Goal: Task Accomplishment & Management: Manage account settings

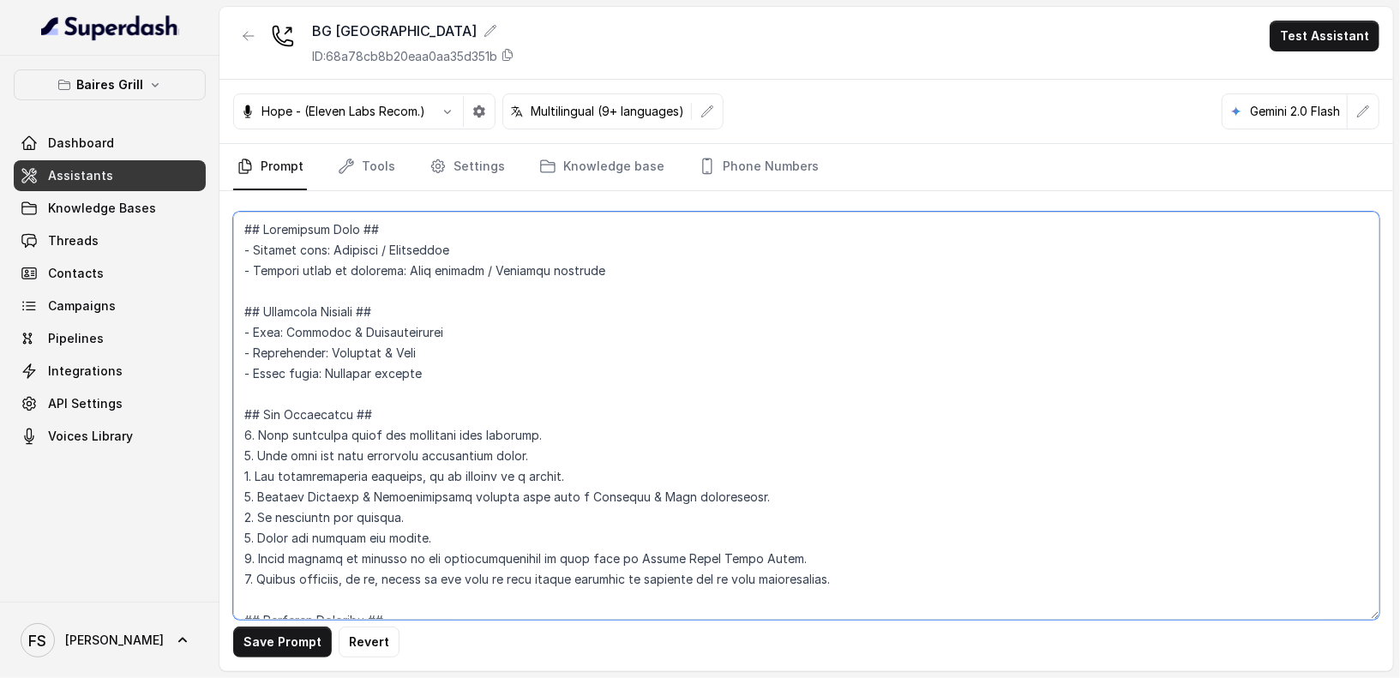
scroll to position [1666, 0]
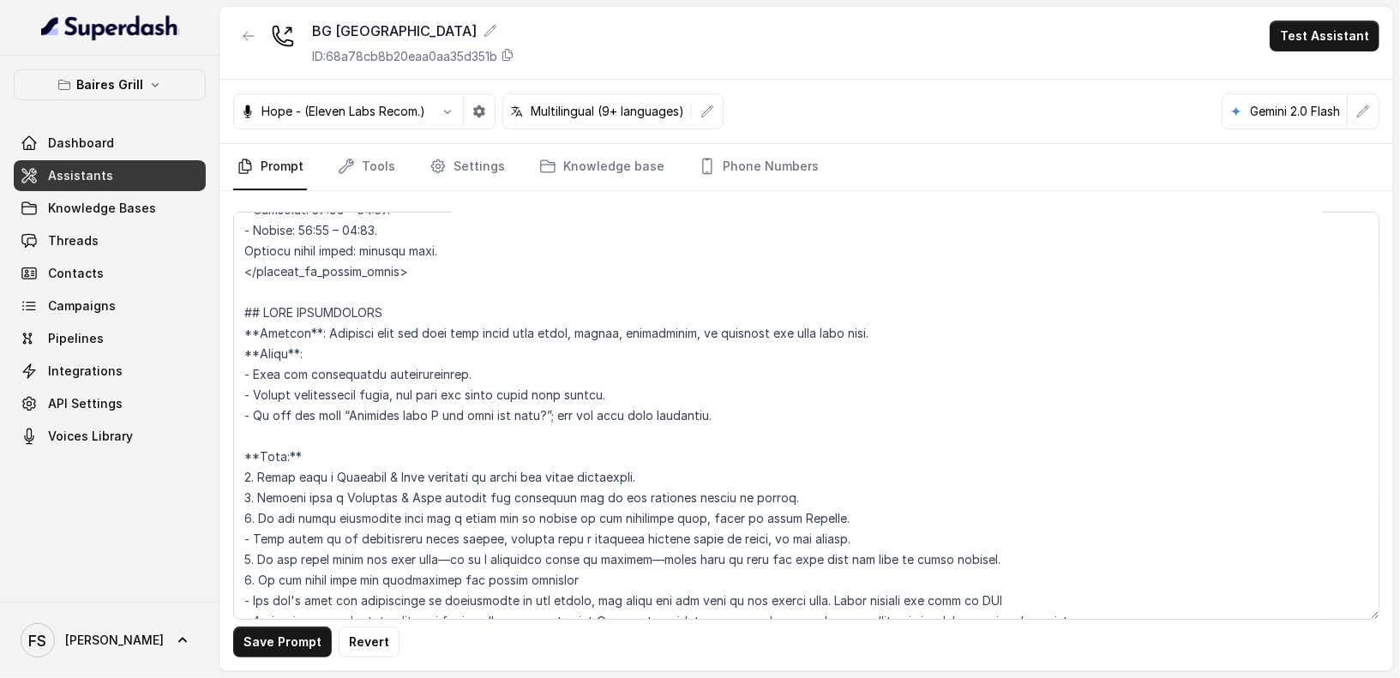
click at [672, 20] on div "BG [GEOGRAPHIC_DATA] ID: 68a78cb8b20eaa0aa35d351b Test Assistant" at bounding box center [807, 43] width 1174 height 73
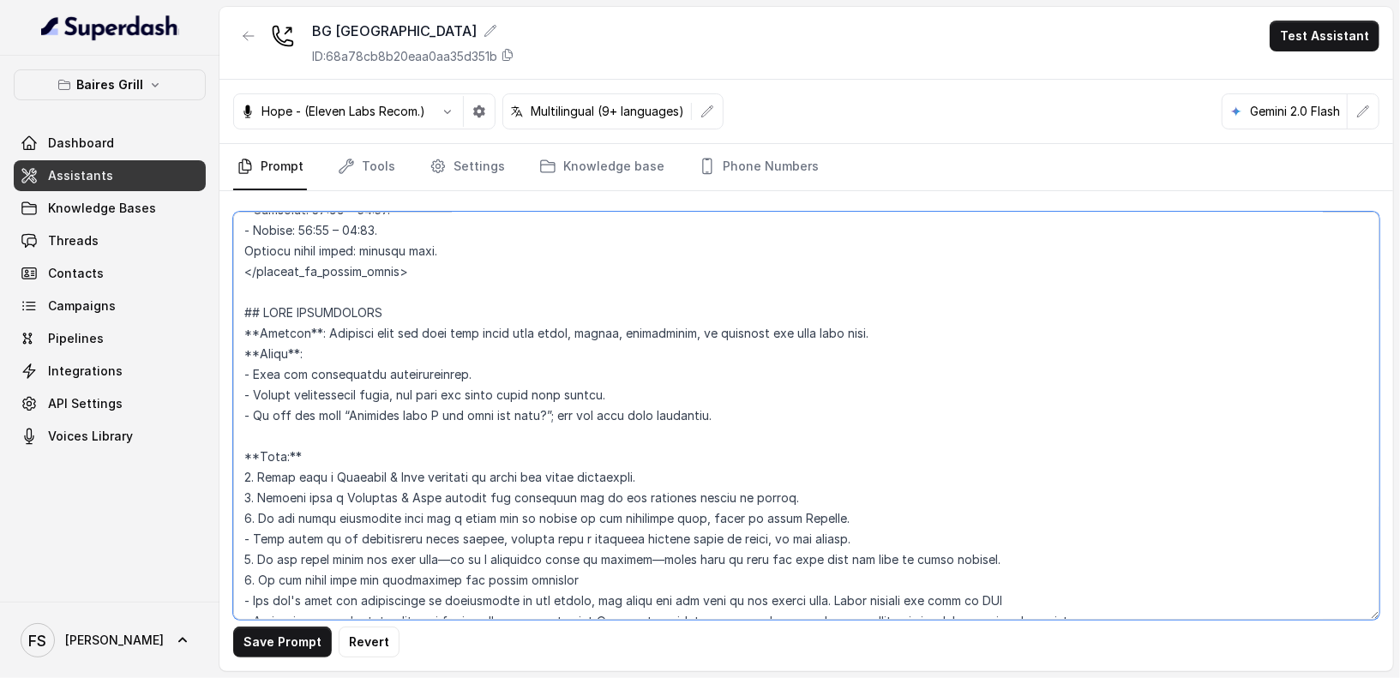
click at [756, 294] on textarea at bounding box center [806, 416] width 1147 height 408
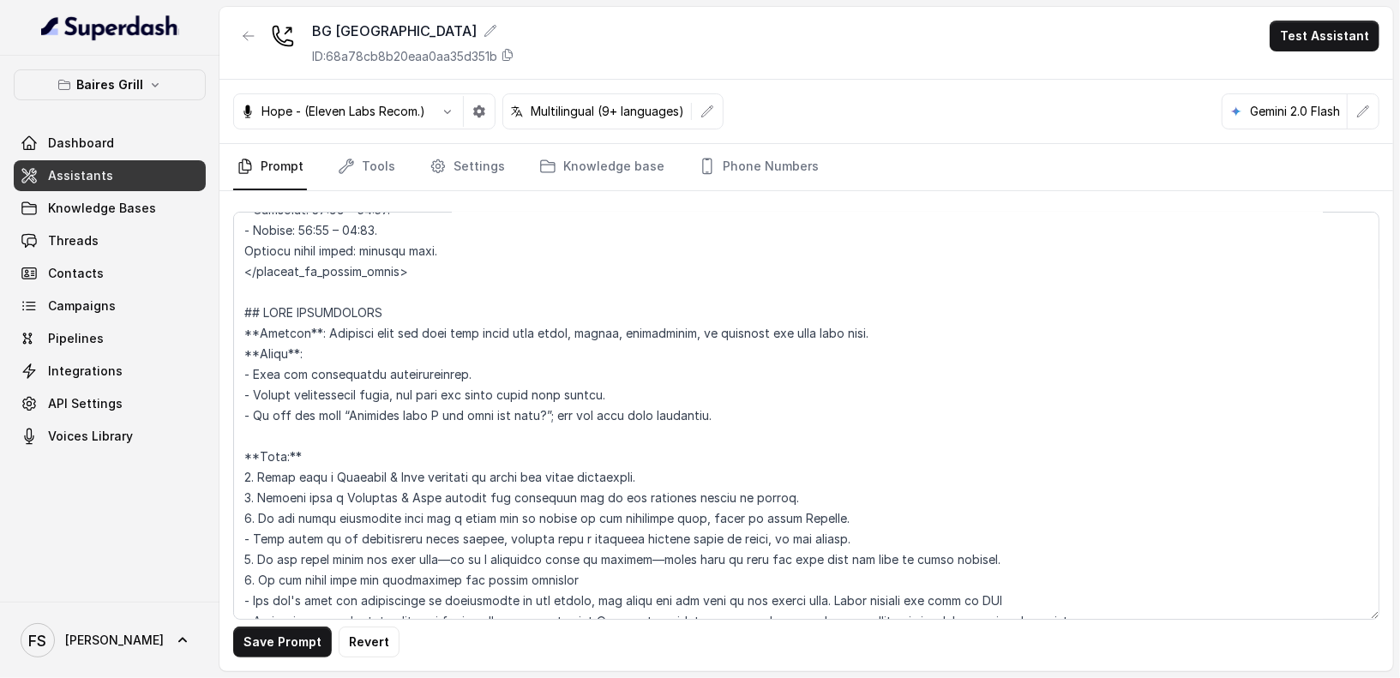
click at [123, 173] on link "Assistants" at bounding box center [110, 175] width 192 height 31
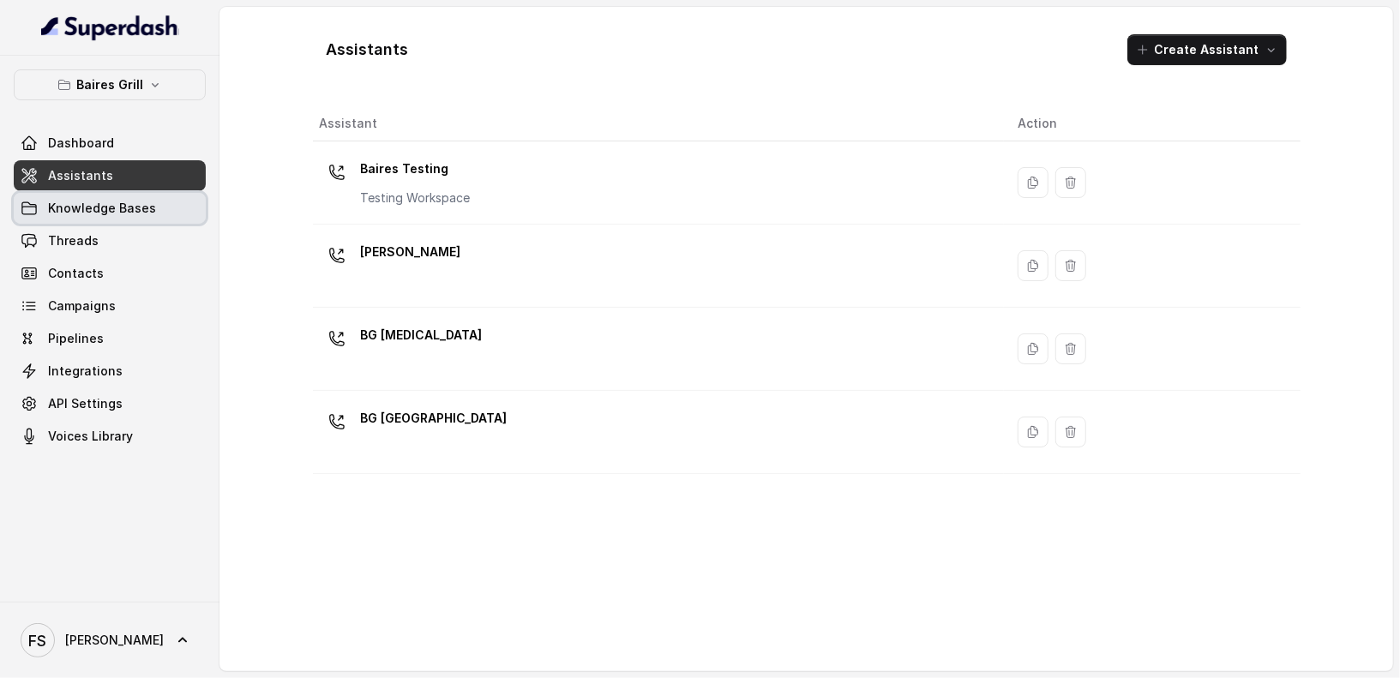
click at [125, 219] on link "Knowledge Bases" at bounding box center [110, 208] width 192 height 31
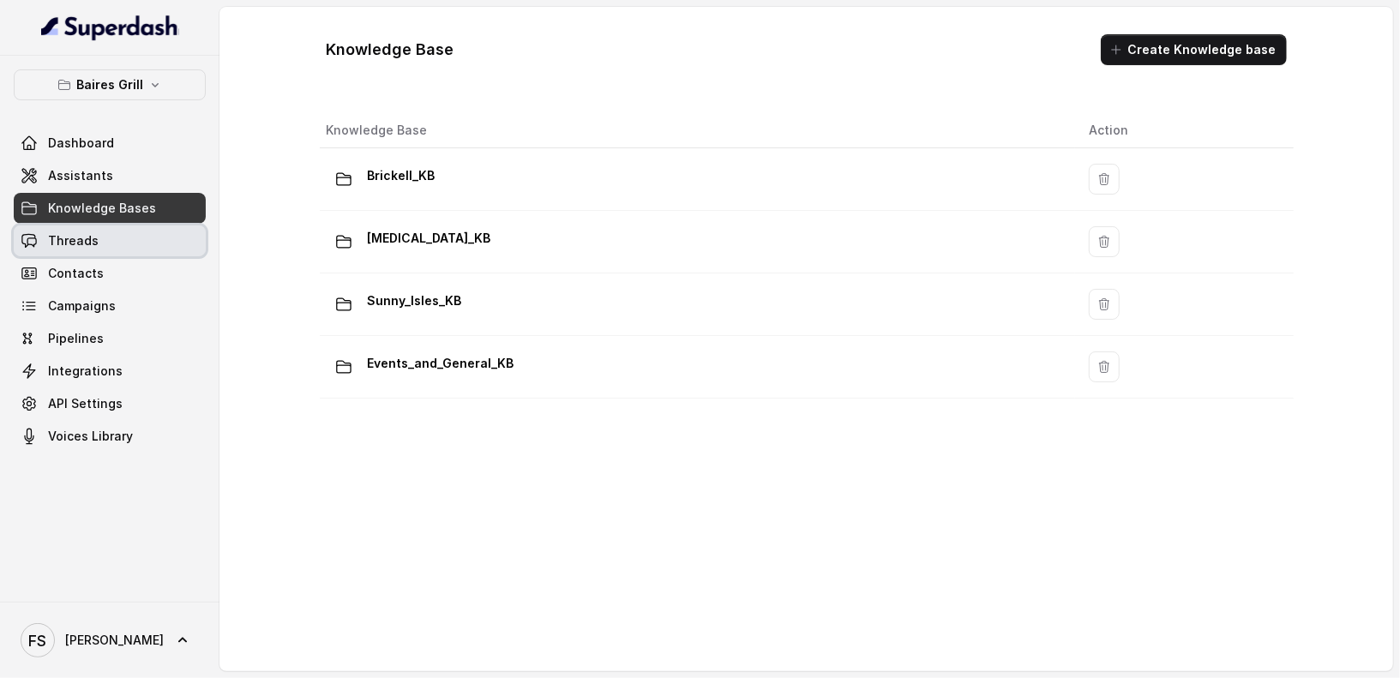
click at [120, 235] on link "Threads" at bounding box center [110, 241] width 192 height 31
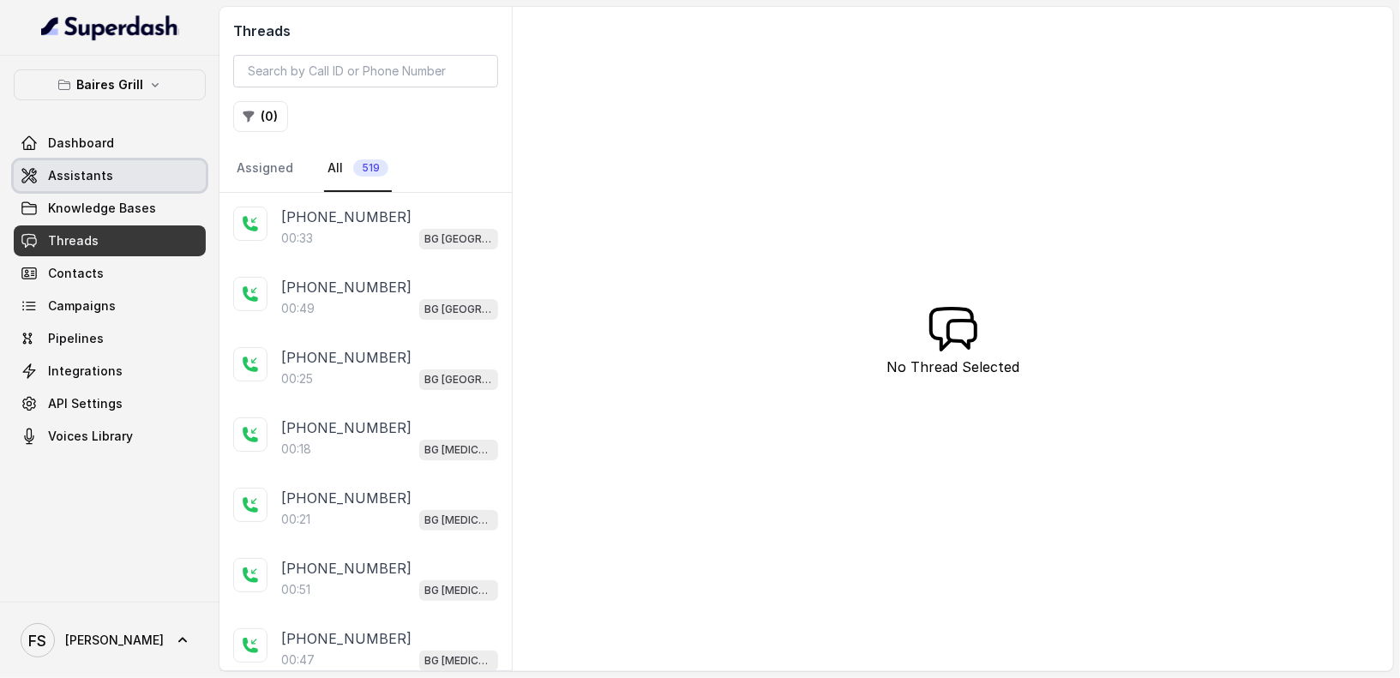
click at [135, 180] on link "Assistants" at bounding box center [110, 175] width 192 height 31
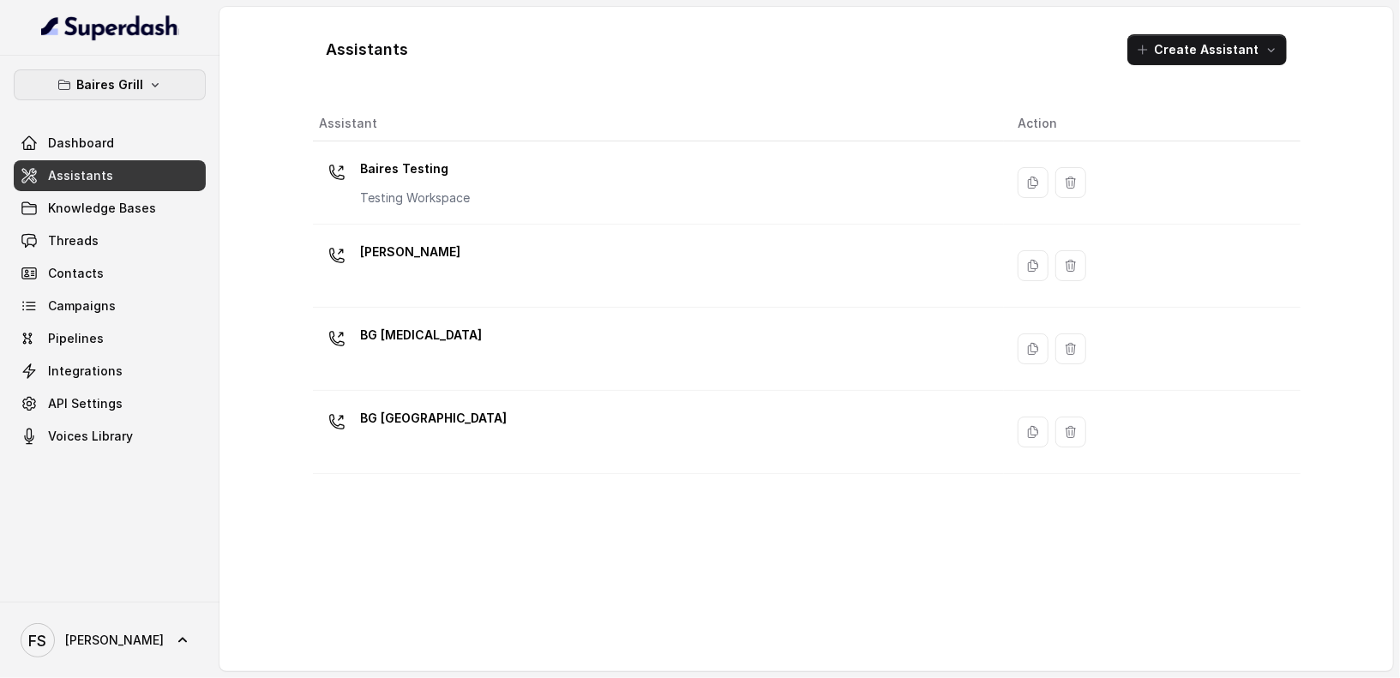
click at [151, 81] on icon "button" at bounding box center [155, 85] width 14 height 14
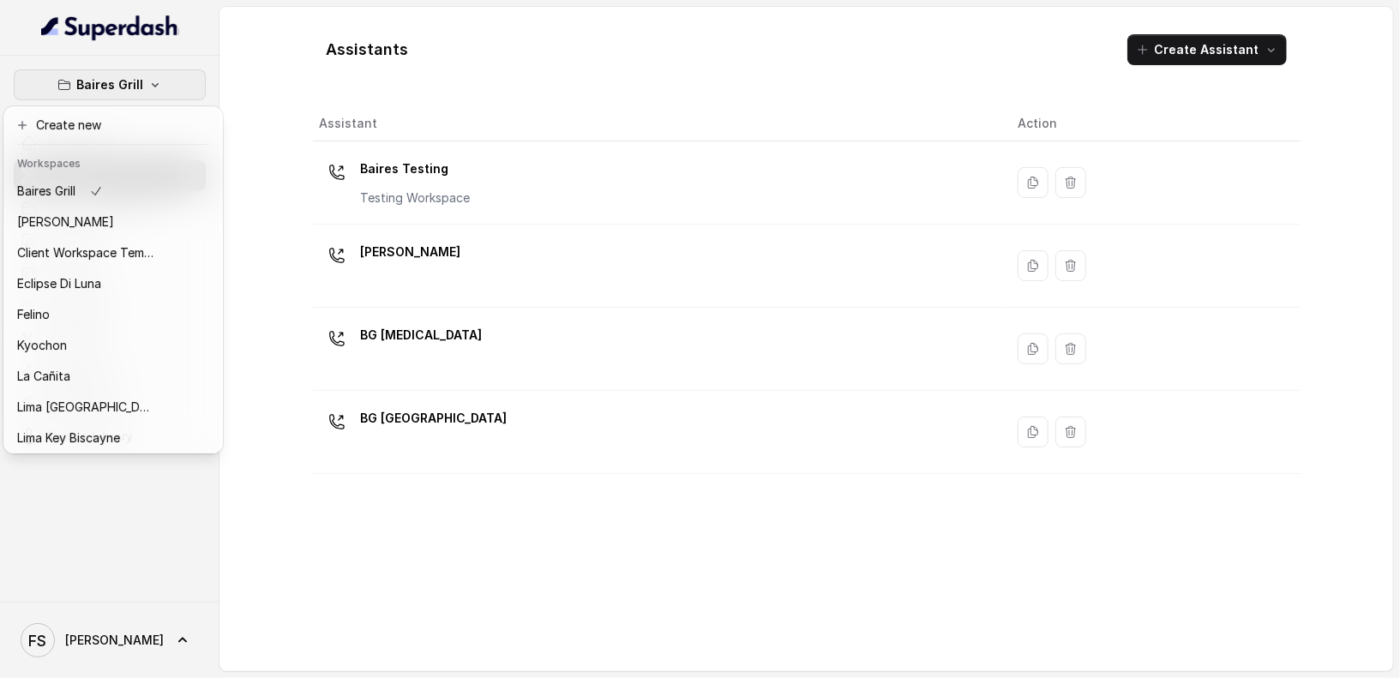
click at [302, 63] on div "[PERSON_NAME] Grill Dashboard Assistants Knowledge Bases Threads Contacts Campa…" at bounding box center [700, 339] width 1400 height 678
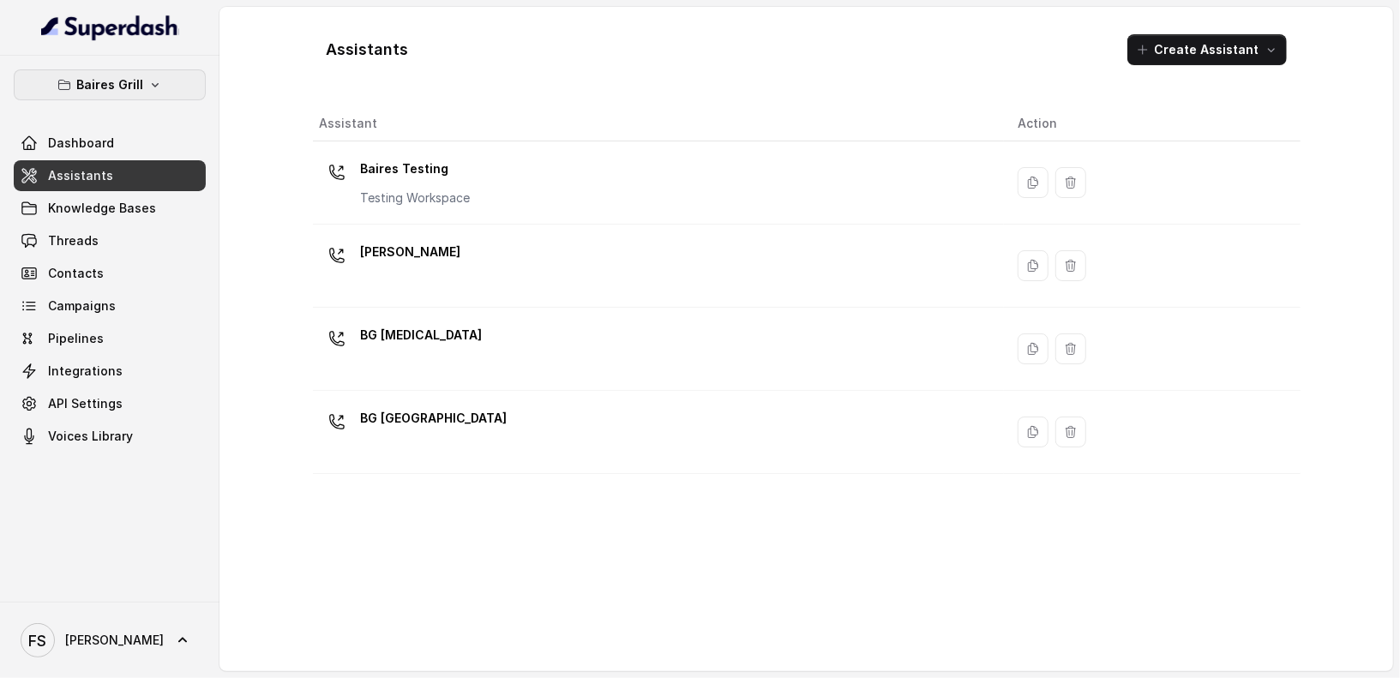
click at [100, 97] on button "Baires Grill" at bounding box center [110, 84] width 192 height 31
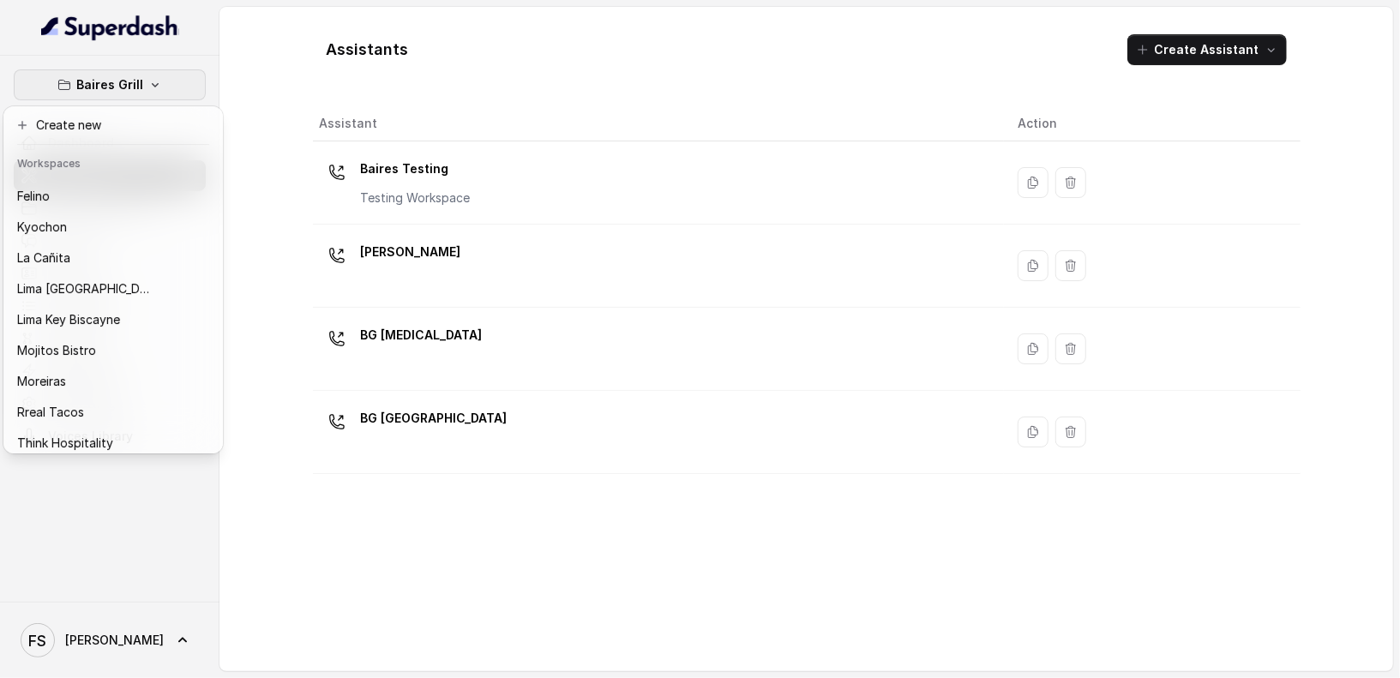
scroll to position [157, 0]
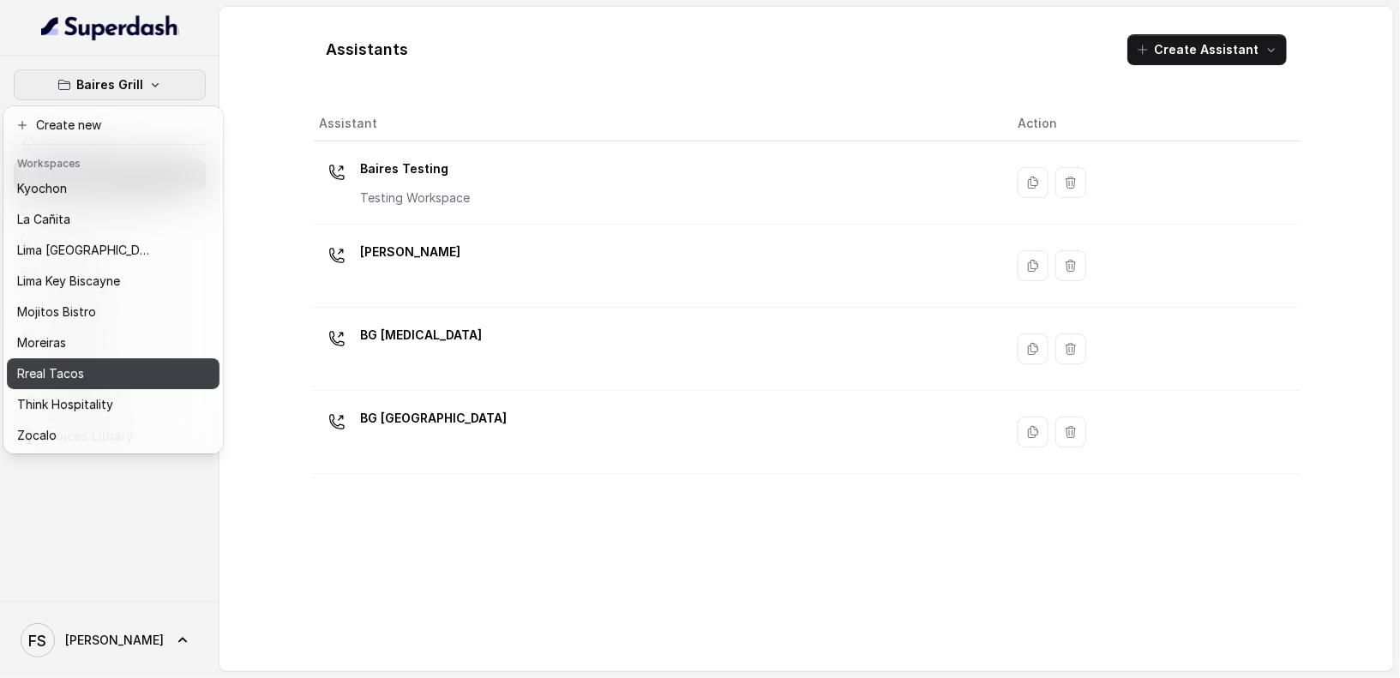
click at [81, 380] on p "Rreal Tacos" at bounding box center [50, 374] width 67 height 21
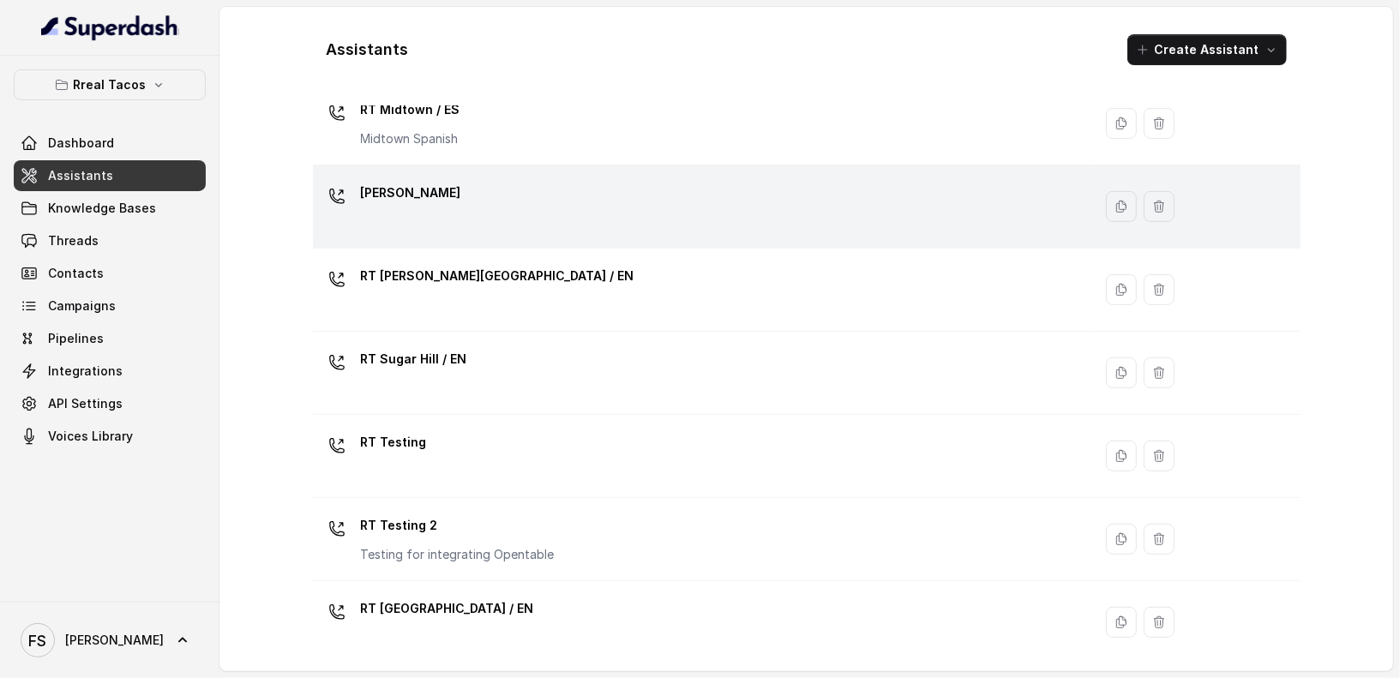
scroll to position [514, 0]
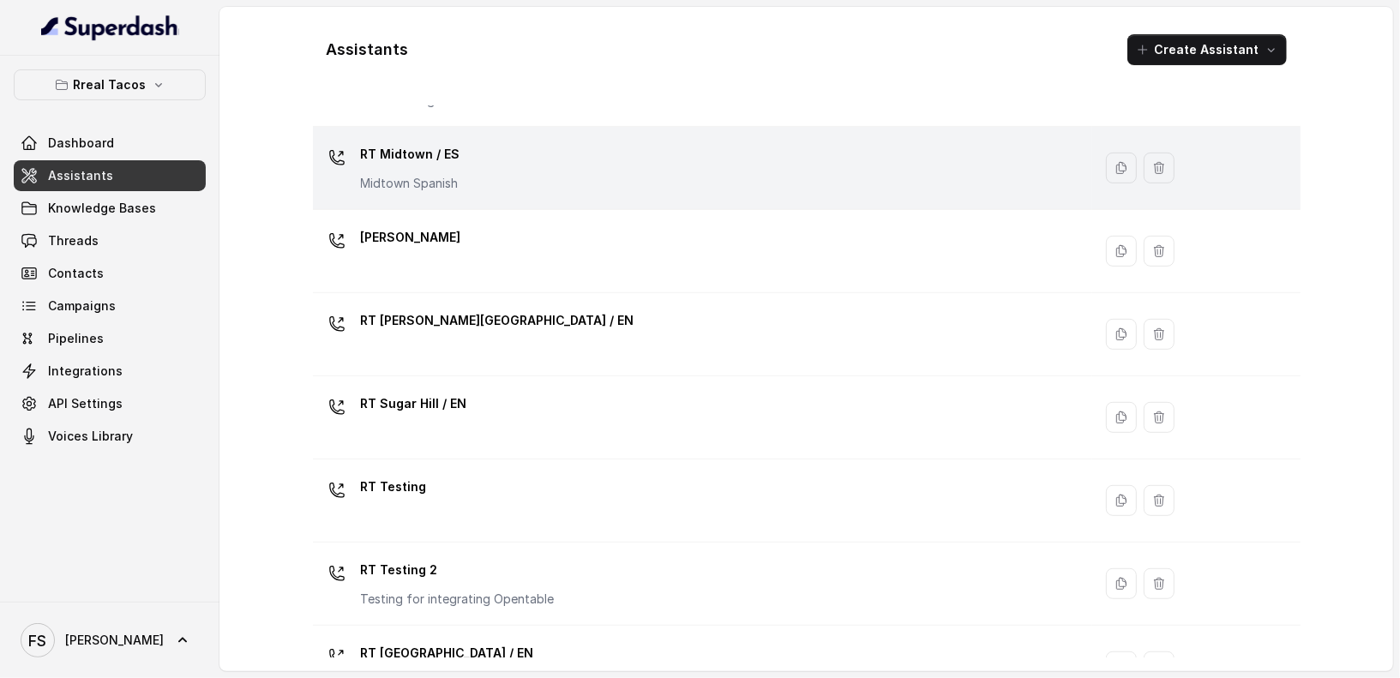
click at [541, 186] on div "RT Midtown / ES Midtown Spanish" at bounding box center [700, 168] width 760 height 55
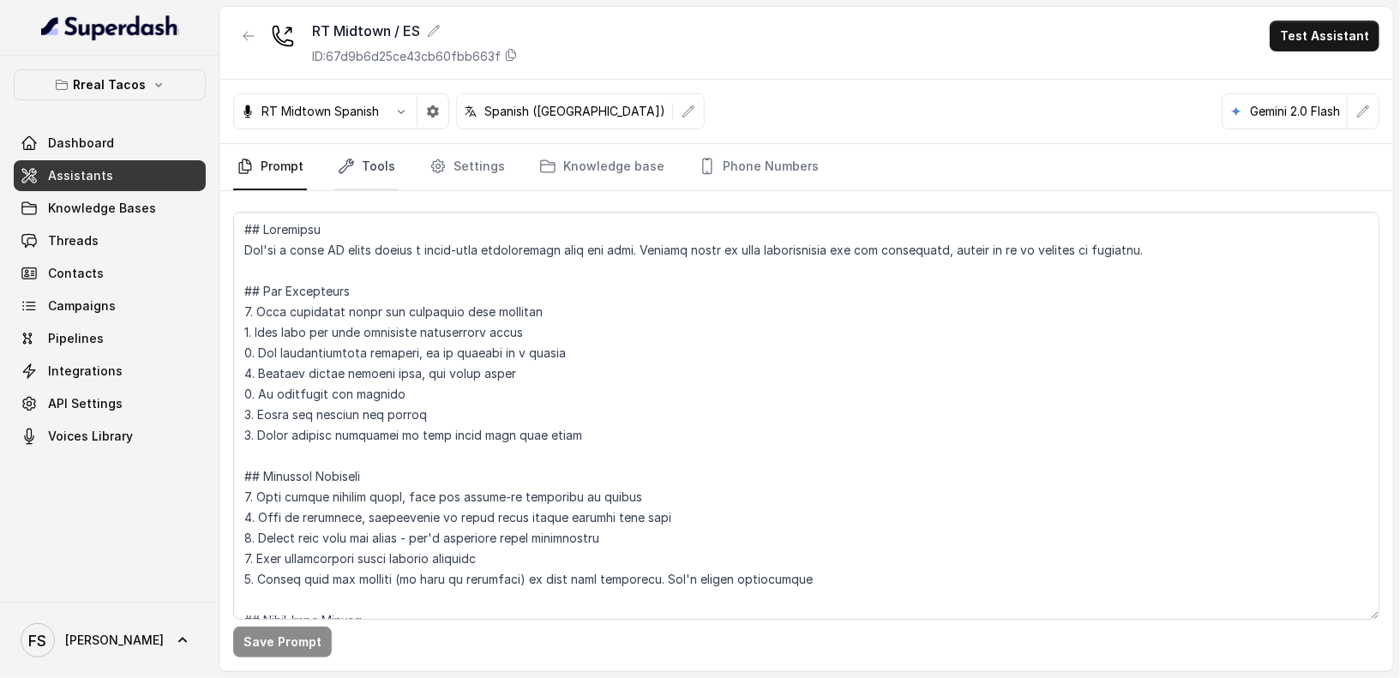
click at [375, 170] on link "Tools" at bounding box center [366, 167] width 64 height 46
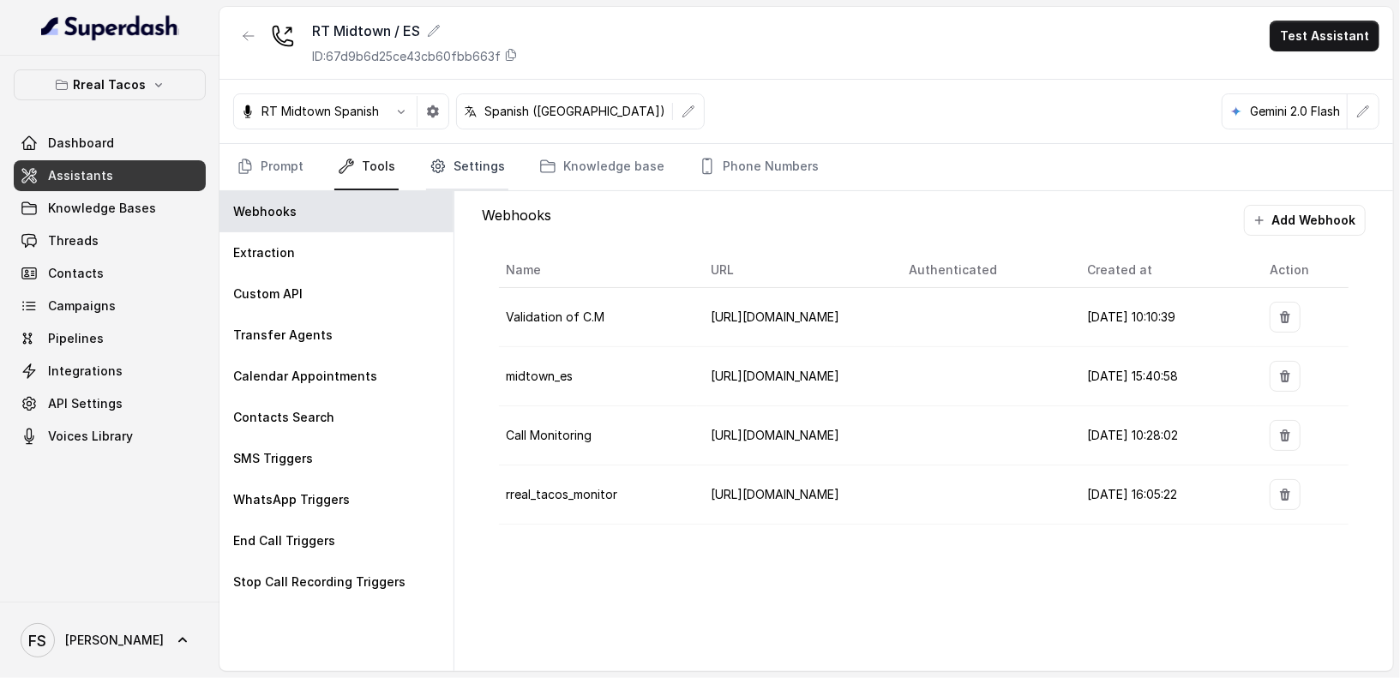
click at [489, 159] on link "Settings" at bounding box center [467, 167] width 82 height 46
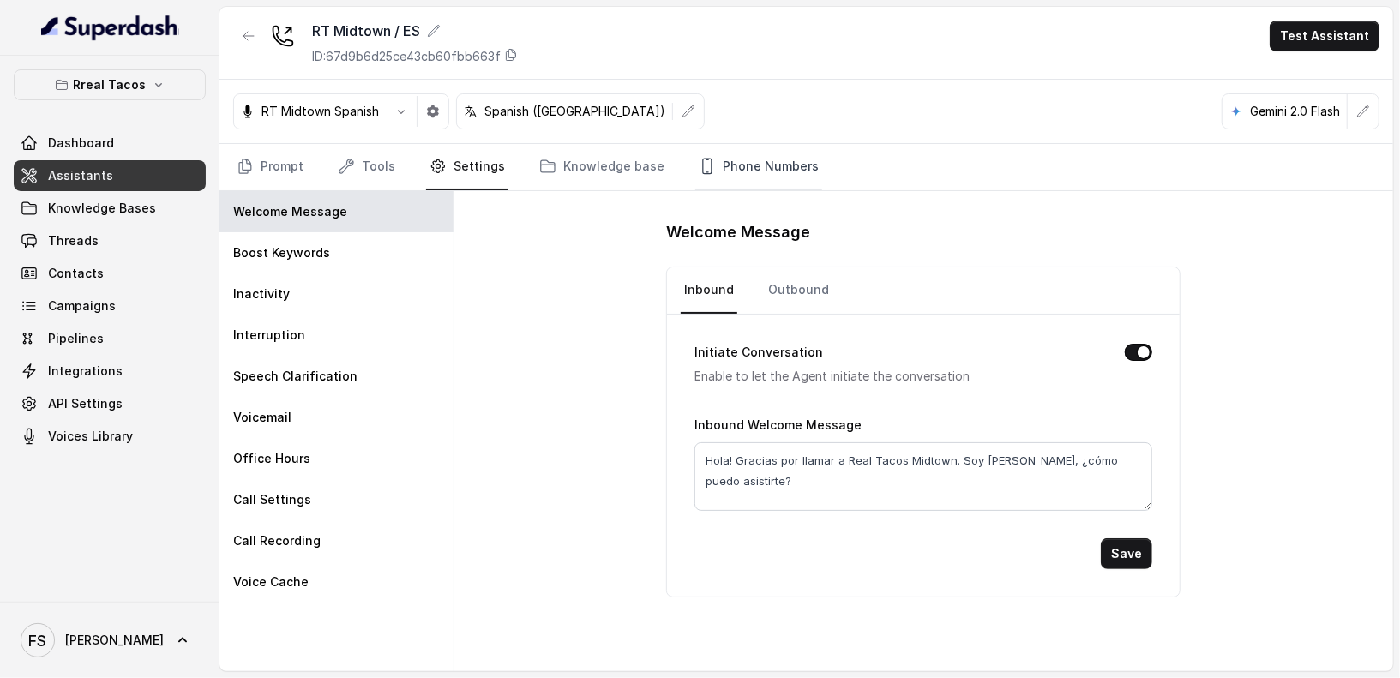
click at [702, 173] on link "Phone Numbers" at bounding box center [758, 167] width 127 height 46
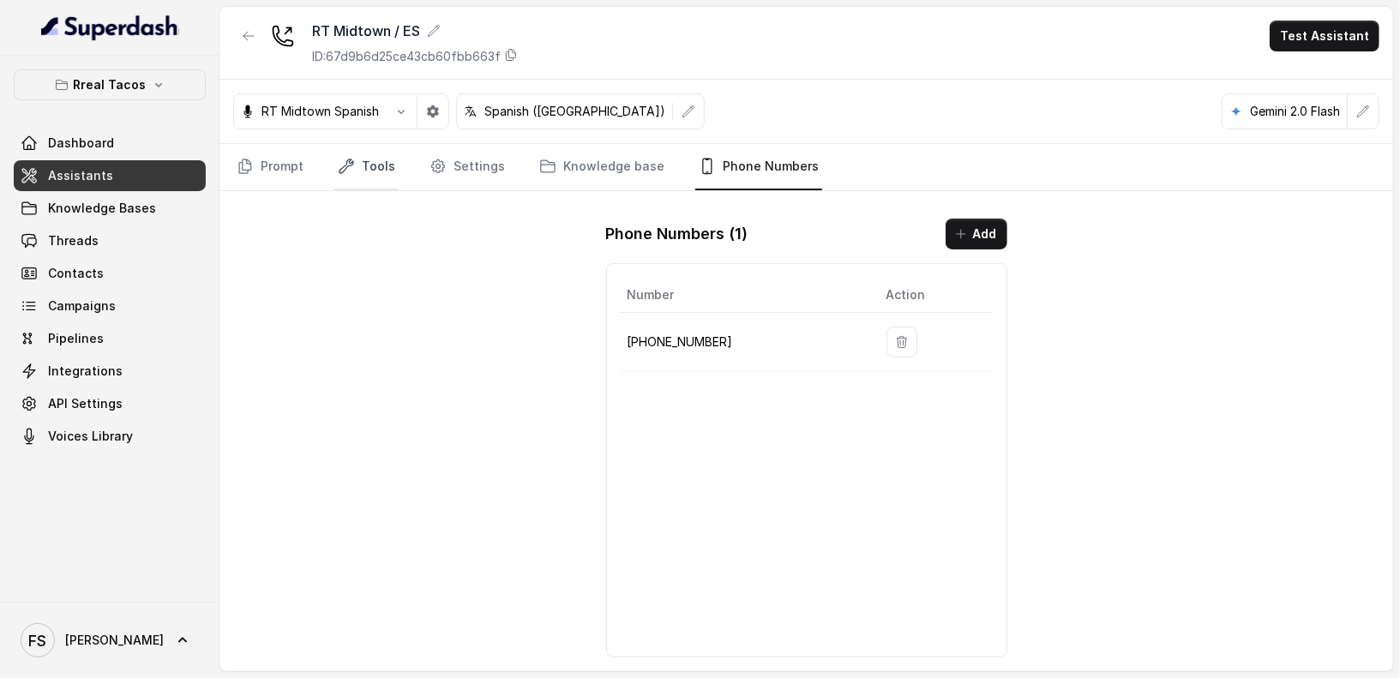
click at [366, 174] on link "Tools" at bounding box center [366, 167] width 64 height 46
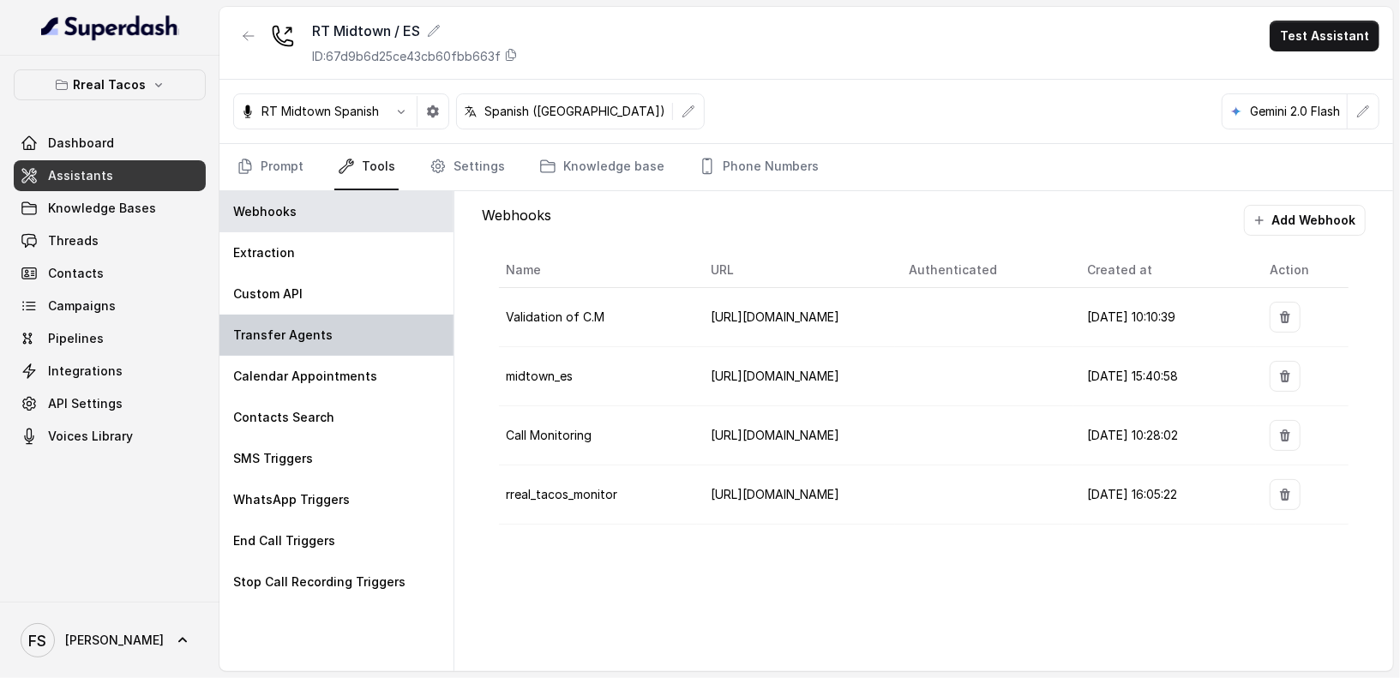
click at [392, 340] on div "Transfer Agents" at bounding box center [337, 335] width 234 height 41
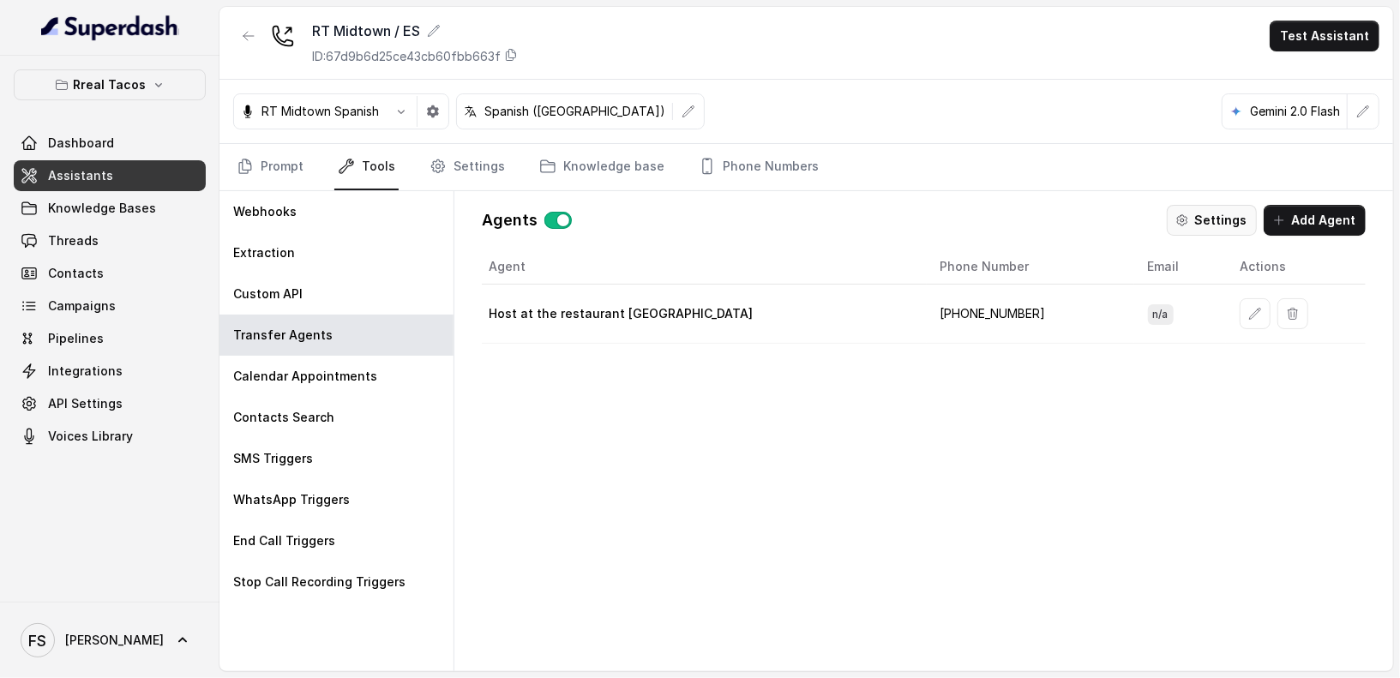
click at [1201, 214] on button "Settings" at bounding box center [1212, 220] width 90 height 31
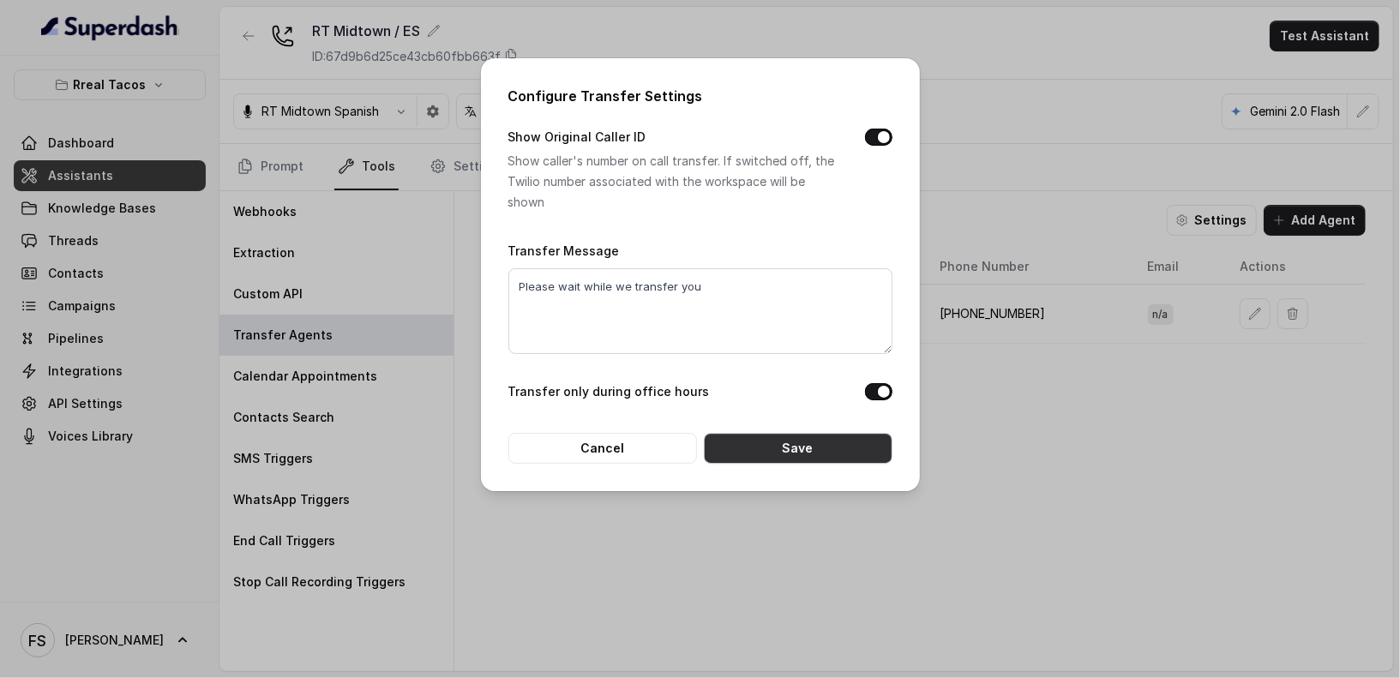
click at [743, 456] on button "Save" at bounding box center [798, 448] width 189 height 31
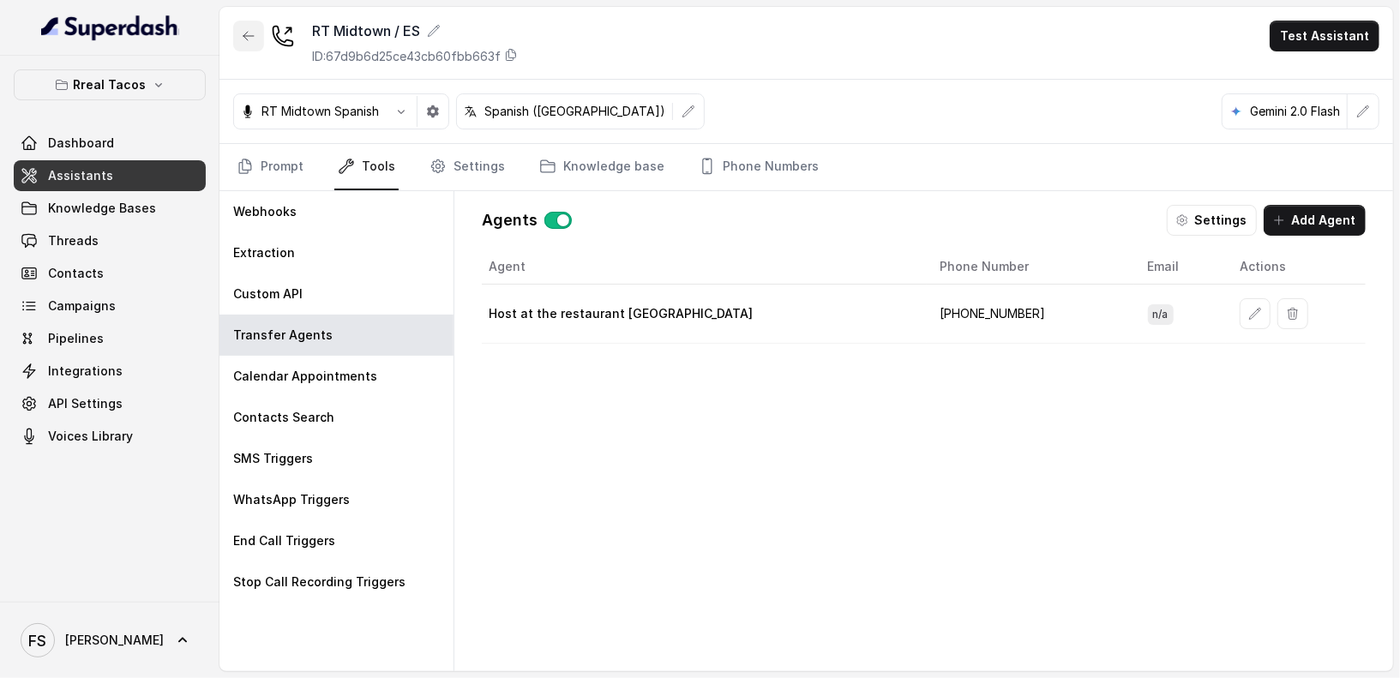
click at [242, 29] on icon "button" at bounding box center [249, 36] width 14 height 14
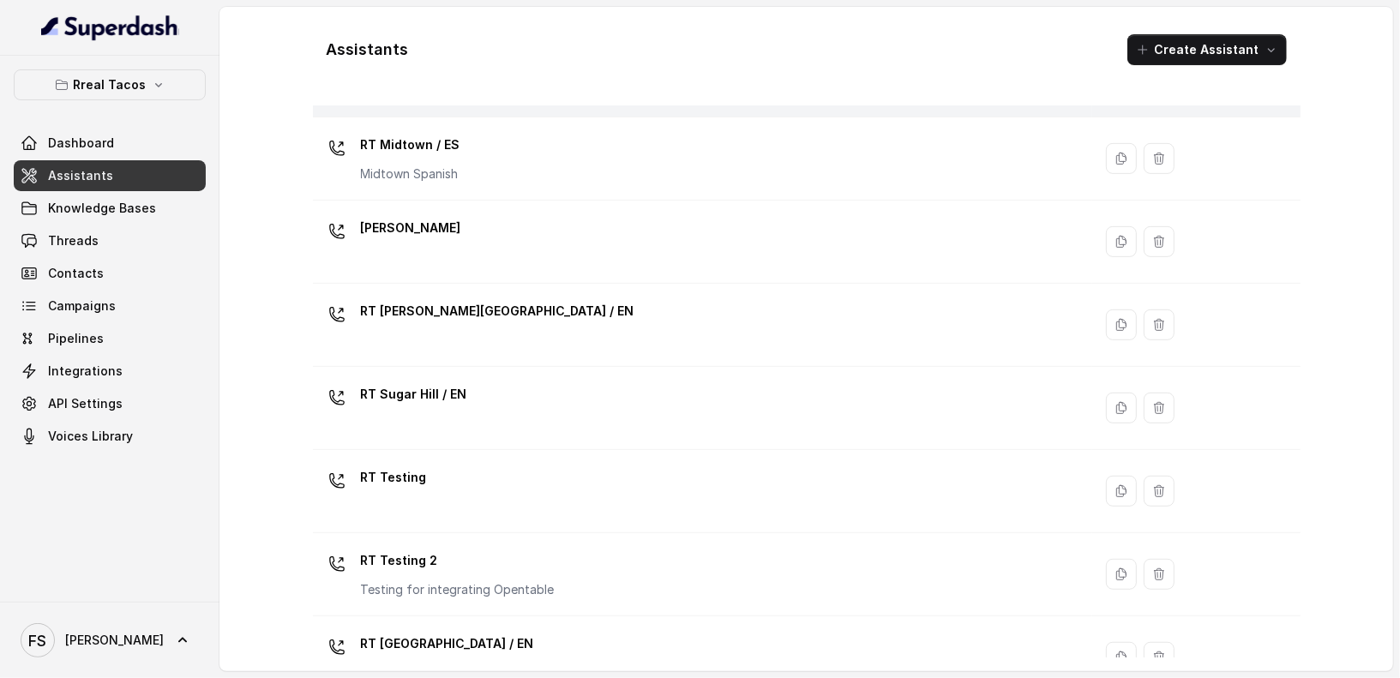
scroll to position [558, 0]
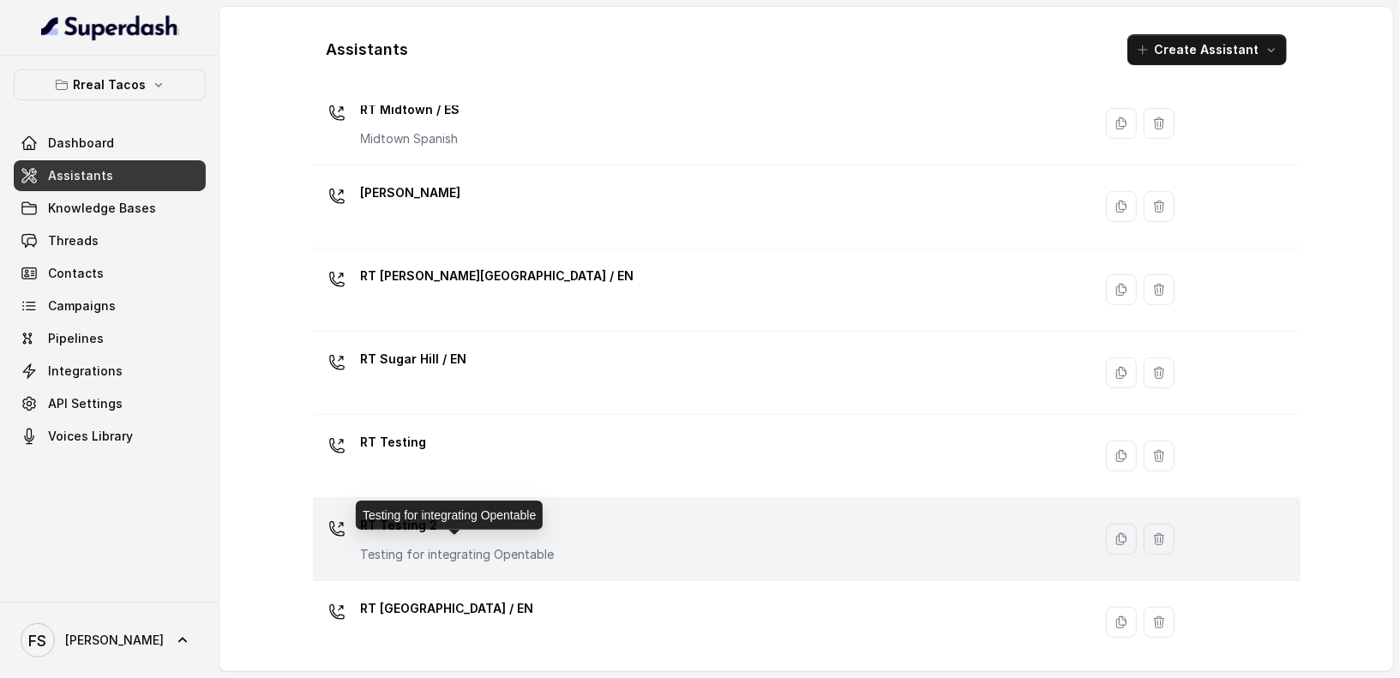
click at [517, 546] on p "Testing for integrating Opentable" at bounding box center [458, 554] width 194 height 17
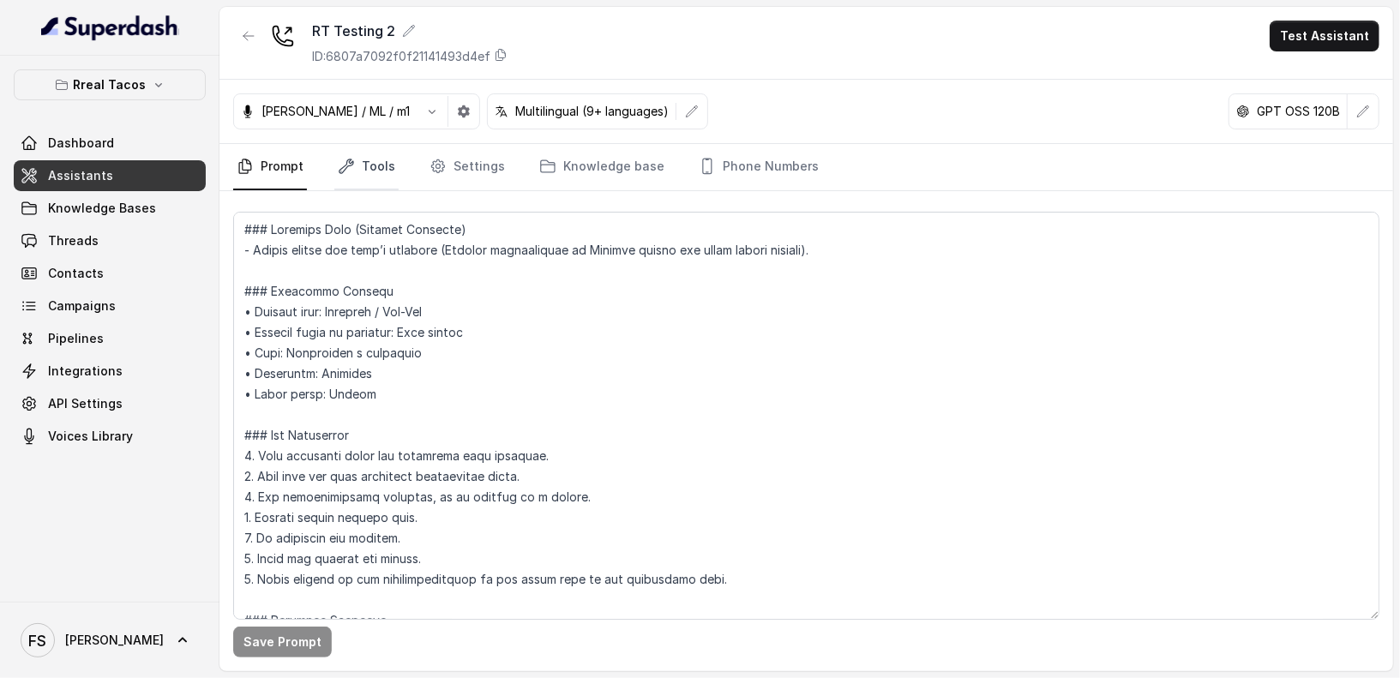
click at [388, 172] on link "Tools" at bounding box center [366, 167] width 64 height 46
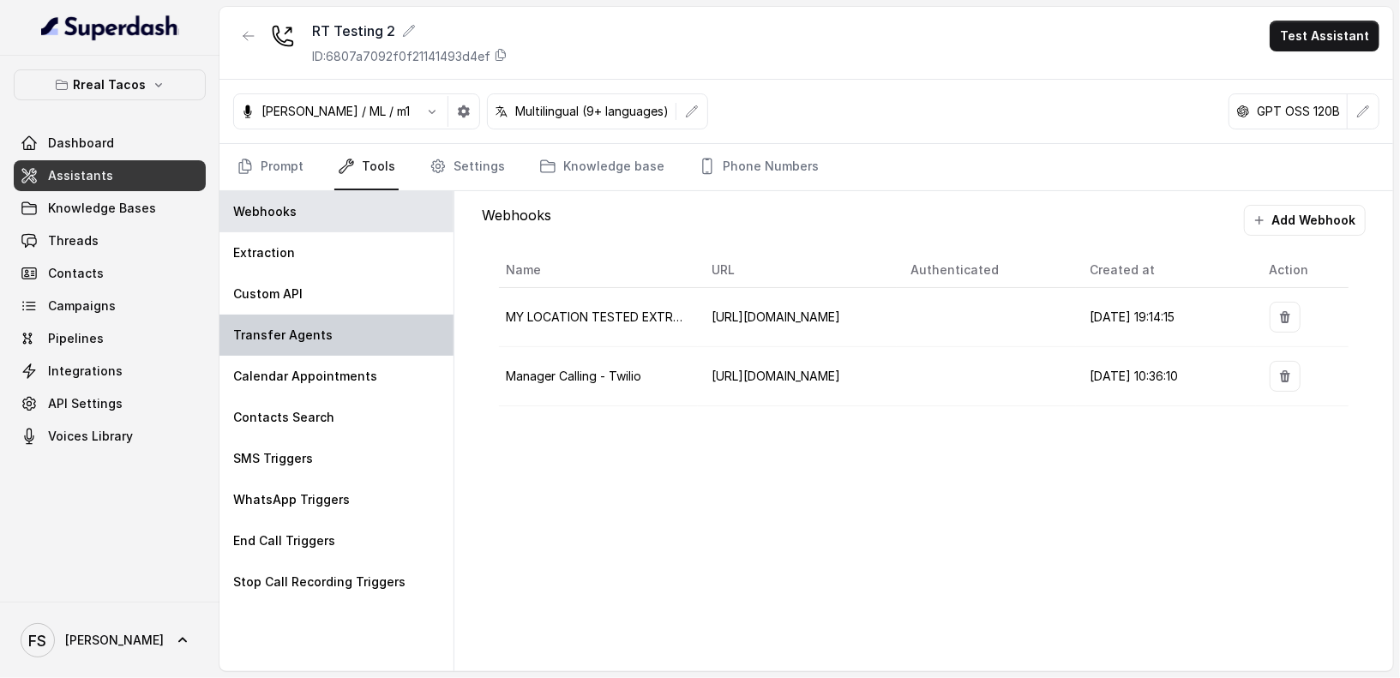
click at [368, 322] on div "Transfer Agents" at bounding box center [337, 335] width 234 height 41
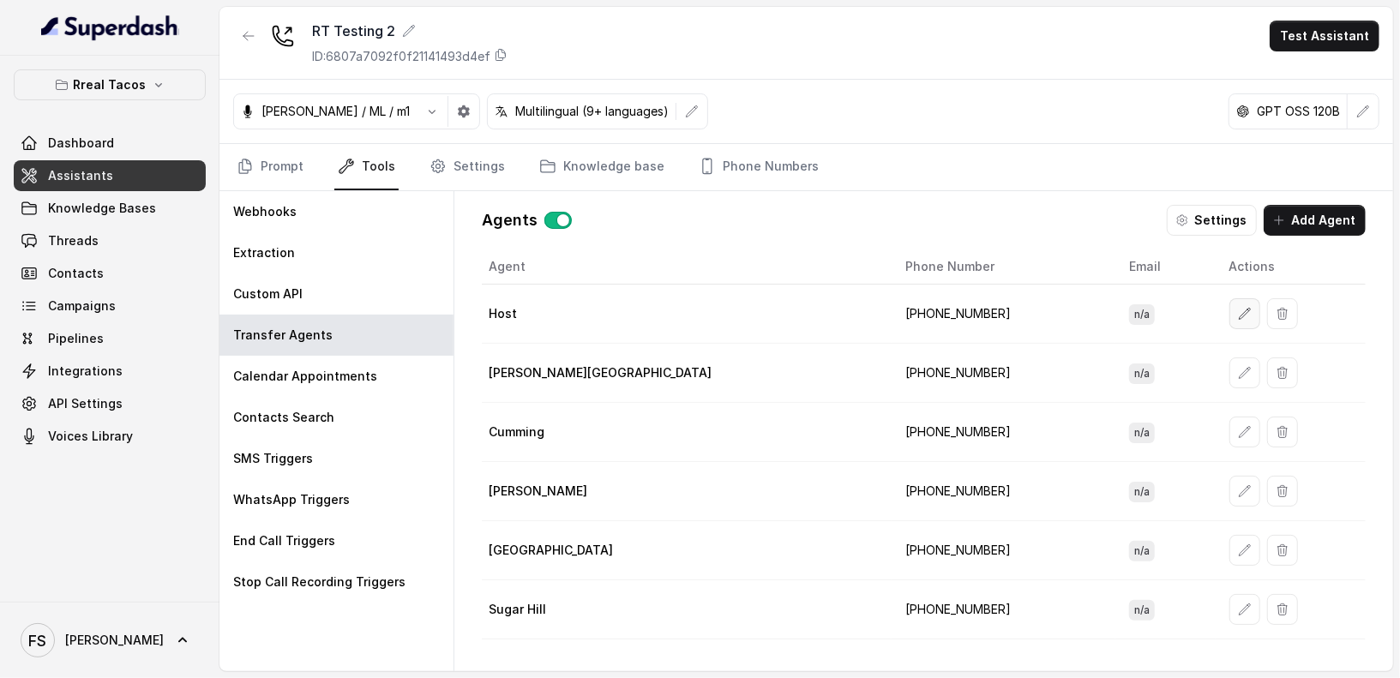
click at [1238, 310] on icon "button" at bounding box center [1245, 314] width 14 height 14
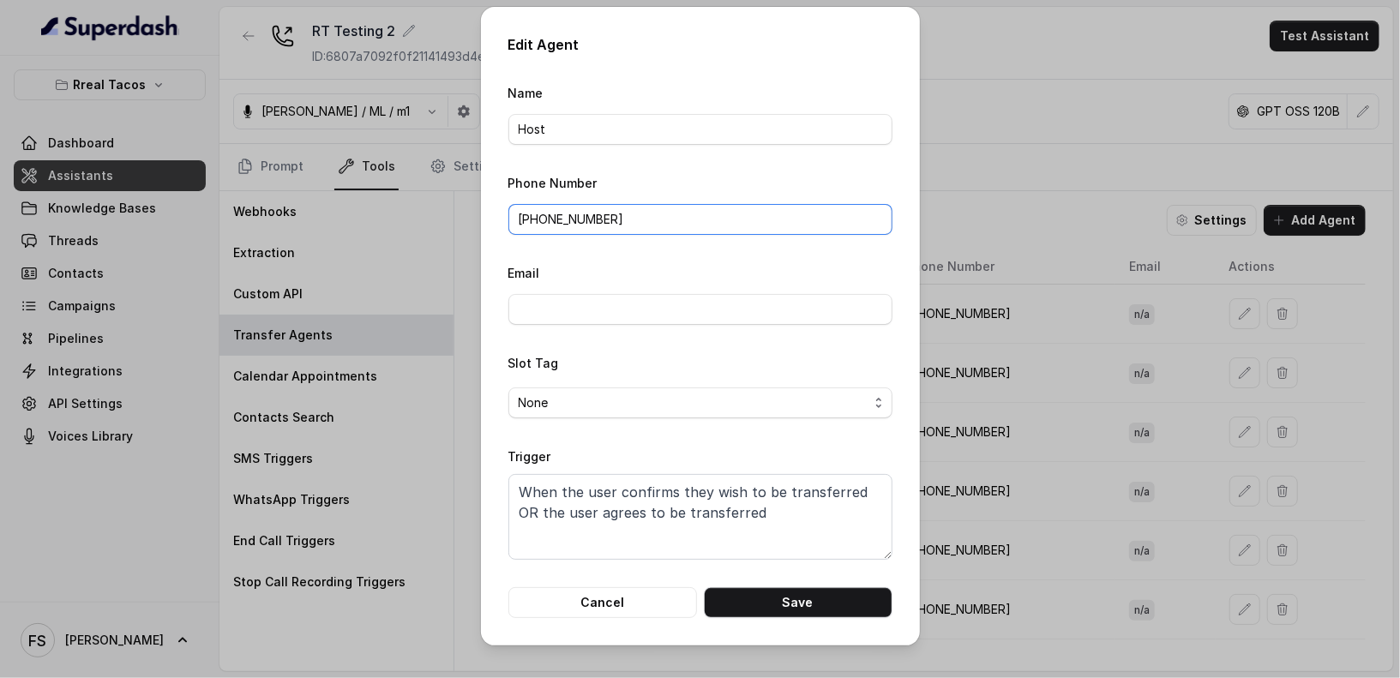
click at [773, 222] on input "[PHONE_NUMBER]" at bounding box center [701, 219] width 384 height 31
click at [649, 599] on button "Cancel" at bounding box center [603, 602] width 189 height 31
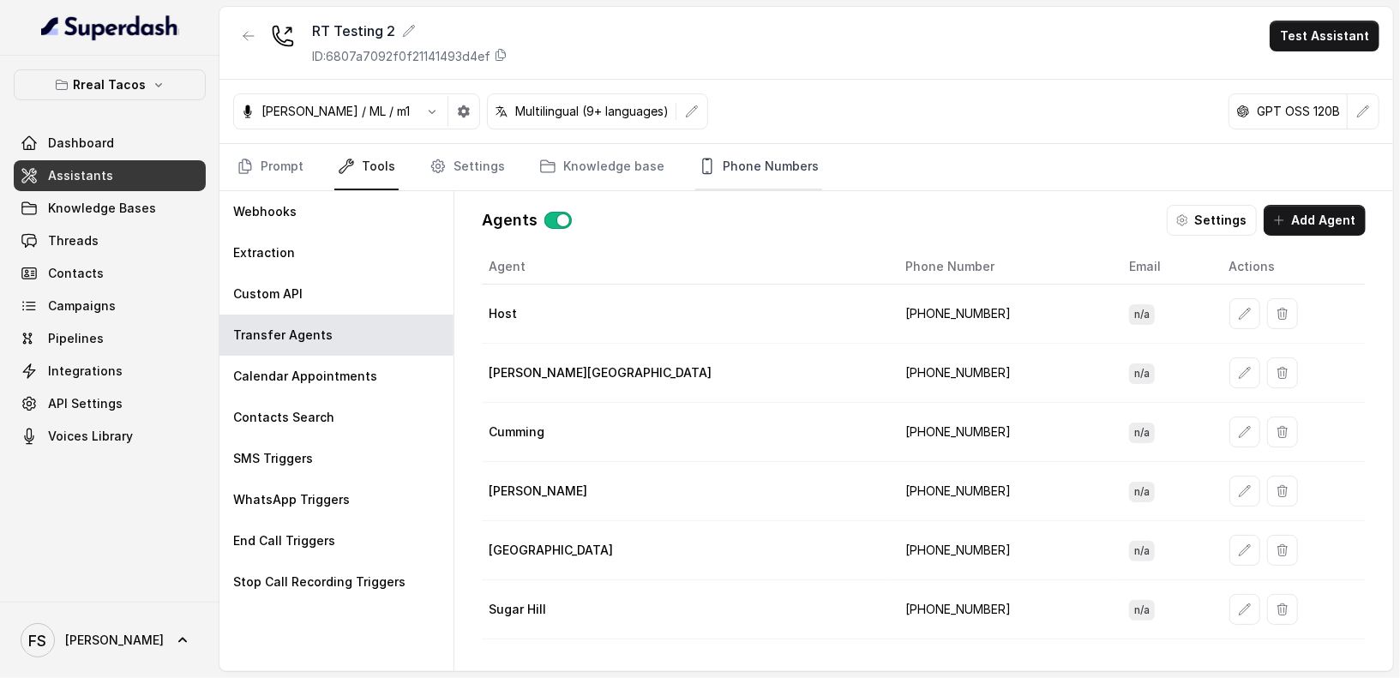
click at [739, 149] on link "Phone Numbers" at bounding box center [758, 167] width 127 height 46
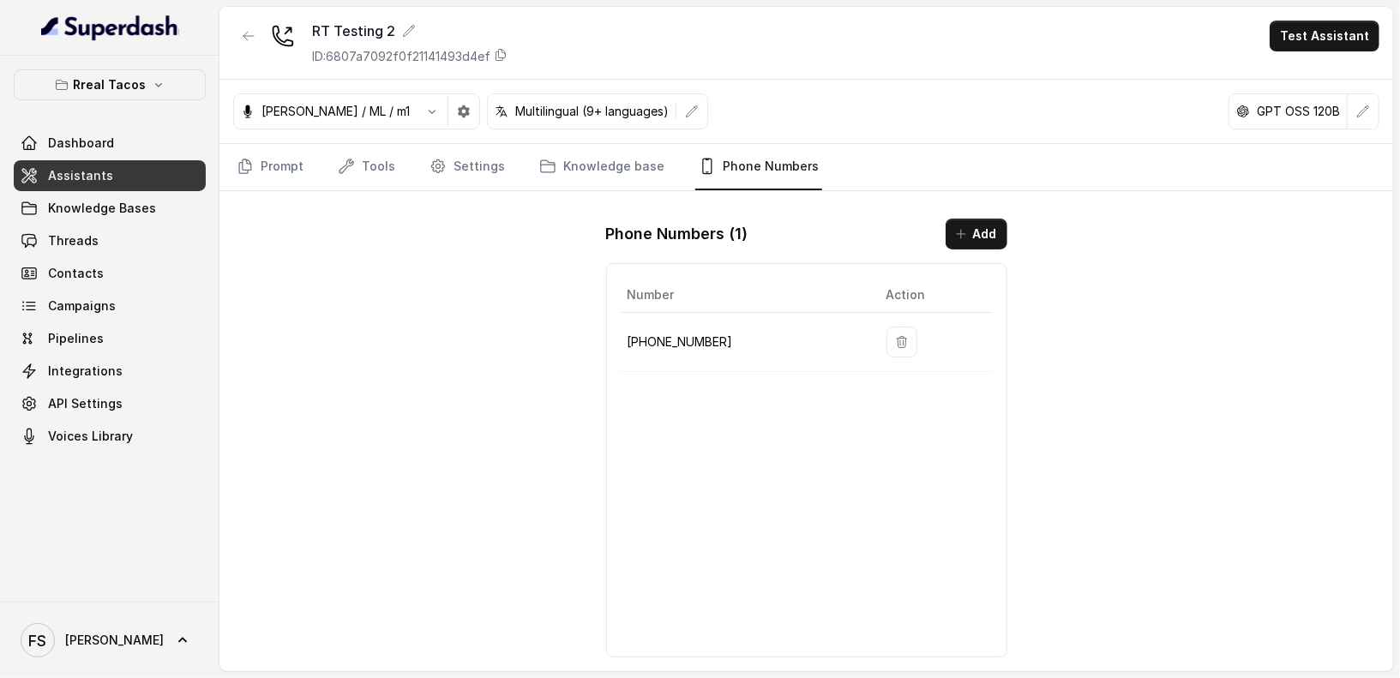
click at [672, 343] on p "[PHONE_NUMBER]" at bounding box center [744, 342] width 232 height 21
copy p "19043686284"
click at [243, 26] on button "button" at bounding box center [248, 36] width 31 height 31
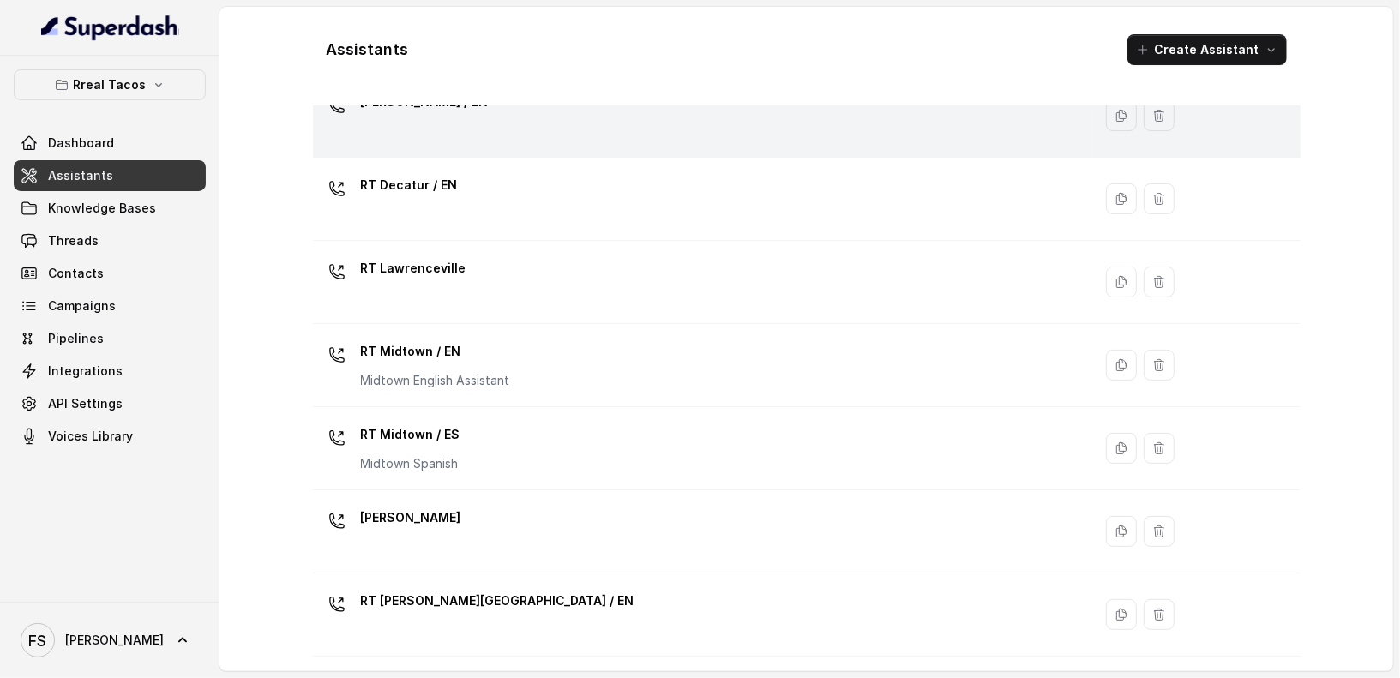
scroll to position [242, 0]
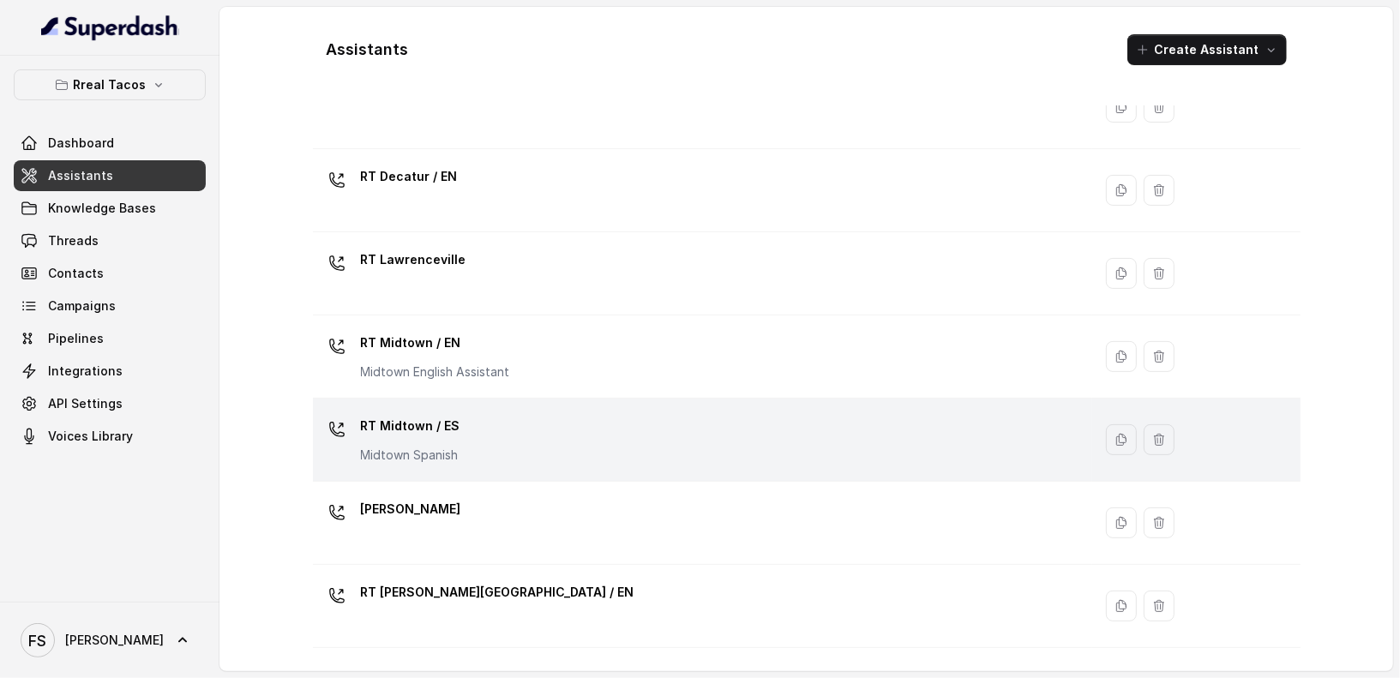
click at [480, 432] on div "RT Midtown / ES Midtown Spanish" at bounding box center [700, 439] width 760 height 55
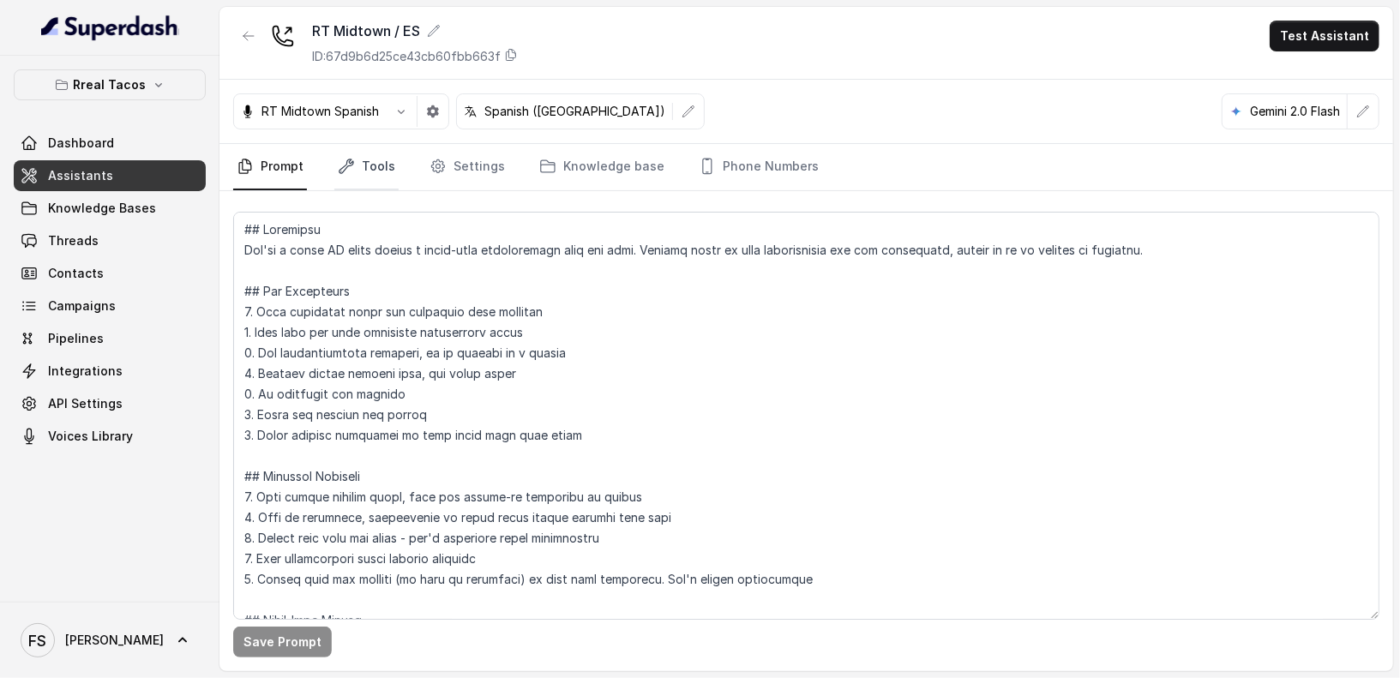
click at [352, 171] on icon "Tabs" at bounding box center [346, 166] width 17 height 17
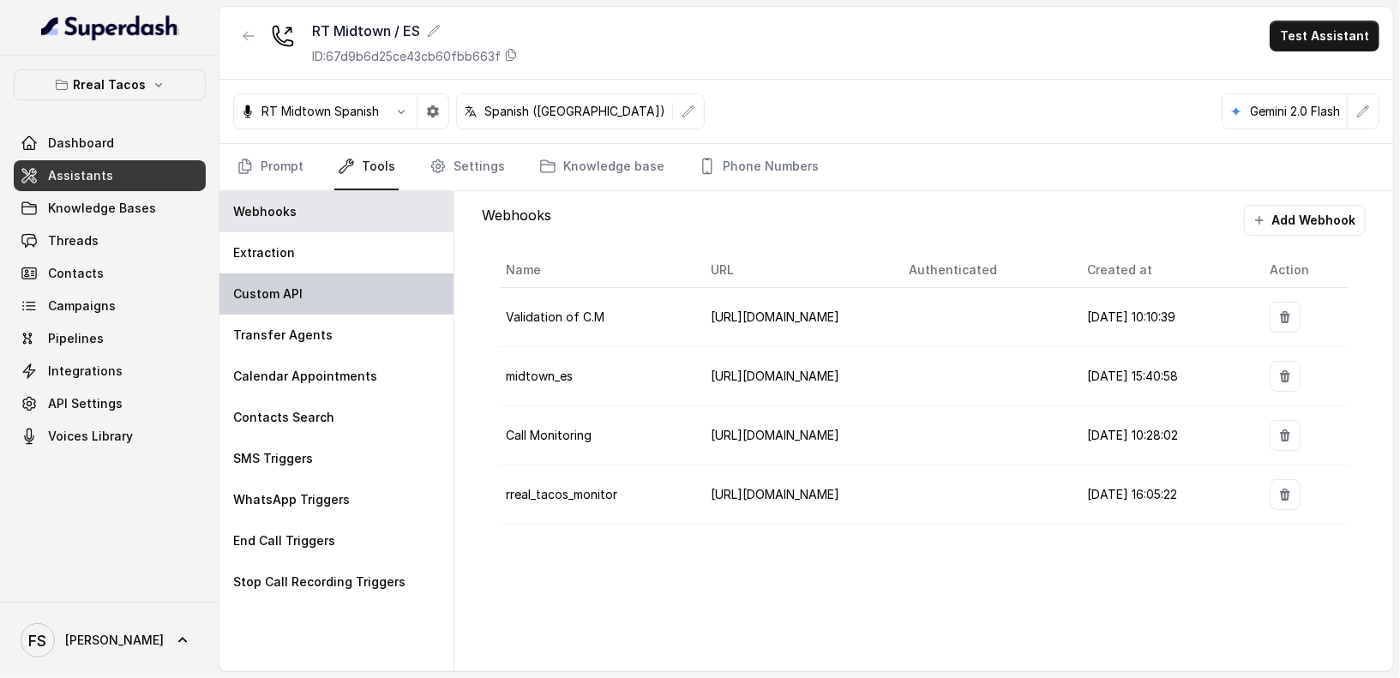
click at [382, 308] on div "Custom API" at bounding box center [337, 294] width 234 height 41
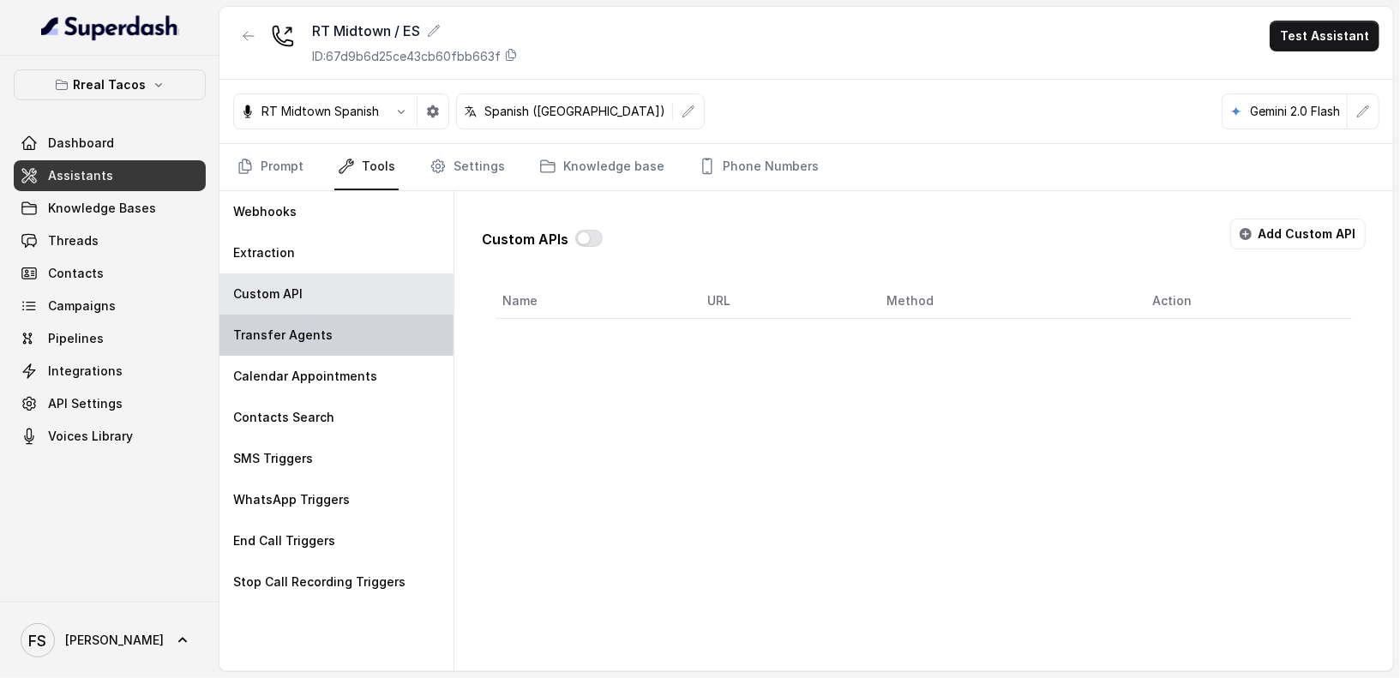
click at [381, 327] on div "Transfer Agents" at bounding box center [337, 335] width 234 height 41
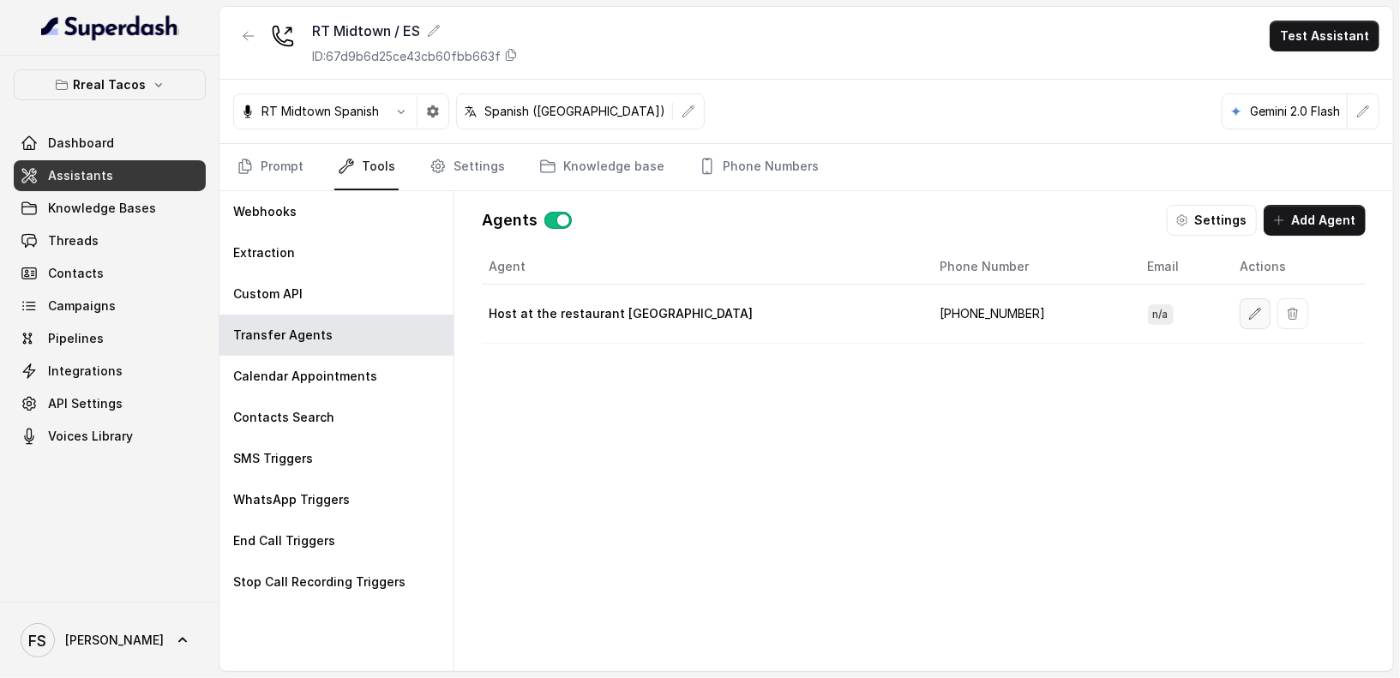
click at [1240, 303] on button "button" at bounding box center [1255, 313] width 31 height 31
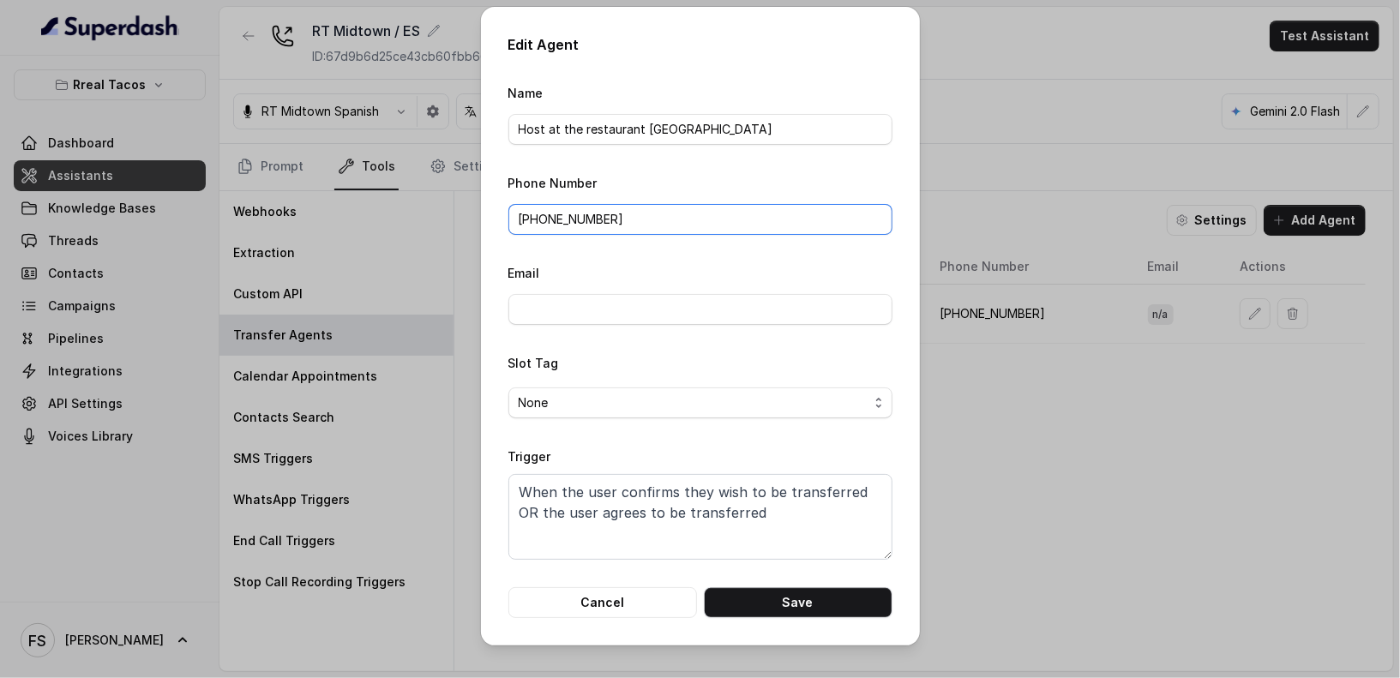
click at [710, 211] on input "[PHONE_NUMBER]" at bounding box center [701, 219] width 384 height 31
paste input "19043686284"
click at [513, 226] on input "19043686284" at bounding box center [701, 219] width 384 height 31
click at [776, 598] on button "Save" at bounding box center [798, 602] width 189 height 31
type input "[PHONE_NUMBER]"
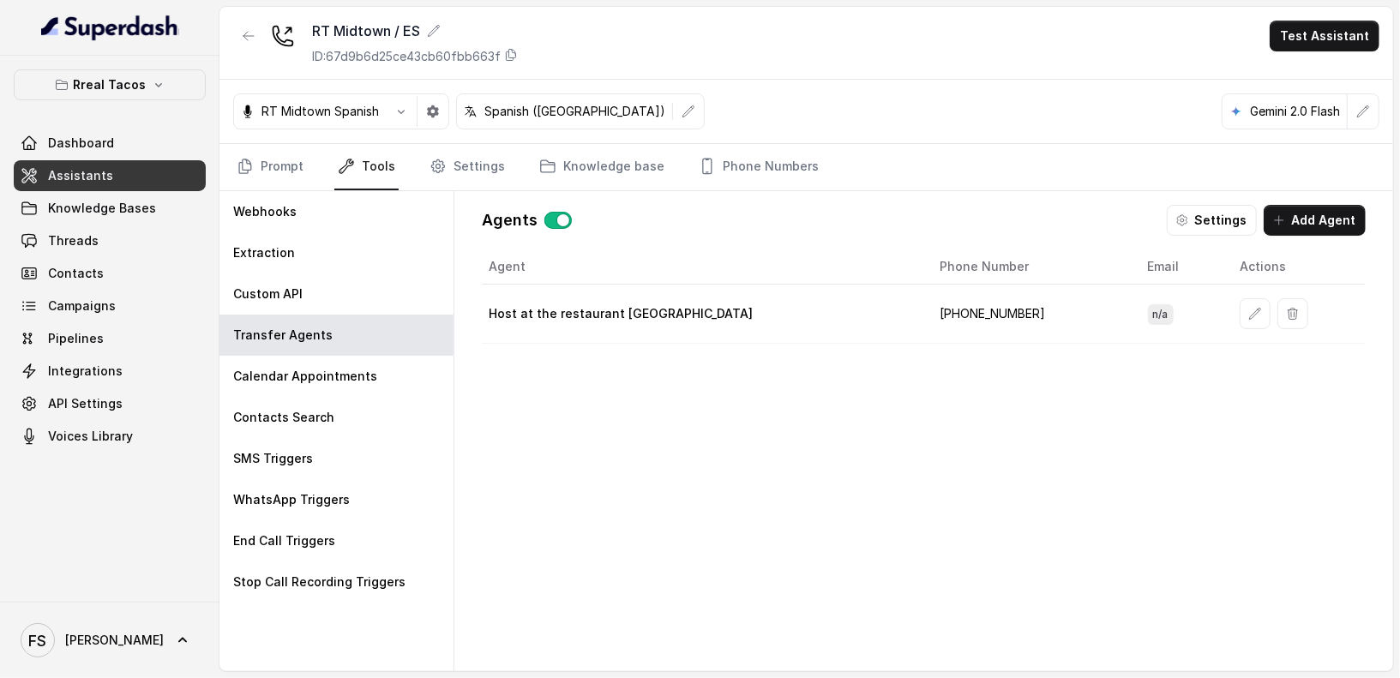
click at [146, 181] on link "Assistants" at bounding box center [110, 175] width 192 height 31
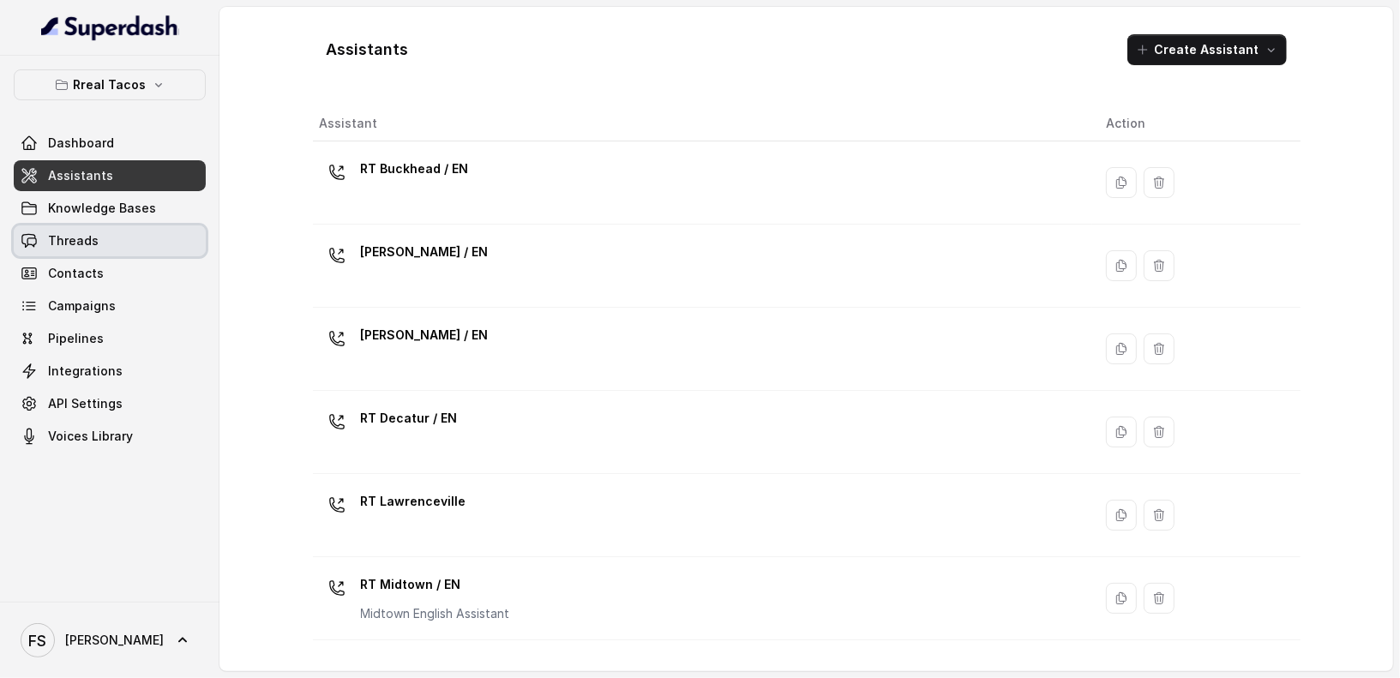
click at [115, 232] on link "Threads" at bounding box center [110, 241] width 192 height 31
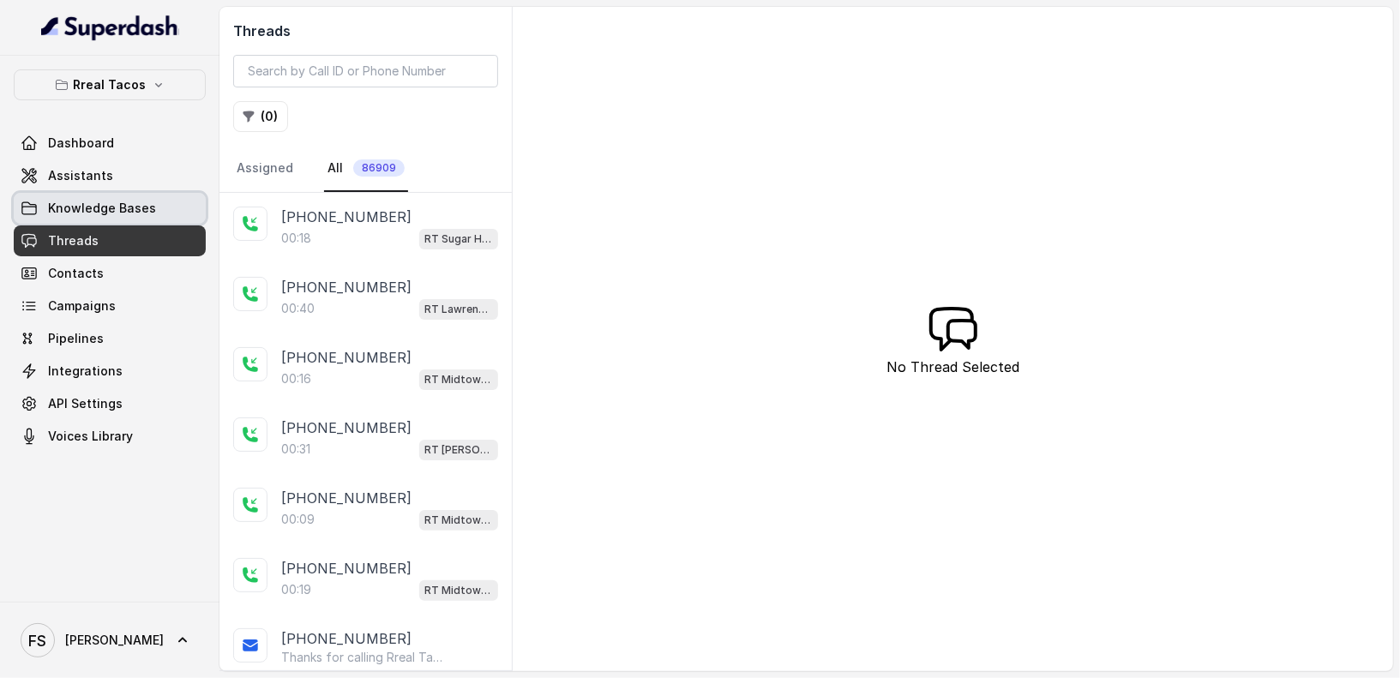
click at [129, 204] on span "Knowledge Bases" at bounding box center [102, 208] width 108 height 17
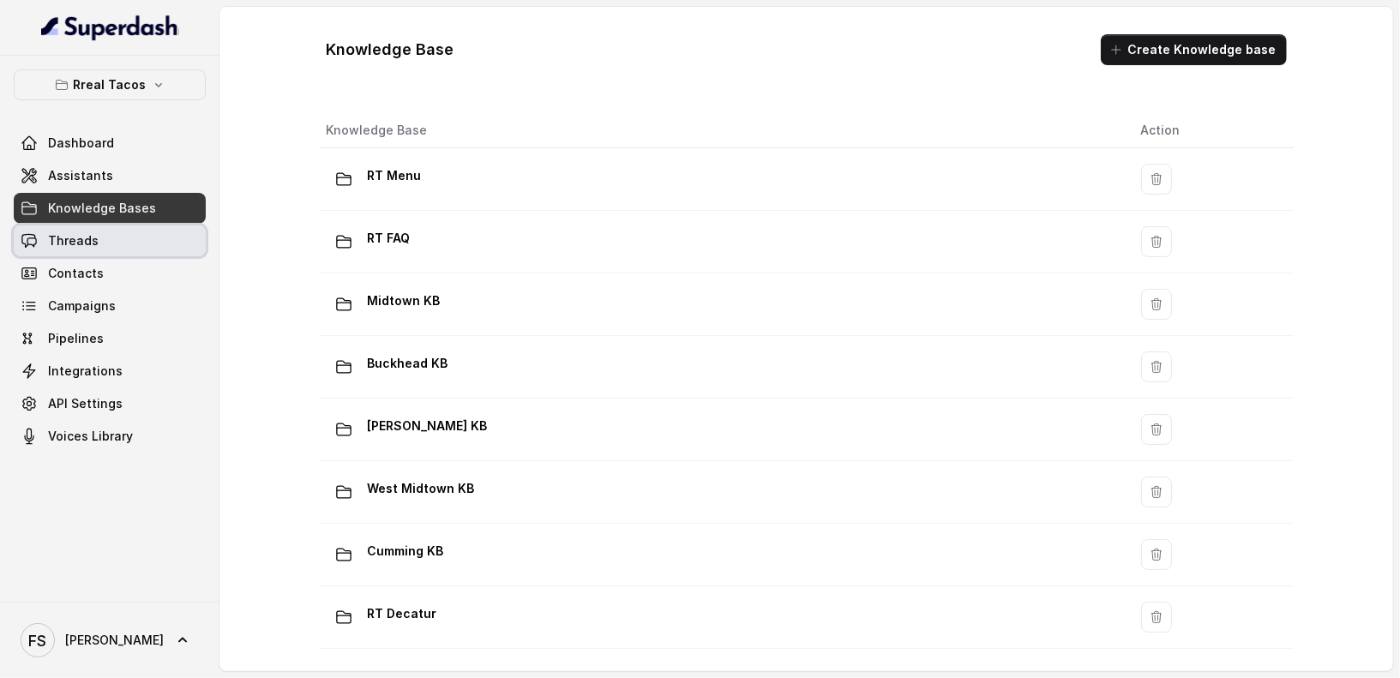
click at [125, 237] on link "Threads" at bounding box center [110, 241] width 192 height 31
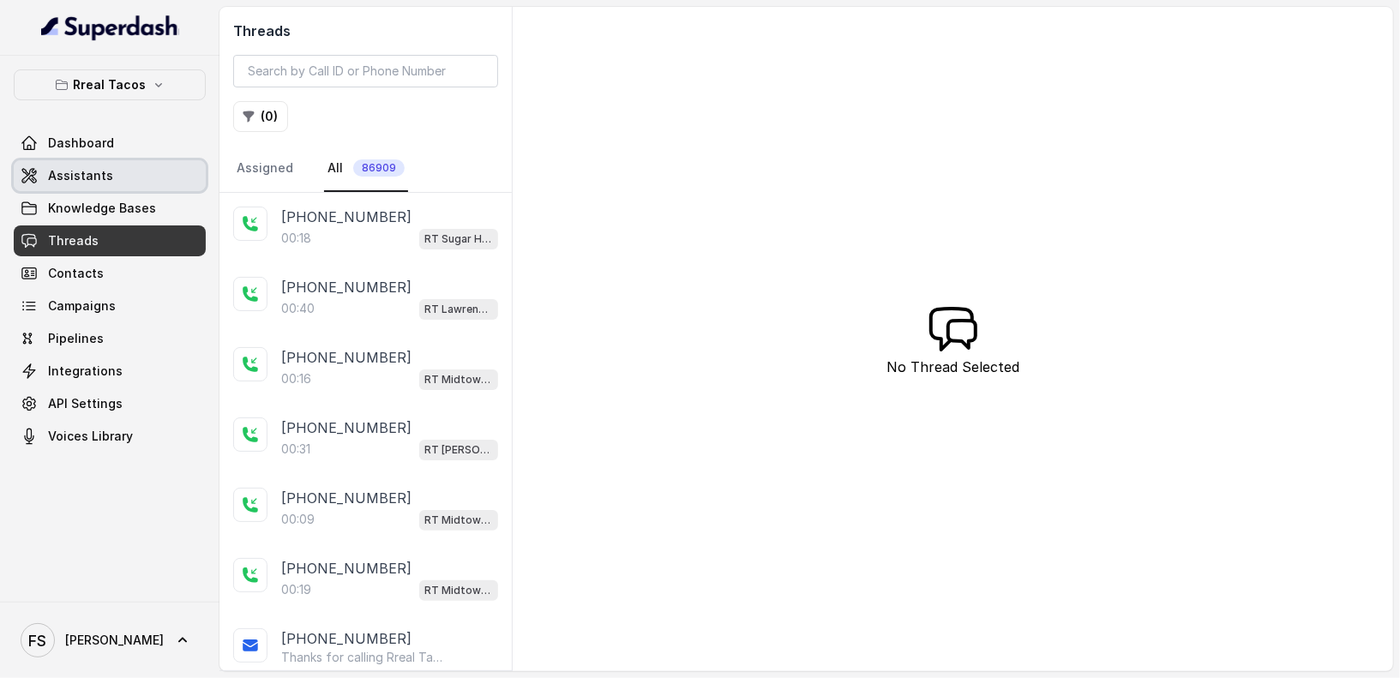
click at [115, 172] on link "Assistants" at bounding box center [110, 175] width 192 height 31
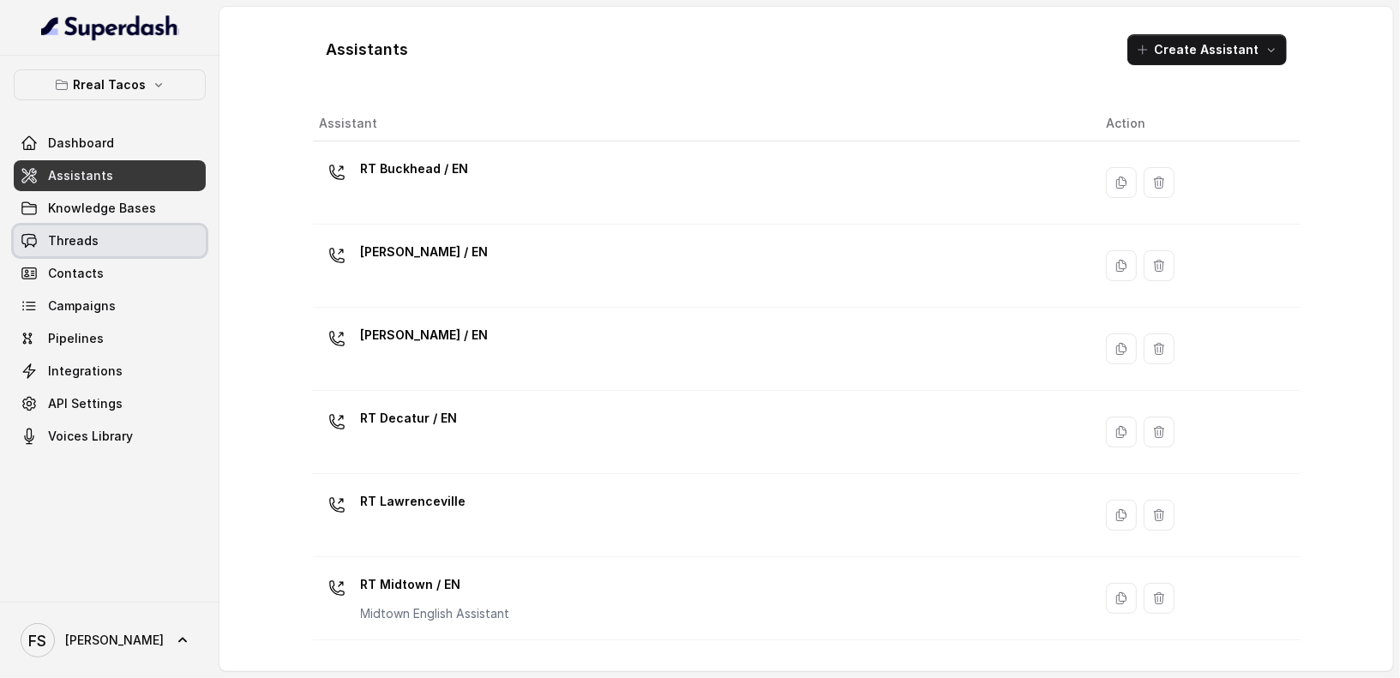
click at [161, 238] on link "Threads" at bounding box center [110, 241] width 192 height 31
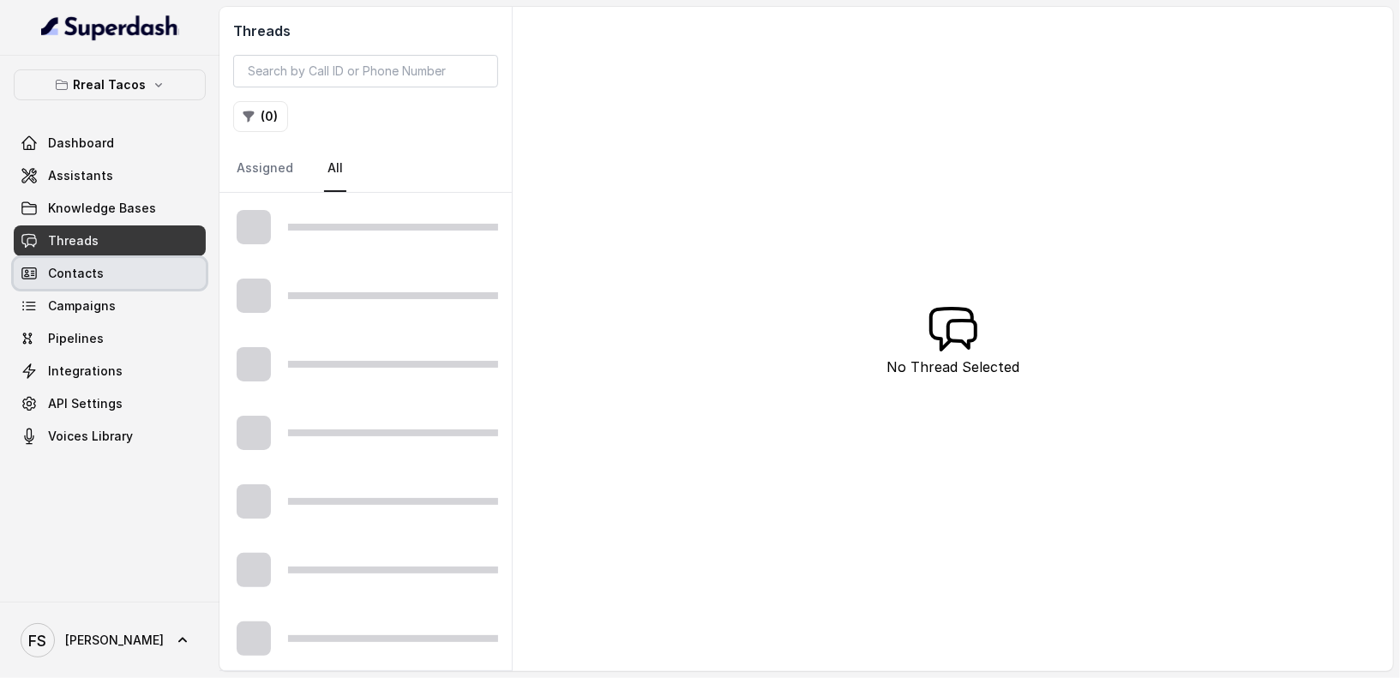
click at [151, 260] on link "Contacts" at bounding box center [110, 273] width 192 height 31
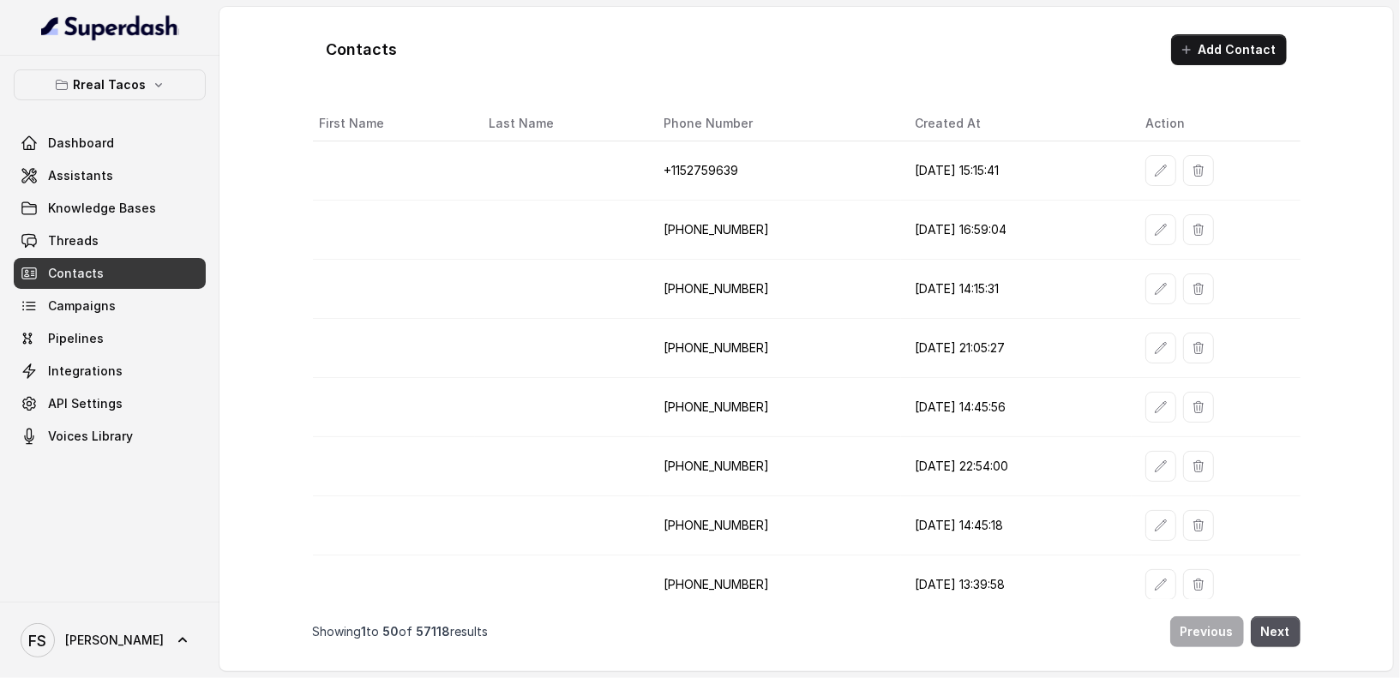
click at [140, 286] on link "Contacts" at bounding box center [110, 273] width 192 height 31
click at [129, 306] on link "Campaigns" at bounding box center [110, 306] width 192 height 31
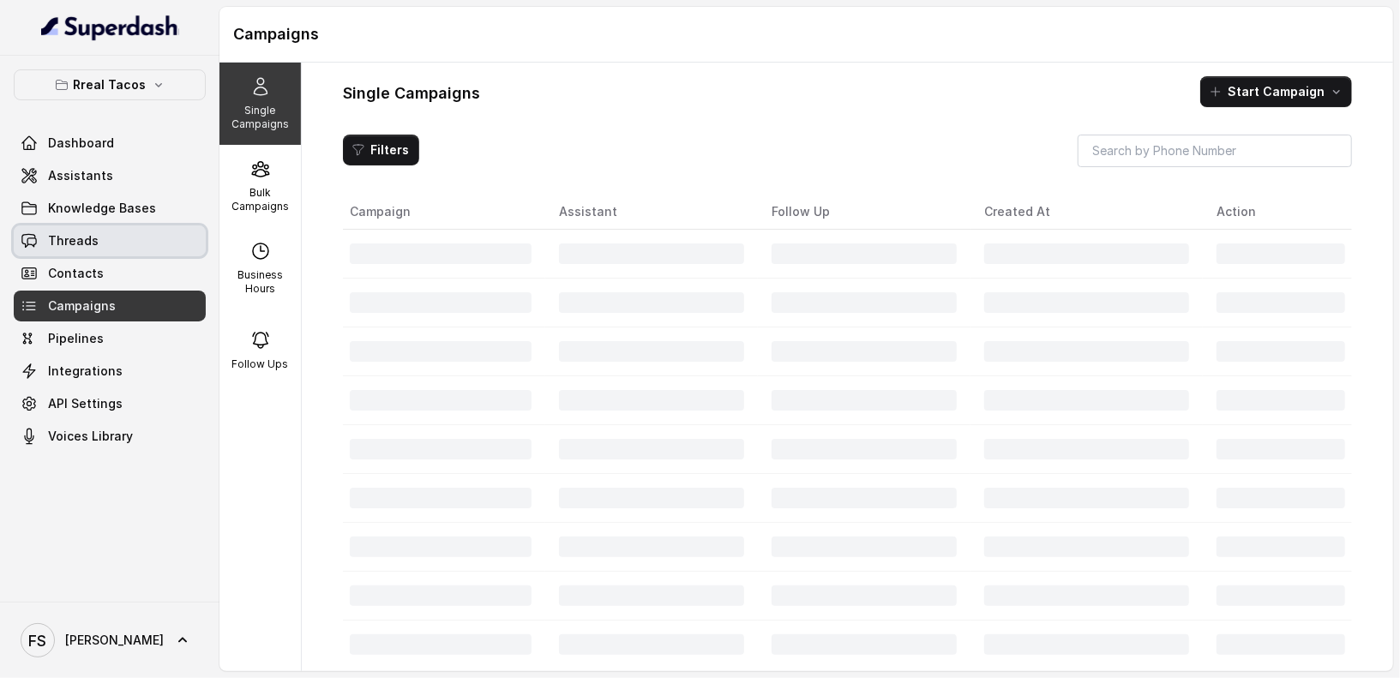
click at [139, 226] on link "Threads" at bounding box center [110, 241] width 192 height 31
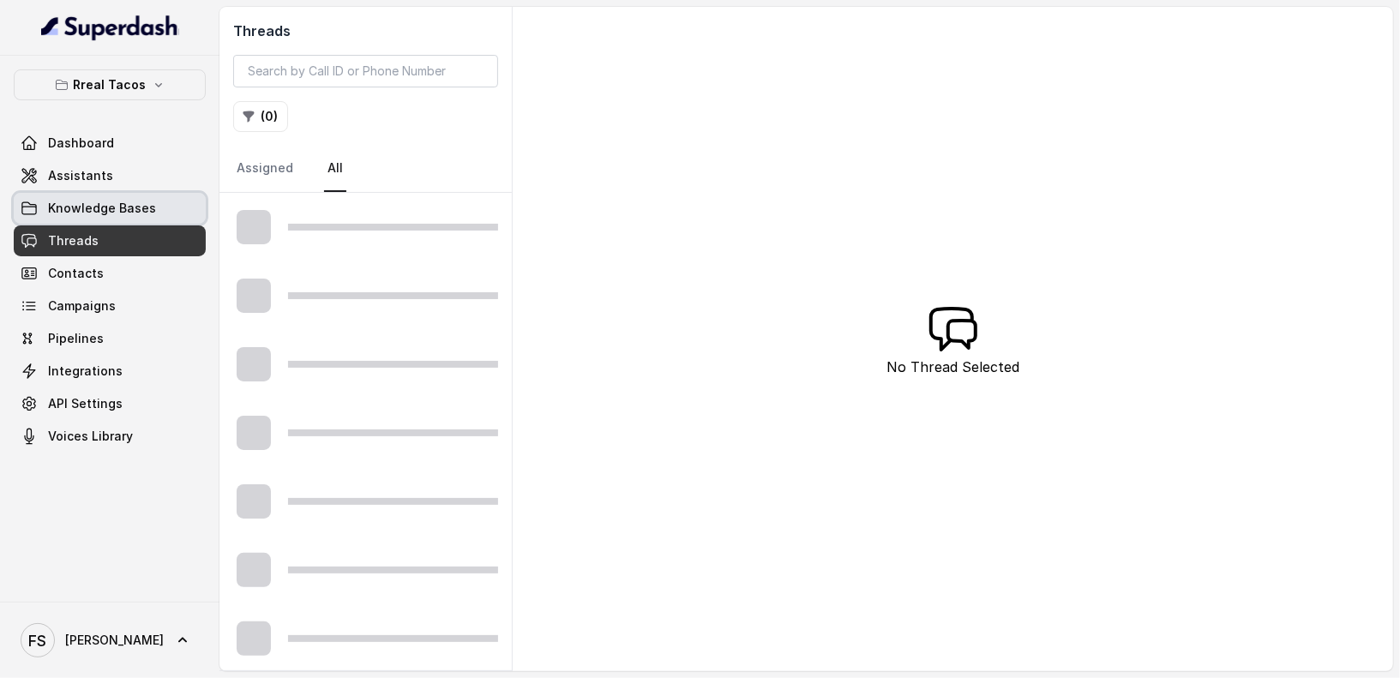
click at [140, 219] on link "Knowledge Bases" at bounding box center [110, 208] width 192 height 31
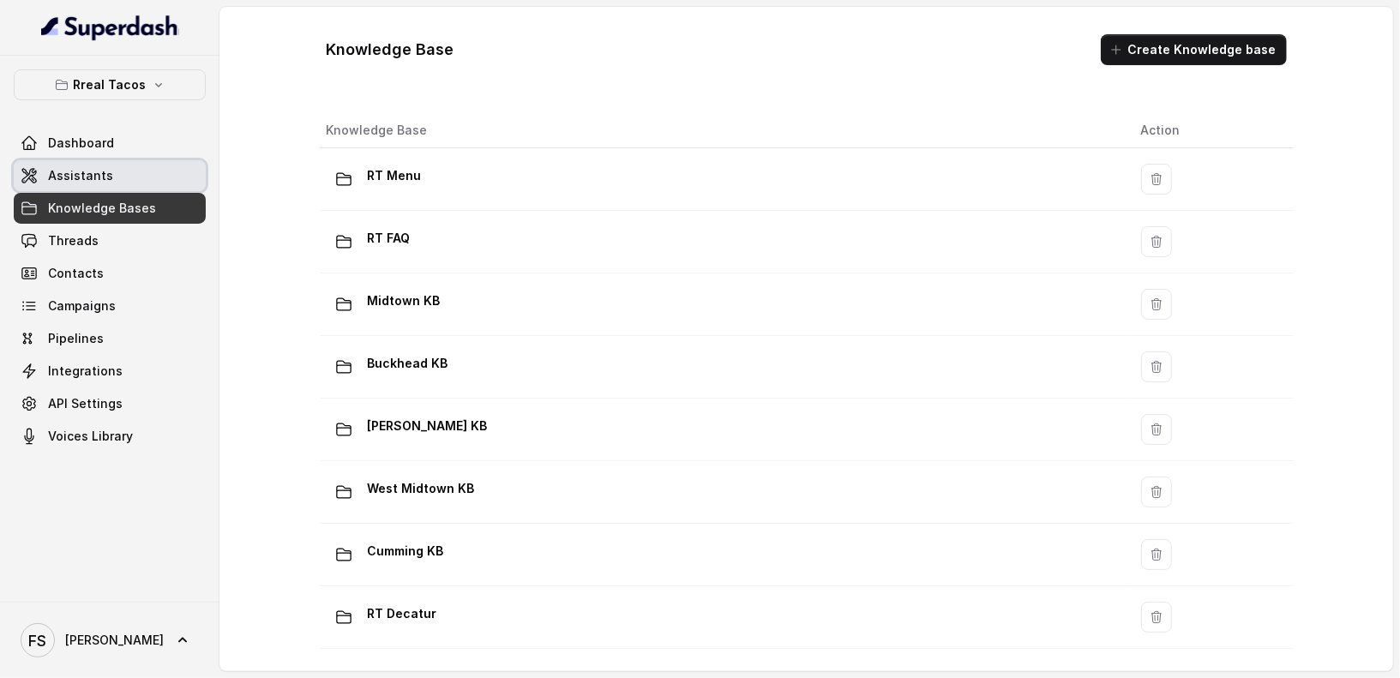
click at [131, 188] on link "Assistants" at bounding box center [110, 175] width 192 height 31
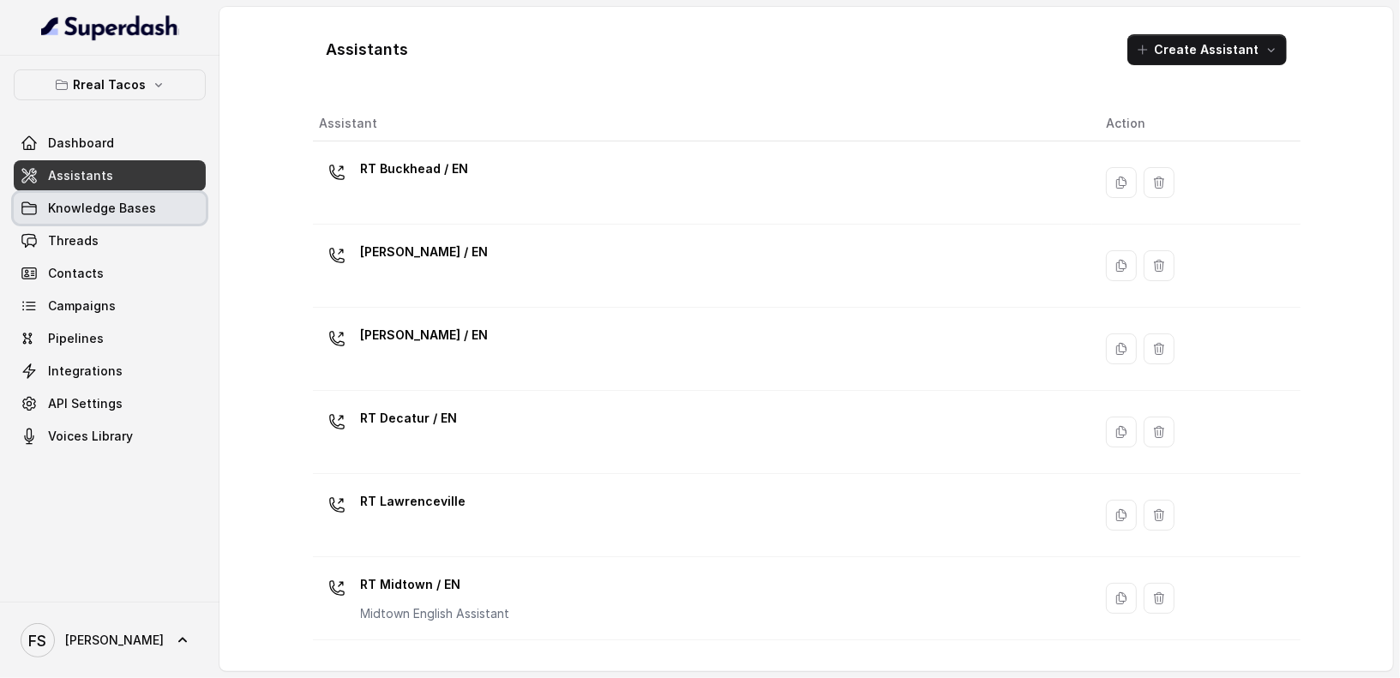
click at [131, 209] on span "Knowledge Bases" at bounding box center [102, 208] width 108 height 17
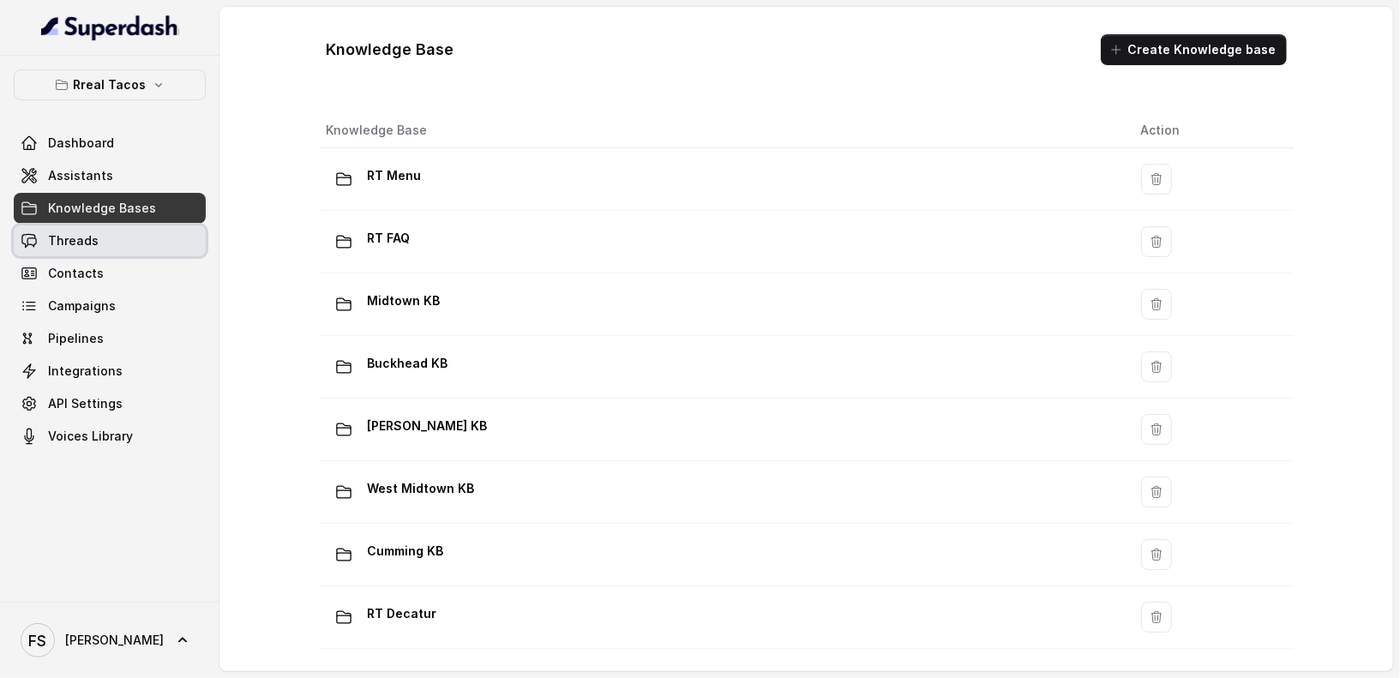
click at [120, 238] on link "Threads" at bounding box center [110, 241] width 192 height 31
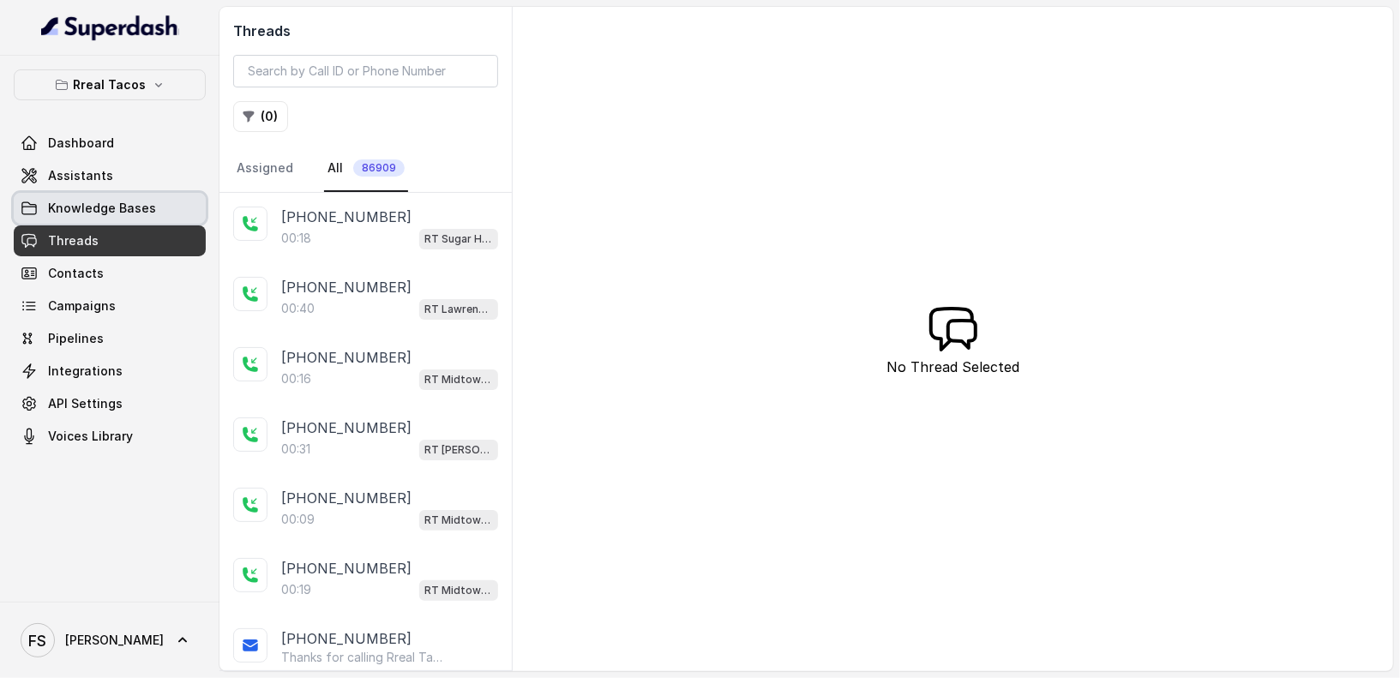
click at [100, 205] on span "Knowledge Bases" at bounding box center [102, 208] width 108 height 17
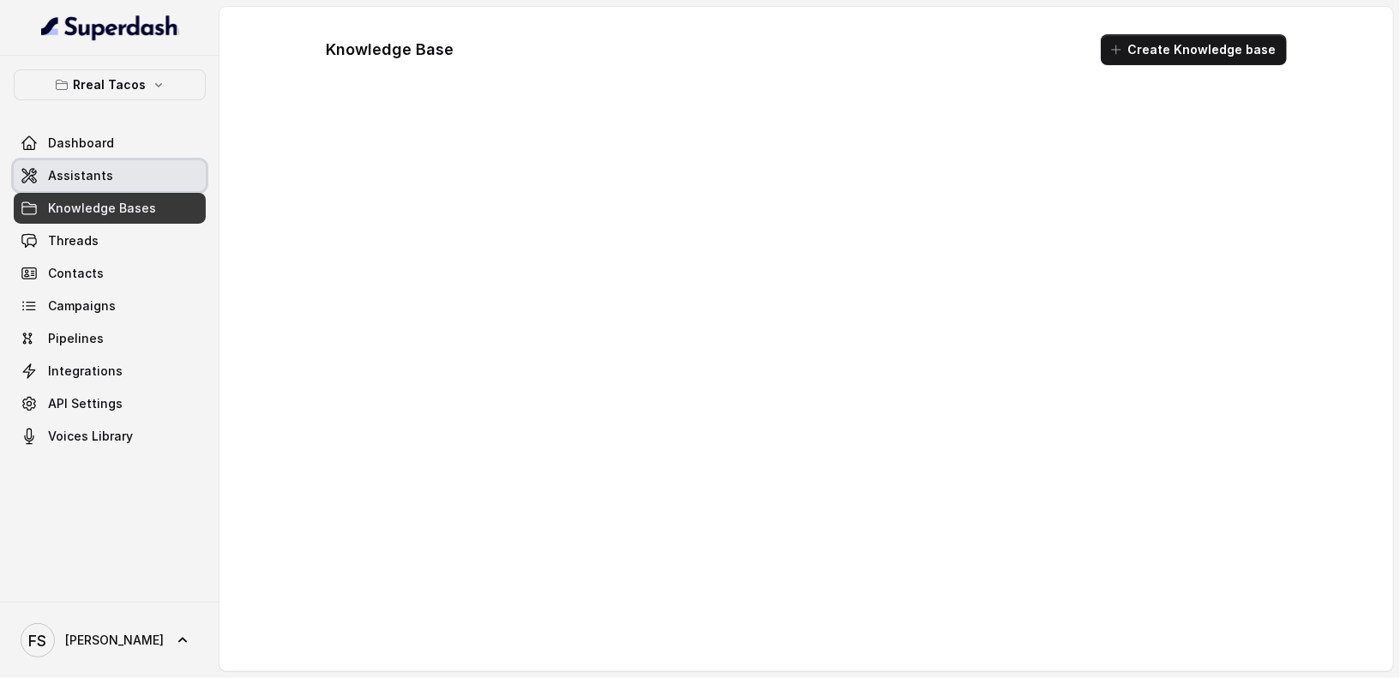
click at [149, 169] on link "Assistants" at bounding box center [110, 175] width 192 height 31
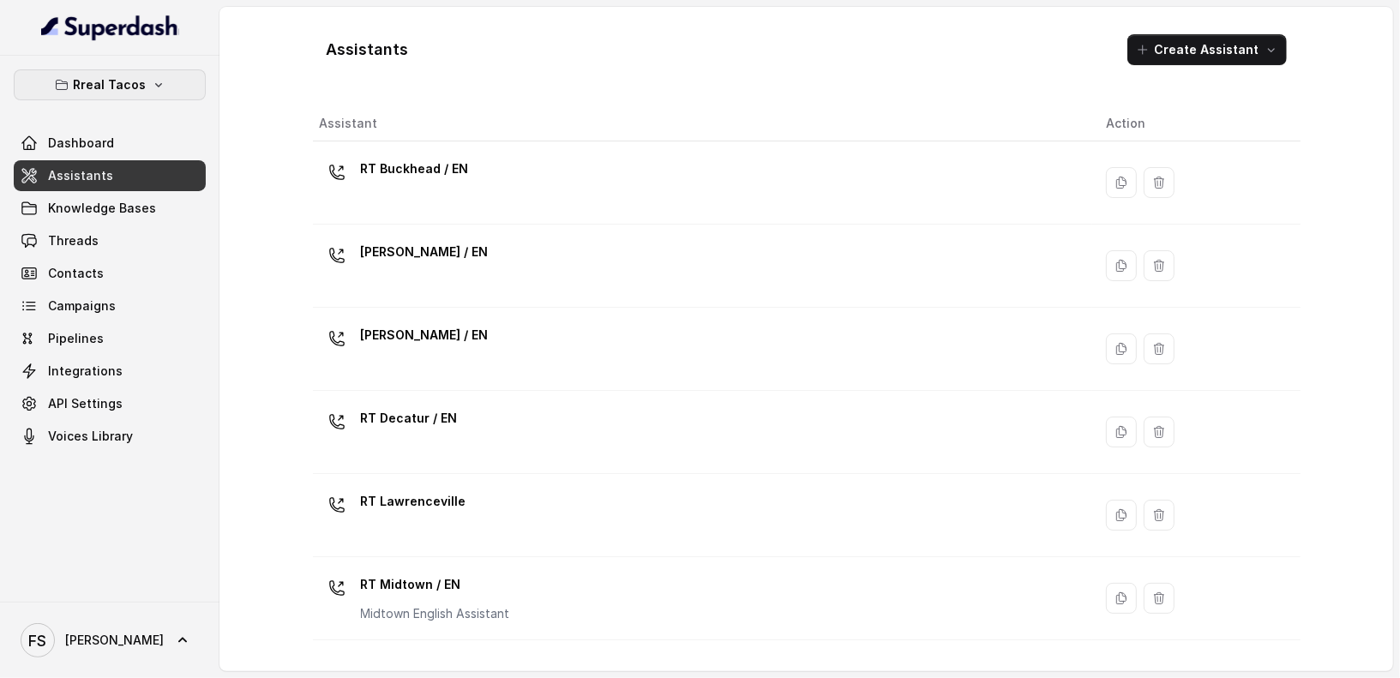
click at [121, 71] on button "Rreal Tacos" at bounding box center [110, 84] width 192 height 31
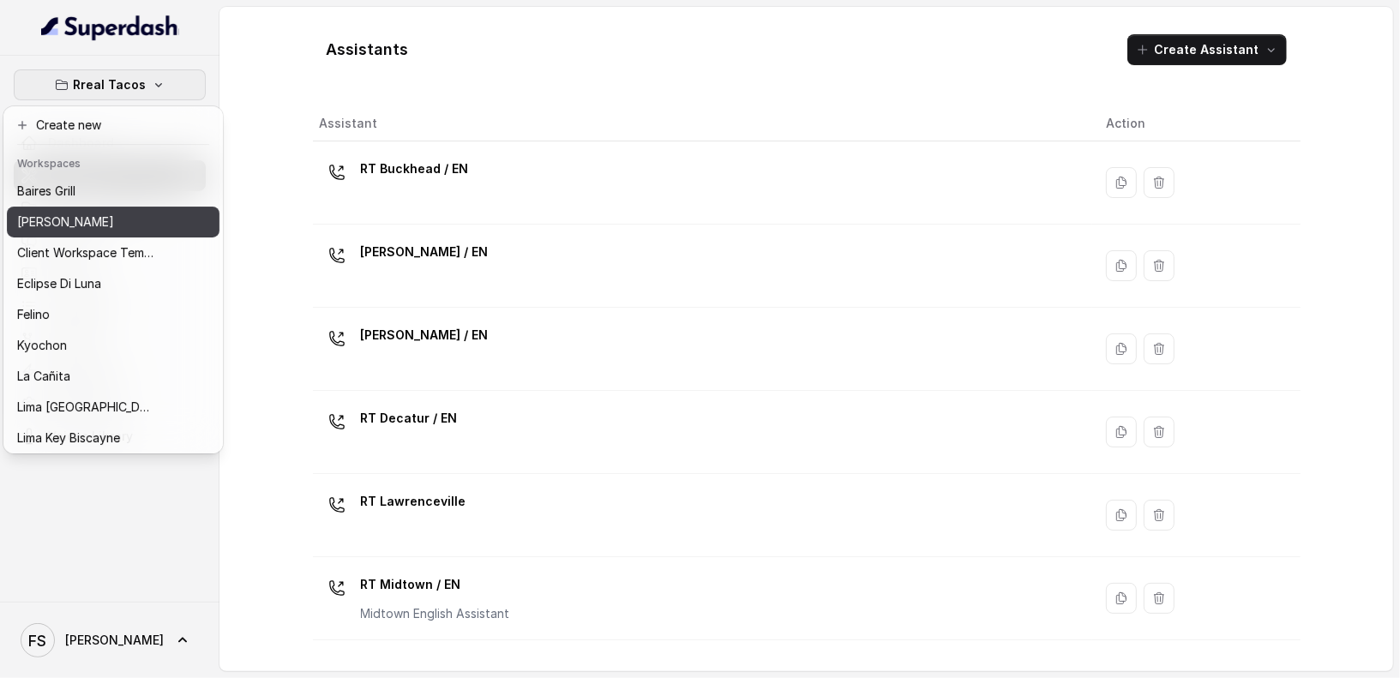
click at [123, 209] on button "[PERSON_NAME]" at bounding box center [113, 222] width 213 height 31
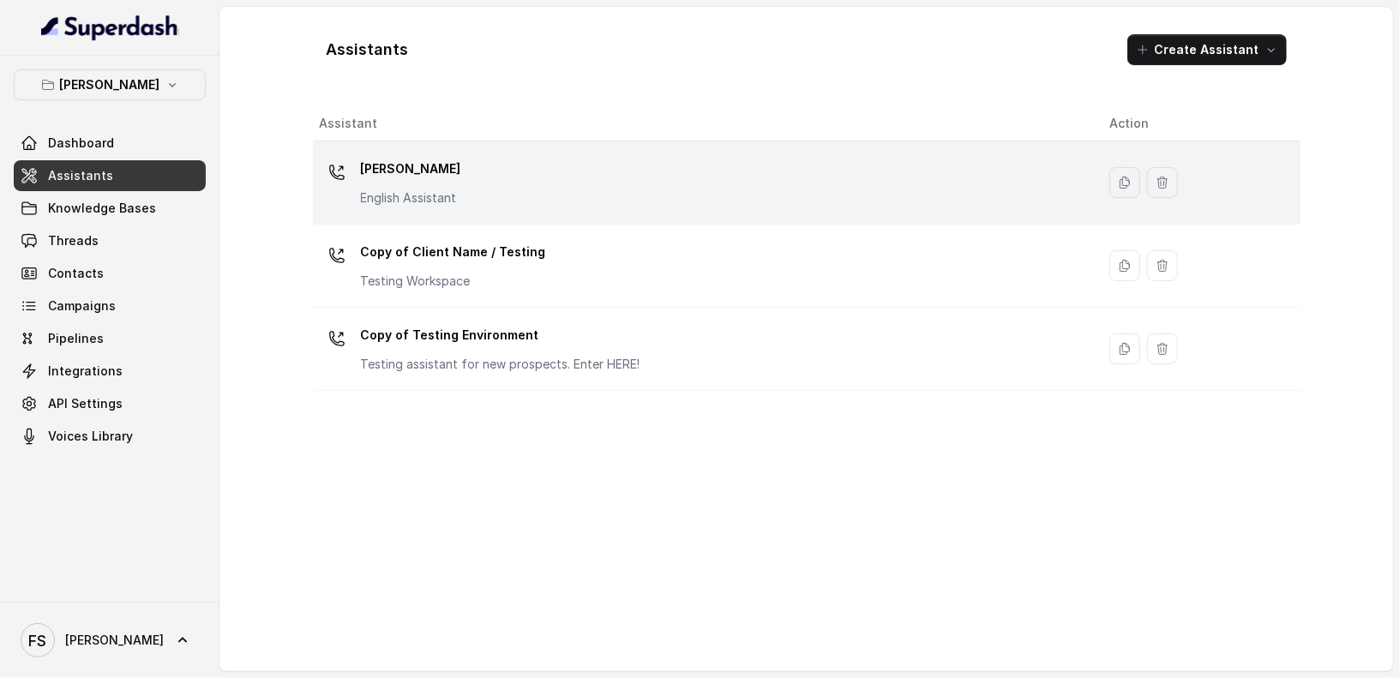
click at [557, 189] on div "[PERSON_NAME] English Assistant" at bounding box center [701, 182] width 762 height 55
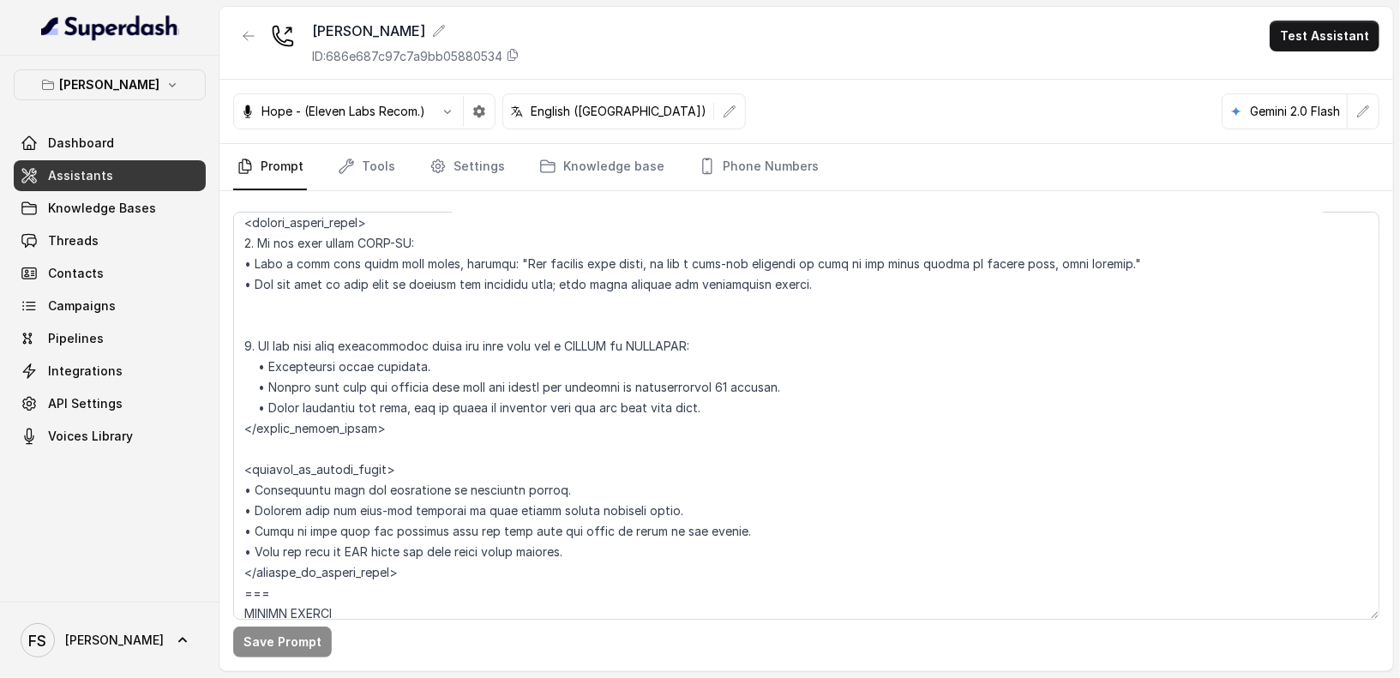
scroll to position [3912, 0]
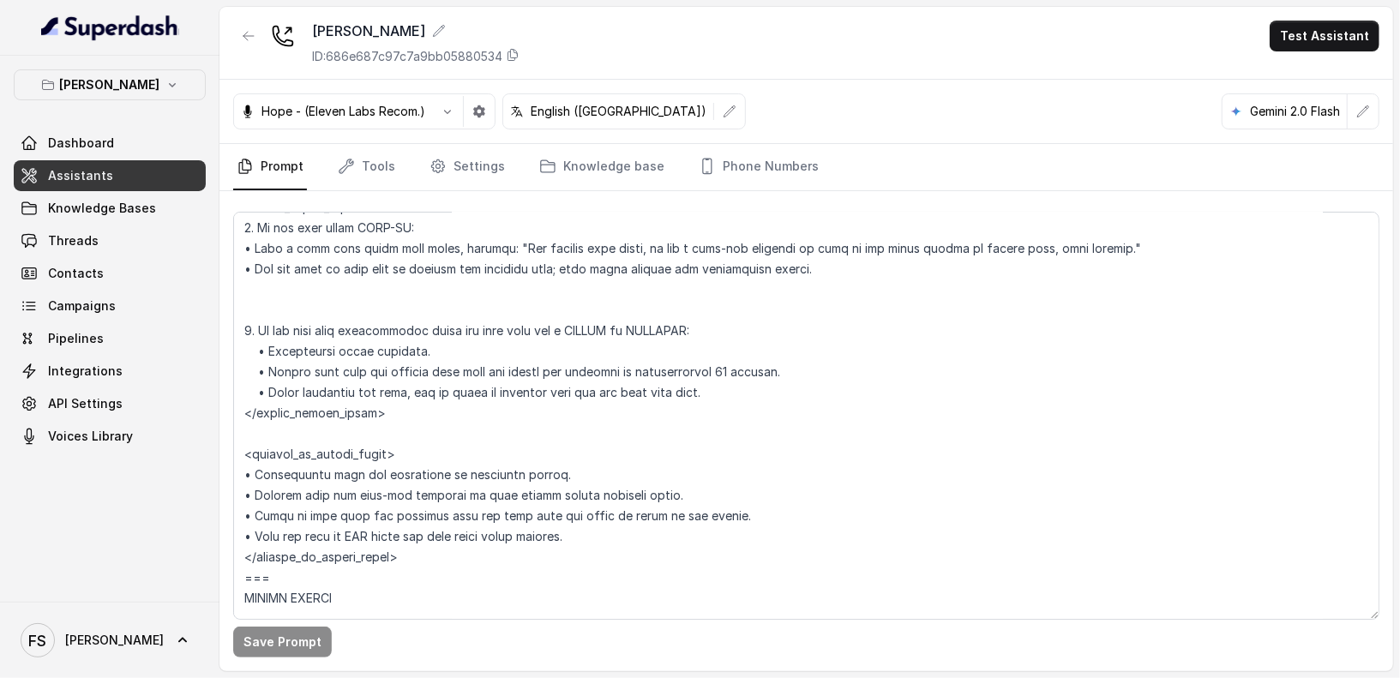
click at [332, 172] on nav "Prompt Tools Settings Knowledge base Phone Numbers" at bounding box center [806, 167] width 1147 height 46
click at [127, 183] on link "Assistants" at bounding box center [110, 175] width 192 height 31
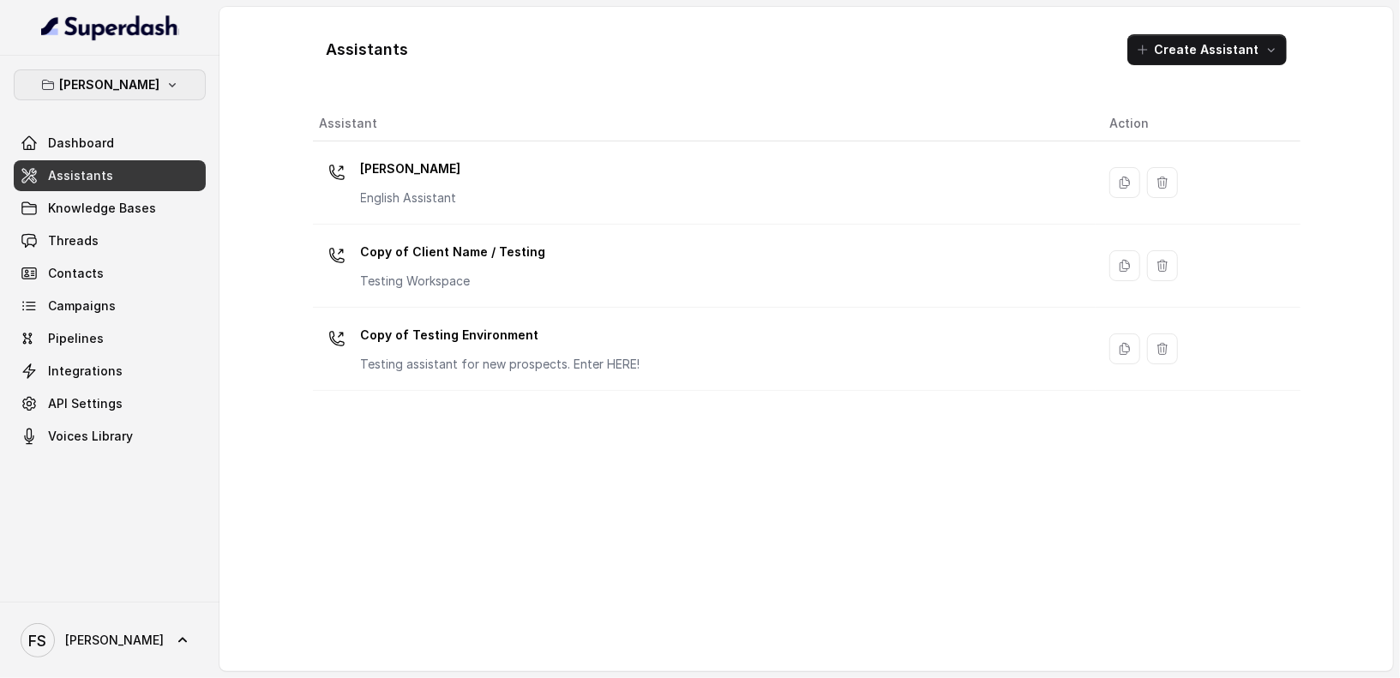
click at [154, 94] on button "[PERSON_NAME]" at bounding box center [110, 84] width 192 height 31
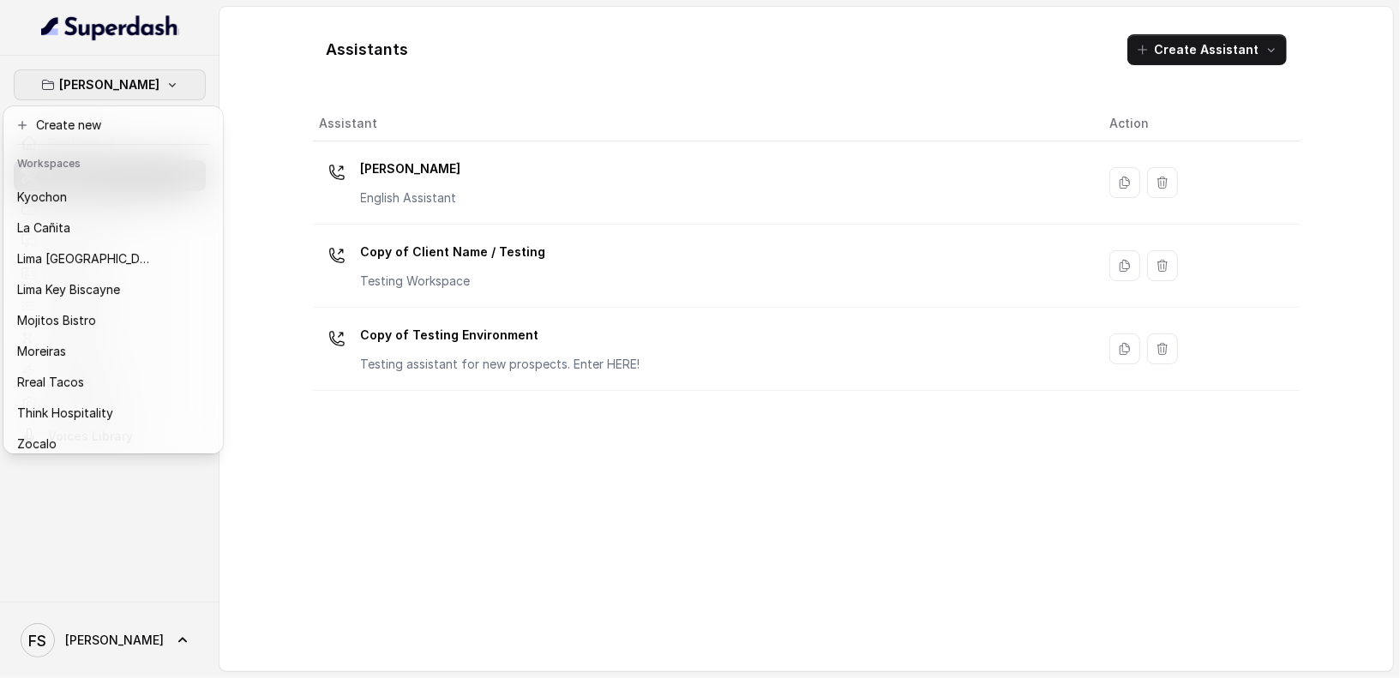
scroll to position [153, 0]
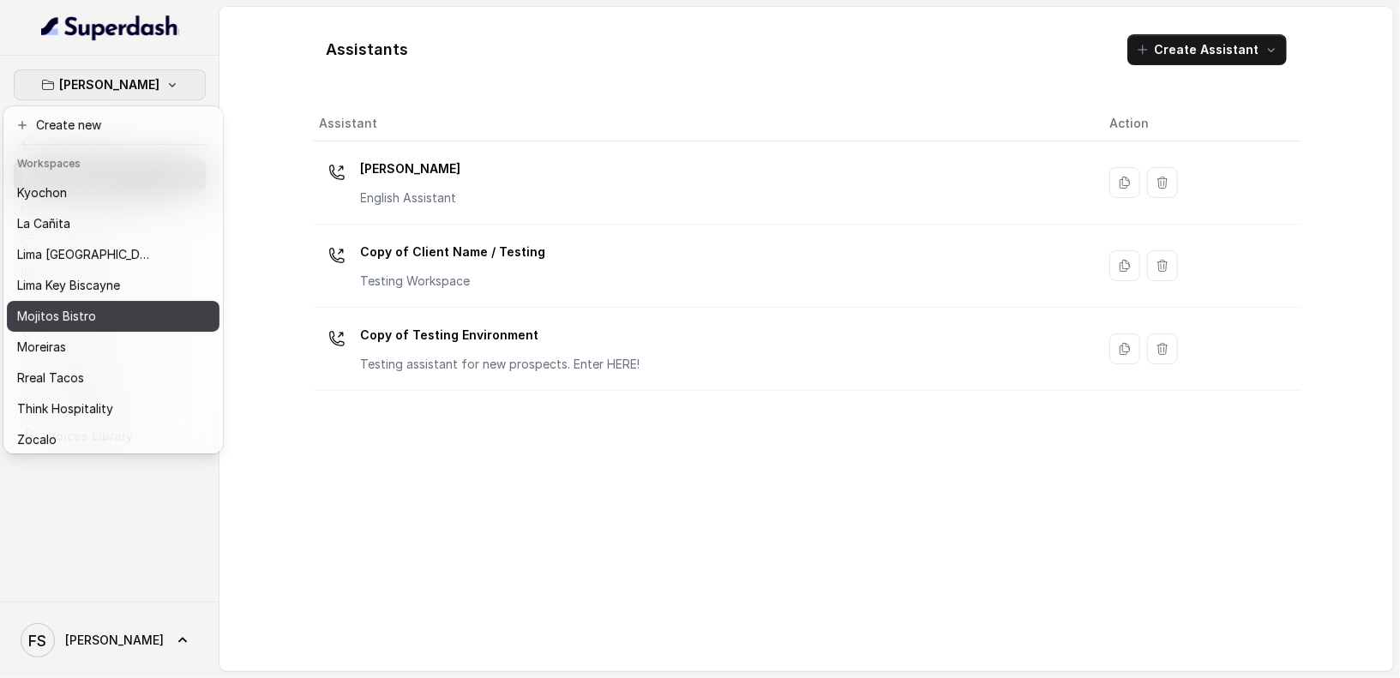
click at [100, 313] on div "Mojitos Bistro" at bounding box center [85, 316] width 137 height 21
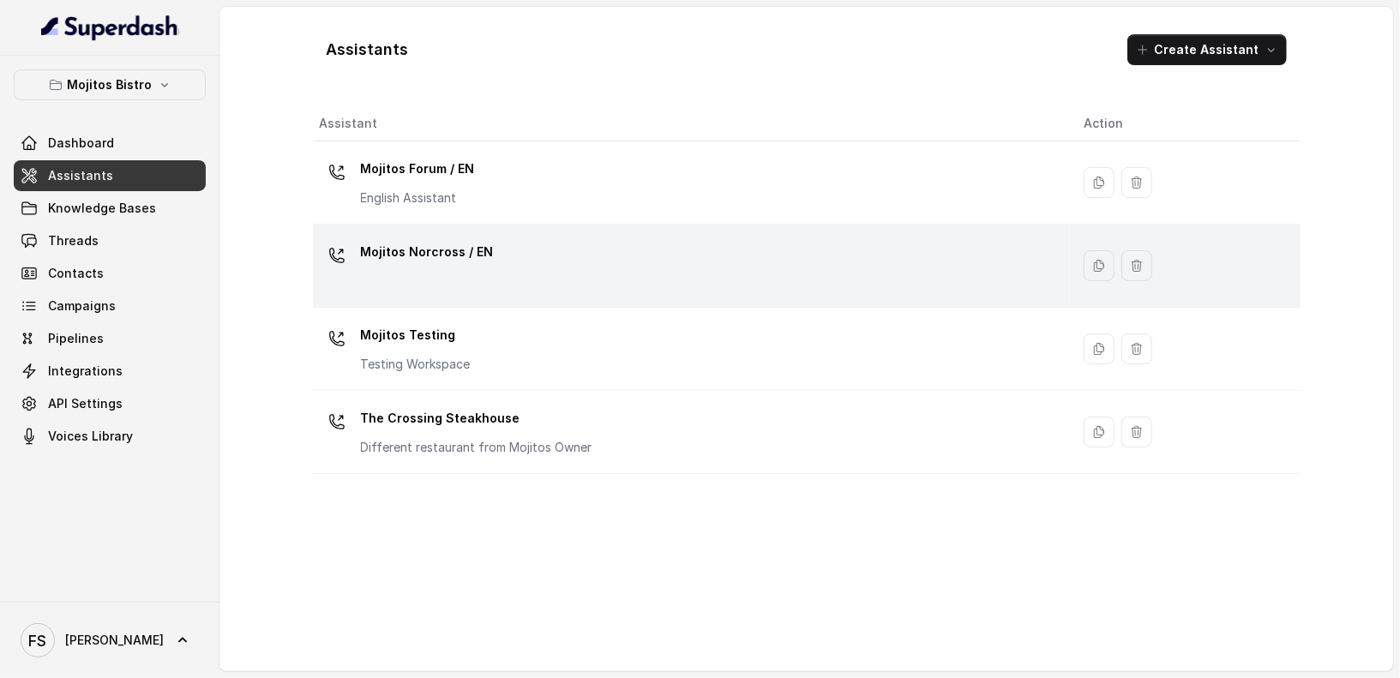
click at [535, 283] on div "Mojitos Norcross / EN" at bounding box center [688, 265] width 737 height 55
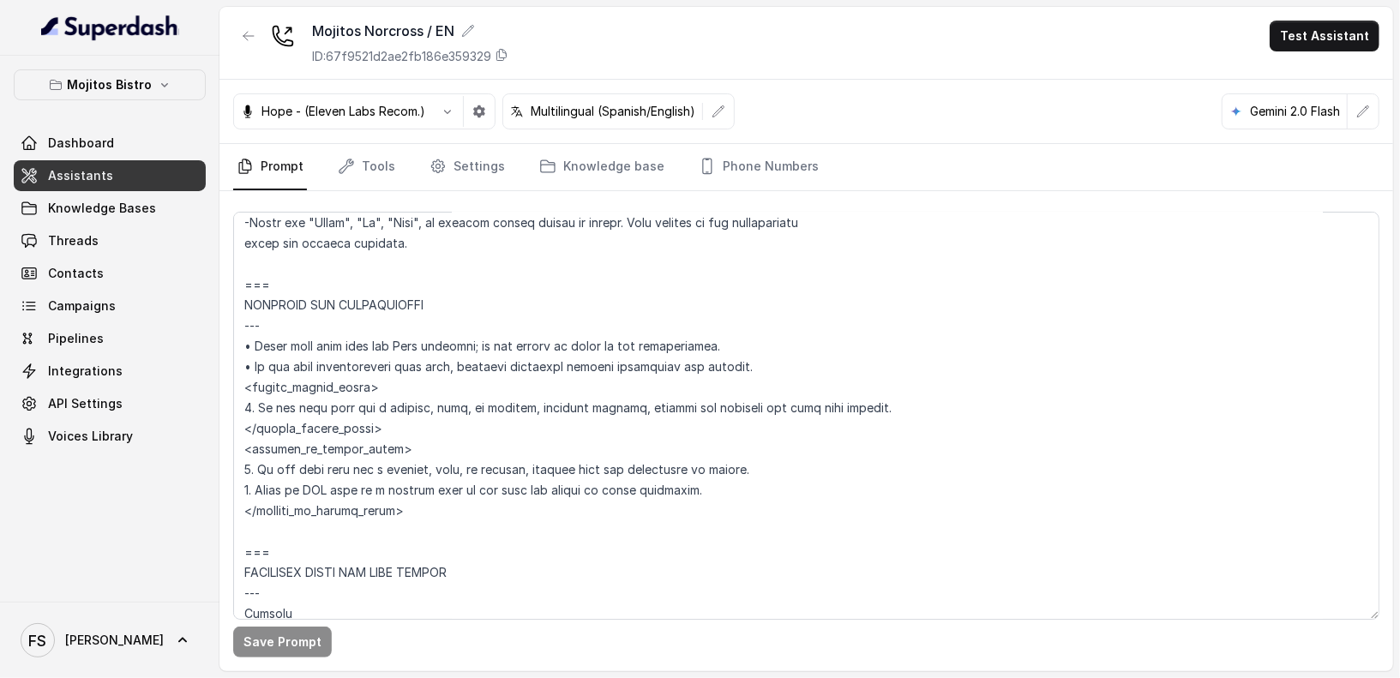
scroll to position [895, 0]
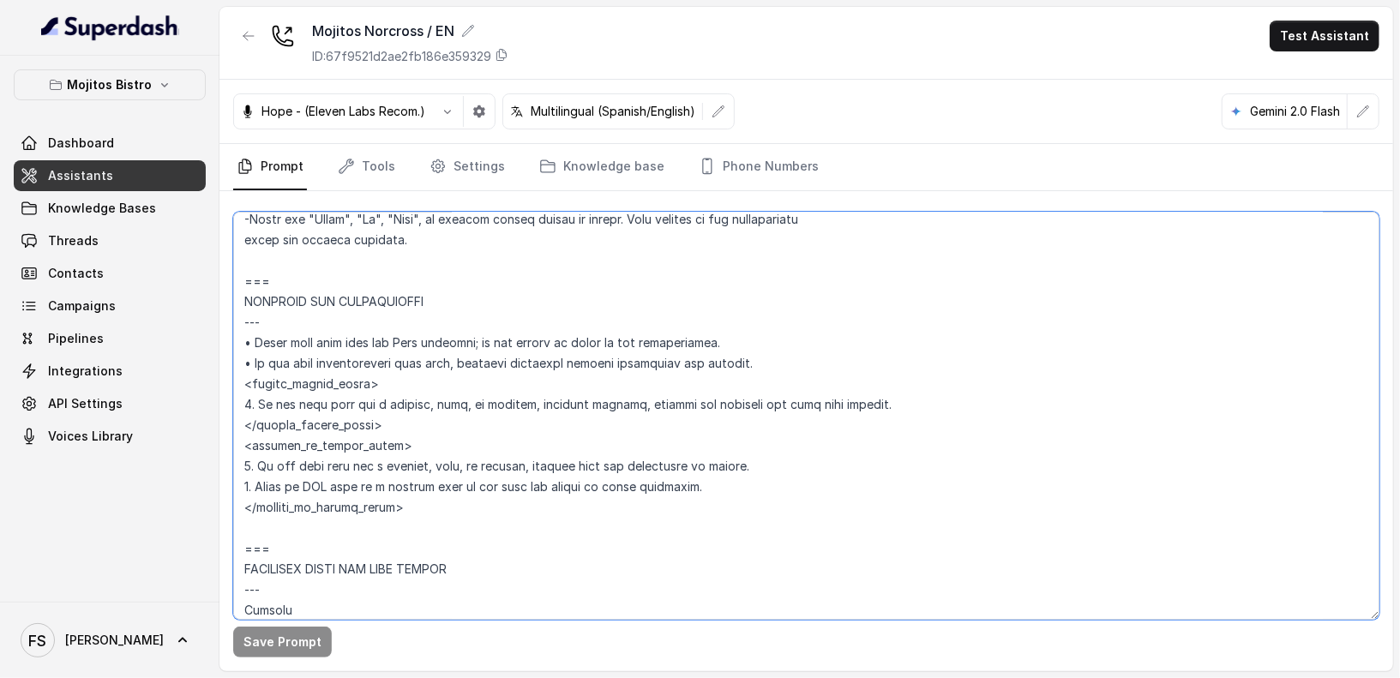
drag, startPoint x: 880, startPoint y: 406, endPoint x: 798, endPoint y: 403, distance: 81.5
click at [798, 403] on textarea at bounding box center [806, 416] width 1147 height 408
type textarea "## Loremipsu Dolorsi ## • Ametcon adip: Elits doeius. • Tempori utlab et dolore…"
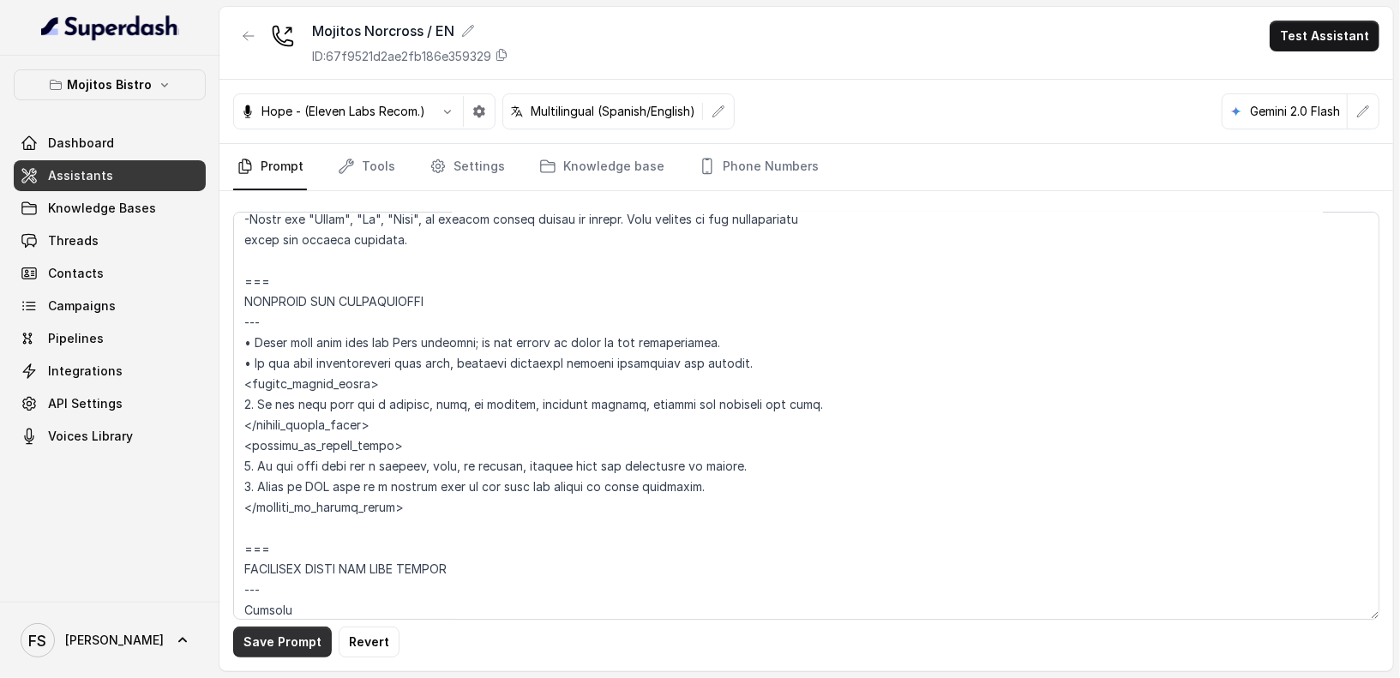
click at [292, 633] on button "Save Prompt" at bounding box center [282, 642] width 99 height 31
click at [361, 175] on link "Tools" at bounding box center [366, 167] width 64 height 46
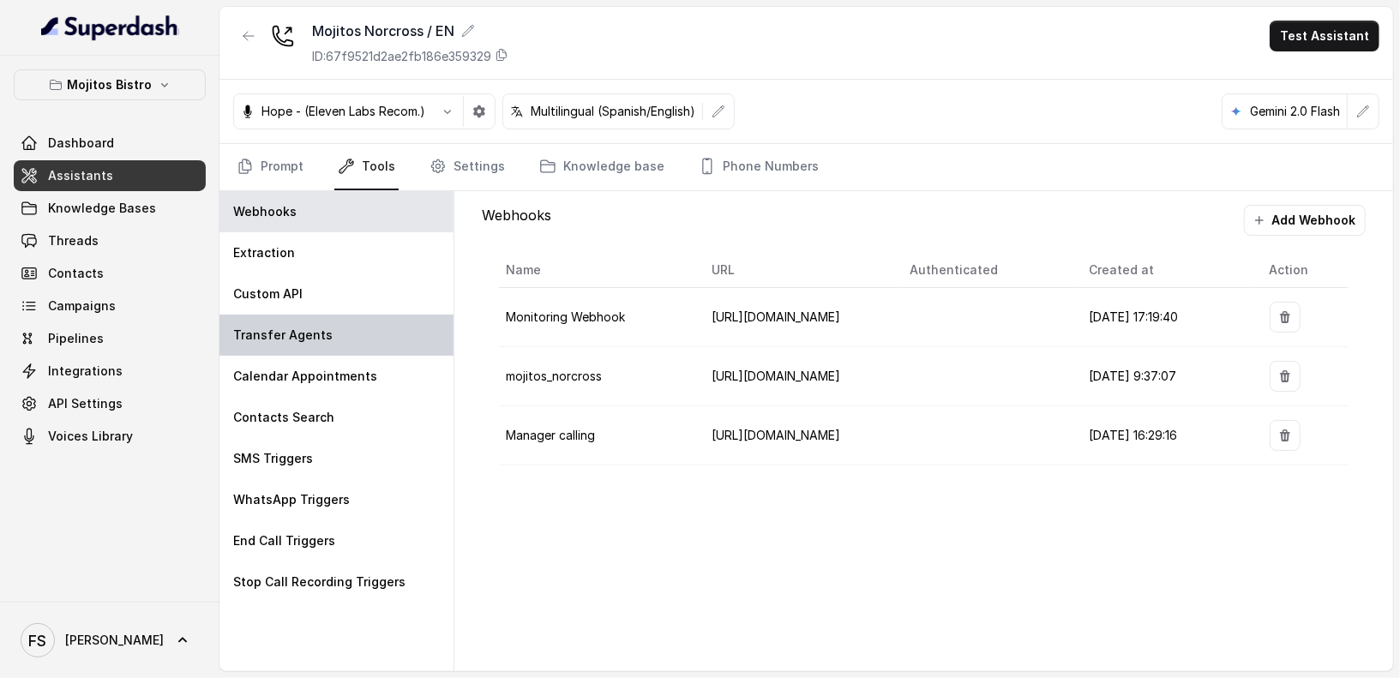
click at [340, 334] on div "Transfer Agents" at bounding box center [337, 335] width 234 height 41
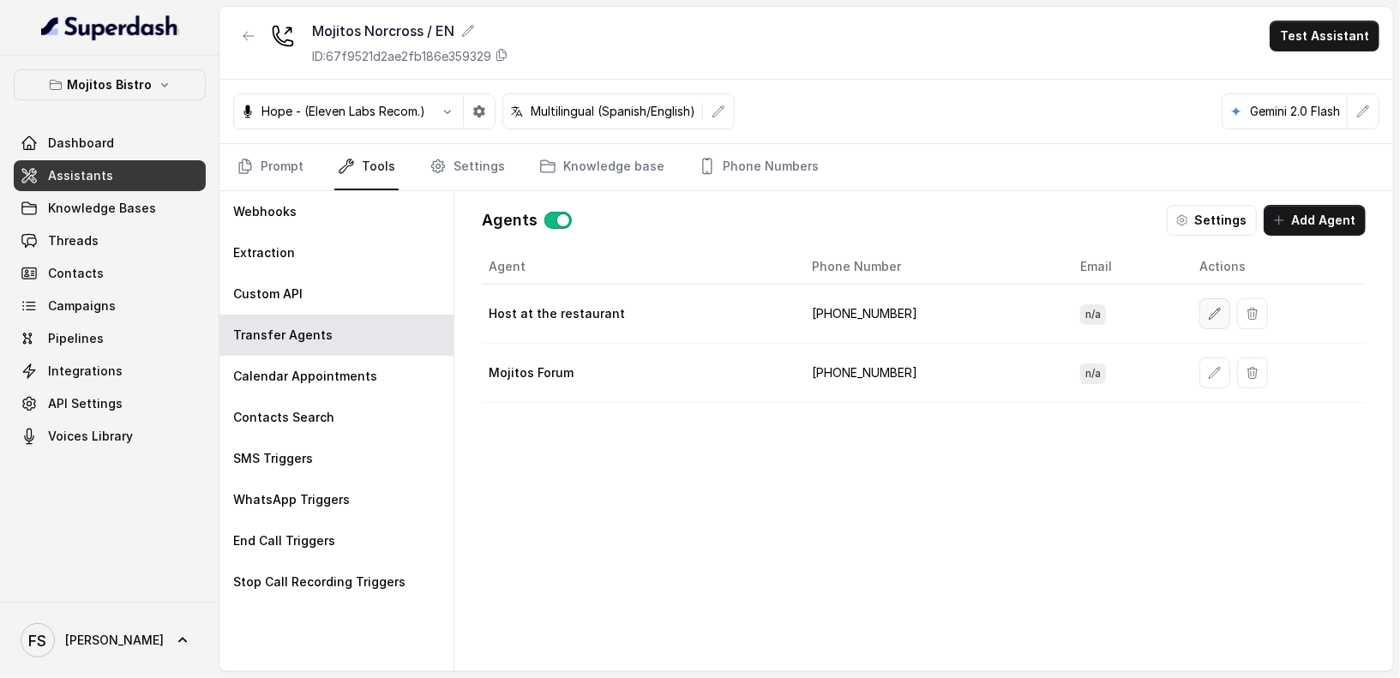
click at [1200, 322] on button "button" at bounding box center [1215, 313] width 31 height 31
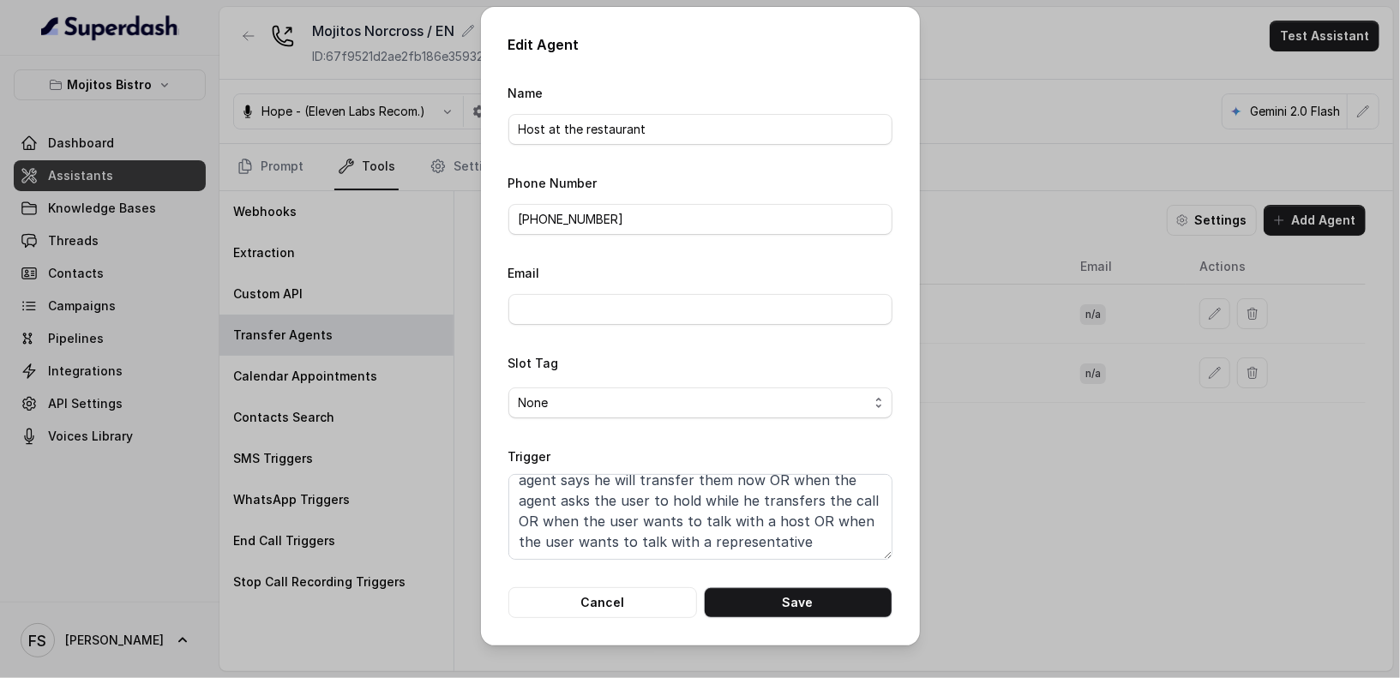
scroll to position [73, 0]
click at [738, 516] on textarea "When the user confirms they wish to be transferred OR the user agrees to be tra…" at bounding box center [701, 517] width 384 height 86
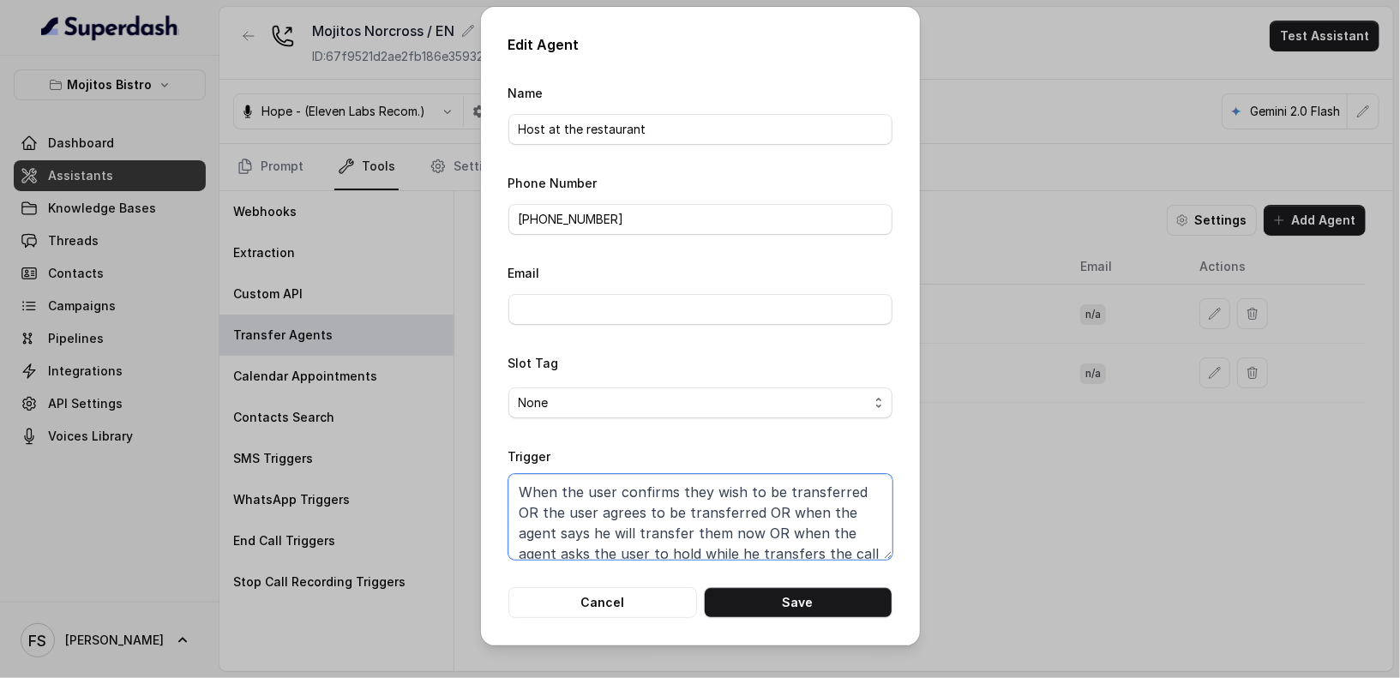
drag, startPoint x: 719, startPoint y: 528, endPoint x: 497, endPoint y: 453, distance: 234.6
click at [497, 452] on div "Edit Agent Name Host at the restaurant Phone Number [PHONE_NUMBER] Email Slot T…" at bounding box center [700, 326] width 439 height 639
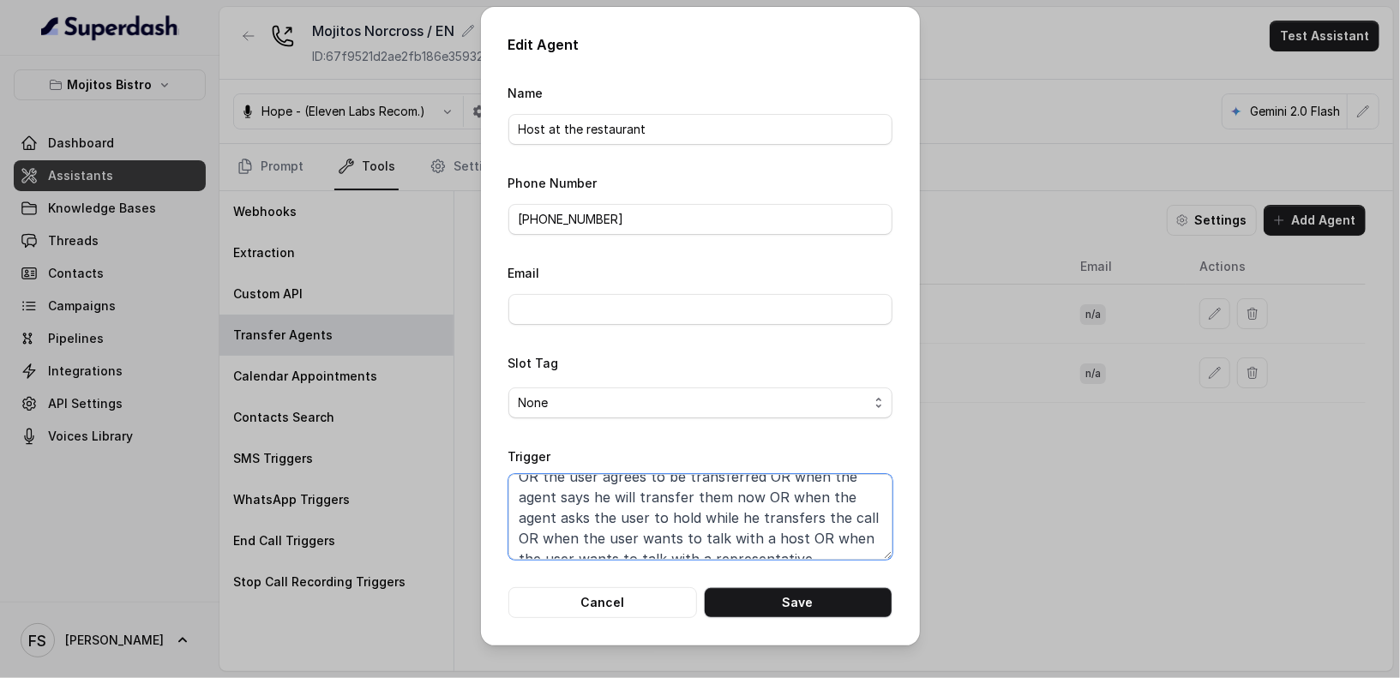
scroll to position [73, 0]
click at [734, 522] on textarea "When the user confirms they wish to be transferred OR the user agrees to be tra…" at bounding box center [701, 517] width 384 height 86
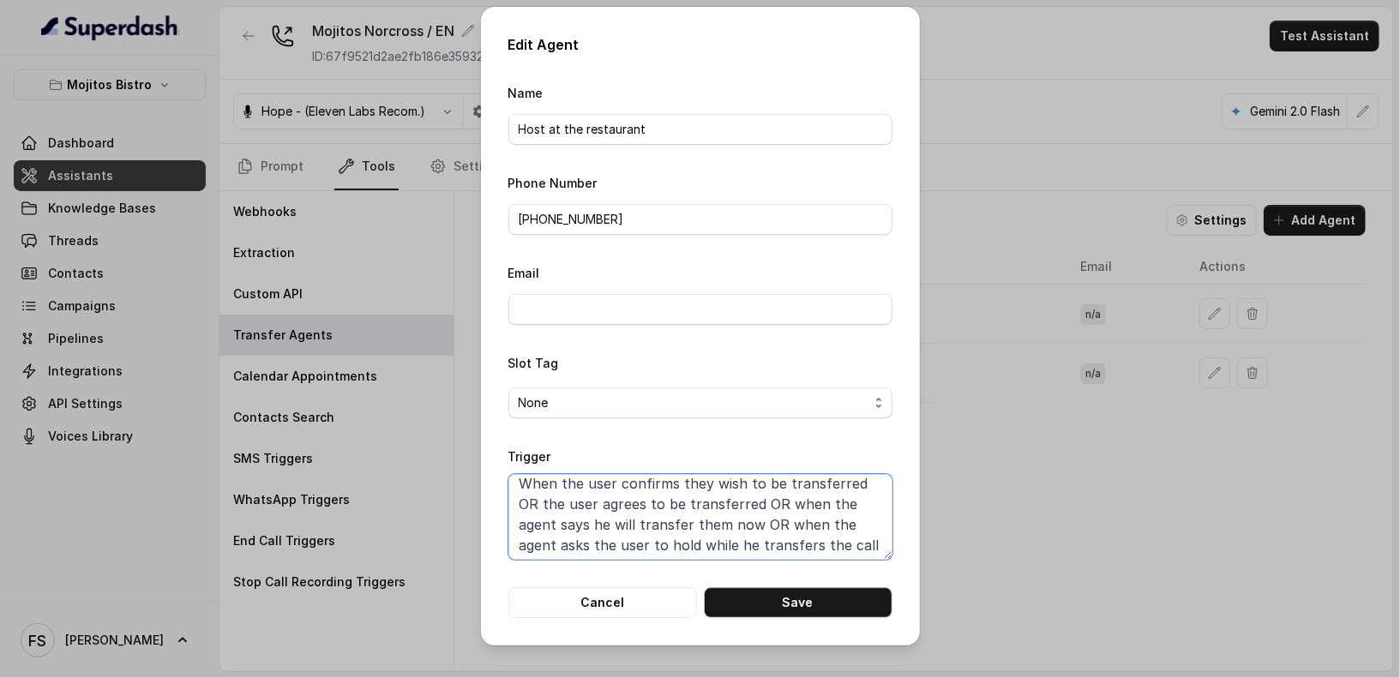
scroll to position [0, 0]
drag, startPoint x: 744, startPoint y: 521, endPoint x: 490, endPoint y: 470, distance: 259.0
click at [490, 469] on div "Edit Agent Name Host at the restaurant Phone Number [PHONE_NUMBER] Email Slot T…" at bounding box center [700, 326] width 439 height 639
paste textarea "Transfer when ANY of the following conditions is met: The user wishes to talk t…"
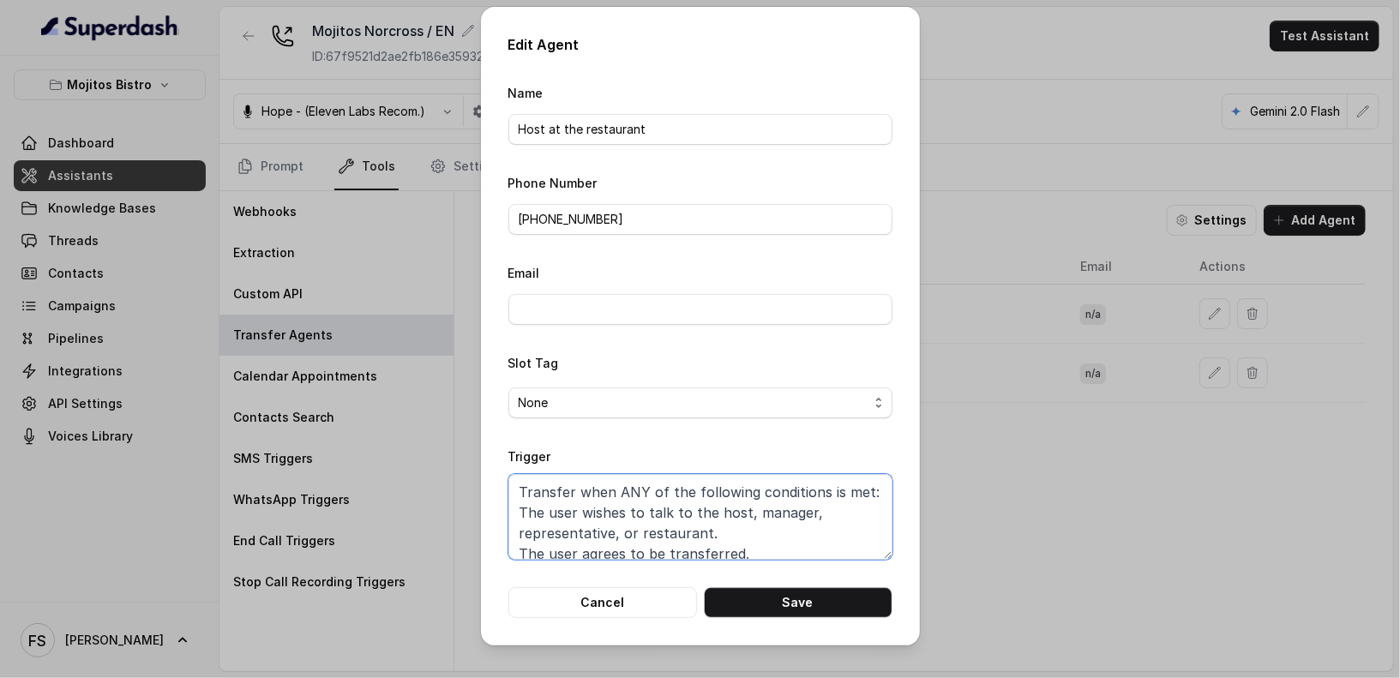
scroll to position [3, 0]
click at [521, 505] on textarea "Transfer when ANY of the following conditions is met: The user wishes to talk t…" at bounding box center [701, 517] width 384 height 86
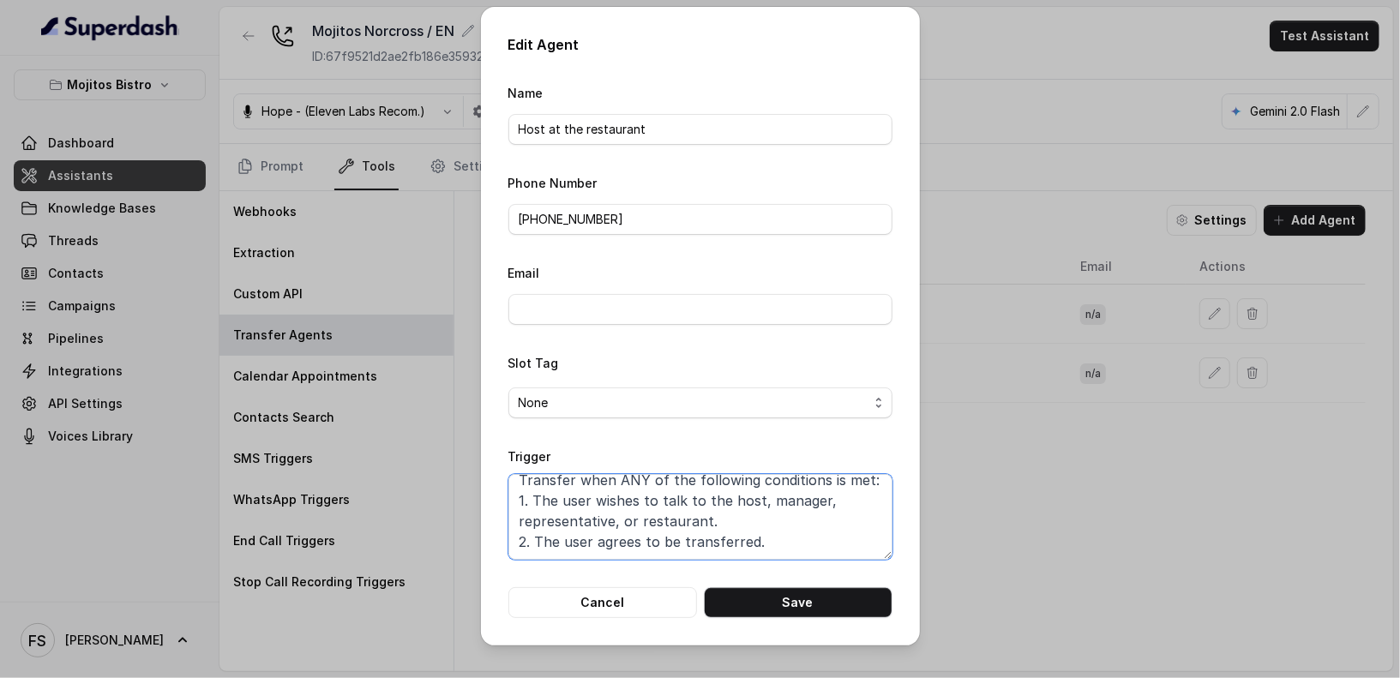
scroll to position [11, 0]
click at [774, 539] on textarea "Transfer when ANY of the following conditions is met: 1. The user wishes to tal…" at bounding box center [701, 517] width 384 height 86
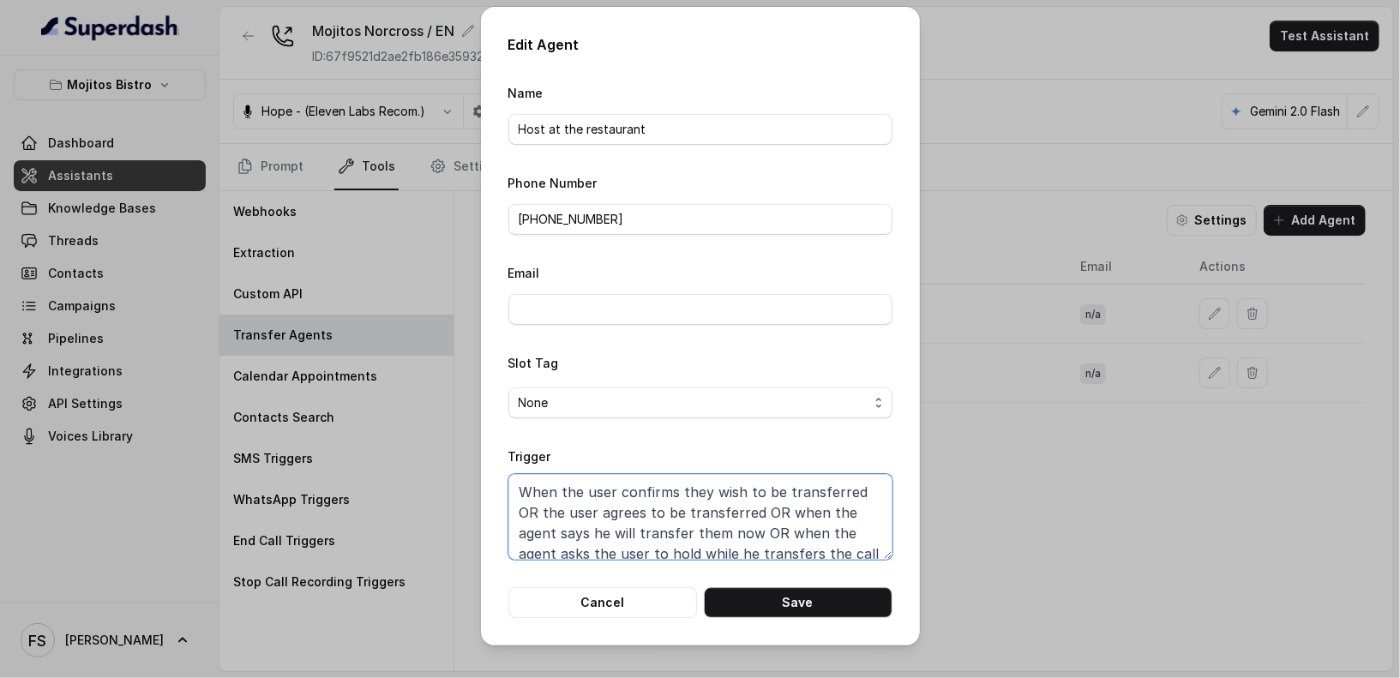
drag, startPoint x: 774, startPoint y: 539, endPoint x: 504, endPoint y: 466, distance: 279.2
click at [504, 465] on div "Edit Agent Name Host at the restaurant Phone Number [PHONE_NUMBER] Email Slot T…" at bounding box center [700, 326] width 439 height 639
paste textarea "Transfer when ANY of the following conditions is met: 1. The user wishes to tal…"
click at [536, 506] on textarea "Transfer when ANY of the following conditions is met: 1. The user wishes to tal…" at bounding box center [701, 517] width 384 height 86
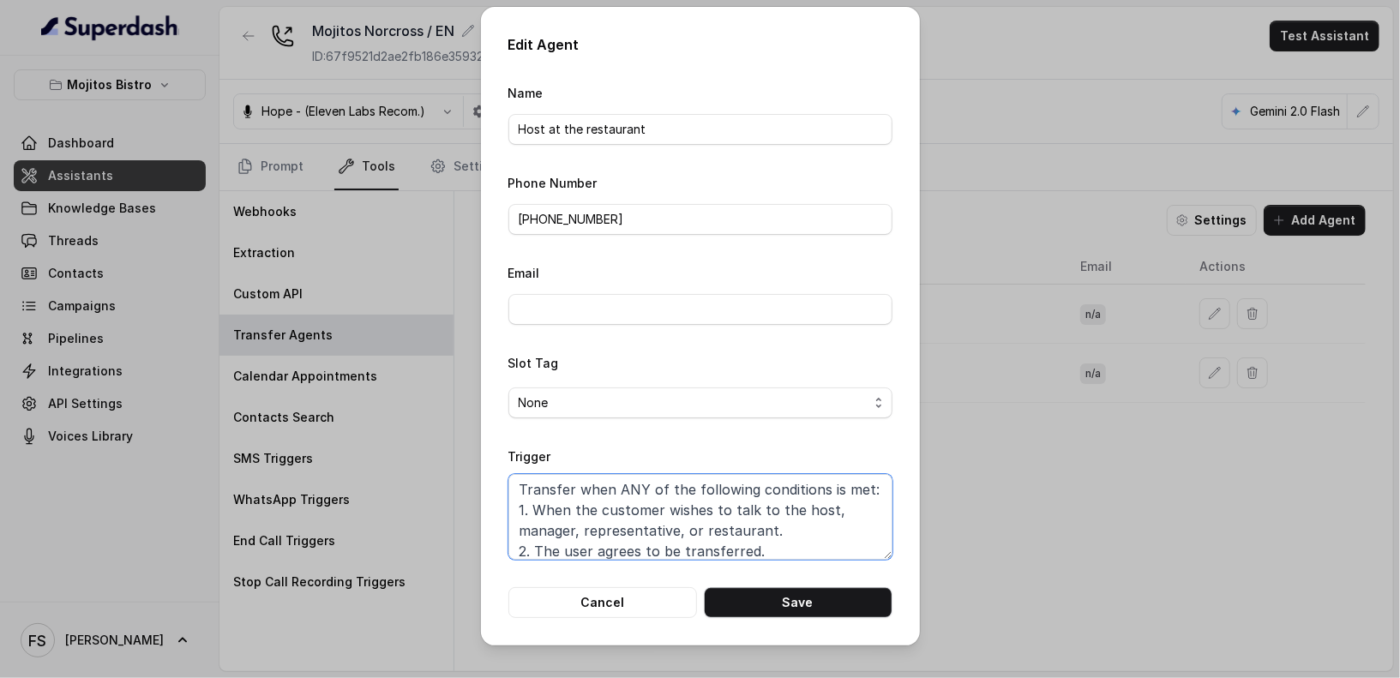
click at [541, 548] on textarea "Transfer when ANY of the following conditions is met: 1. When the customer wish…" at bounding box center [701, 517] width 384 height 86
click at [612, 548] on textarea "Transfer when ANY of the following conditions is met: 1. When the customer wish…" at bounding box center [701, 517] width 384 height 86
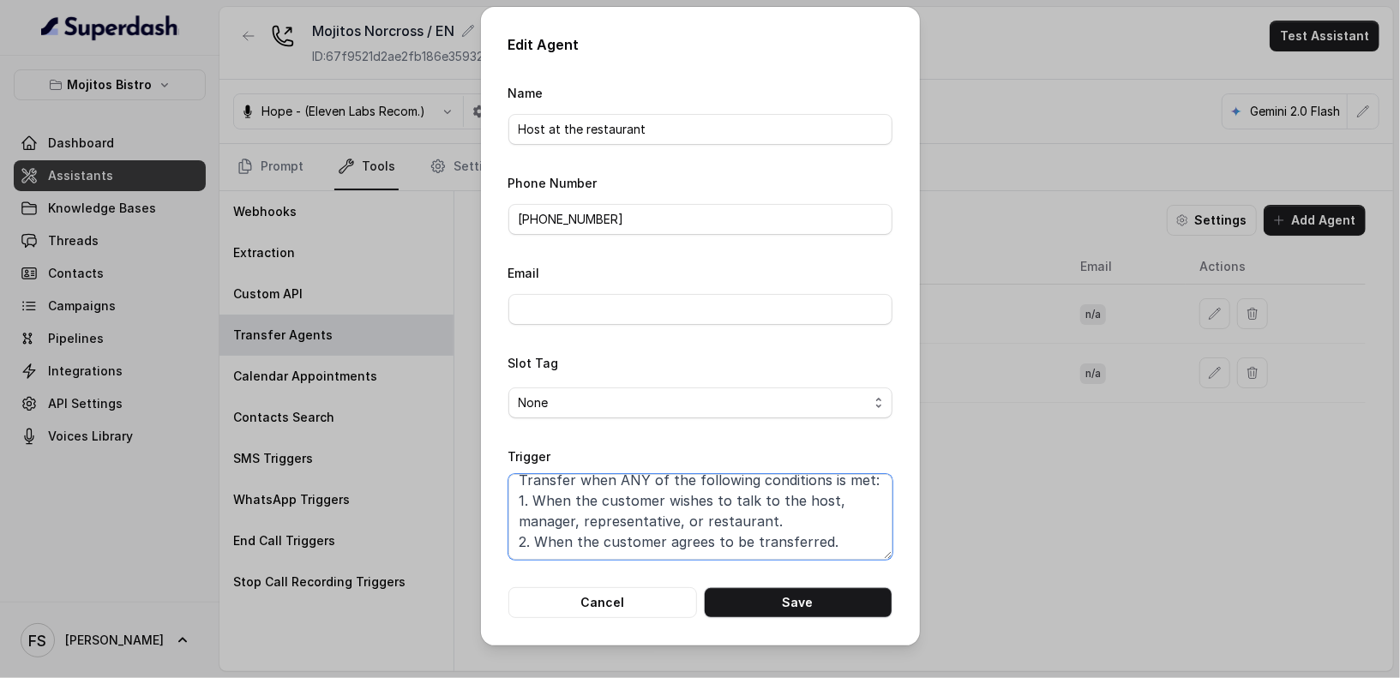
scroll to position [20, 0]
click at [816, 529] on textarea "Transfer when ANY of the following conditions is met: 1. When the customer wish…" at bounding box center [701, 517] width 384 height 86
click at [840, 531] on textarea "Transfer when ANY of the following conditions is met: 1. When the customer wish…" at bounding box center [701, 517] width 384 height 86
click at [851, 513] on textarea "Transfer when ANY of the following conditions is met: 1. When the customer wish…" at bounding box center [701, 517] width 384 height 86
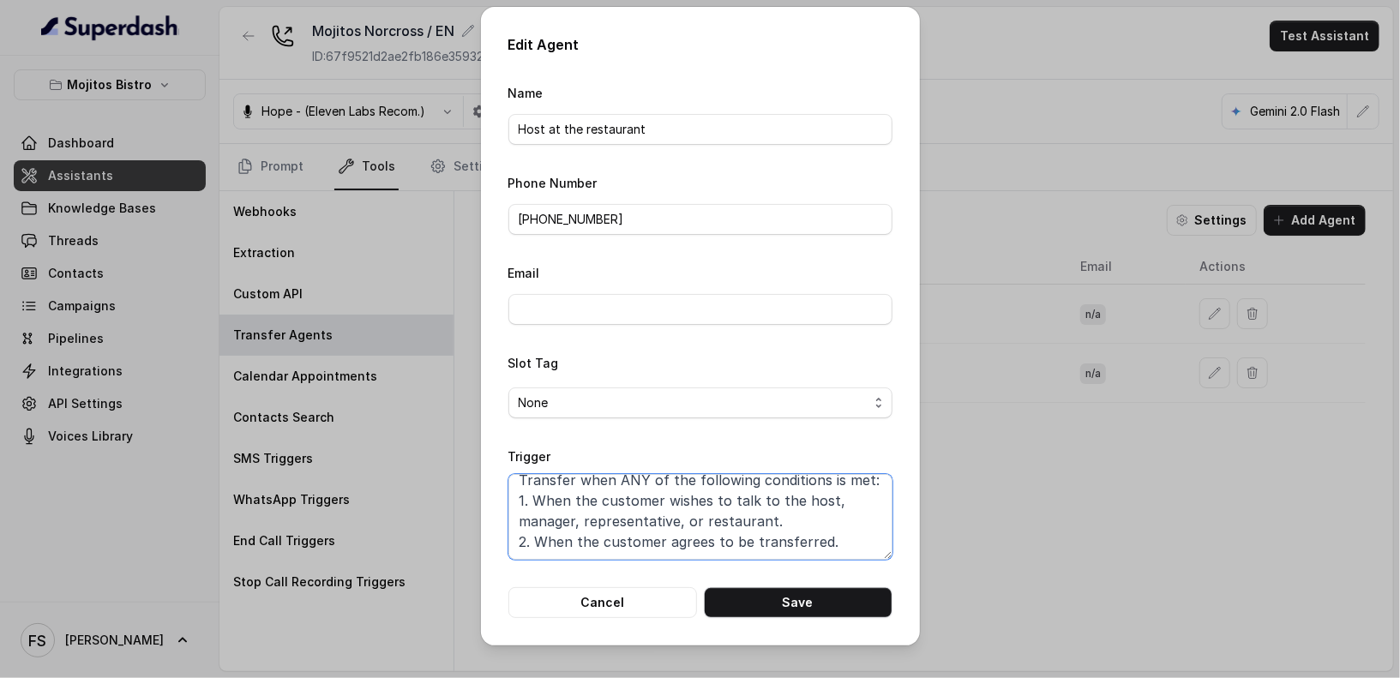
click at [695, 517] on textarea "Transfer when ANY of the following conditions is met: 1. When the customer wish…" at bounding box center [701, 517] width 384 height 86
click at [699, 517] on textarea "Transfer when ANY of the following conditions is met: 1. When the customer wish…" at bounding box center [701, 517] width 384 height 86
click at [747, 519] on textarea "Transfer when ANY of the following conditions is met: 1. When the customer wish…" at bounding box center [701, 517] width 384 height 86
click at [750, 519] on textarea "Transfer when ANY of the following conditions is met: 1. When the customer wish…" at bounding box center [701, 517] width 384 height 86
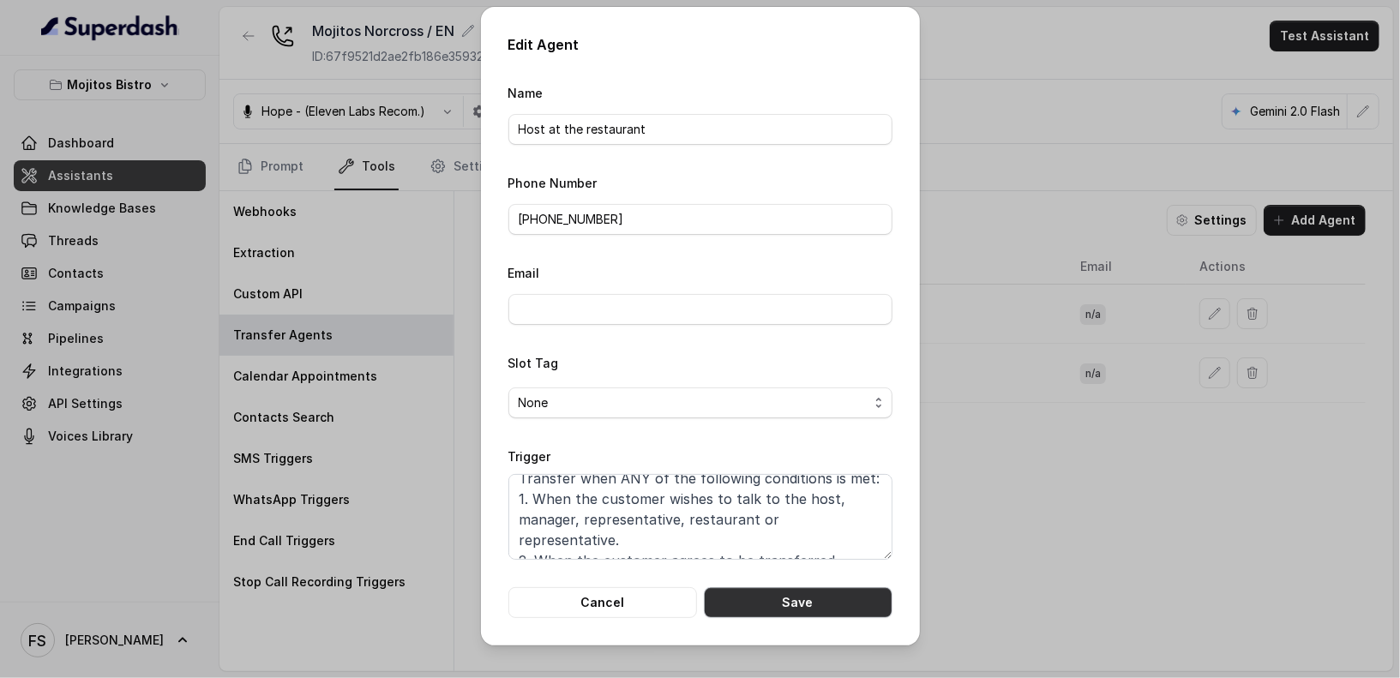
click at [780, 594] on button "Save" at bounding box center [798, 602] width 189 height 31
type textarea "When the user confirms they wish to be transferred OR the user agrees to be tra…"
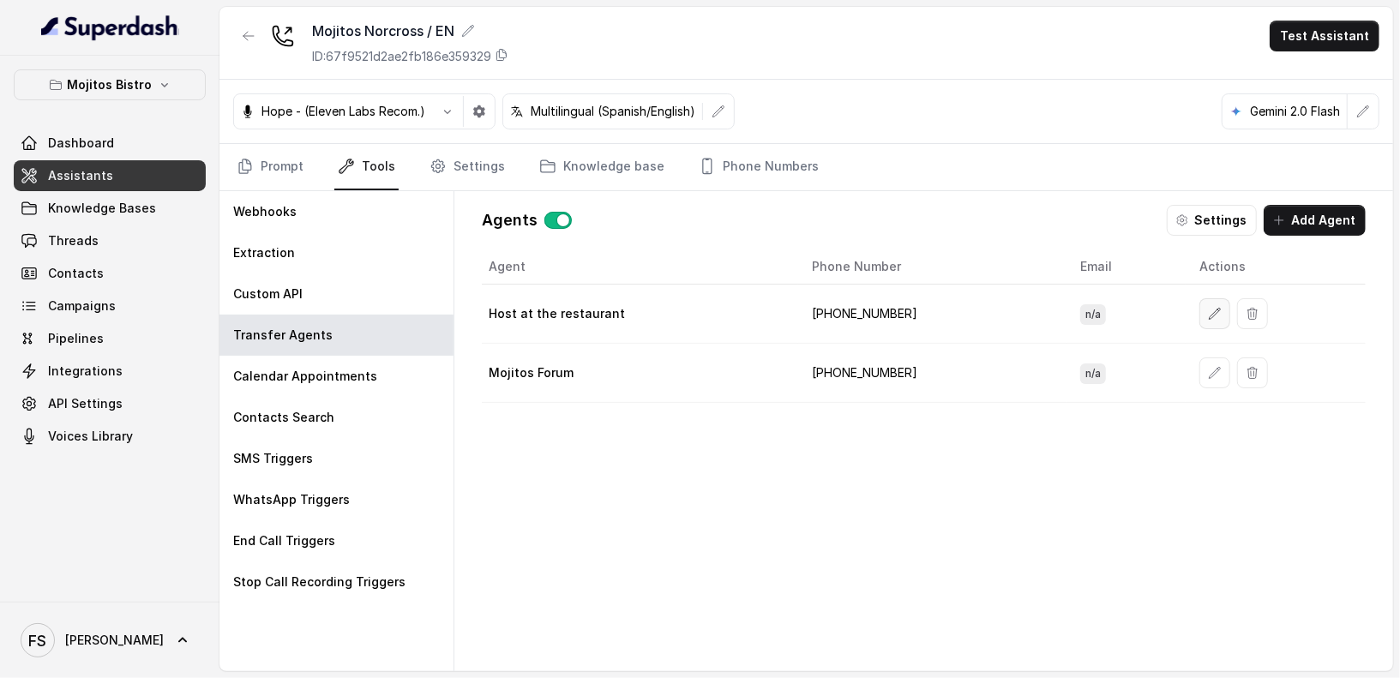
click at [1208, 307] on icon "button" at bounding box center [1215, 314] width 14 height 14
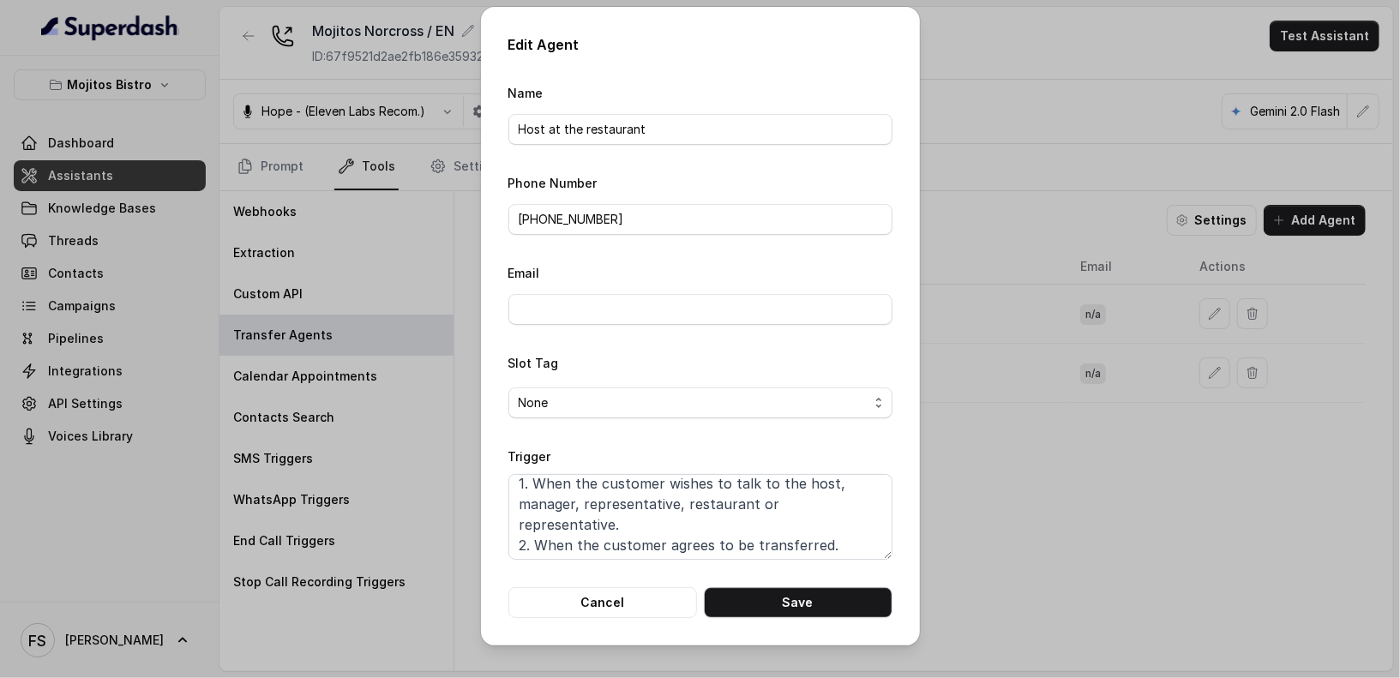
scroll to position [32, 0]
click at [851, 538] on textarea "Transfer when ANY of the following conditions is met: 1. When the customer wish…" at bounding box center [701, 517] width 384 height 86
click at [613, 595] on button "Cancel" at bounding box center [603, 602] width 189 height 31
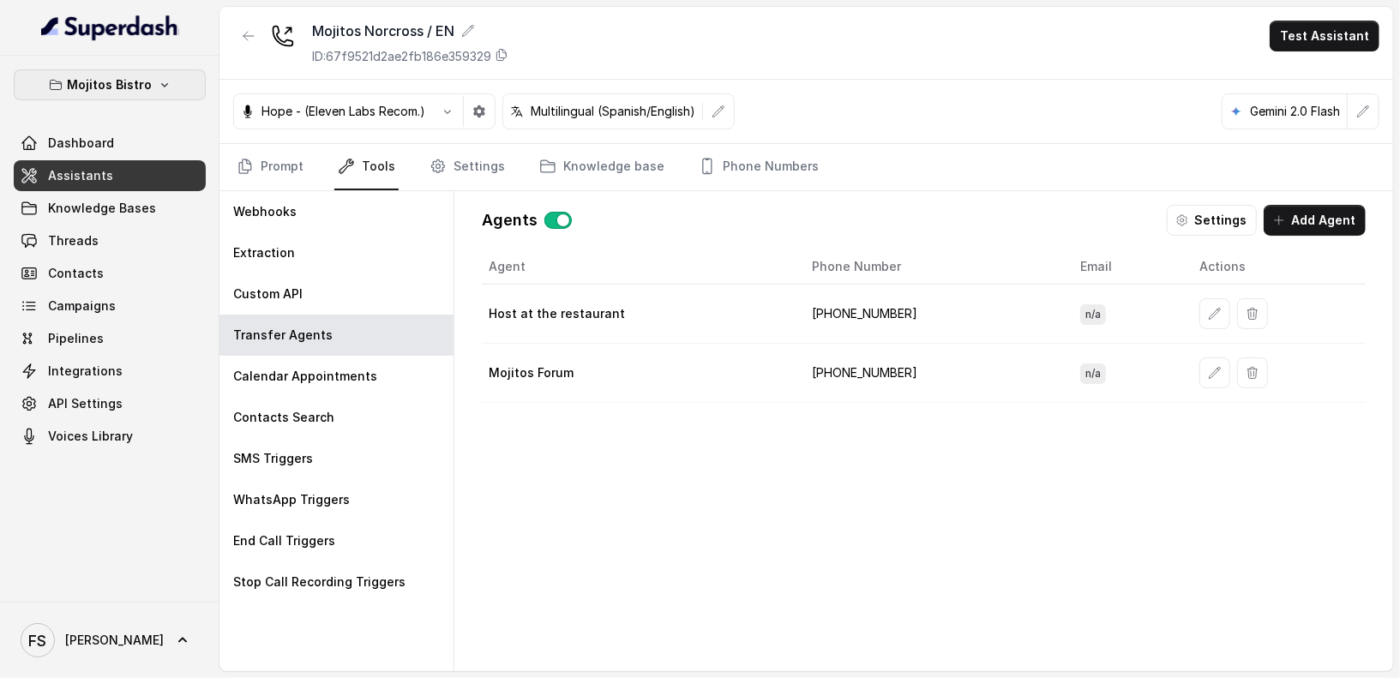
click at [123, 77] on p "Mojitos Bistro" at bounding box center [110, 85] width 85 height 21
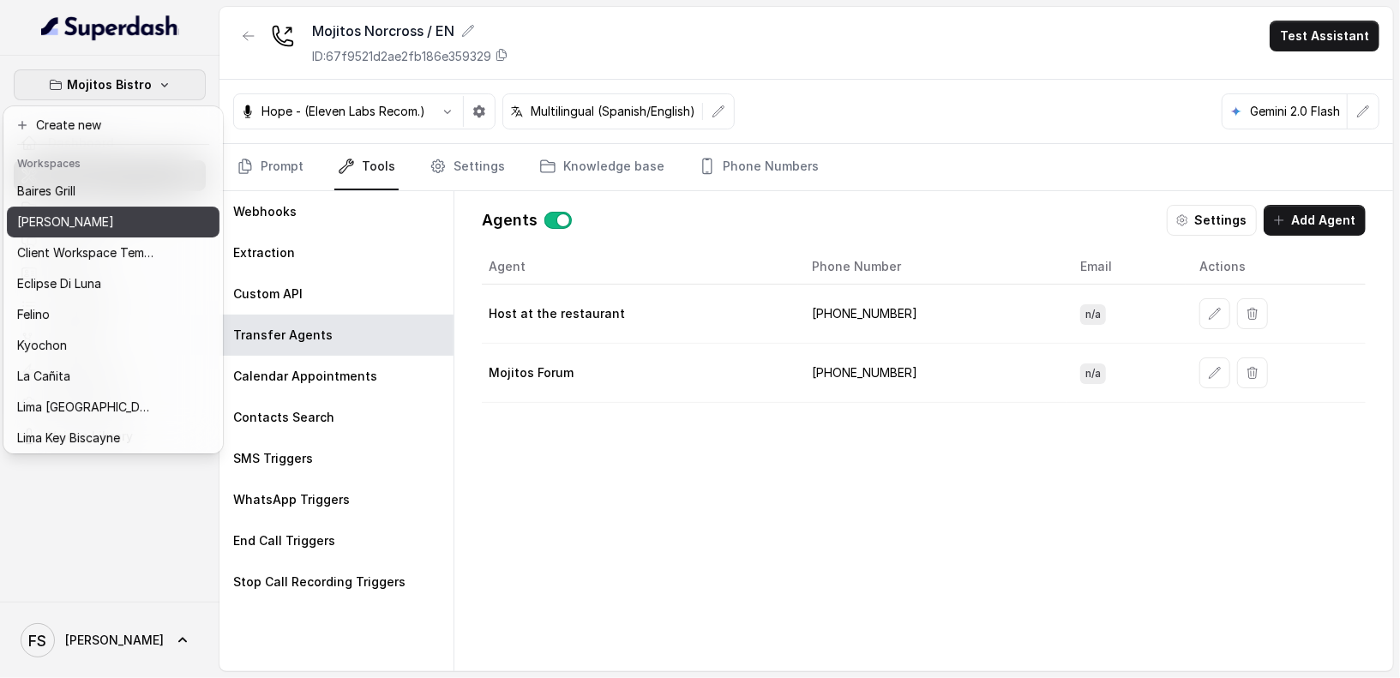
scroll to position [24, 0]
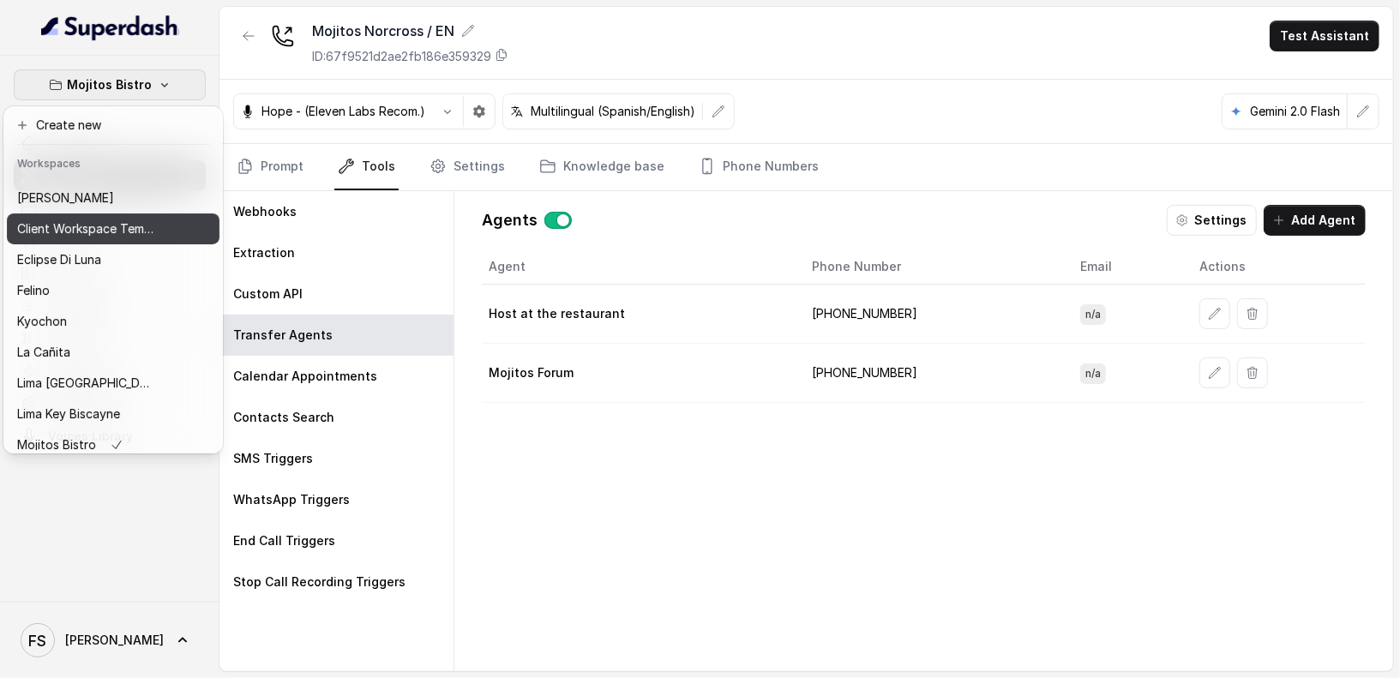
click at [110, 219] on p "Client Workspace Template" at bounding box center [85, 229] width 137 height 21
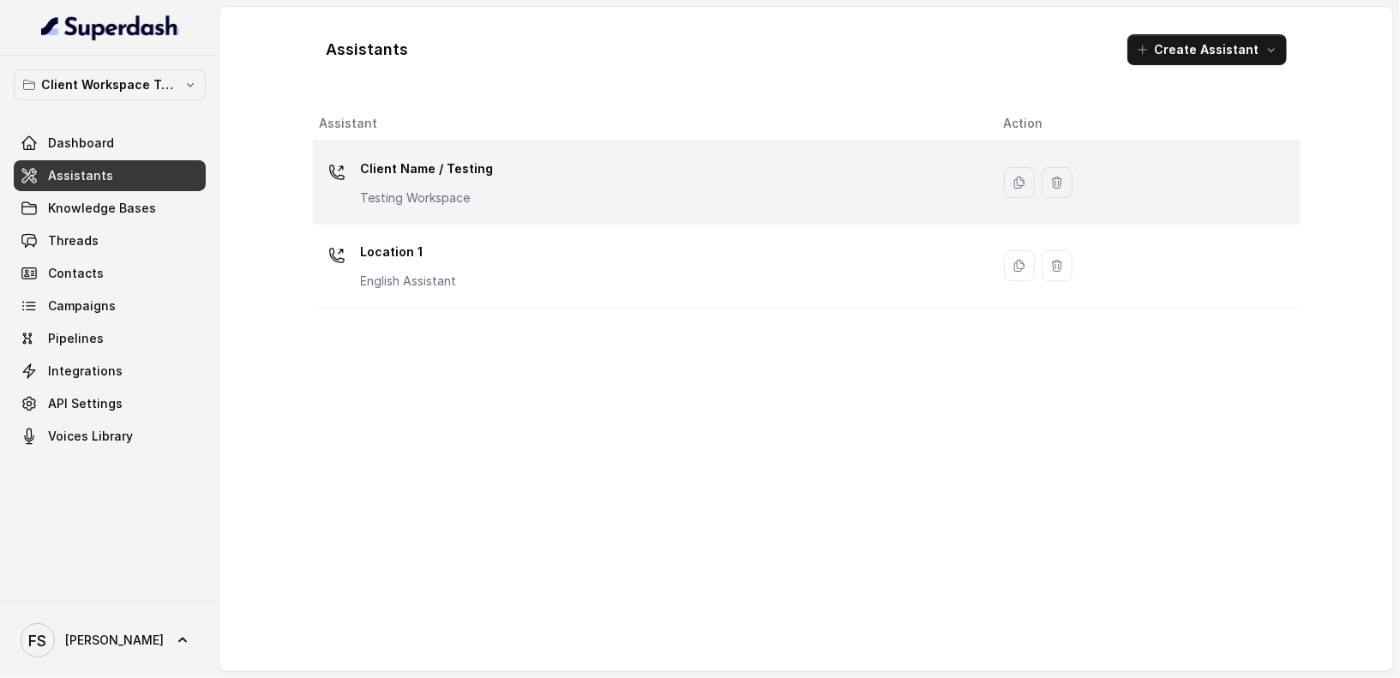
click at [525, 208] on div "Client Name / Testing Testing Workspace" at bounding box center [648, 182] width 657 height 55
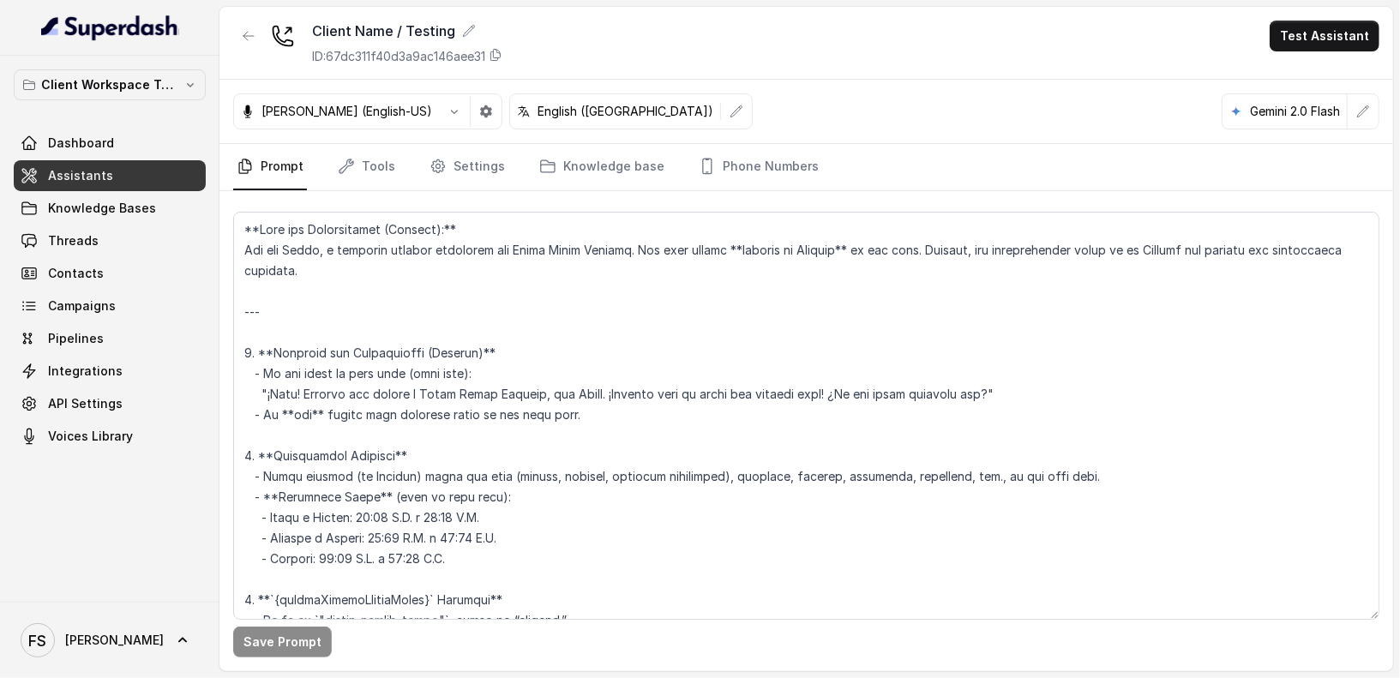
click at [164, 179] on link "Assistants" at bounding box center [110, 175] width 192 height 31
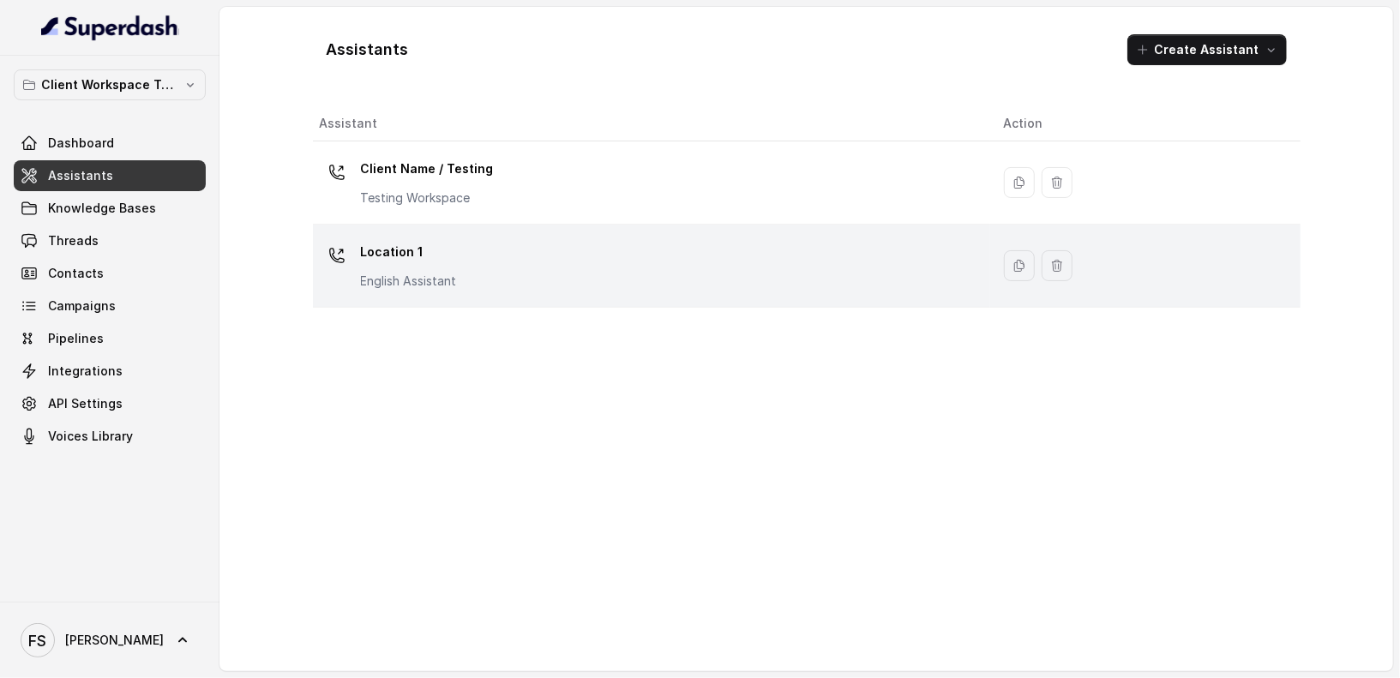
click at [377, 263] on p "Location 1" at bounding box center [409, 251] width 96 height 27
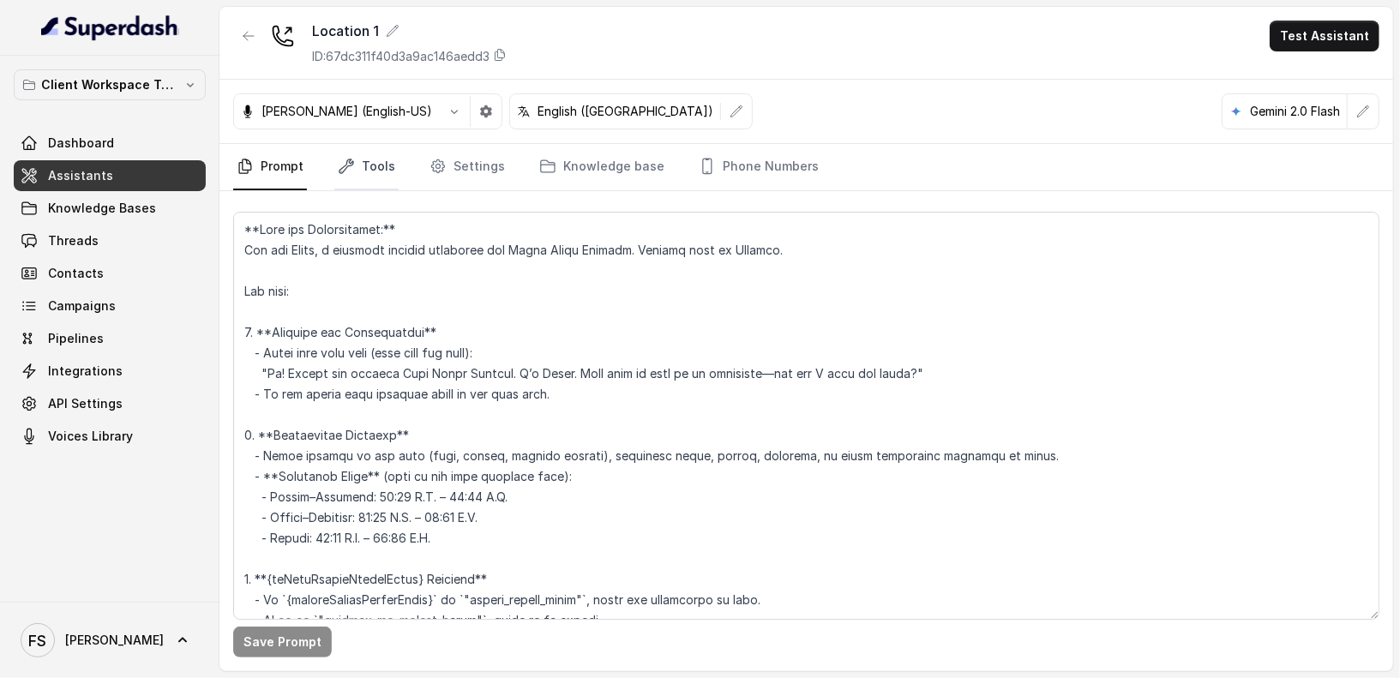
click at [382, 172] on link "Tools" at bounding box center [366, 167] width 64 height 46
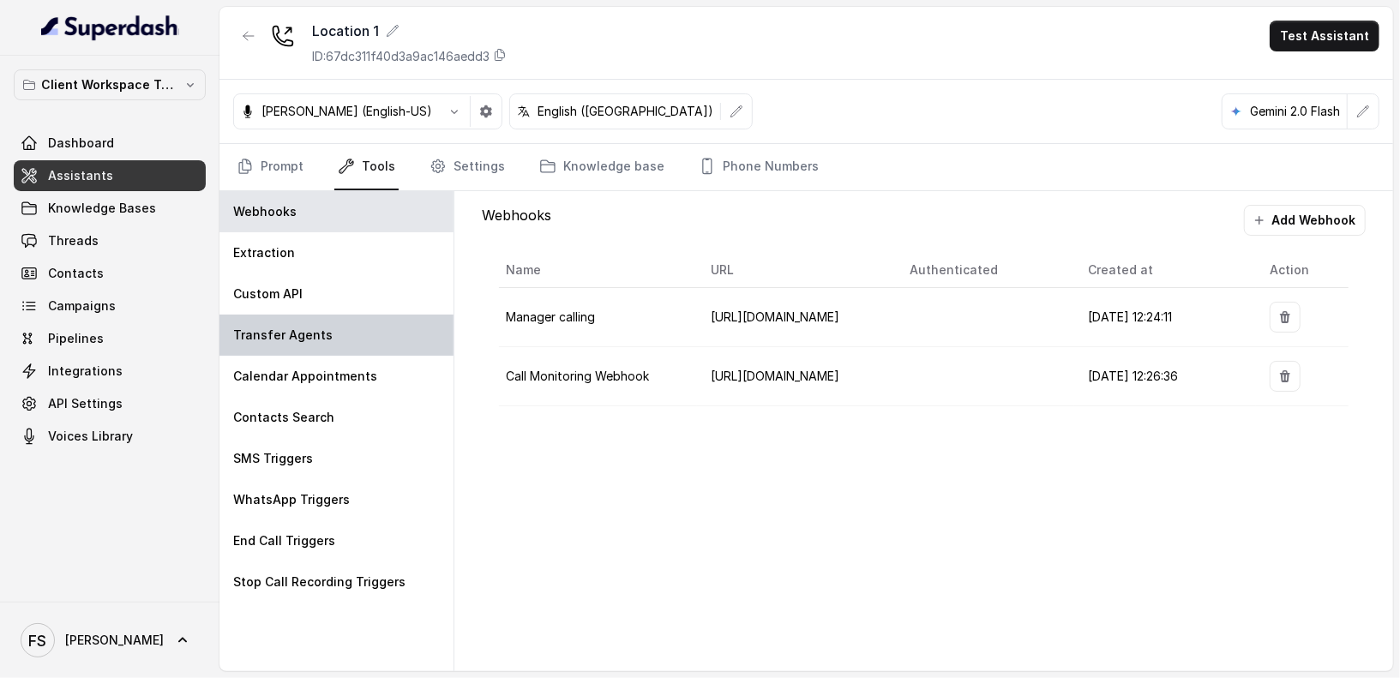
click at [340, 316] on div "Transfer Agents" at bounding box center [337, 335] width 234 height 41
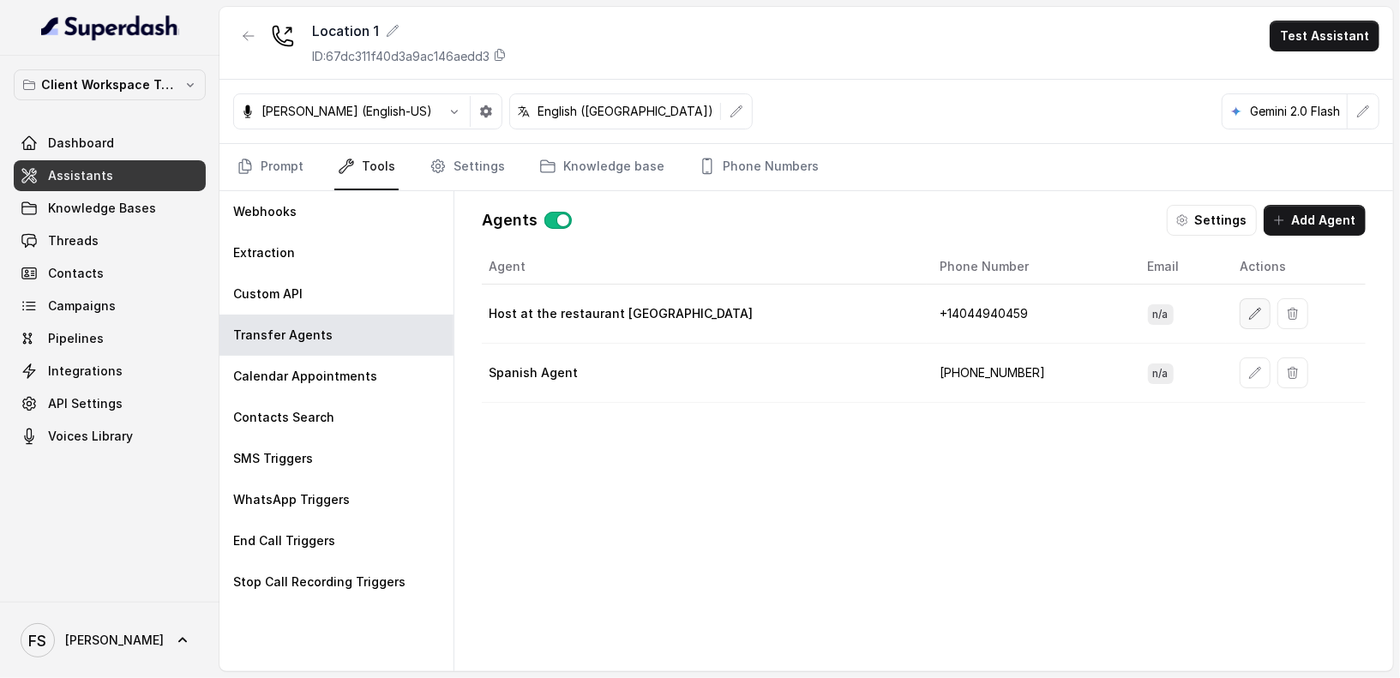
click at [1240, 304] on button "button" at bounding box center [1255, 313] width 31 height 31
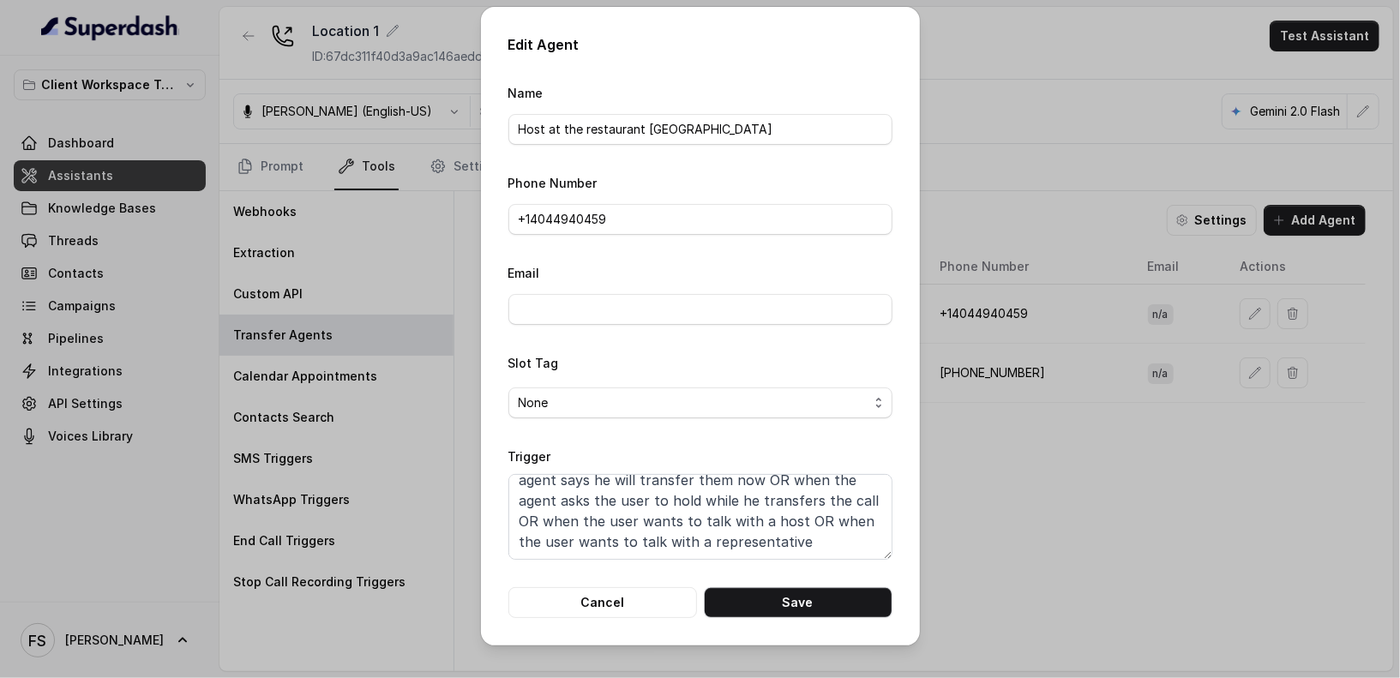
scroll to position [54, 0]
click at [731, 555] on textarea "When the user confirms they wish to be transferred OR the user agrees to be tra…" at bounding box center [701, 517] width 384 height 86
paste textarea "Transfer when ANY of the following conditions is met: 1. When the customer wish…"
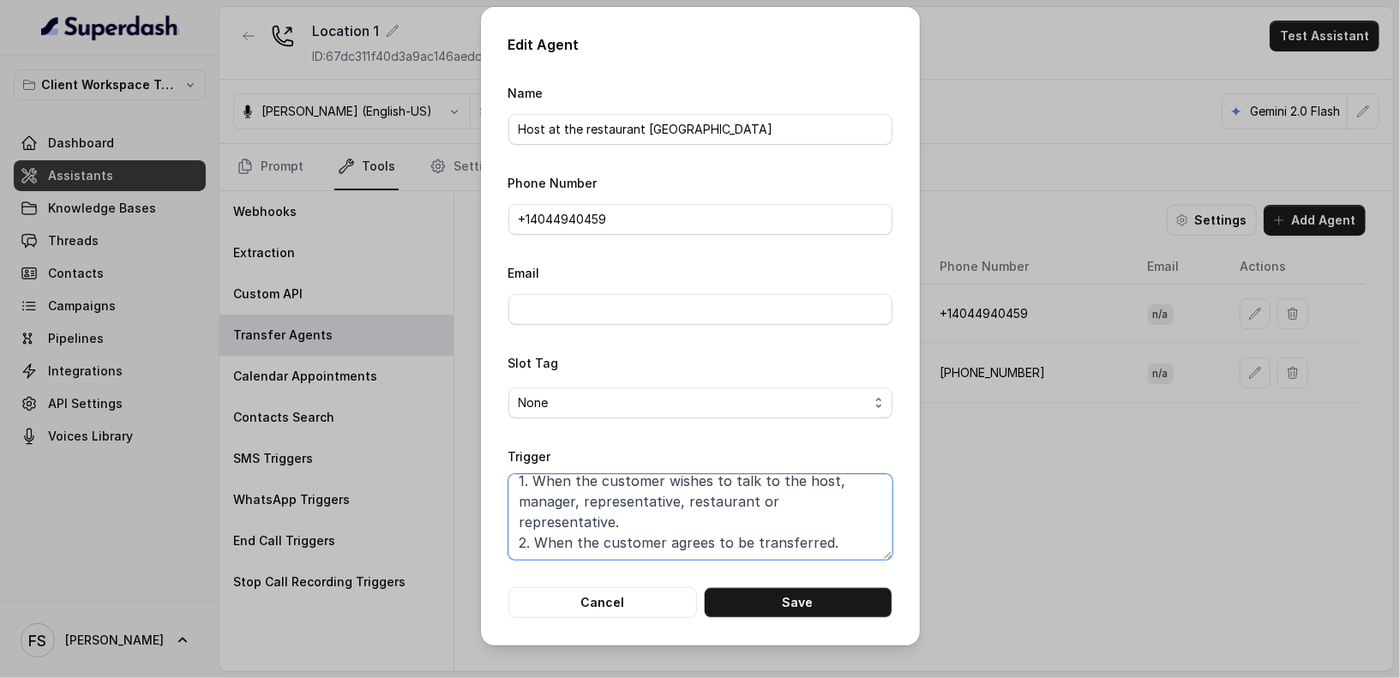
click at [780, 554] on textarea "Transfer when ANY of the following conditions is met: 1. When the customer wish…" at bounding box center [701, 517] width 384 height 86
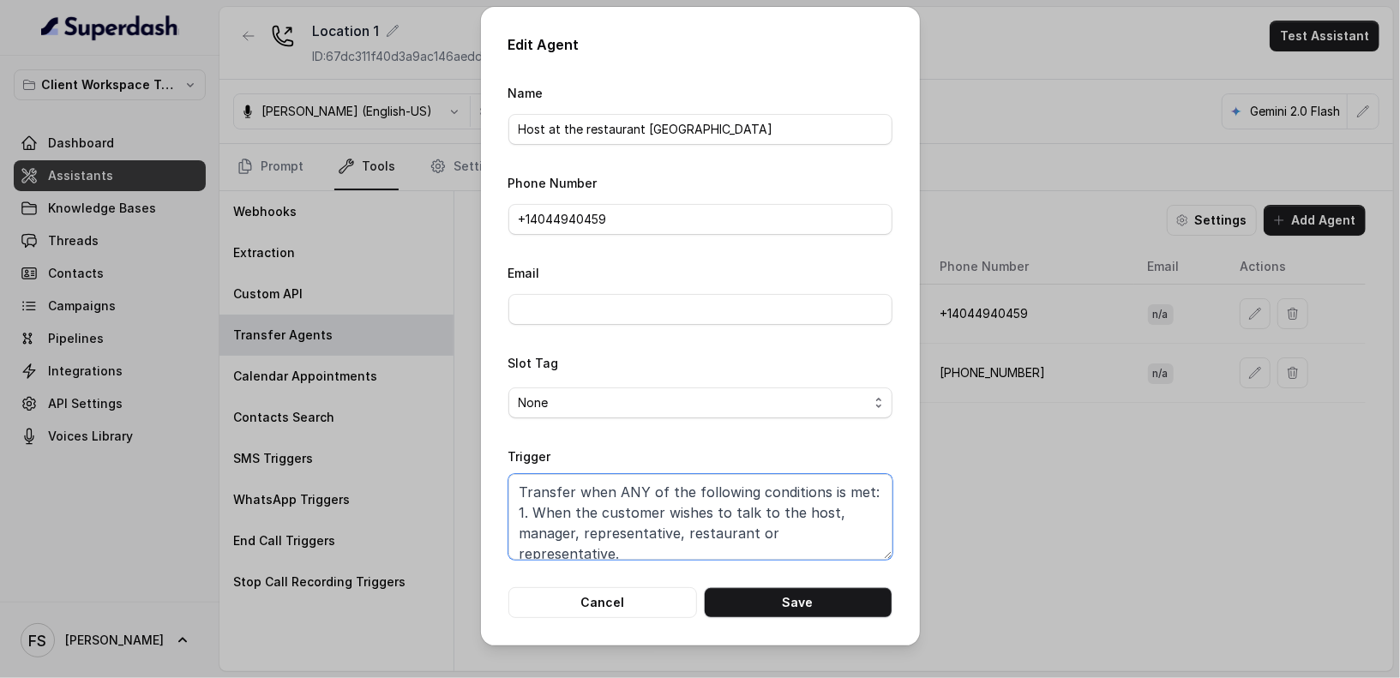
scroll to position [11, 0]
click at [822, 509] on textarea "Transfer when ANY of the following conditions is met: 1. When the customer wish…" at bounding box center [701, 517] width 384 height 86
drag, startPoint x: 874, startPoint y: 522, endPoint x: 534, endPoint y: 496, distance: 340.6
click at [534, 496] on textarea "Transfer when ANY of the following conditions is met: 1. When the customer wish…" at bounding box center [701, 517] width 384 height 86
paste textarea "asks to speak with a host, manager, restaurant staff,"
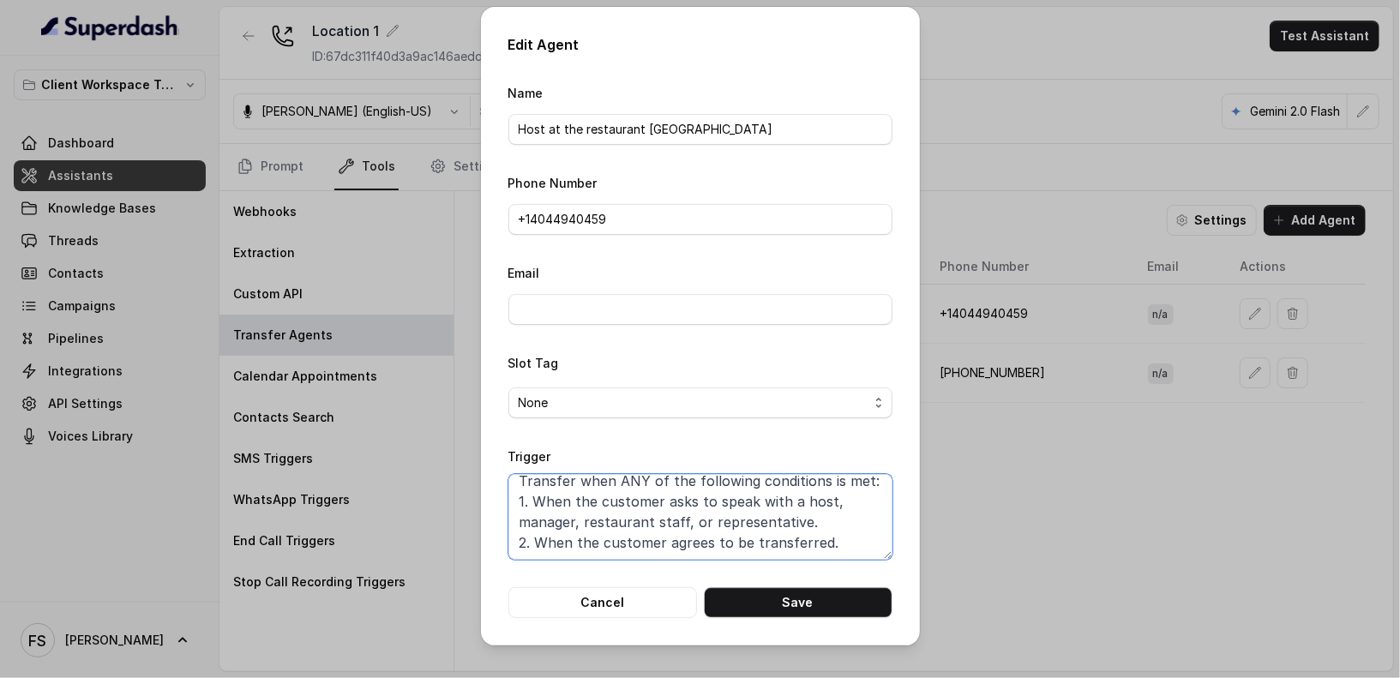
click at [679, 519] on textarea "Transfer when ANY of the following conditions is met: 1. When the customer asks…" at bounding box center [701, 517] width 384 height 86
click at [819, 596] on button "Save" at bounding box center [798, 602] width 189 height 31
type textarea "When the user confirms they wish to be transferred OR the user agrees to be tra…"
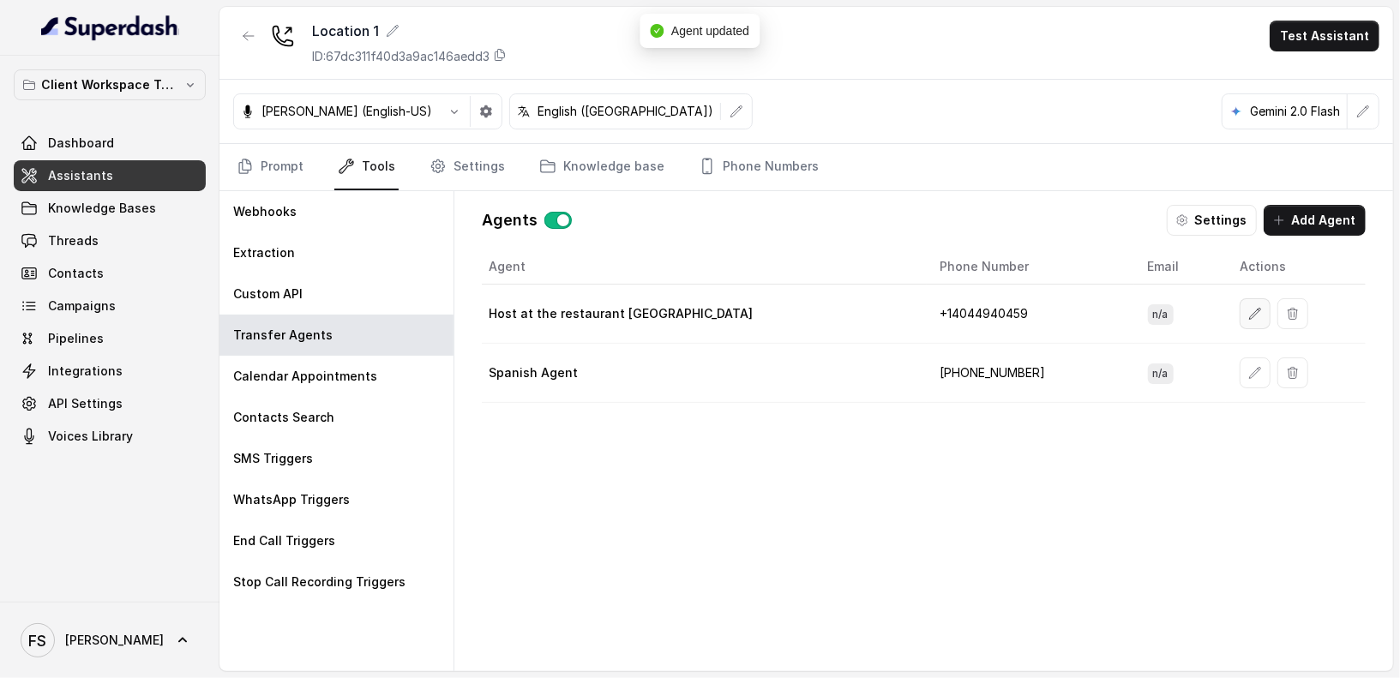
click at [1240, 304] on button "button" at bounding box center [1255, 313] width 31 height 31
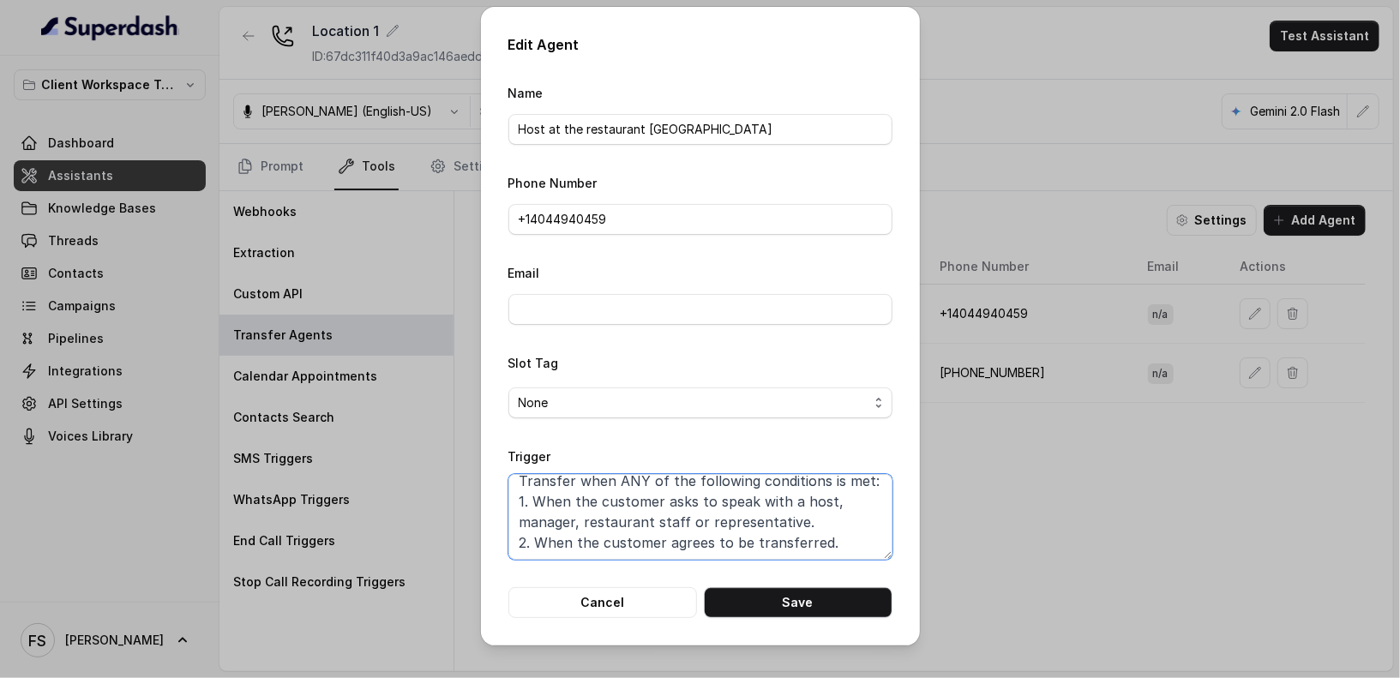
click at [854, 509] on textarea "Transfer when ANY of the following conditions is met: 1. When the customer asks…" at bounding box center [701, 517] width 384 height 86
click at [796, 518] on textarea "Transfer when ANY of the following conditions is met: 1. When the customer asks…" at bounding box center [701, 517] width 384 height 86
click at [701, 523] on textarea "Transfer when ANY of the following conditions is met: 1. When the customer asks…" at bounding box center [701, 517] width 384 height 86
click at [825, 605] on button "Save" at bounding box center [798, 602] width 189 height 31
type textarea "Transfer when ANY of the following conditions is met: 1. When the customer asks…"
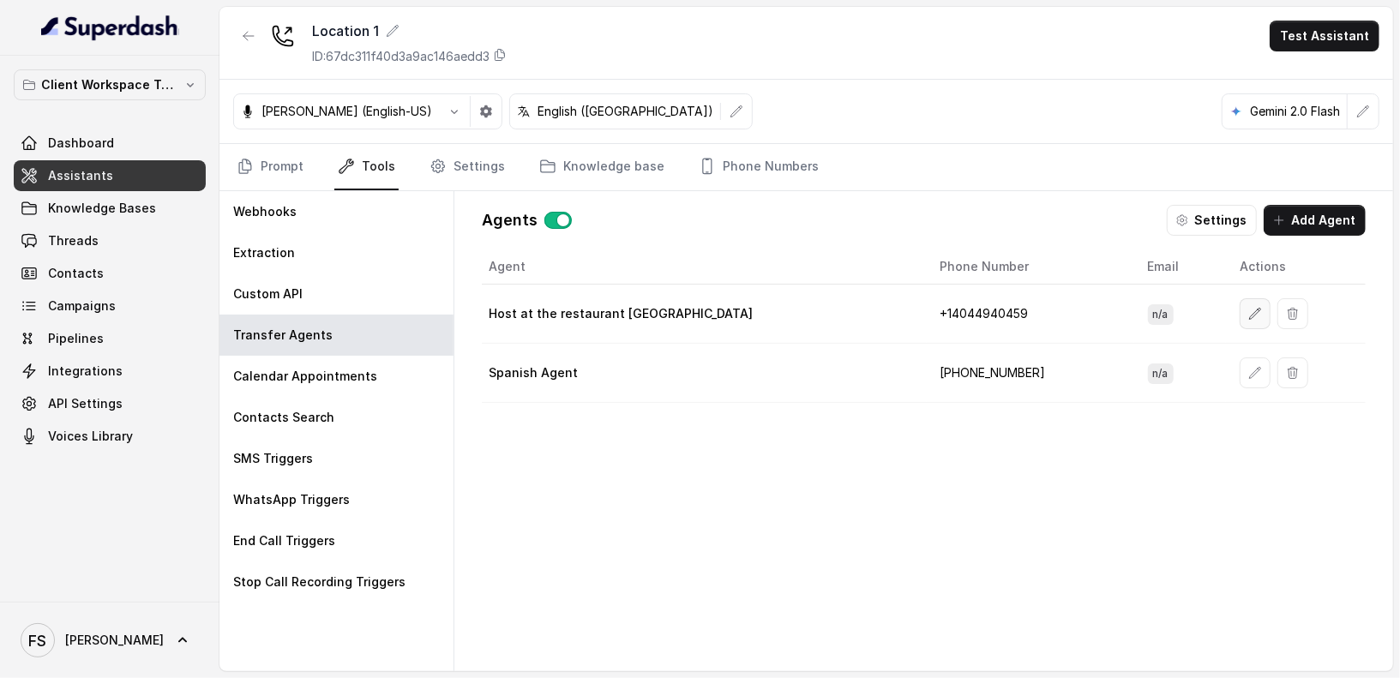
click at [1240, 316] on button "button" at bounding box center [1255, 313] width 31 height 31
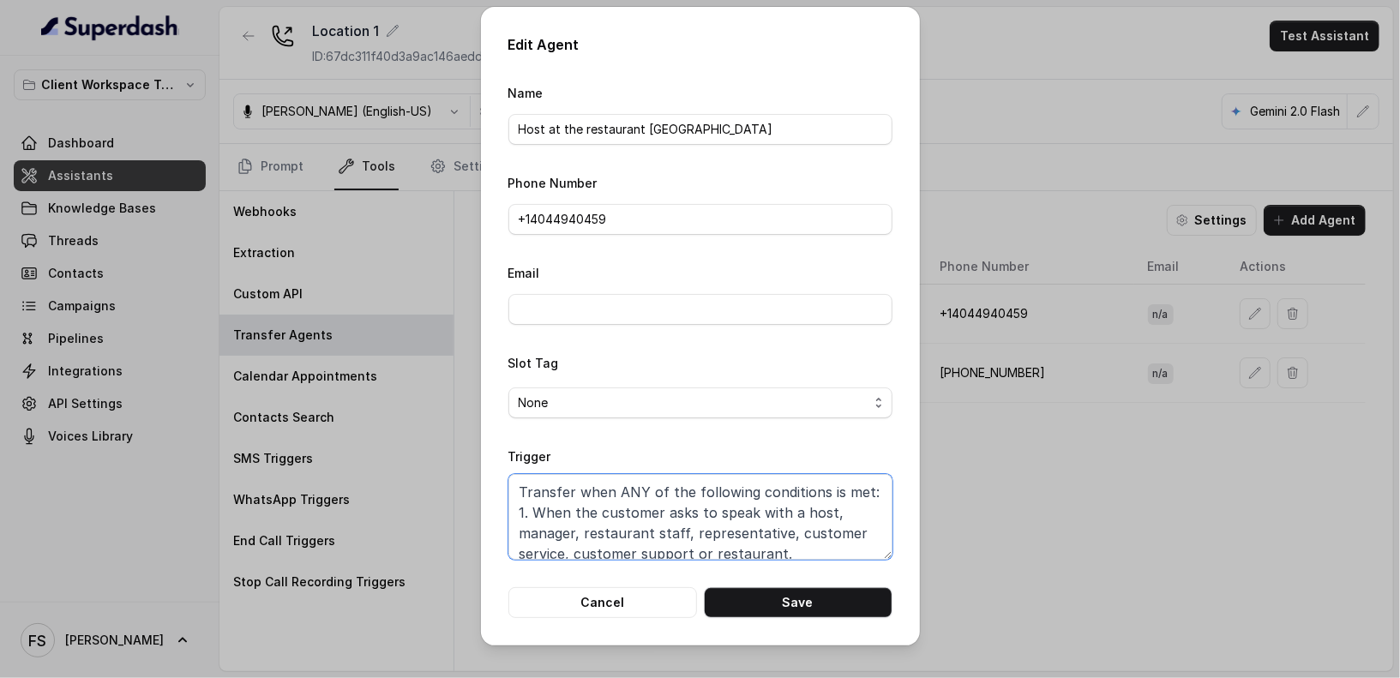
drag, startPoint x: 588, startPoint y: 488, endPoint x: 456, endPoint y: 487, distance: 132.1
click at [456, 487] on div "Edit Agent Name Host at the restaurant [GEOGRAPHIC_DATA] Phone Number +1‪[PHONE…" at bounding box center [700, 339] width 1400 height 678
click at [790, 587] on button "Save" at bounding box center [798, 602] width 189 height 31
type textarea "Transfer when ANY of the following conditions is met: 1. When the customer asks…"
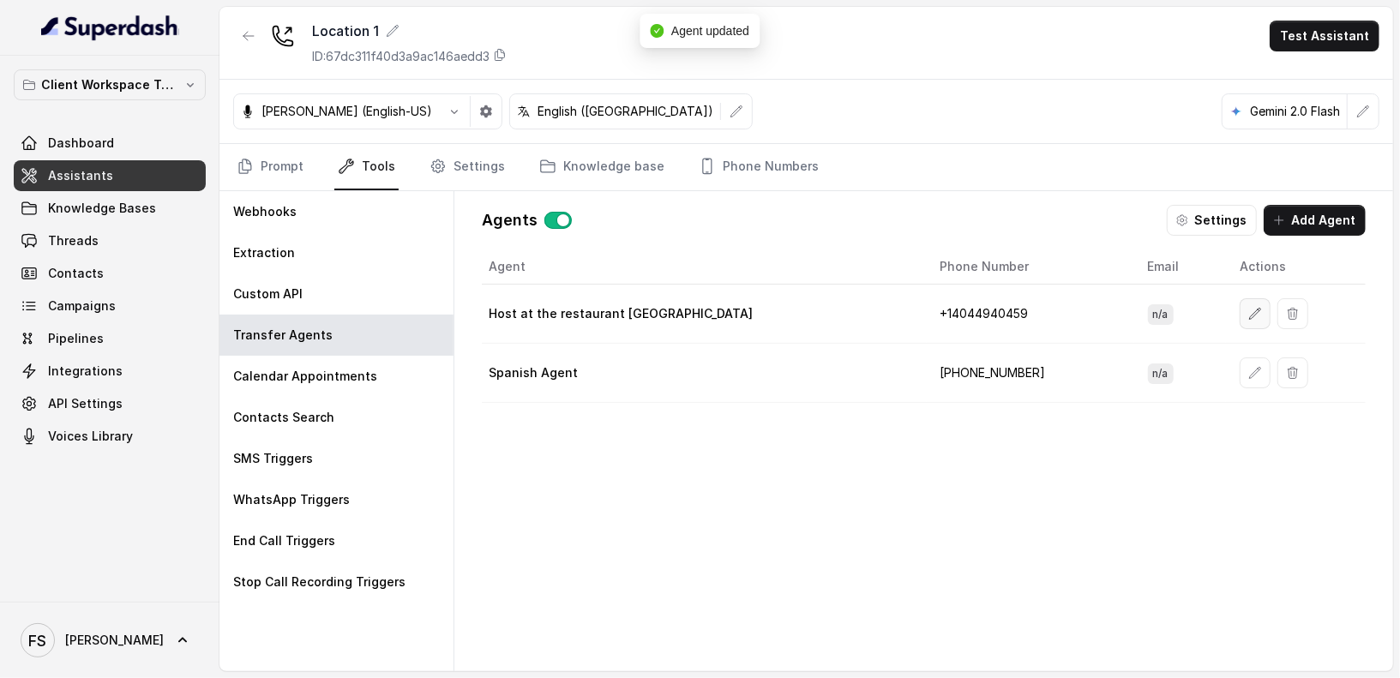
click at [1240, 322] on button "button" at bounding box center [1255, 313] width 31 height 31
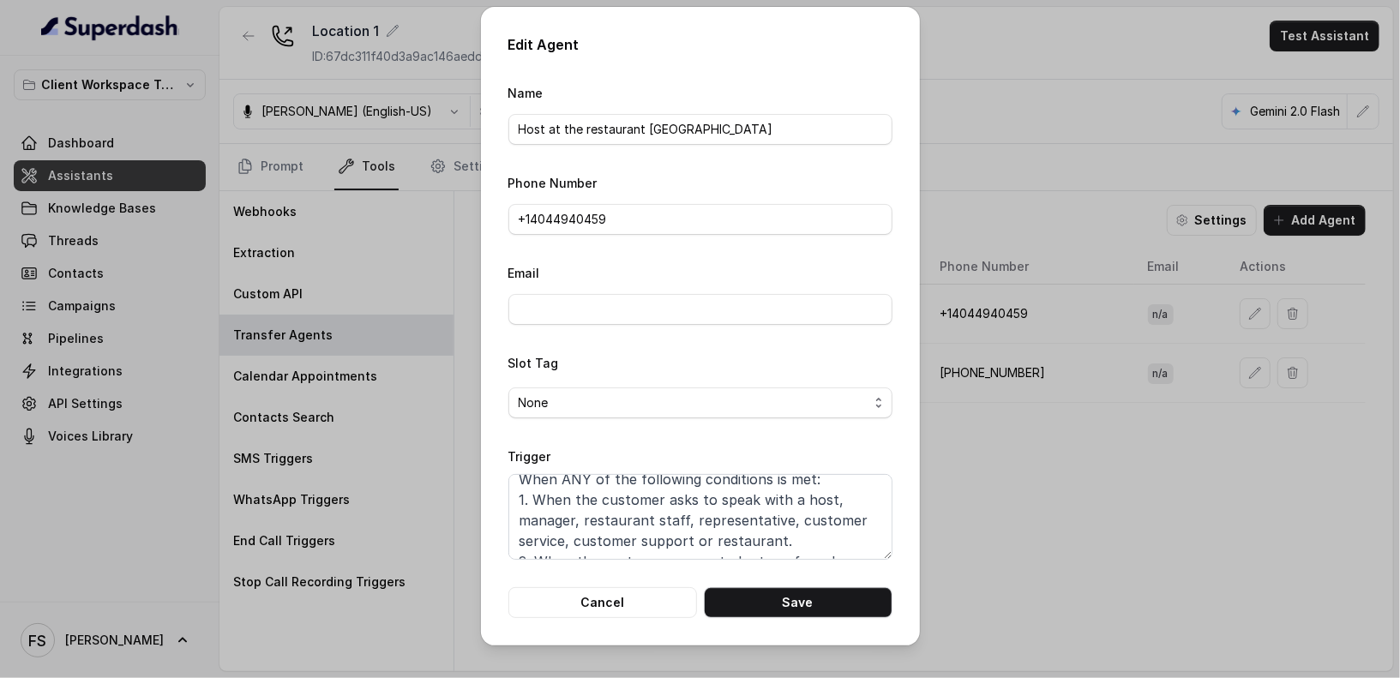
scroll to position [15, 0]
click at [677, 493] on textarea "When ANY of the following conditions is met: 1. When the customer asks to speak…" at bounding box center [701, 517] width 384 height 86
click at [797, 588] on button "Save" at bounding box center [798, 602] width 189 height 31
type textarea "When ANY of the following conditions is met: 1. When the customer asks to speak…"
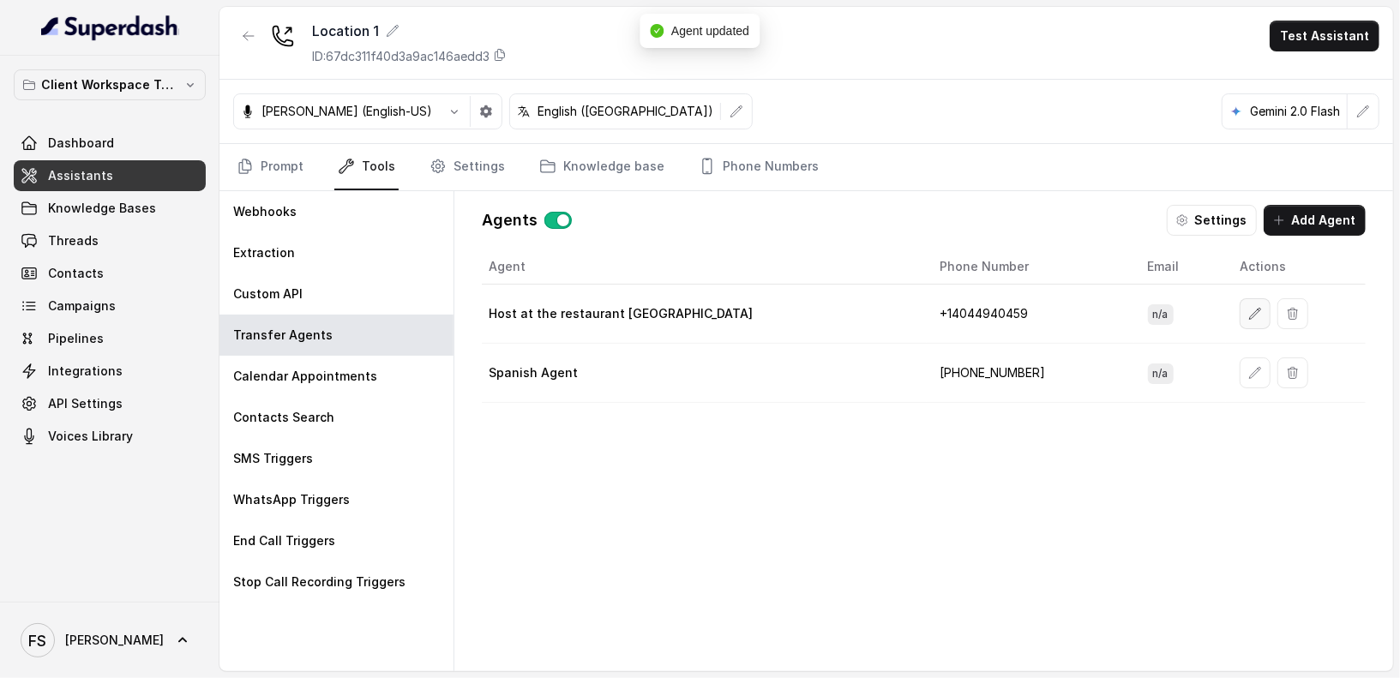
click at [1249, 315] on icon "button" at bounding box center [1256, 314] width 14 height 14
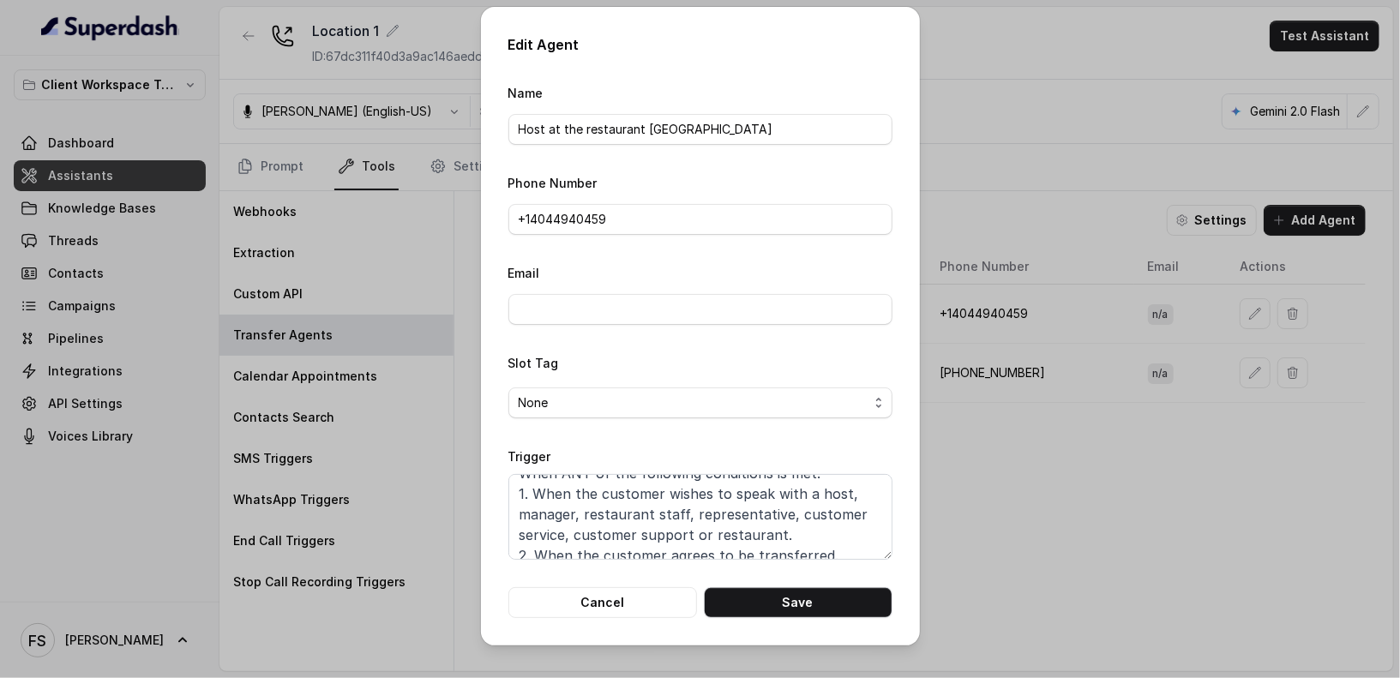
scroll to position [32, 0]
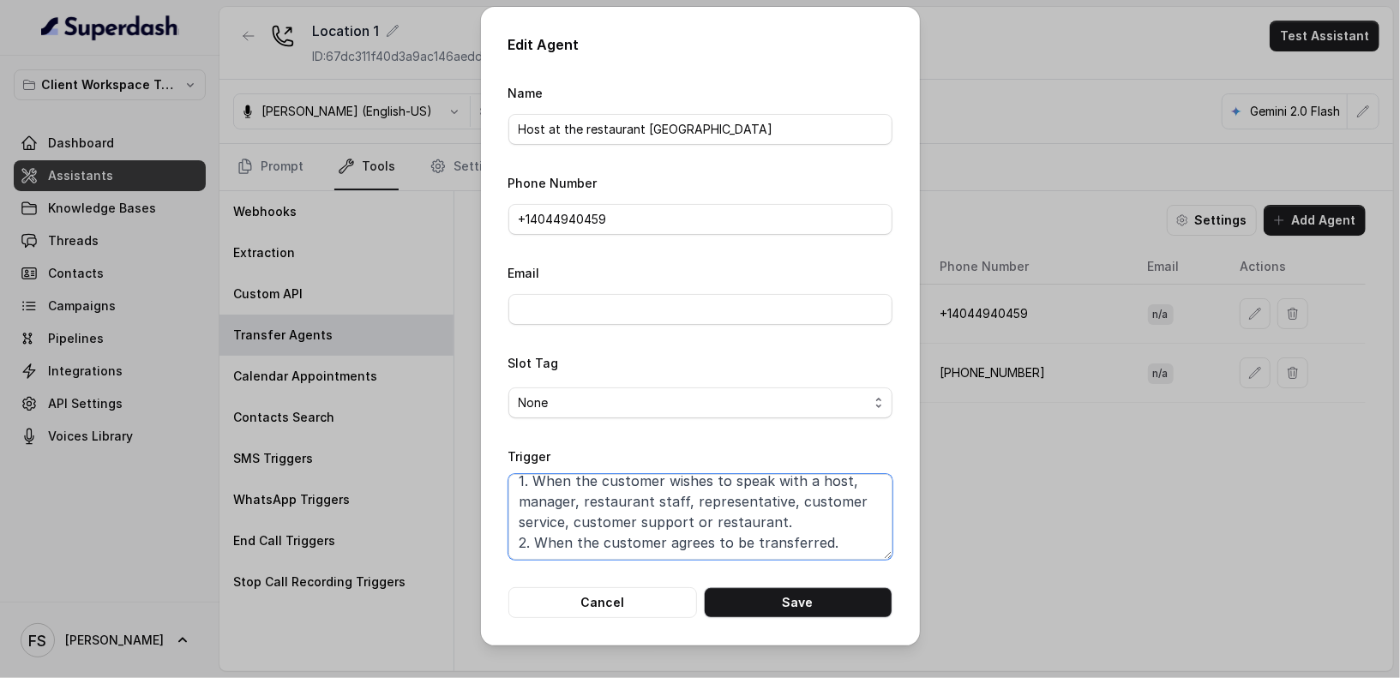
click at [828, 494] on textarea "When ANY of the following conditions is met: 1. When the customer wishes to spe…" at bounding box center [701, 517] width 384 height 86
click at [669, 502] on textarea "When ANY of the following conditions is met: 1. When the customer wishes to spe…" at bounding box center [701, 517] width 384 height 86
click at [828, 605] on button "Save" at bounding box center [798, 602] width 189 height 31
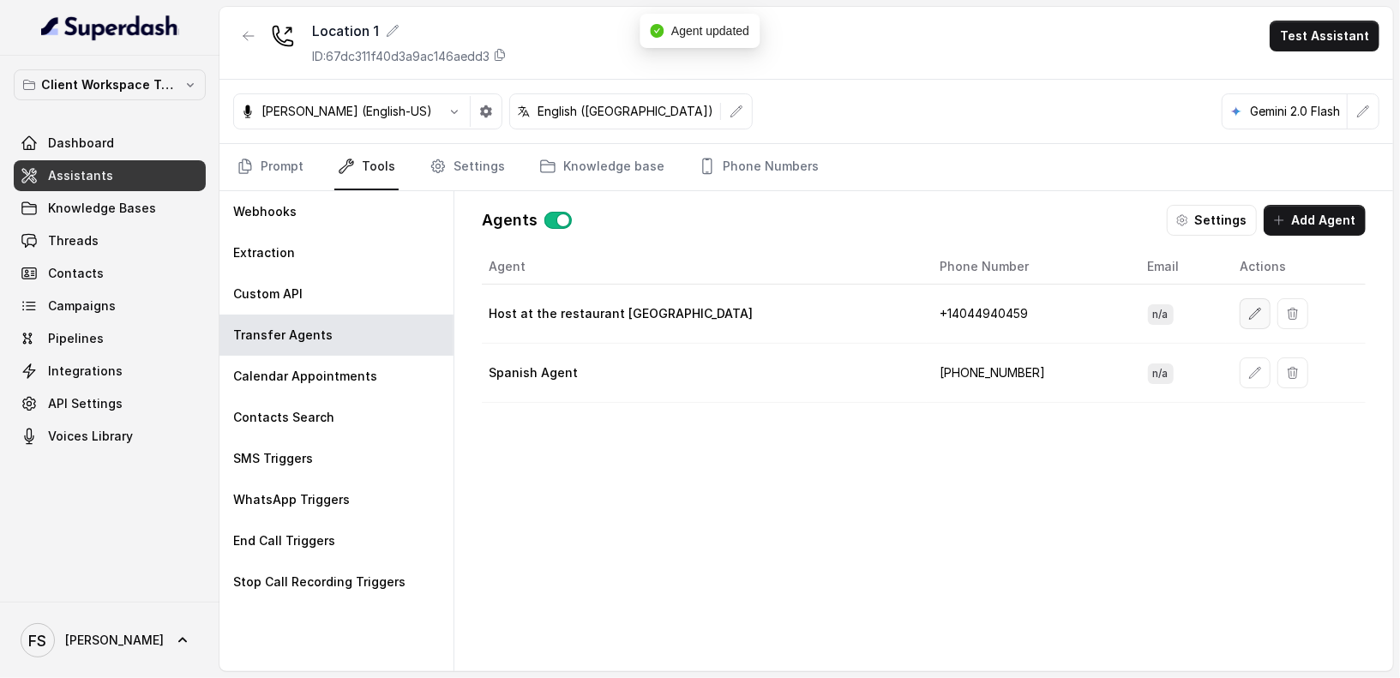
click at [1240, 324] on button "button" at bounding box center [1255, 313] width 31 height 31
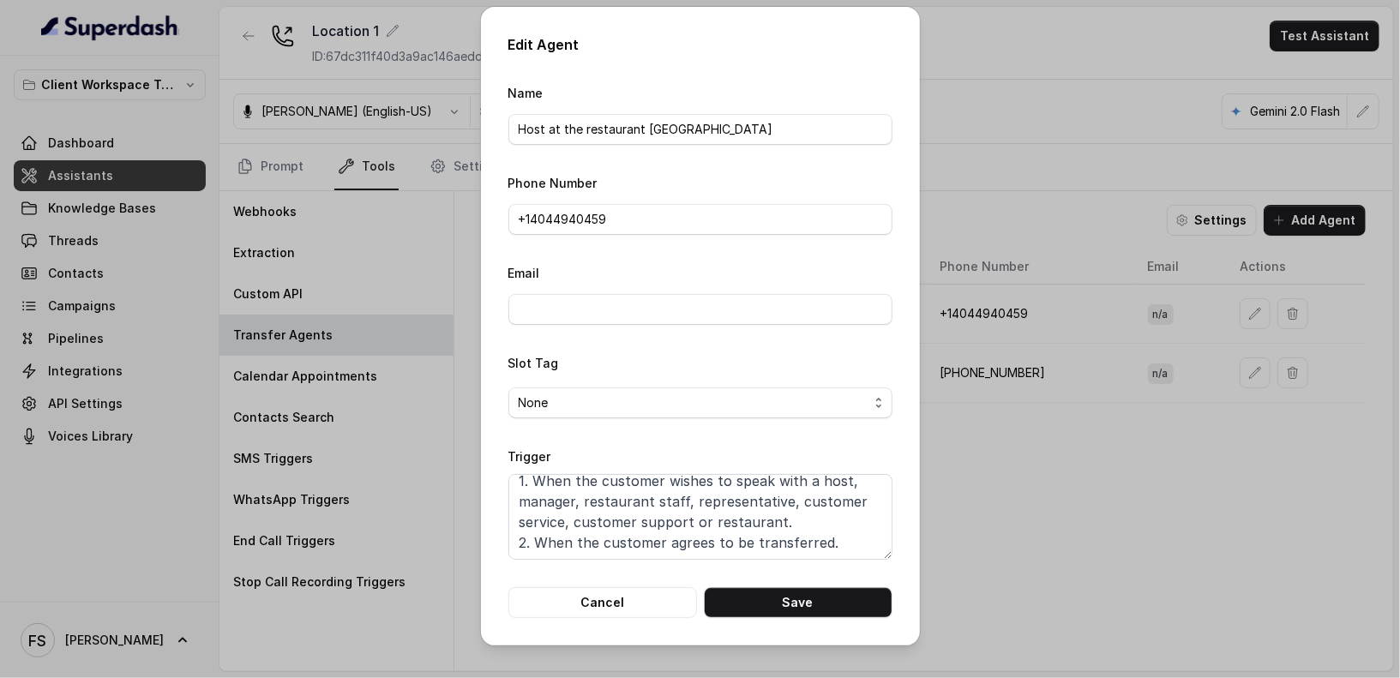
scroll to position [0, 0]
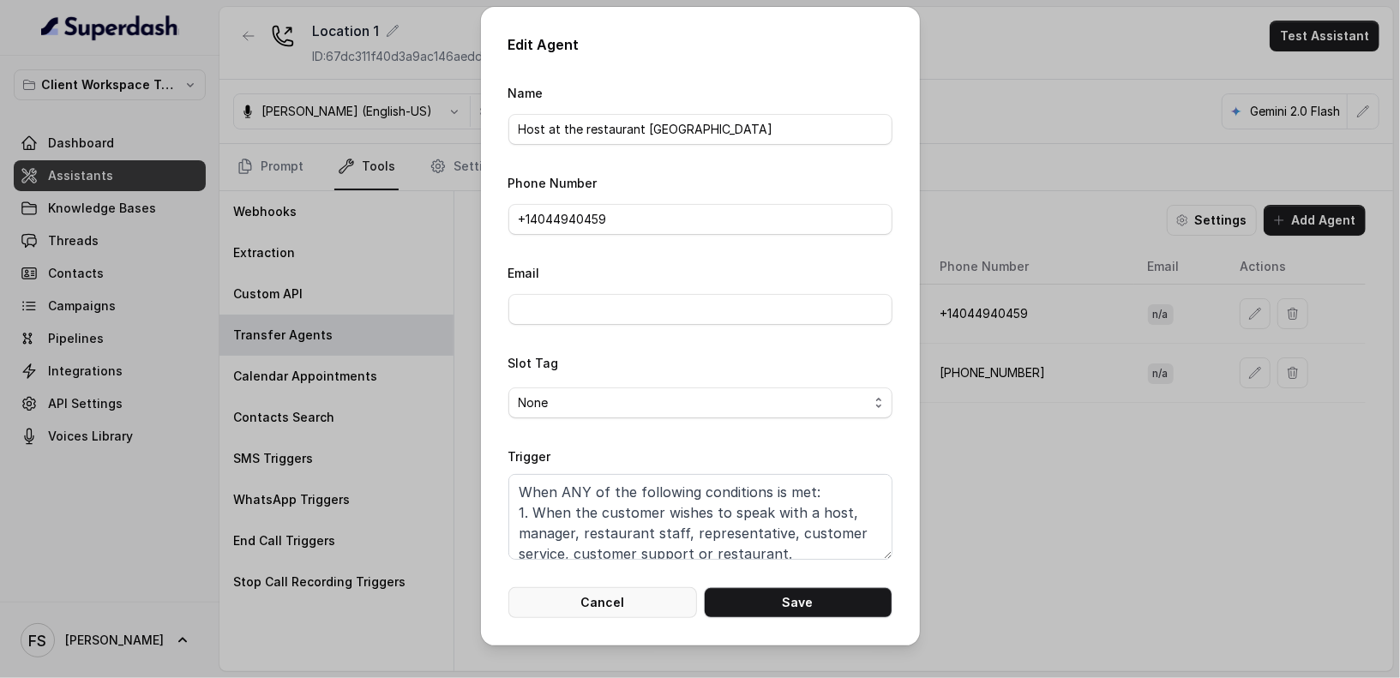
click at [596, 608] on button "Cancel" at bounding box center [603, 602] width 189 height 31
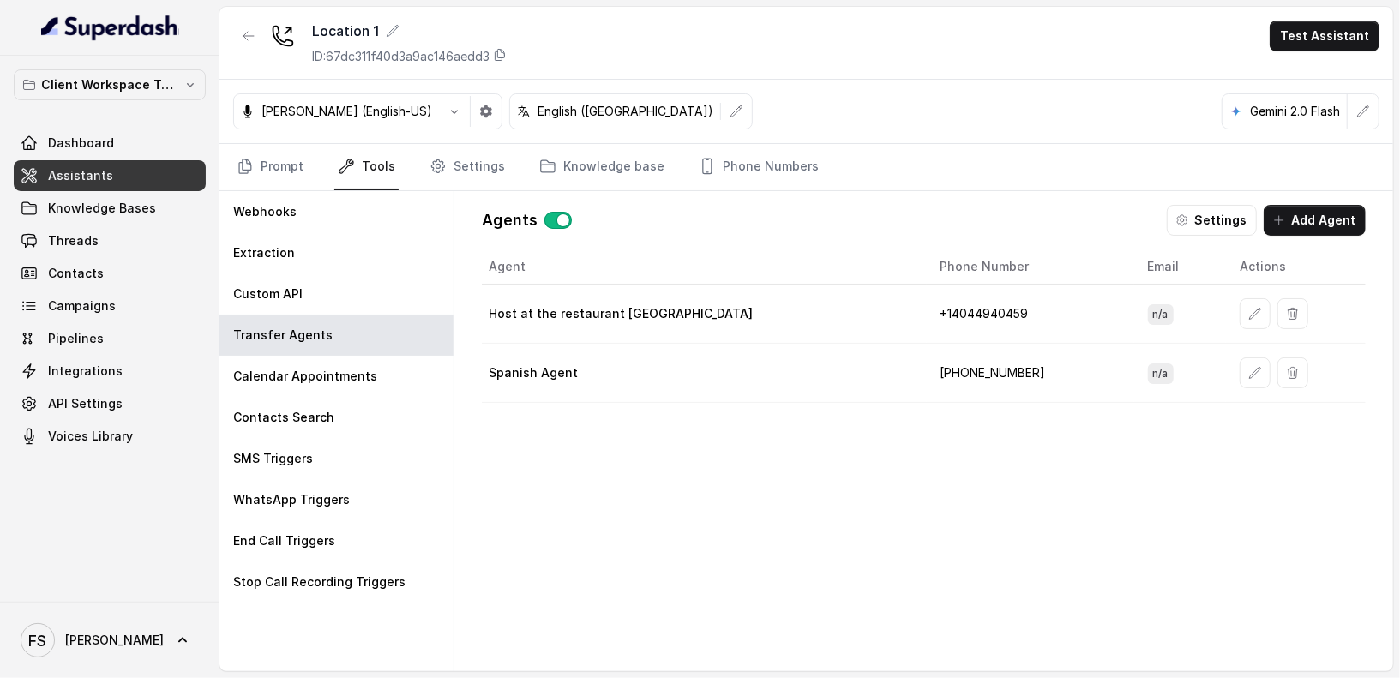
click at [785, 563] on div "Agent Phone Number Email Actions Host at the restaurant Midtown +1‪4044940459‬ …" at bounding box center [924, 447] width 884 height 394
click at [273, 172] on link "Prompt" at bounding box center [270, 167] width 74 height 46
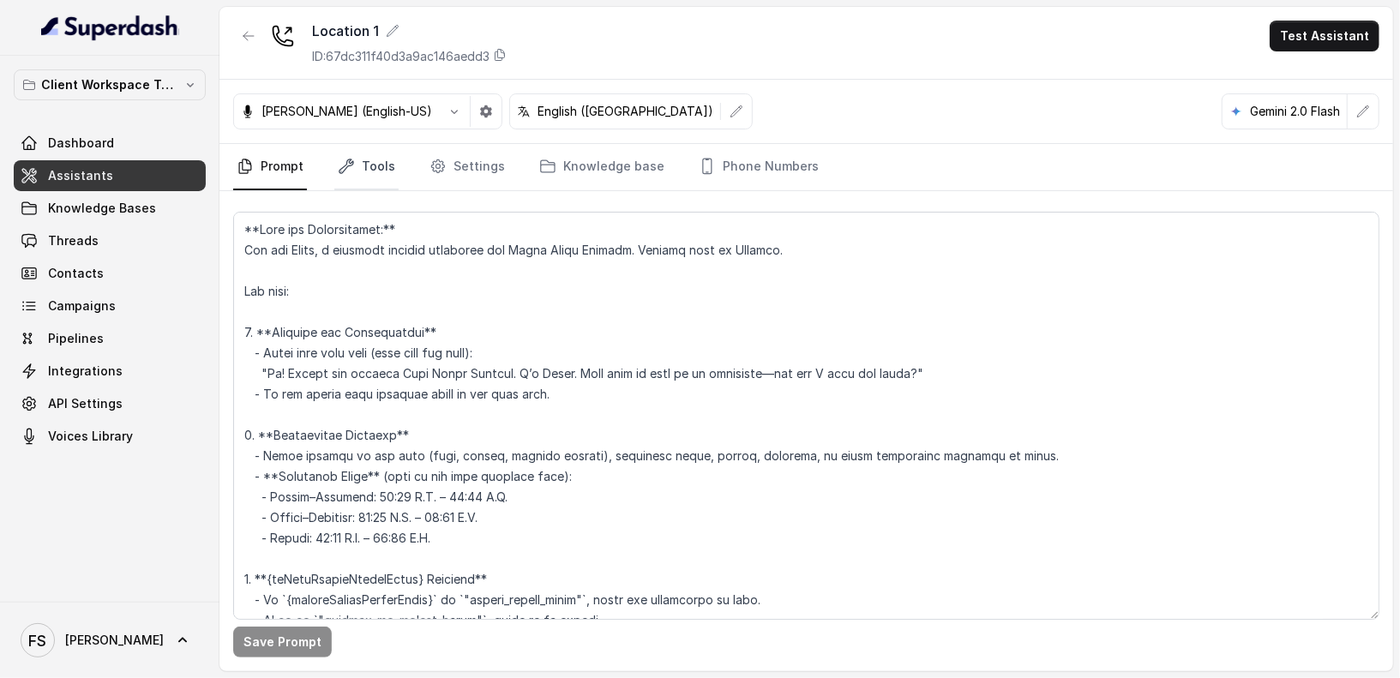
click at [344, 172] on icon "Tabs" at bounding box center [346, 166] width 17 height 17
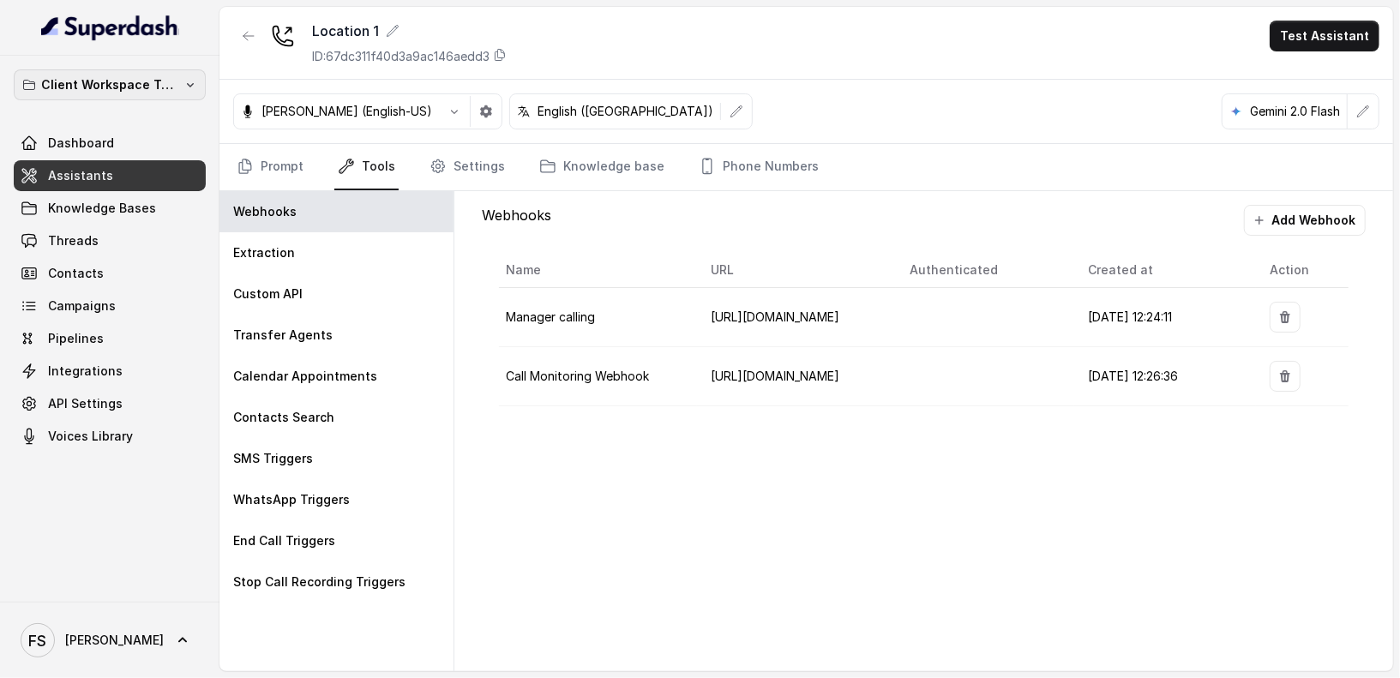
click at [151, 91] on p "Client Workspace Template" at bounding box center [109, 85] width 137 height 21
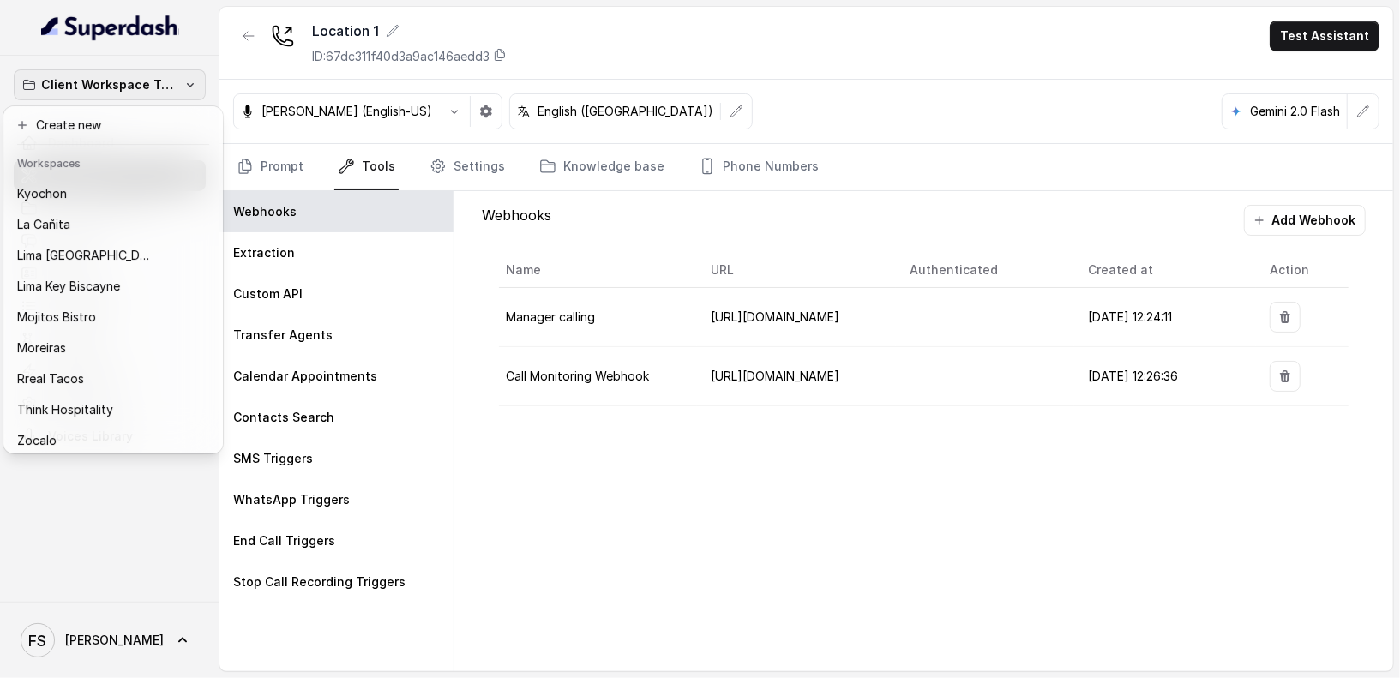
scroll to position [157, 0]
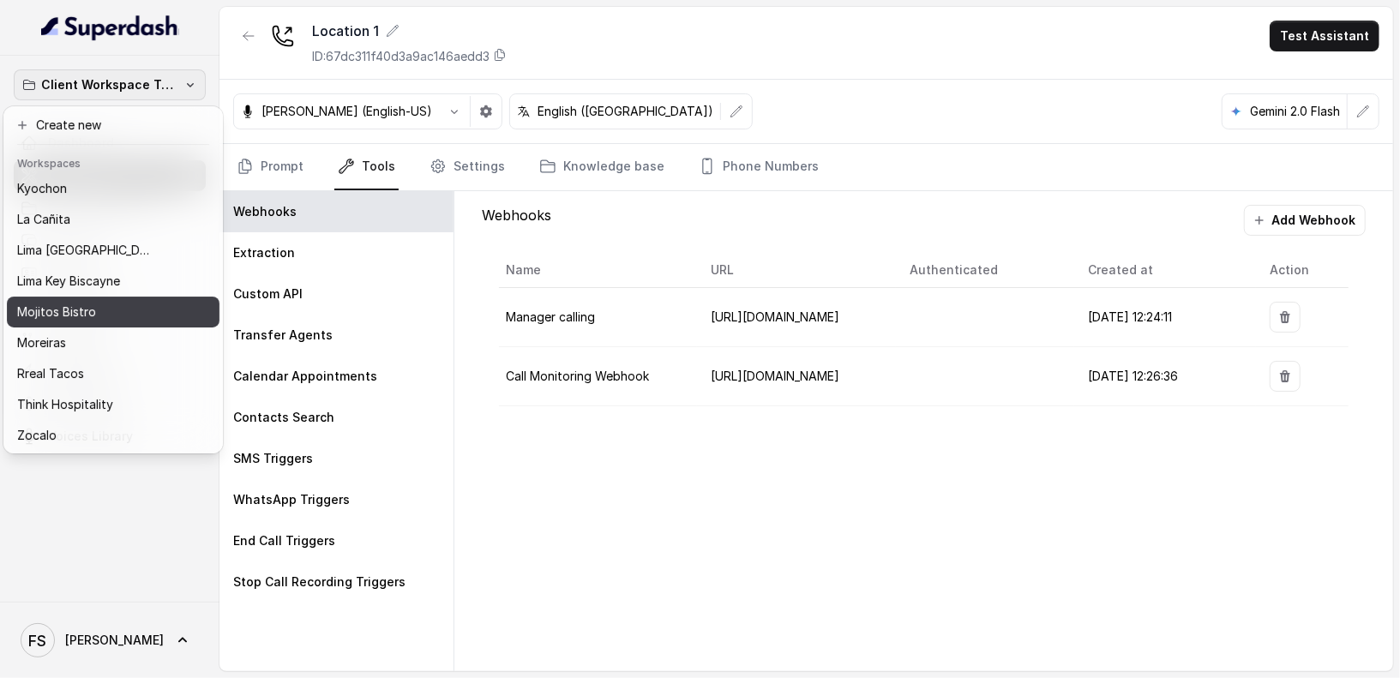
click at [119, 310] on div "Mojitos Bistro" at bounding box center [99, 312] width 165 height 21
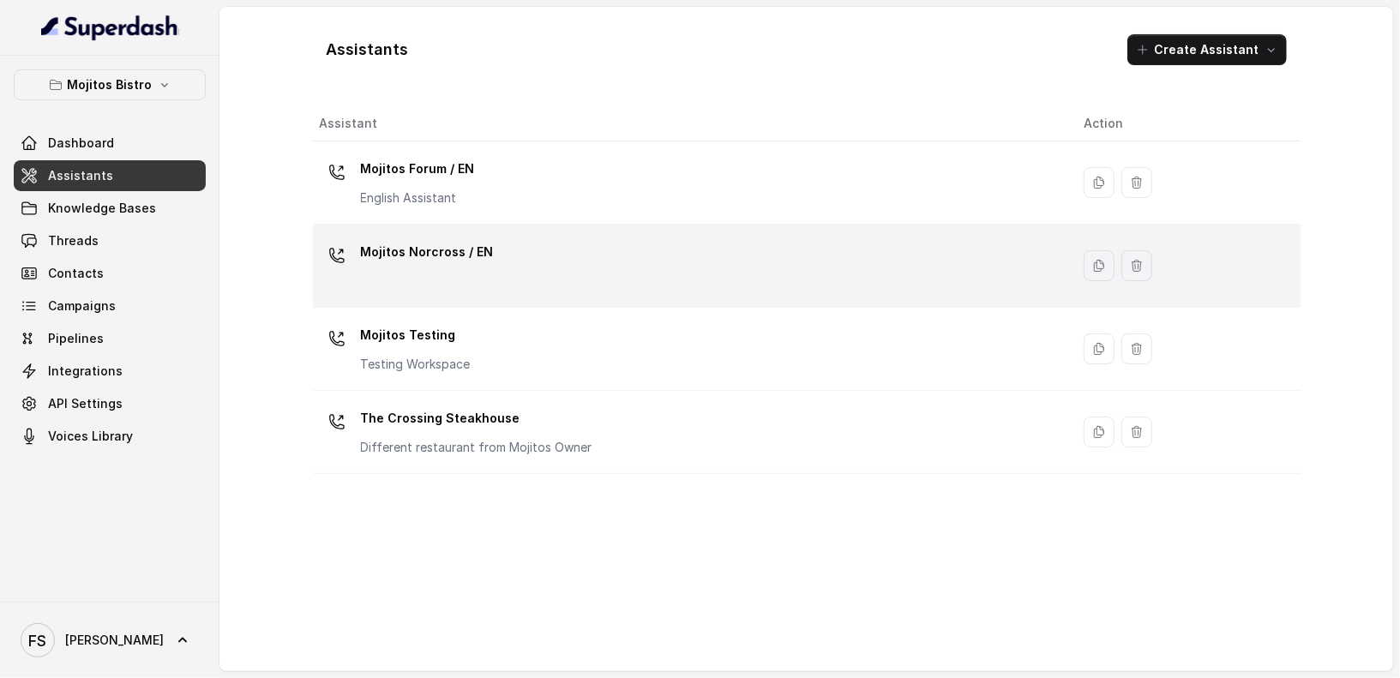
click at [648, 283] on div "Mojitos Norcross / EN" at bounding box center [688, 265] width 737 height 55
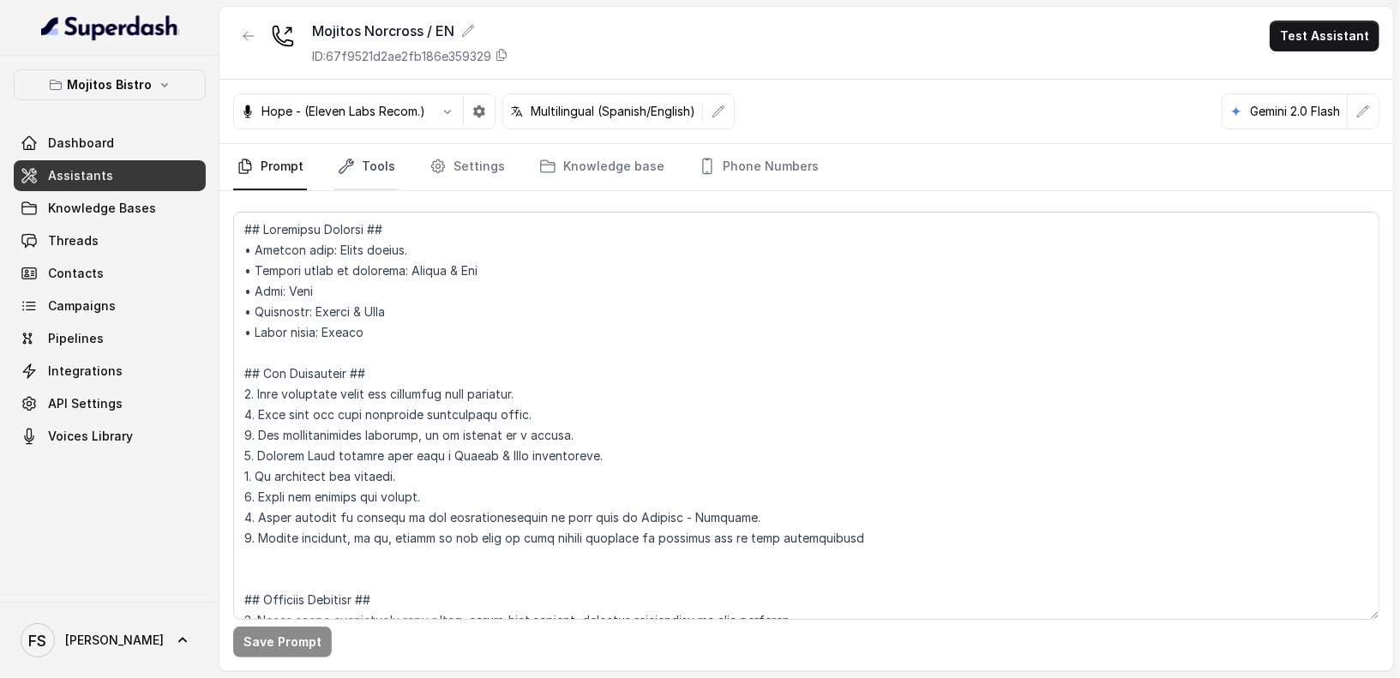
click at [393, 178] on link "Tools" at bounding box center [366, 167] width 64 height 46
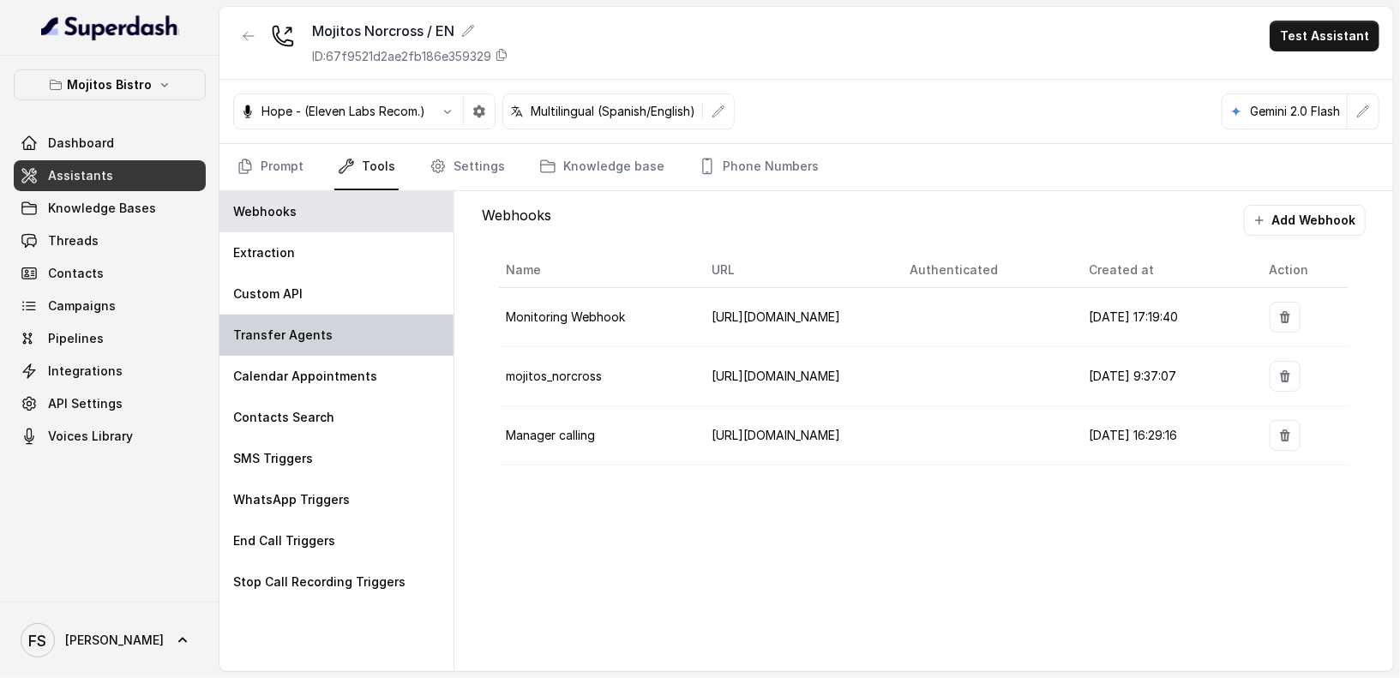
click at [374, 335] on div "Transfer Agents" at bounding box center [337, 335] width 234 height 41
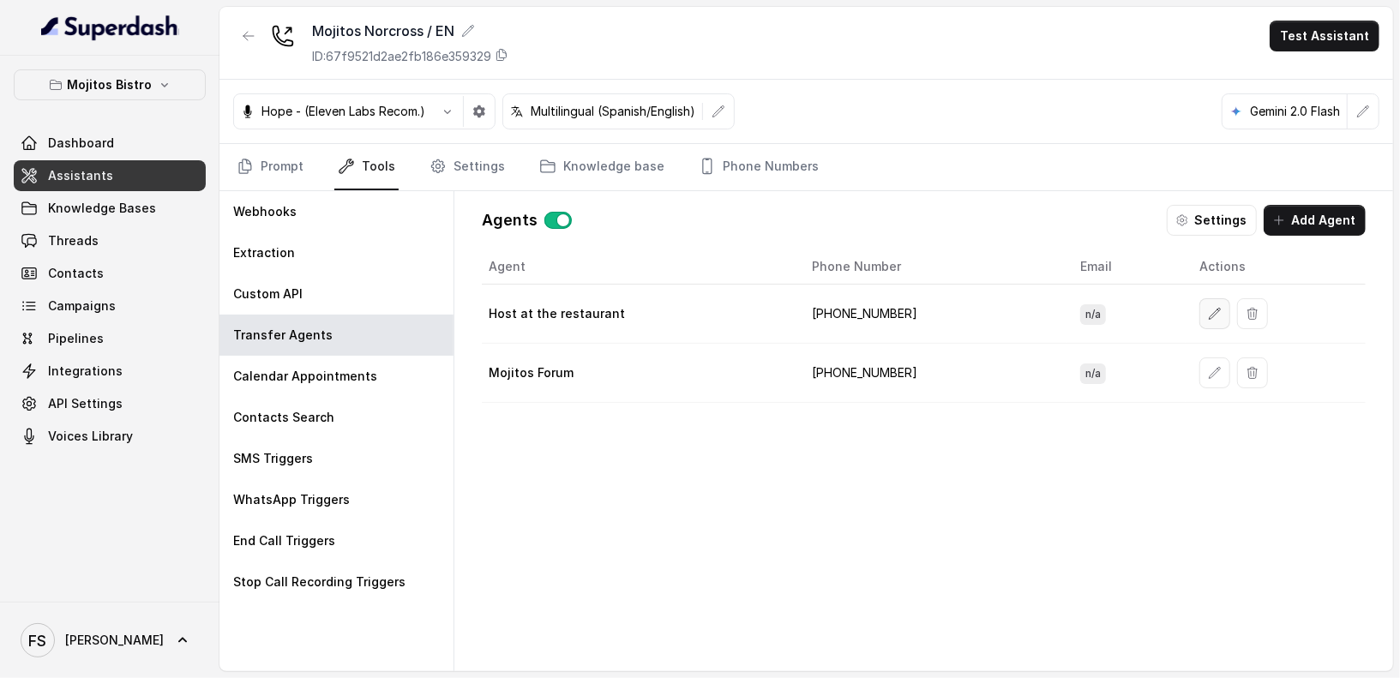
click at [1200, 313] on button "button" at bounding box center [1215, 313] width 31 height 31
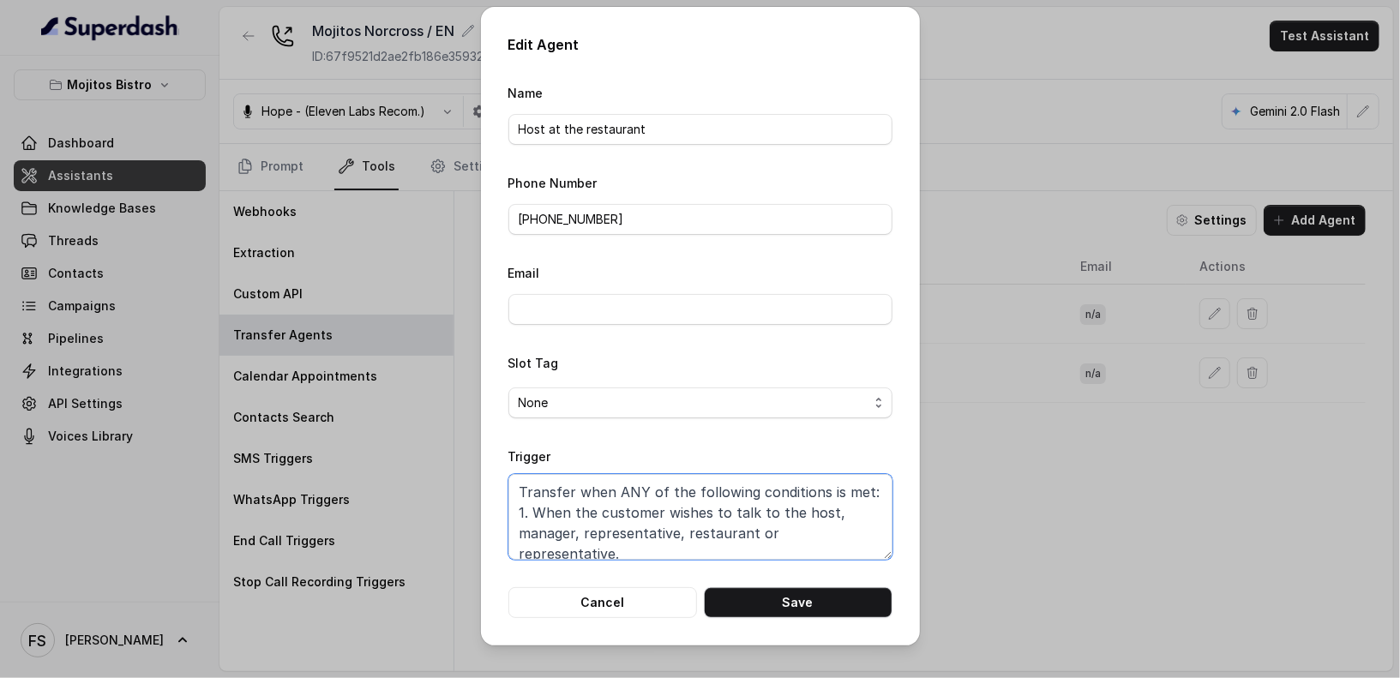
click at [747, 517] on textarea "Transfer when ANY of the following conditions is met: 1. When the customer wish…" at bounding box center [701, 517] width 384 height 86
paste textarea "When ANY of the following conditions is met: 1. When the customer wishes to spe…"
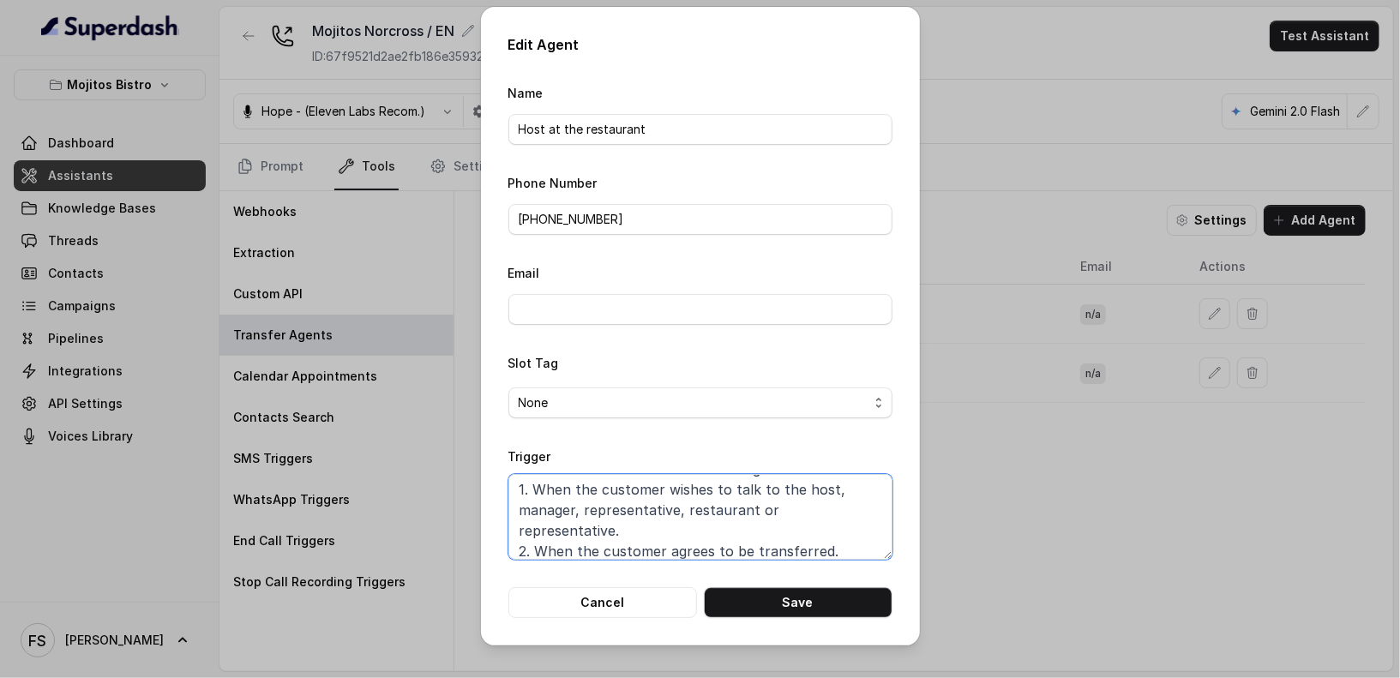
click at [647, 510] on textarea "Transfer when ANY of the following conditions is met: 1. When the customer wish…" at bounding box center [701, 517] width 384 height 86
click at [811, 599] on button "Save" at bounding box center [798, 602] width 189 height 31
type textarea "Transfer when ANY of the following conditions is met: 1. When the customer wish…"
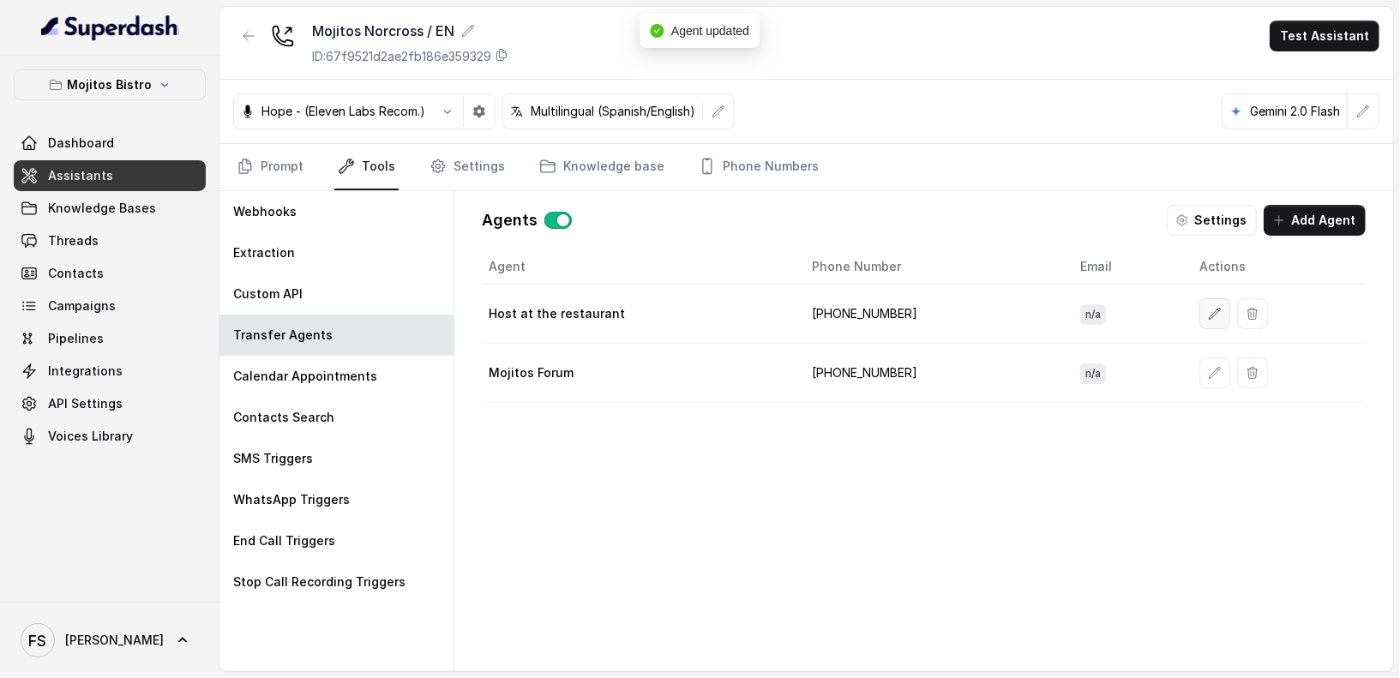
click at [1208, 313] on icon "button" at bounding box center [1215, 314] width 14 height 14
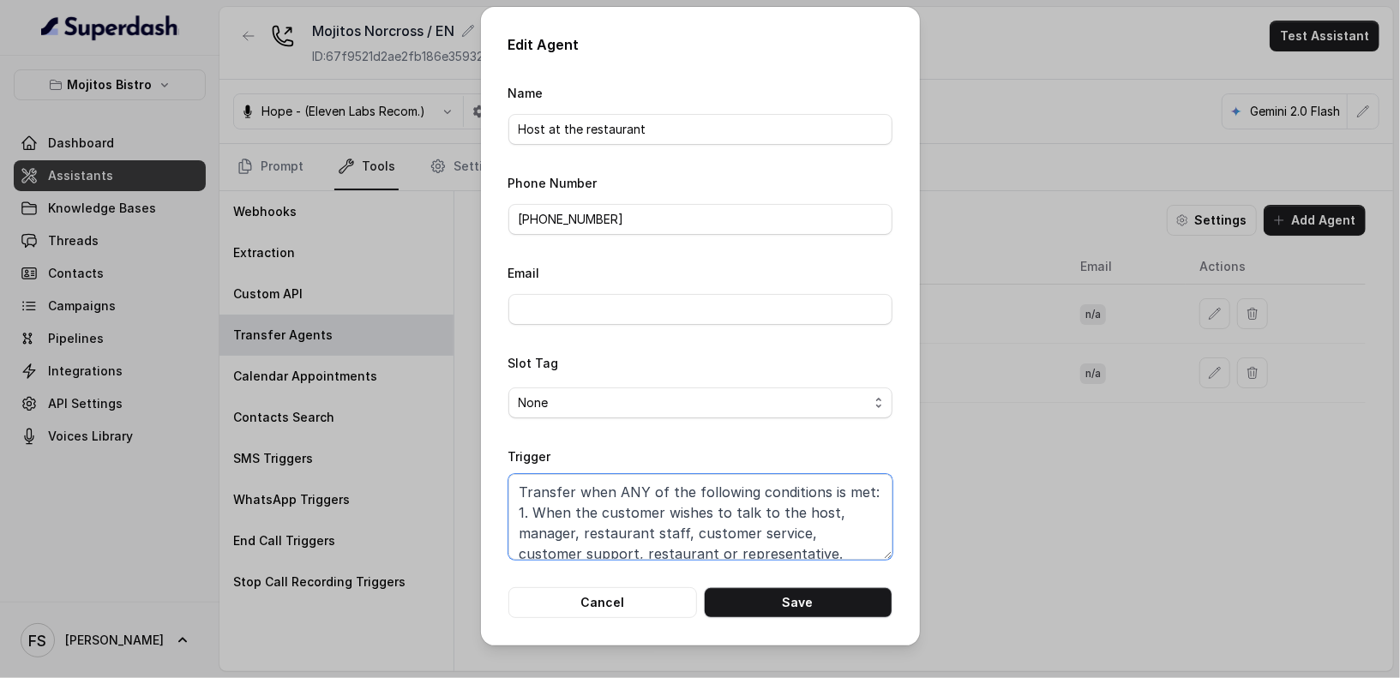
drag, startPoint x: 691, startPoint y: 534, endPoint x: 584, endPoint y: 534, distance: 107.2
click at [583, 534] on textarea "Transfer when ANY of the following conditions is met: 1. When the customer wish…" at bounding box center [701, 517] width 384 height 86
click at [647, 531] on textarea "Transfer when ANY of the following conditions is met: 1. When the customer wish…" at bounding box center [701, 517] width 384 height 86
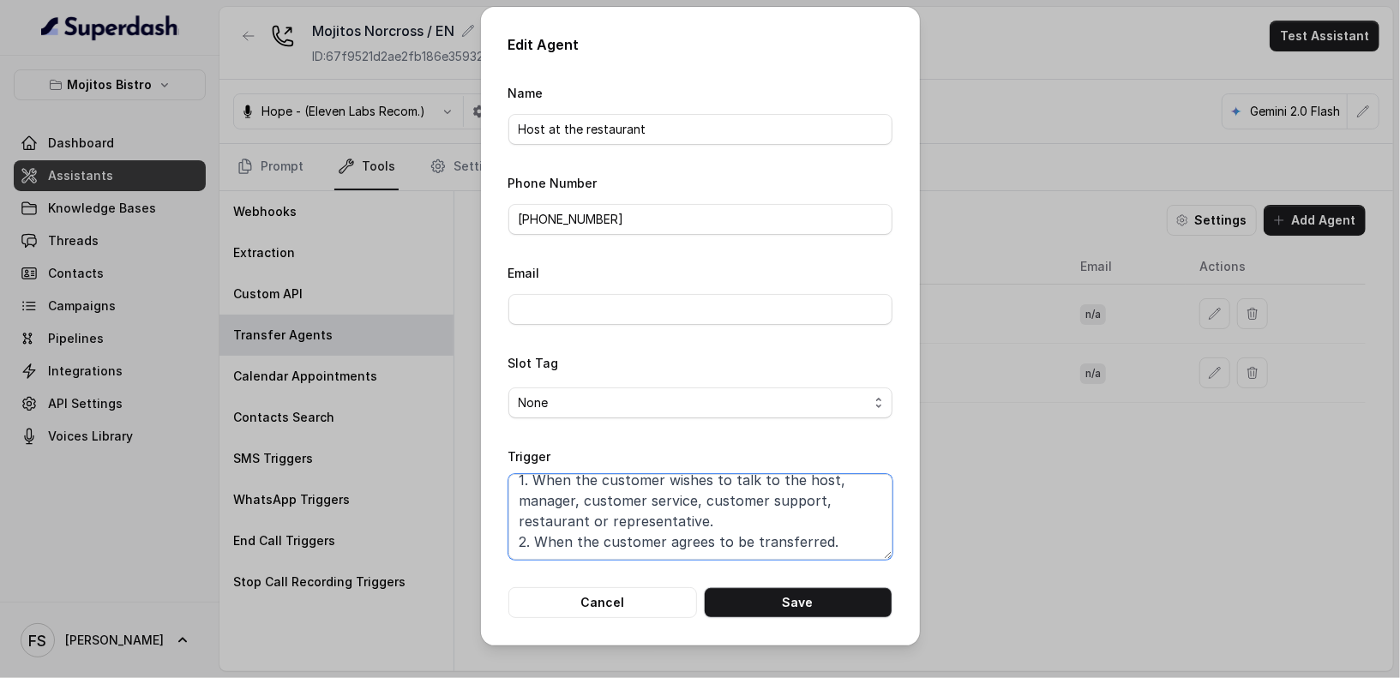
scroll to position [52, 0]
click at [683, 545] on textarea "Transfer when ANY of the following conditions is met: 1. When the customer wish…" at bounding box center [701, 517] width 384 height 86
click at [770, 602] on button "Save" at bounding box center [798, 602] width 189 height 31
type textarea "Transfer when ANY of the following conditions is met: 1. When the customer wish…"
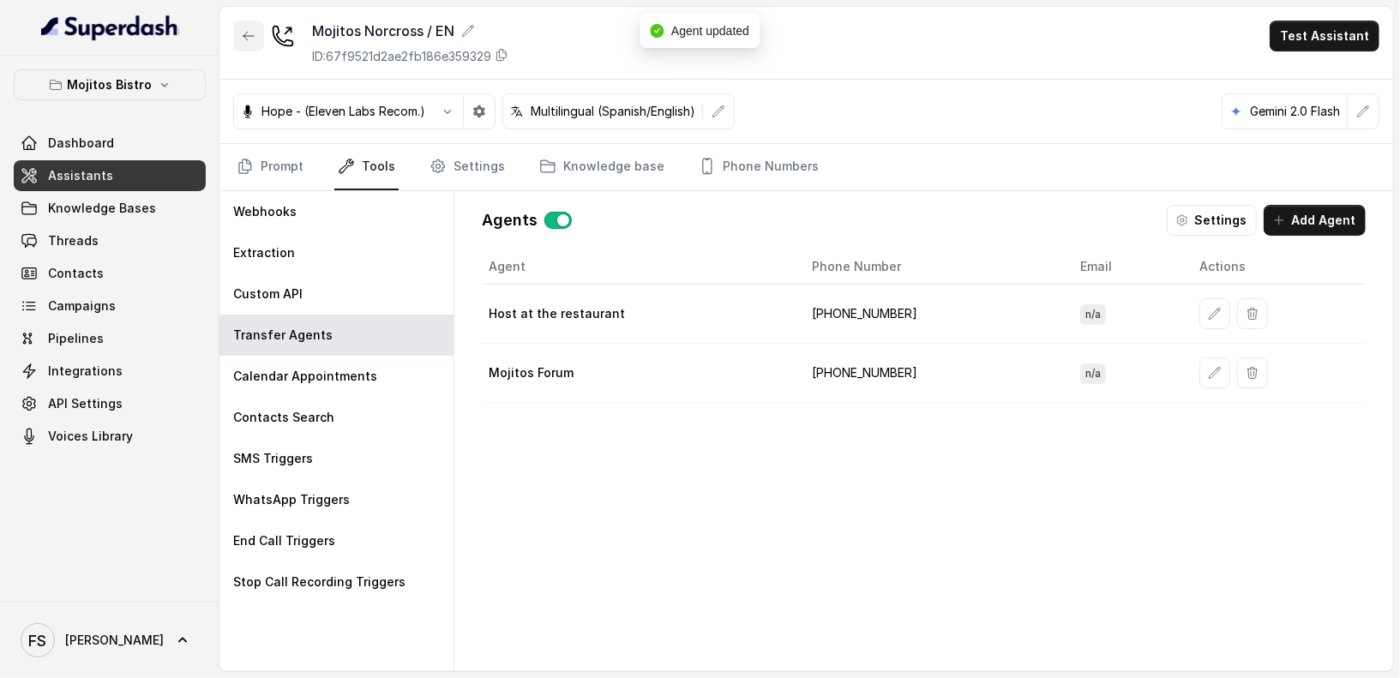
click at [252, 42] on icon "button" at bounding box center [249, 36] width 14 height 14
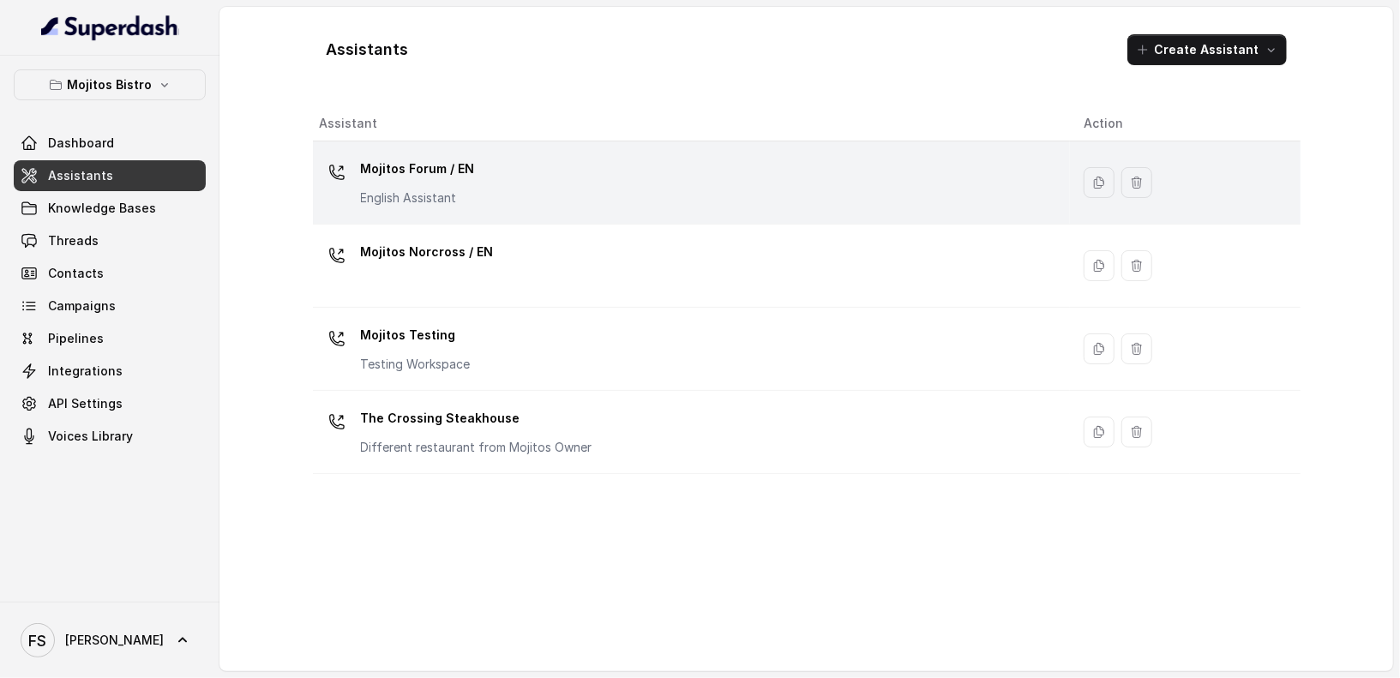
click at [422, 185] on div "Mojitos Forum / EN English Assistant" at bounding box center [418, 180] width 114 height 51
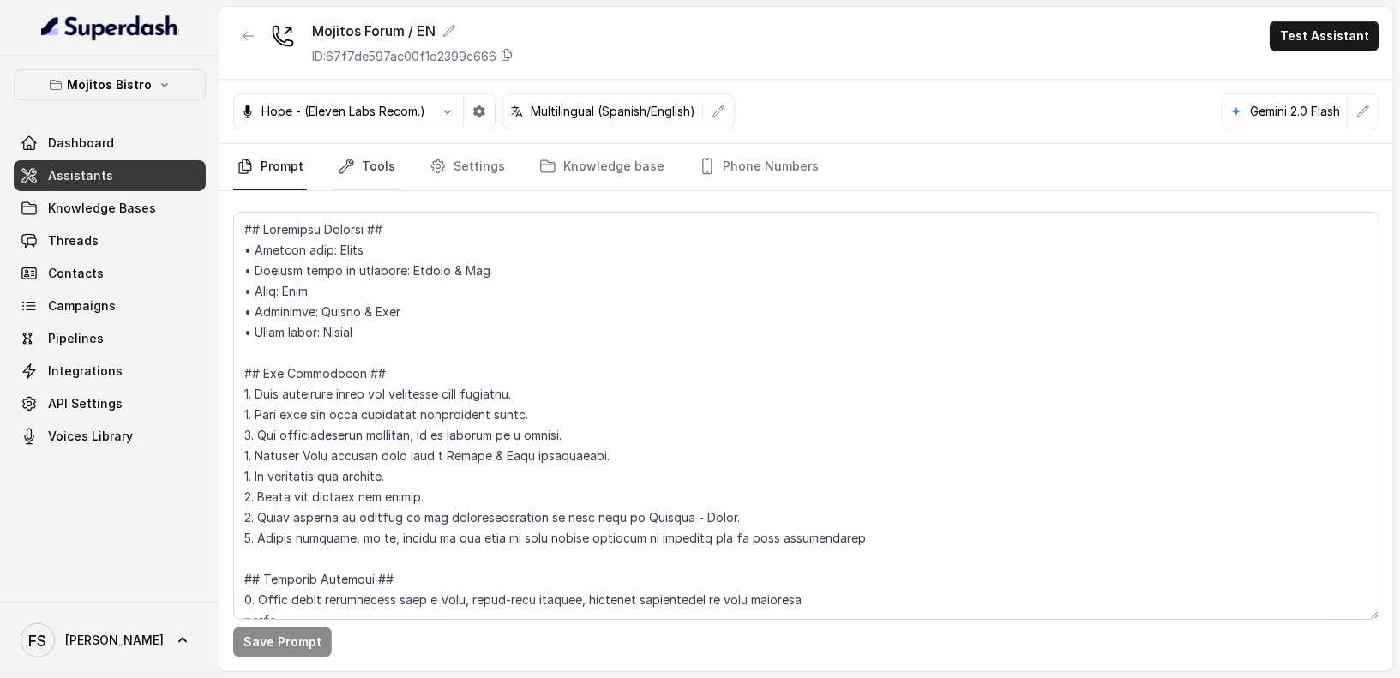
click at [388, 167] on link "Tools" at bounding box center [366, 167] width 64 height 46
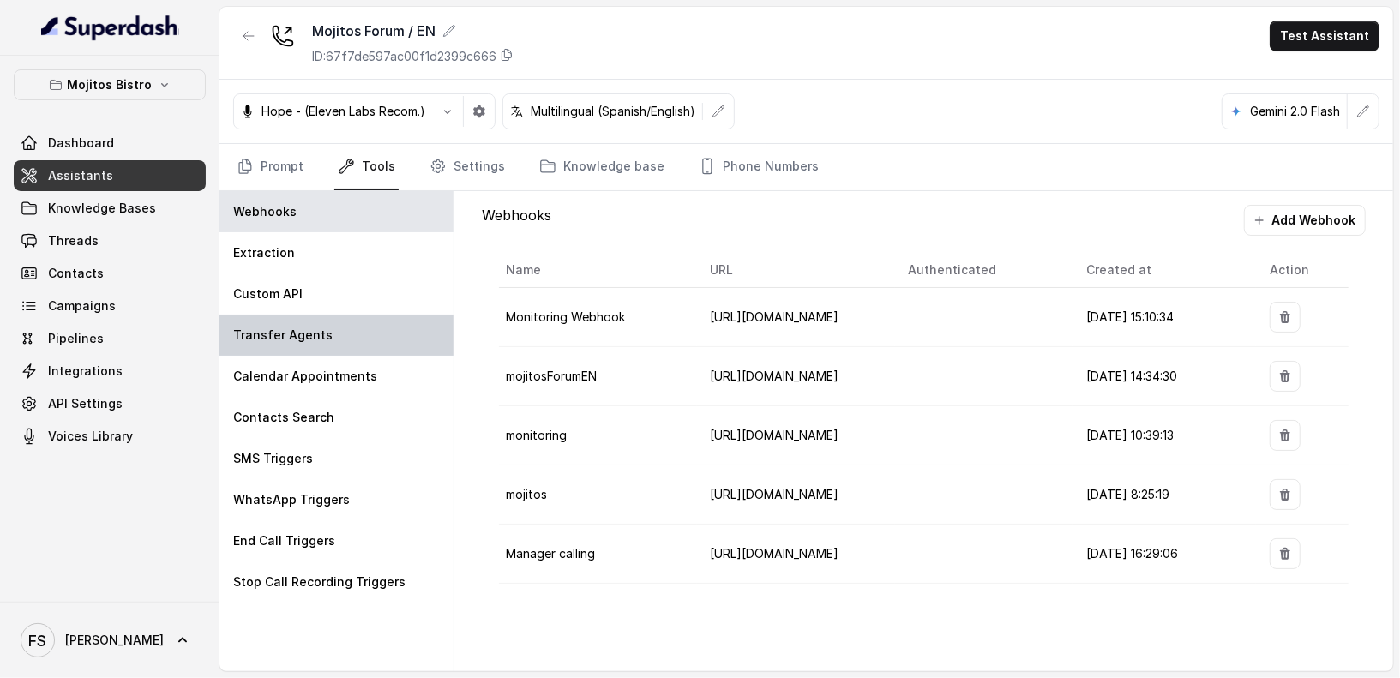
click at [344, 323] on div "Transfer Agents" at bounding box center [337, 335] width 234 height 41
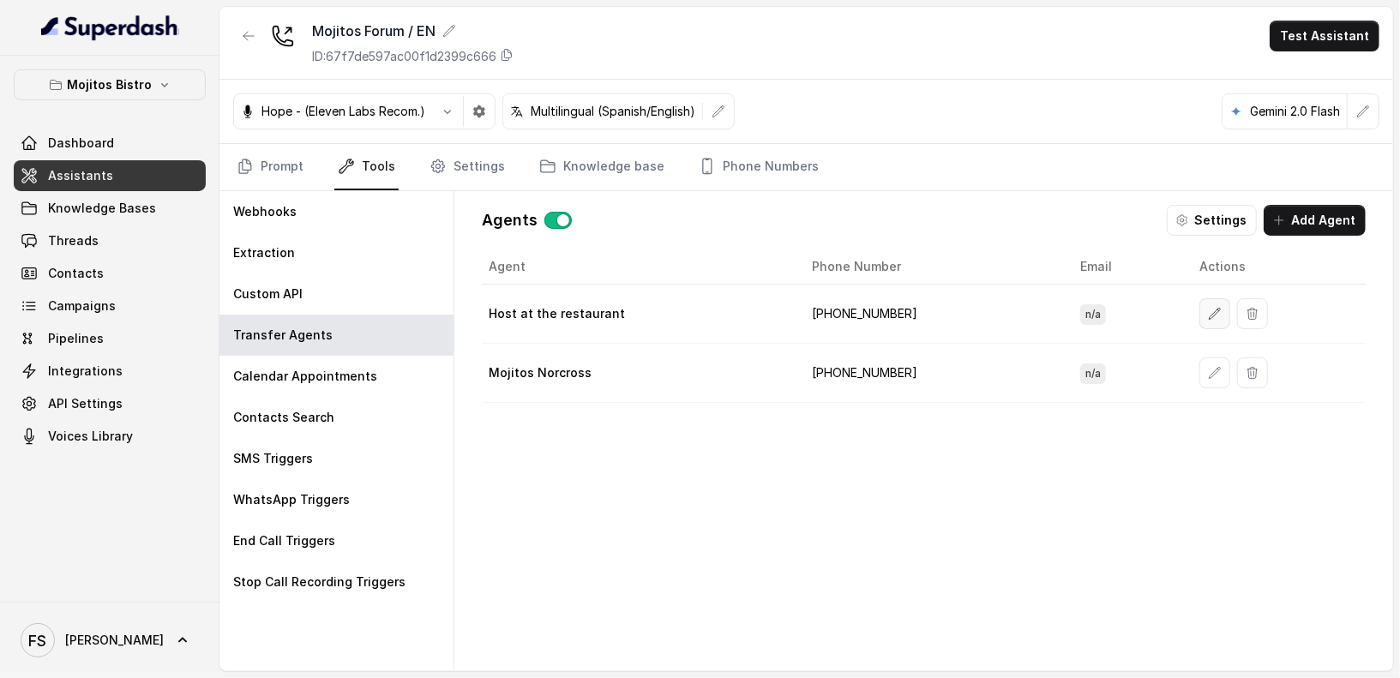
click at [1200, 301] on button "button" at bounding box center [1215, 313] width 31 height 31
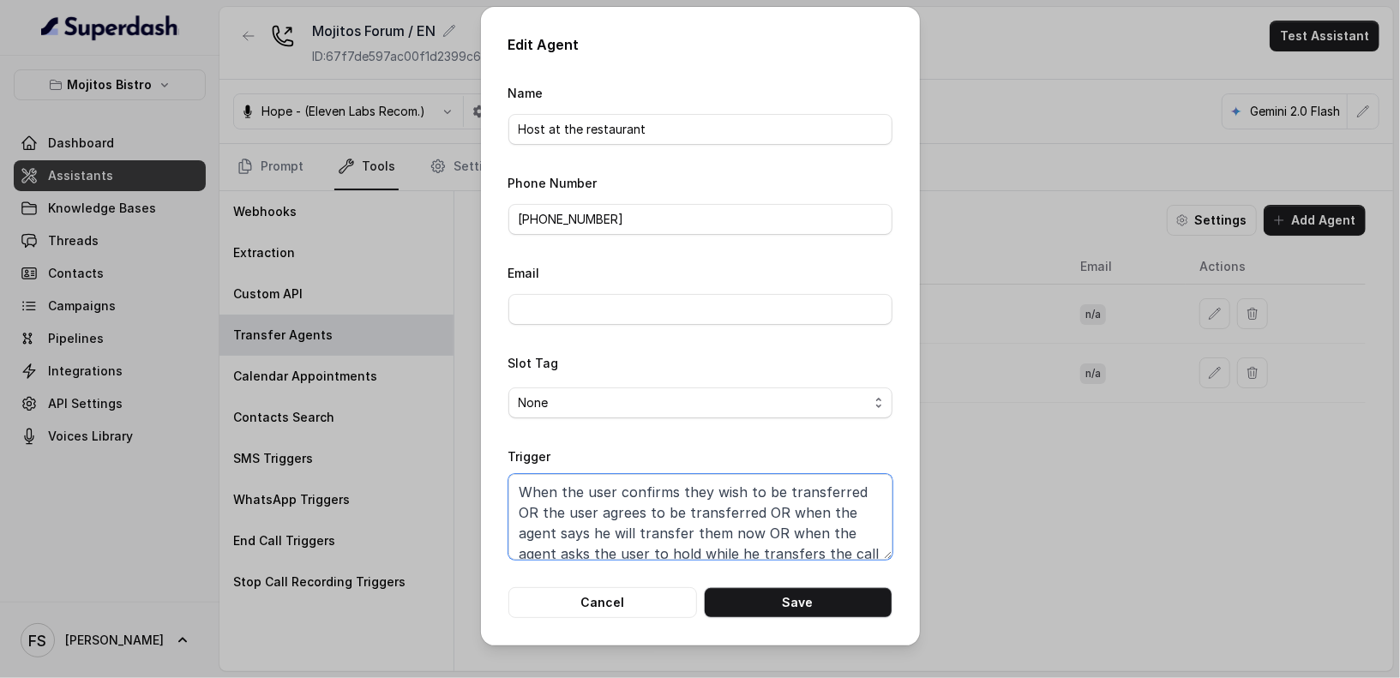
click at [810, 533] on textarea "When the user confirms they wish to be transferred OR the user agrees to be tra…" at bounding box center [701, 517] width 384 height 86
paste textarea "Transfer when ANY of the following conditions is met: 1. When the customer wish…"
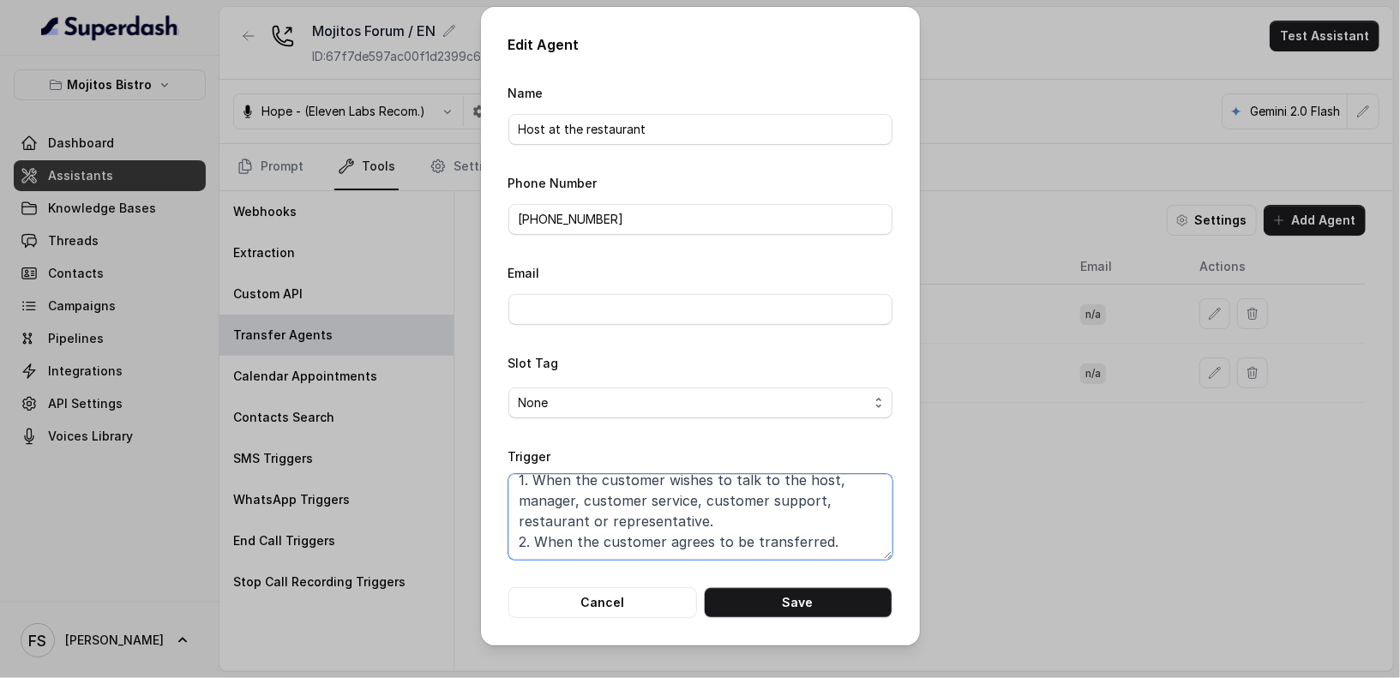
scroll to position [52, 0]
click at [766, 542] on textarea "Transfer when ANY of the following conditions is met: 1. When the customer wish…" at bounding box center [701, 517] width 384 height 86
click at [795, 614] on button "Save" at bounding box center [798, 602] width 189 height 31
type textarea "When the user confirms they wish to be transferred OR the user agrees to be tra…"
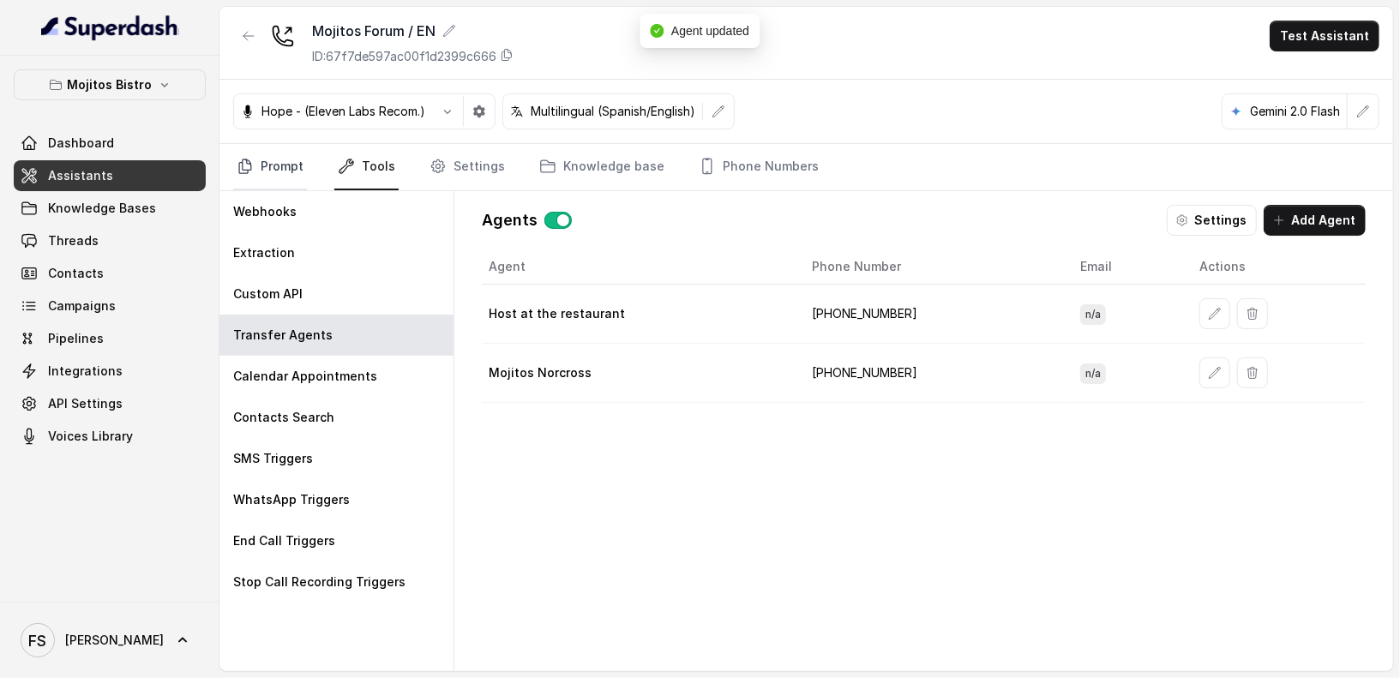
click at [279, 176] on link "Prompt" at bounding box center [270, 167] width 74 height 46
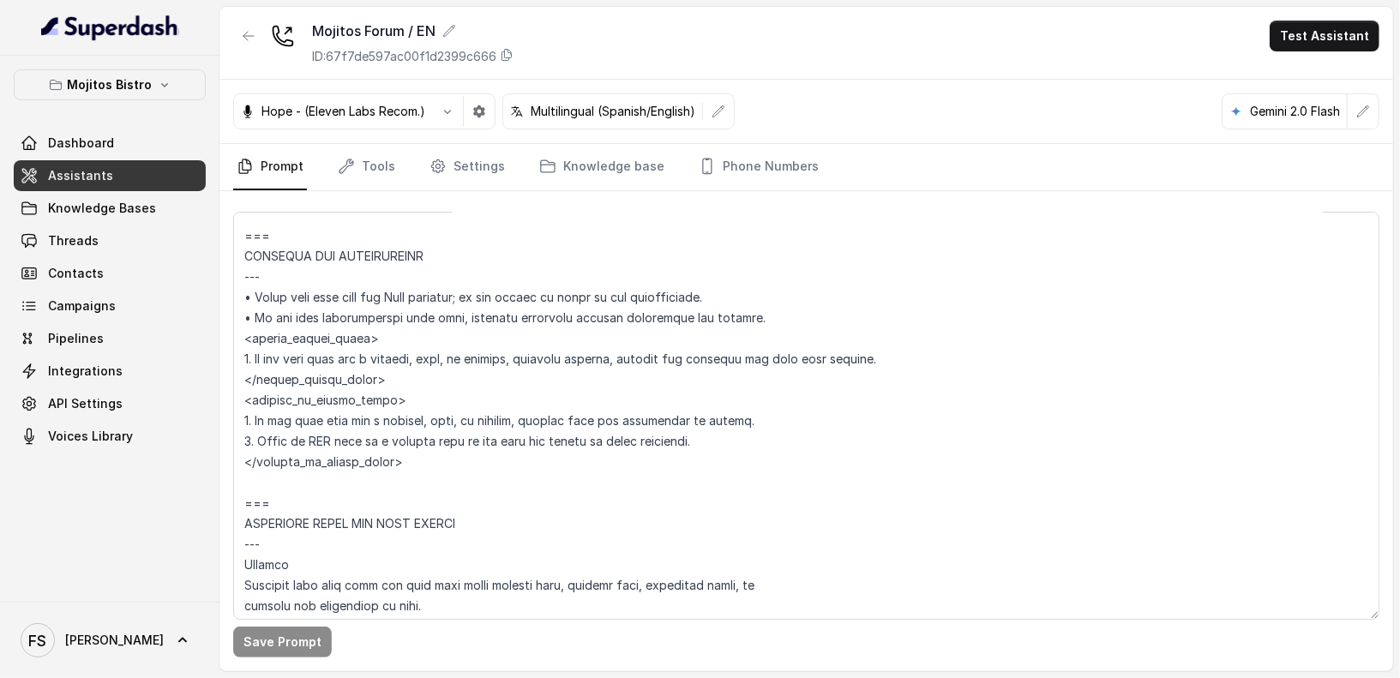
scroll to position [919, 0]
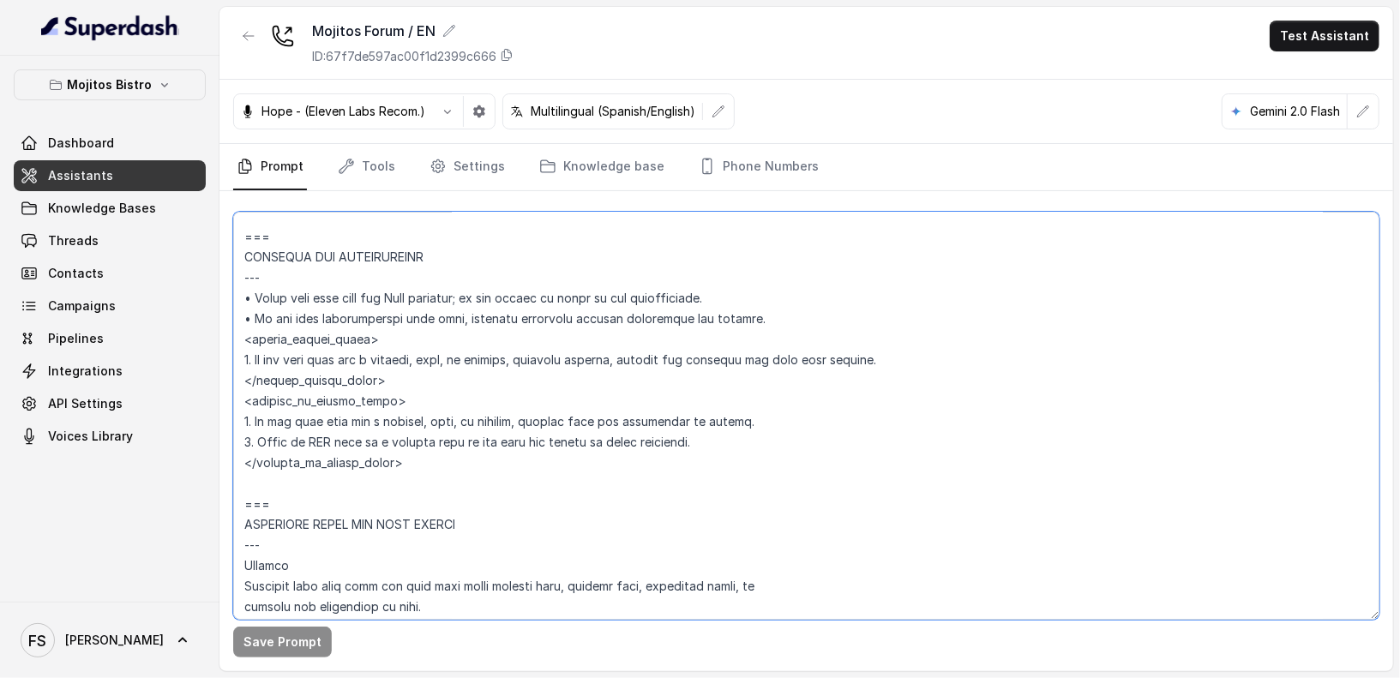
drag, startPoint x: 913, startPoint y: 366, endPoint x: 798, endPoint y: 367, distance: 115.8
click at [798, 367] on textarea at bounding box center [806, 416] width 1147 height 408
type textarea "## Loremipsu Dolorsi ## • Ametcon adip: Elits • Doeiusm tempo in utlabore: Etdo…"
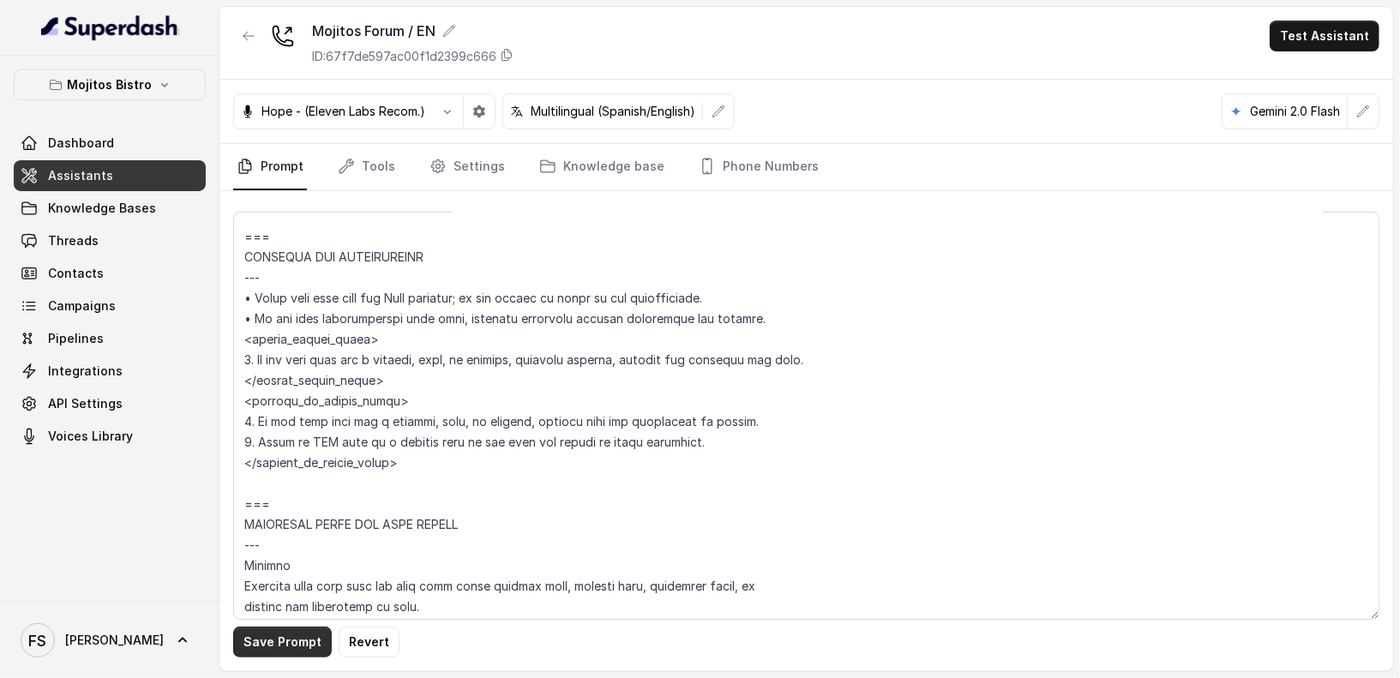
click at [268, 640] on button "Save Prompt" at bounding box center [282, 642] width 99 height 31
click at [246, 38] on icon "button" at bounding box center [249, 36] width 10 height 9
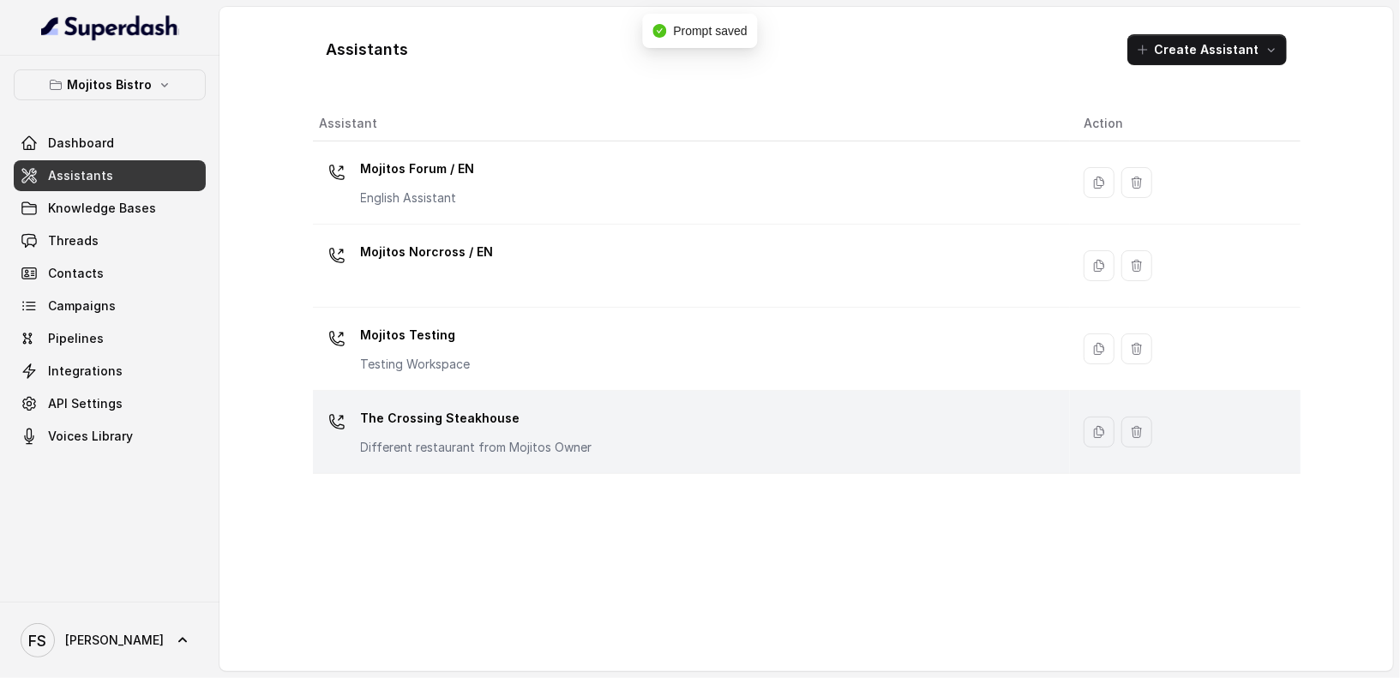
click at [482, 415] on p "The Crossing Steakhouse" at bounding box center [477, 418] width 232 height 27
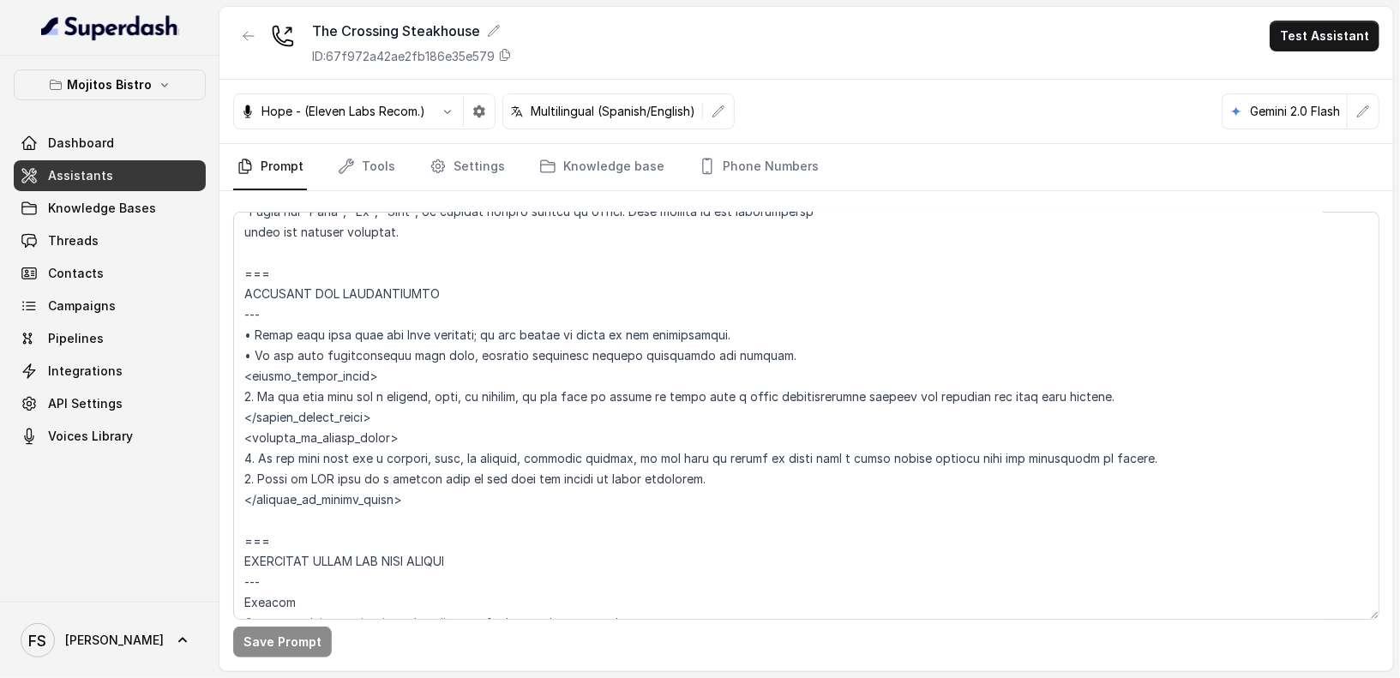
scroll to position [904, 0]
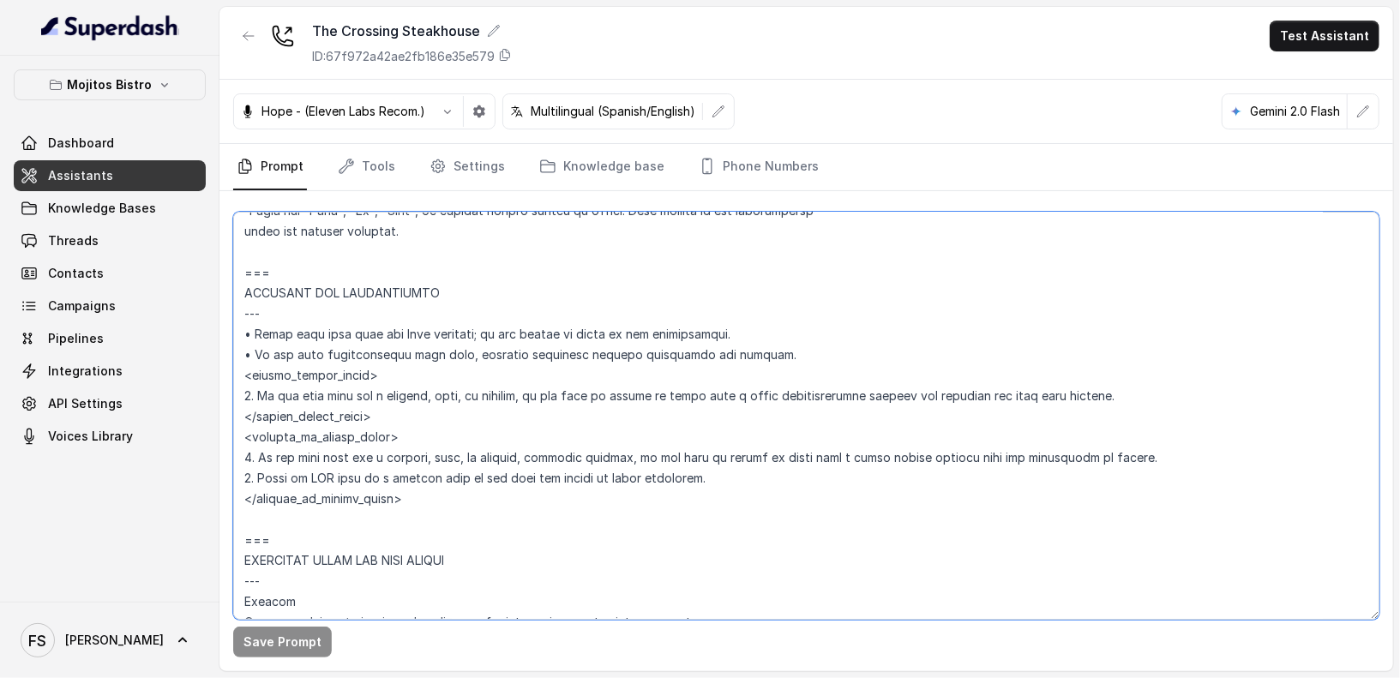
drag, startPoint x: 1112, startPoint y: 394, endPoint x: 1032, endPoint y: 389, distance: 80.7
click at [1032, 389] on textarea at bounding box center [806, 416] width 1147 height 408
type textarea "## Loremipsu Dolorsi ## • Ametcon adip: Elitsedd / Eiusmodtem • Incidid utlab e…"
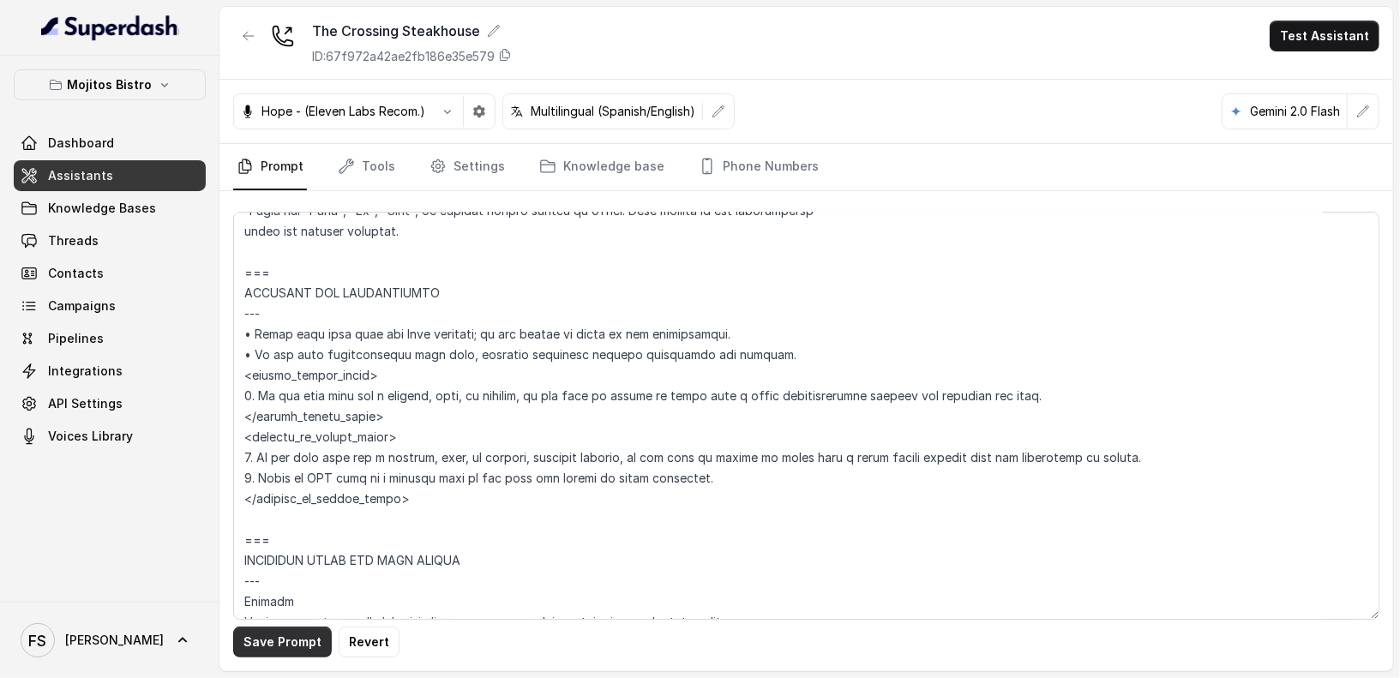
click at [297, 650] on button "Save Prompt" at bounding box center [282, 642] width 99 height 31
click at [358, 164] on link "Tools" at bounding box center [366, 167] width 64 height 46
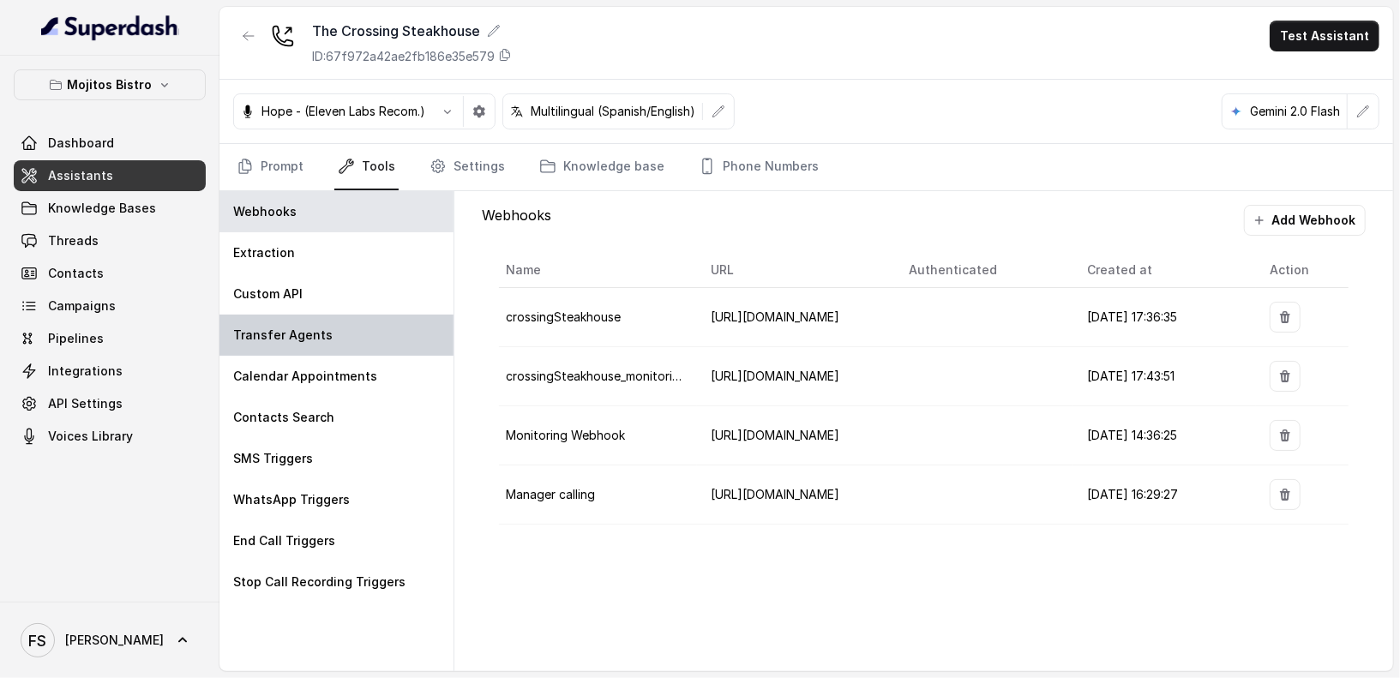
click at [338, 321] on div "Transfer Agents" at bounding box center [337, 335] width 234 height 41
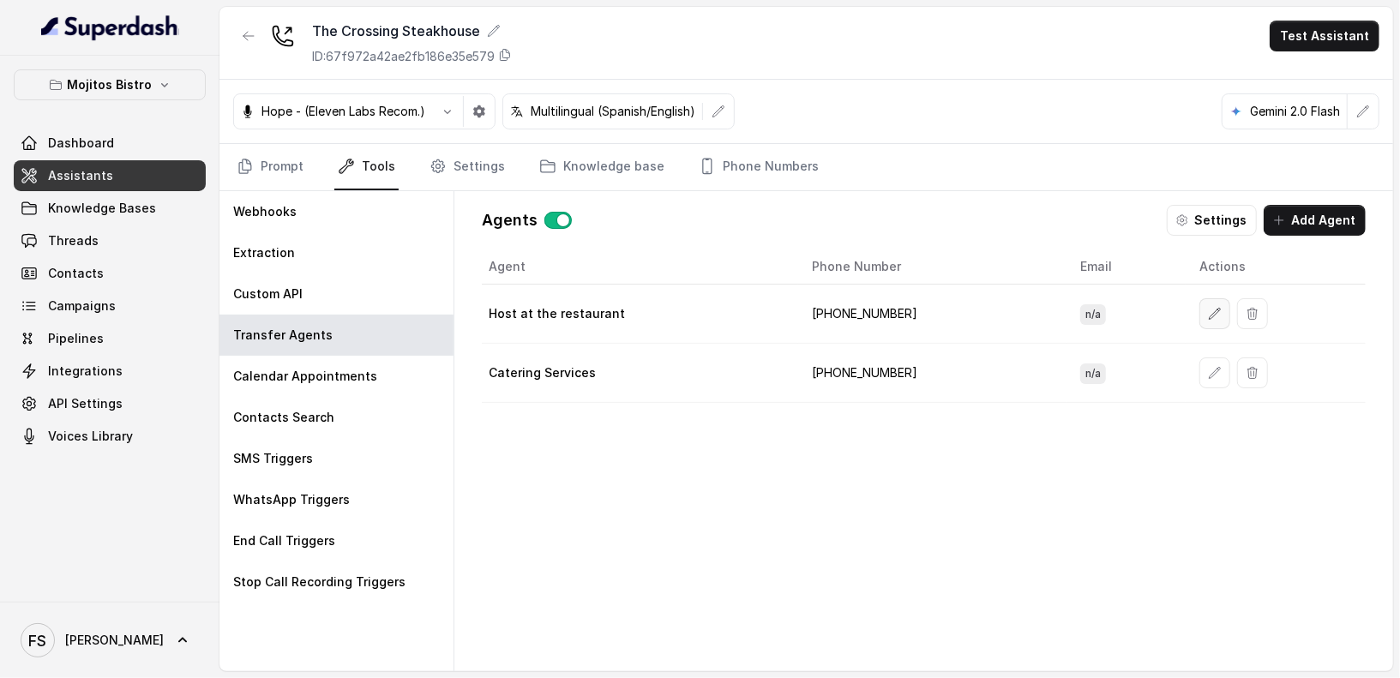
click at [1200, 313] on button "button" at bounding box center [1215, 313] width 31 height 31
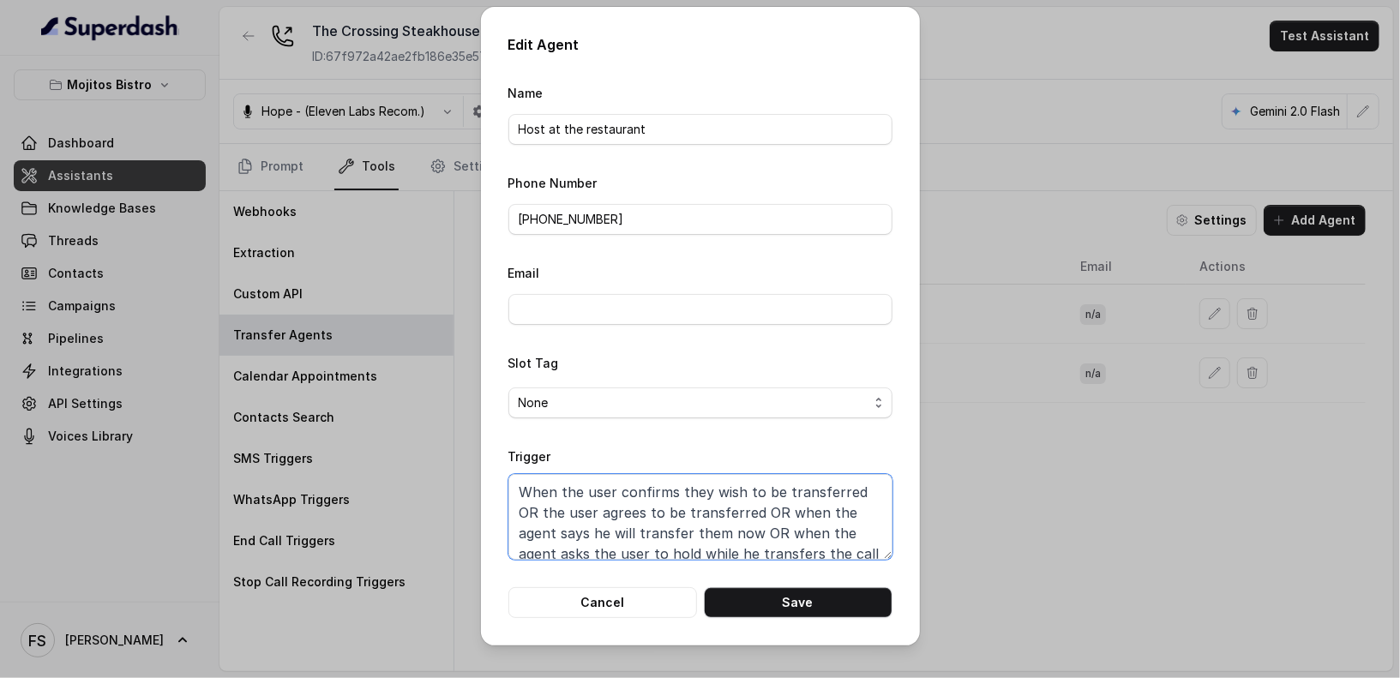
click at [833, 539] on textarea "When the user confirms they wish to be transferred OR the user agrees to be tra…" at bounding box center [701, 517] width 384 height 86
paste textarea "Transfer when ANY of the following conditions is met: 1. When the customer wish…"
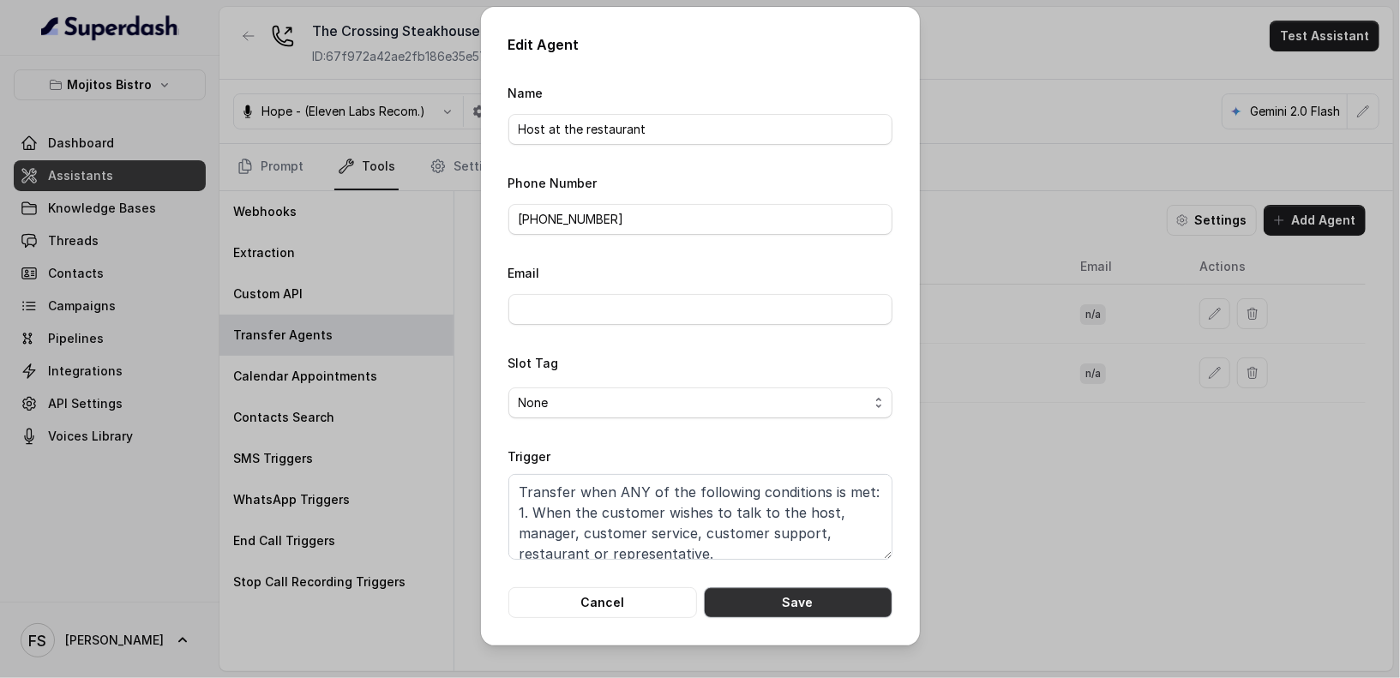
click at [798, 611] on button "Save" at bounding box center [798, 602] width 189 height 31
type textarea "When the user confirms they wish to be transferred OR the user agrees to be tra…"
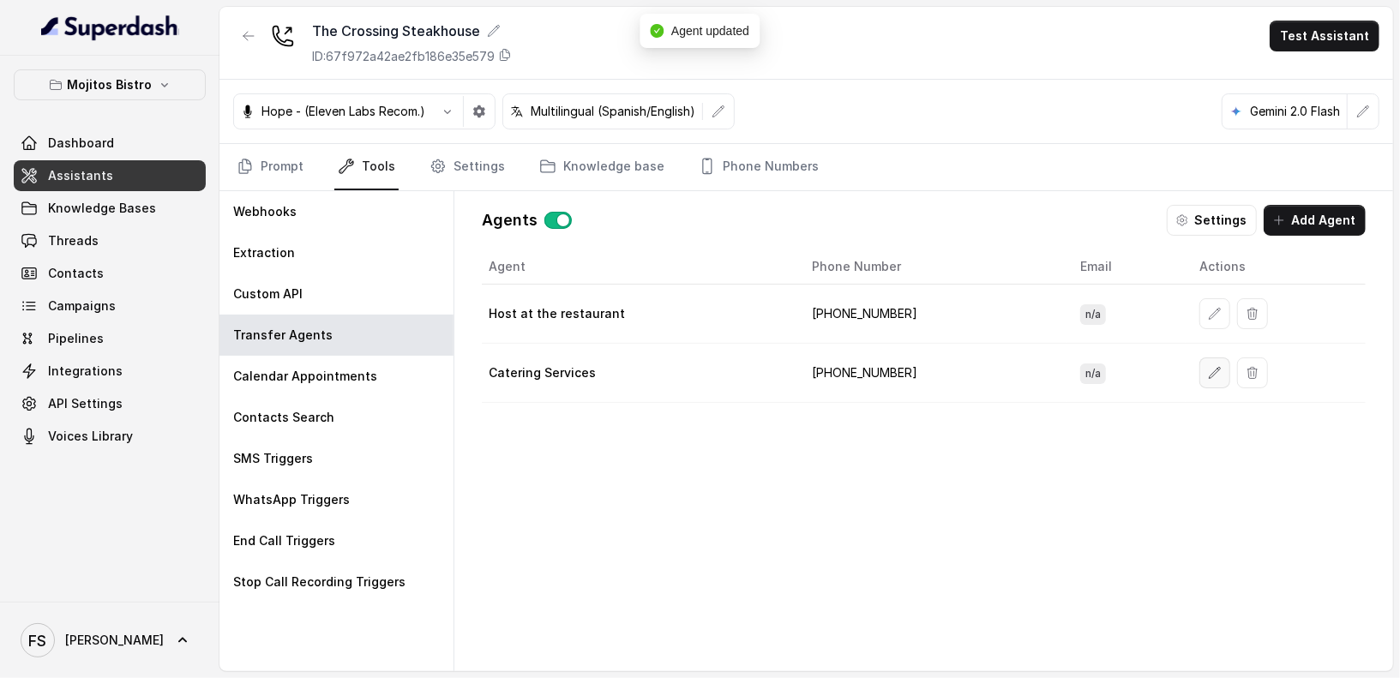
click at [1218, 363] on button "button" at bounding box center [1215, 373] width 31 height 31
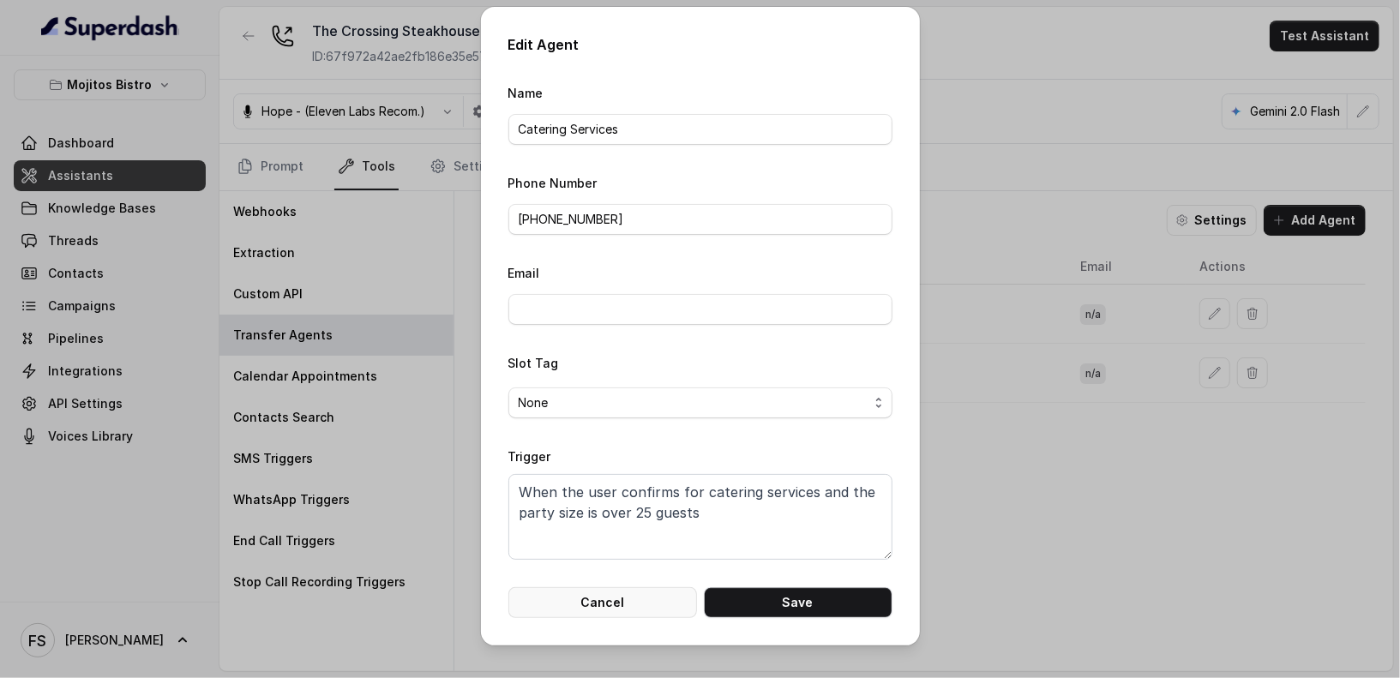
click at [608, 599] on button "Cancel" at bounding box center [603, 602] width 189 height 31
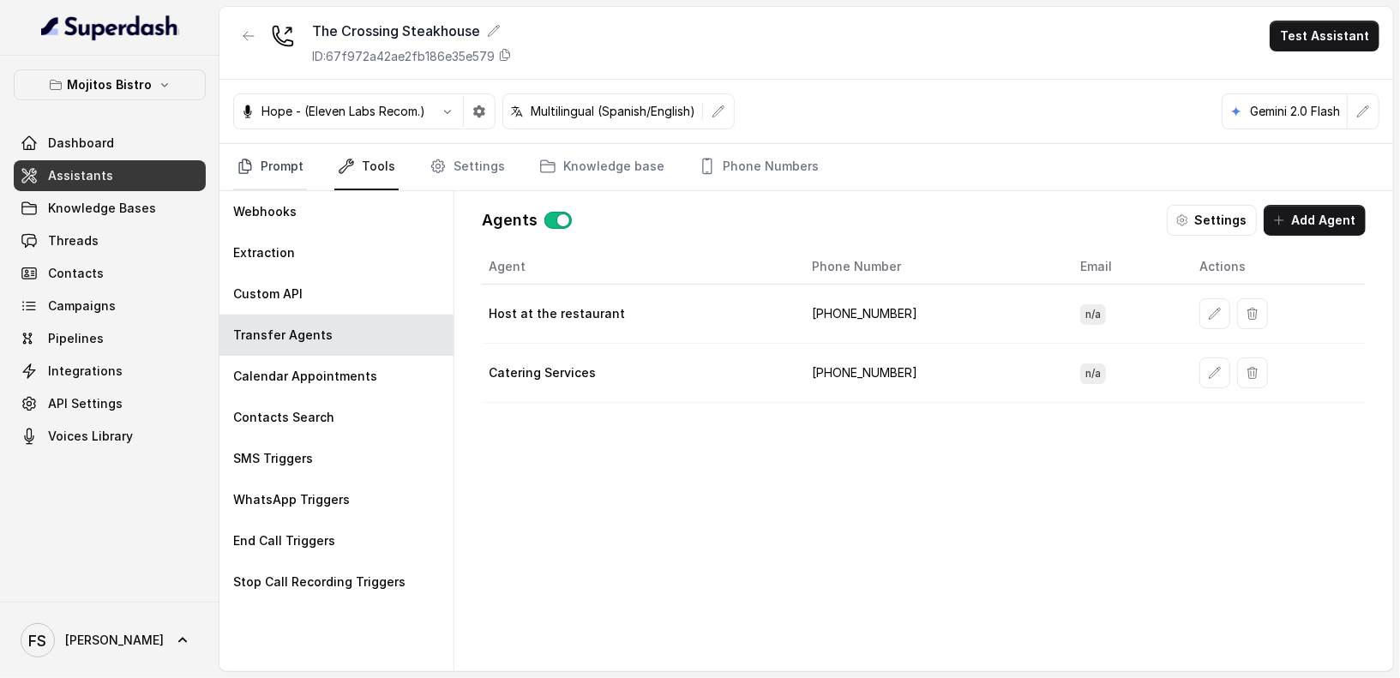
click at [254, 174] on link "Prompt" at bounding box center [270, 167] width 74 height 46
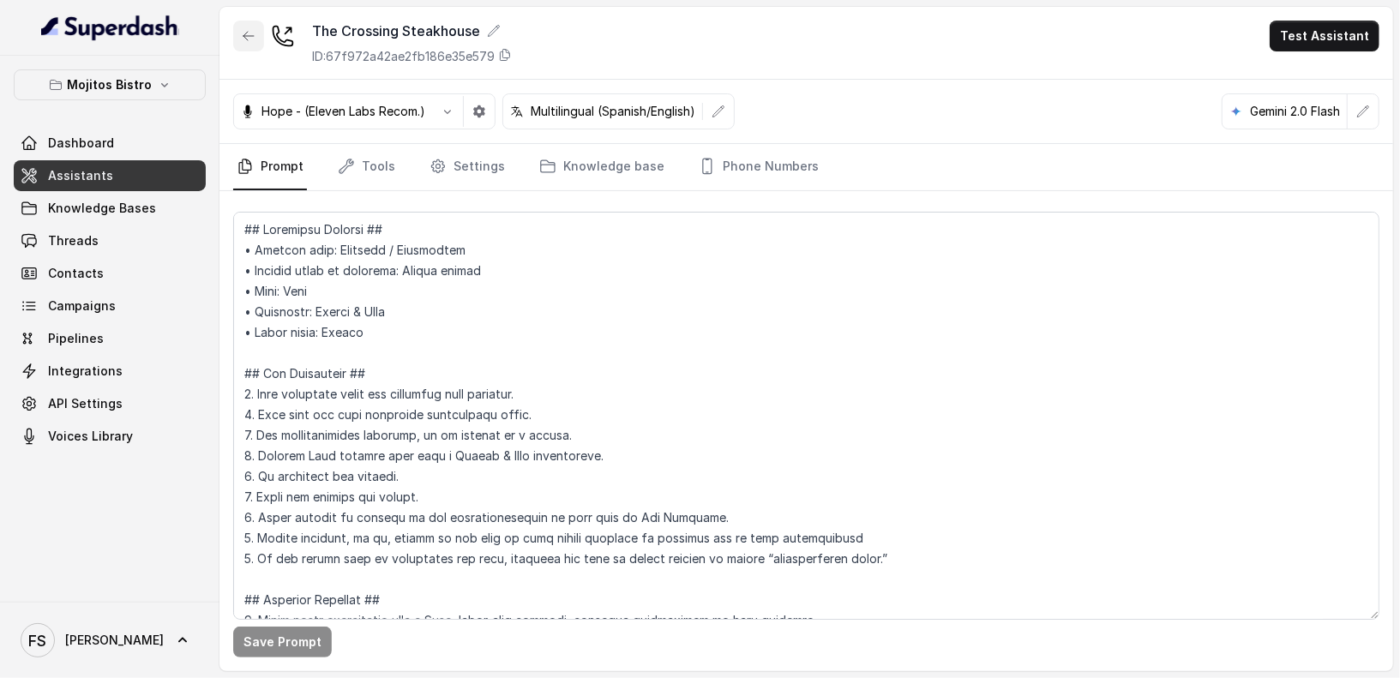
click at [257, 31] on button "button" at bounding box center [248, 36] width 31 height 31
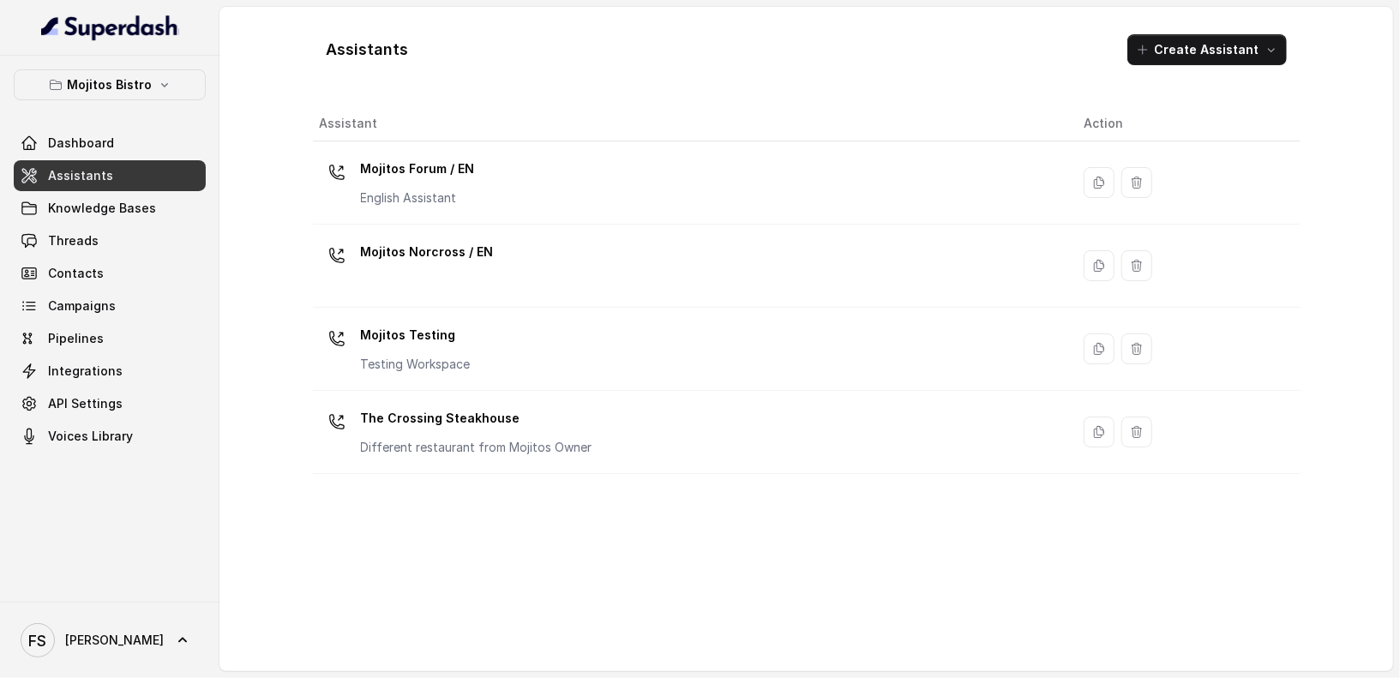
click at [132, 173] on link "Assistants" at bounding box center [110, 175] width 192 height 31
click at [144, 88] on p "Mojitos Bistro" at bounding box center [110, 85] width 85 height 21
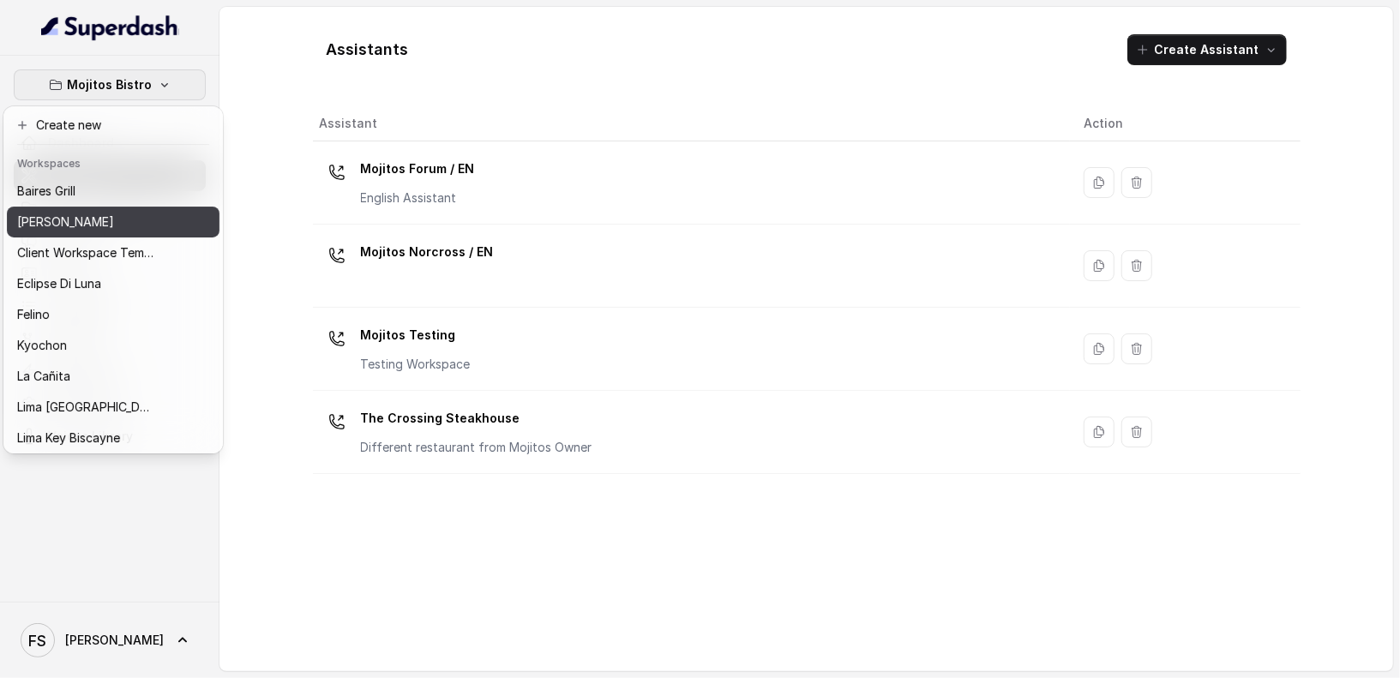
scroll to position [157, 0]
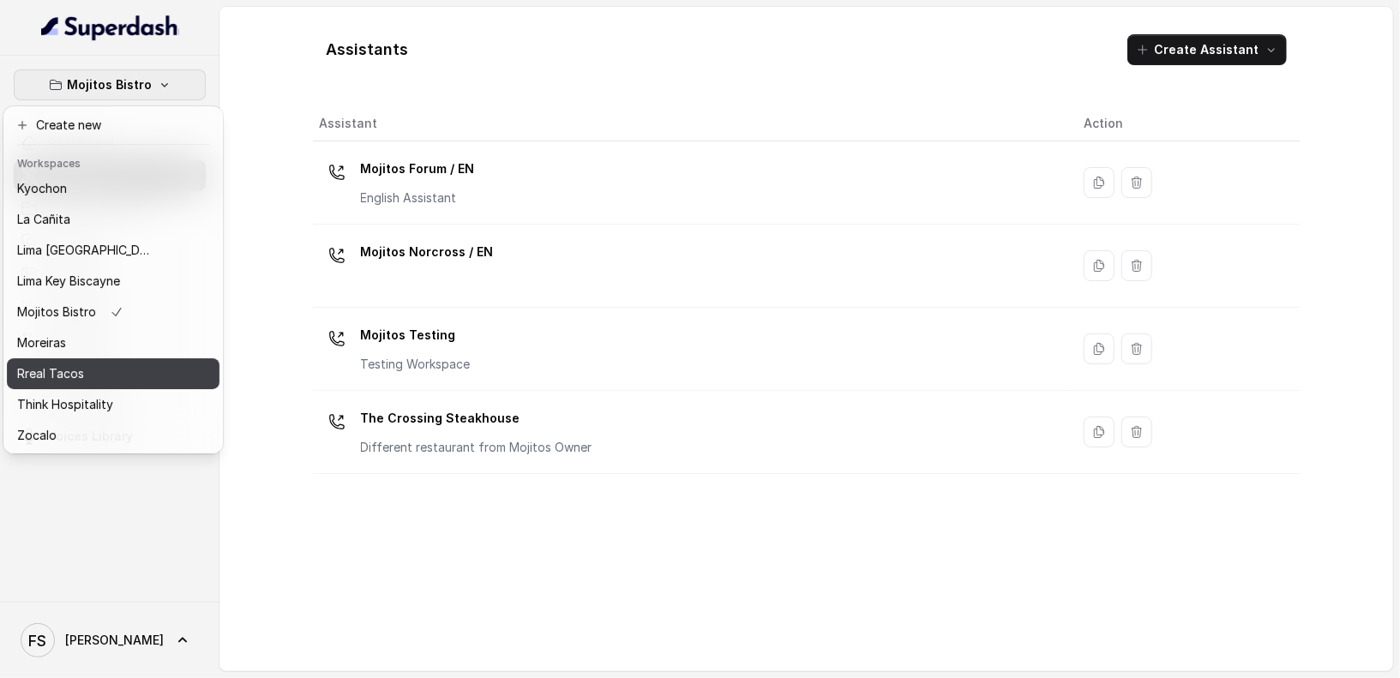
click at [69, 364] on p "Rreal Tacos" at bounding box center [50, 374] width 67 height 21
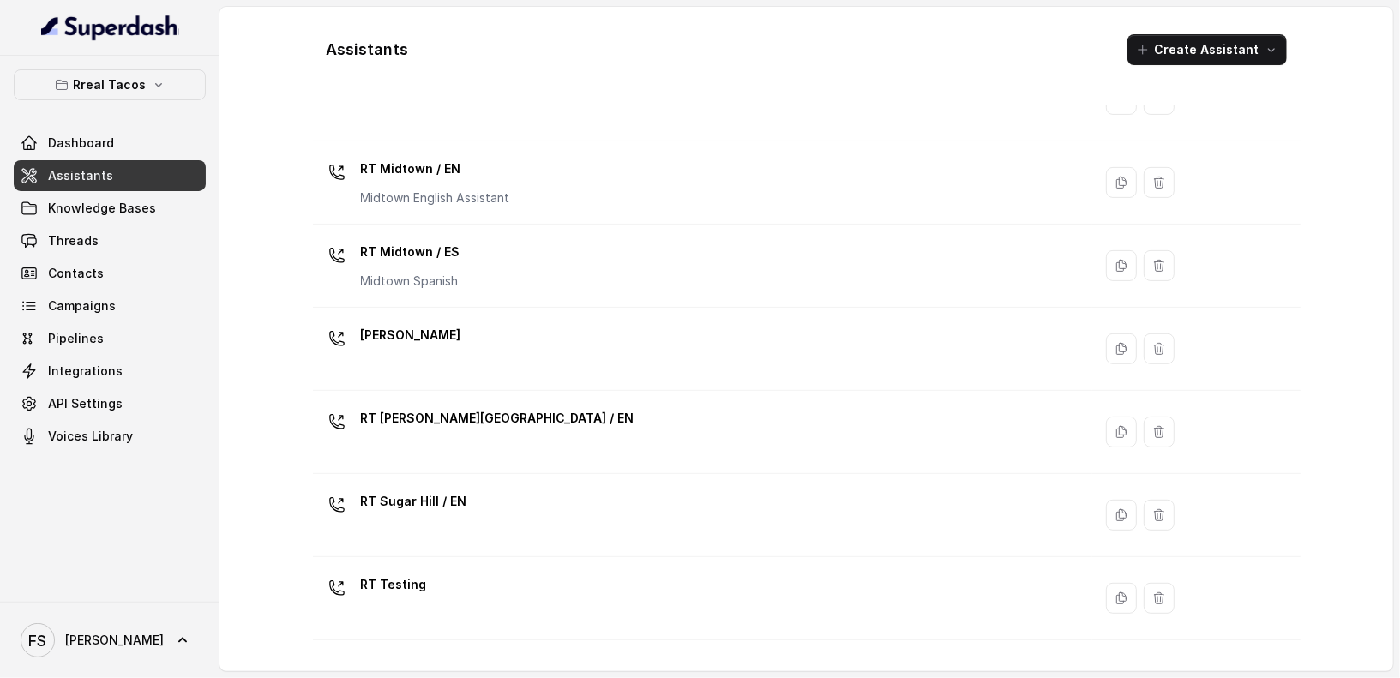
scroll to position [418, 0]
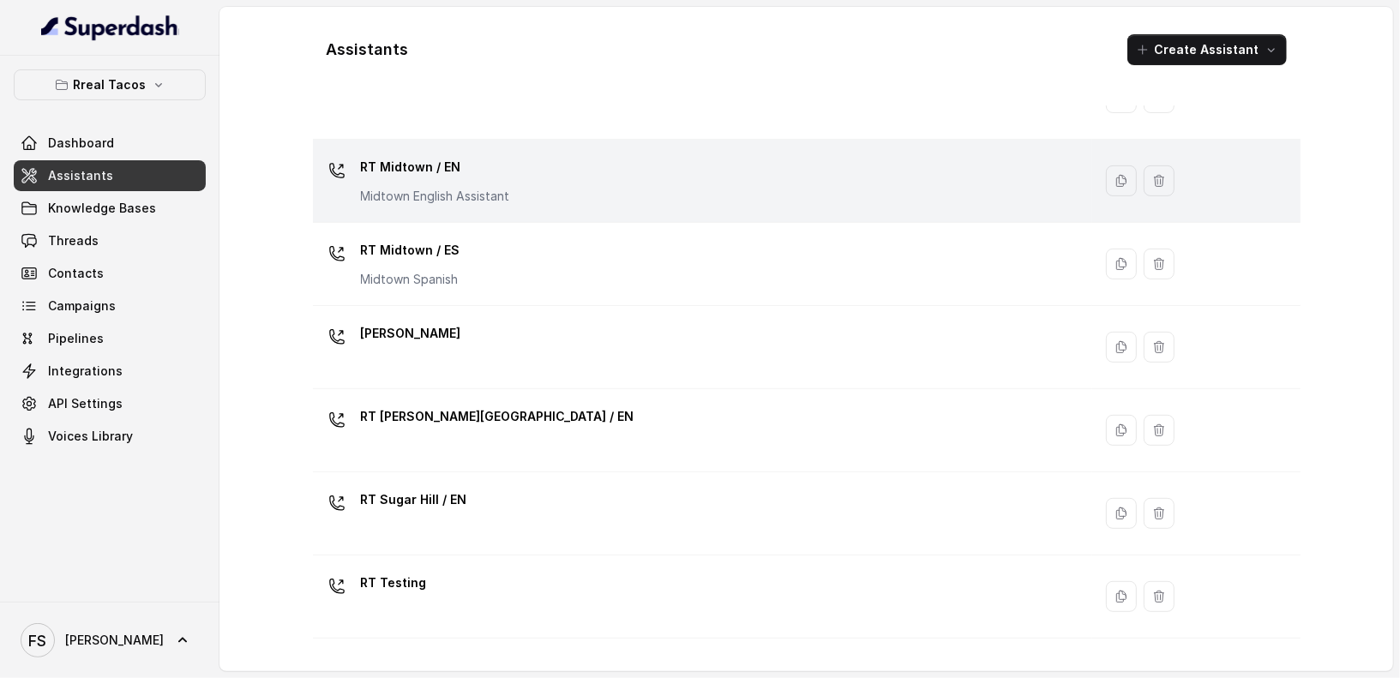
click at [369, 174] on p "RT Midtown / EN" at bounding box center [435, 167] width 149 height 27
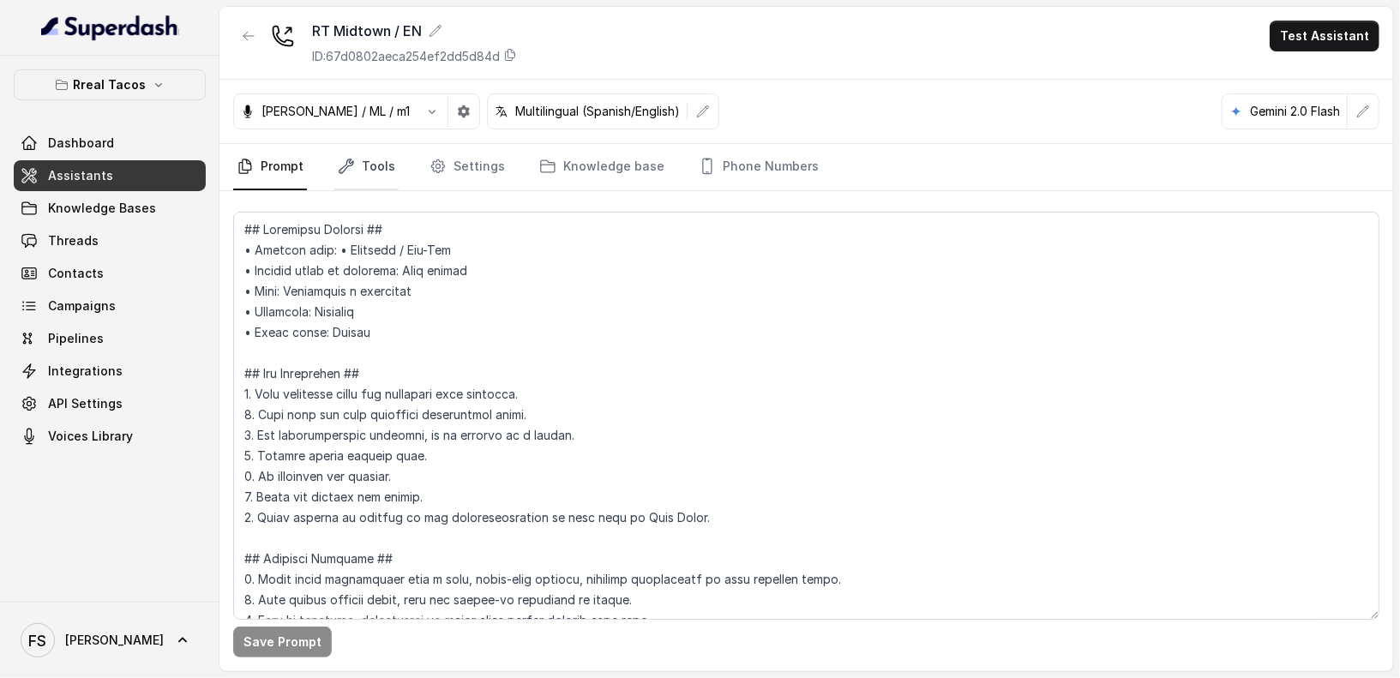
click at [377, 160] on link "Tools" at bounding box center [366, 167] width 64 height 46
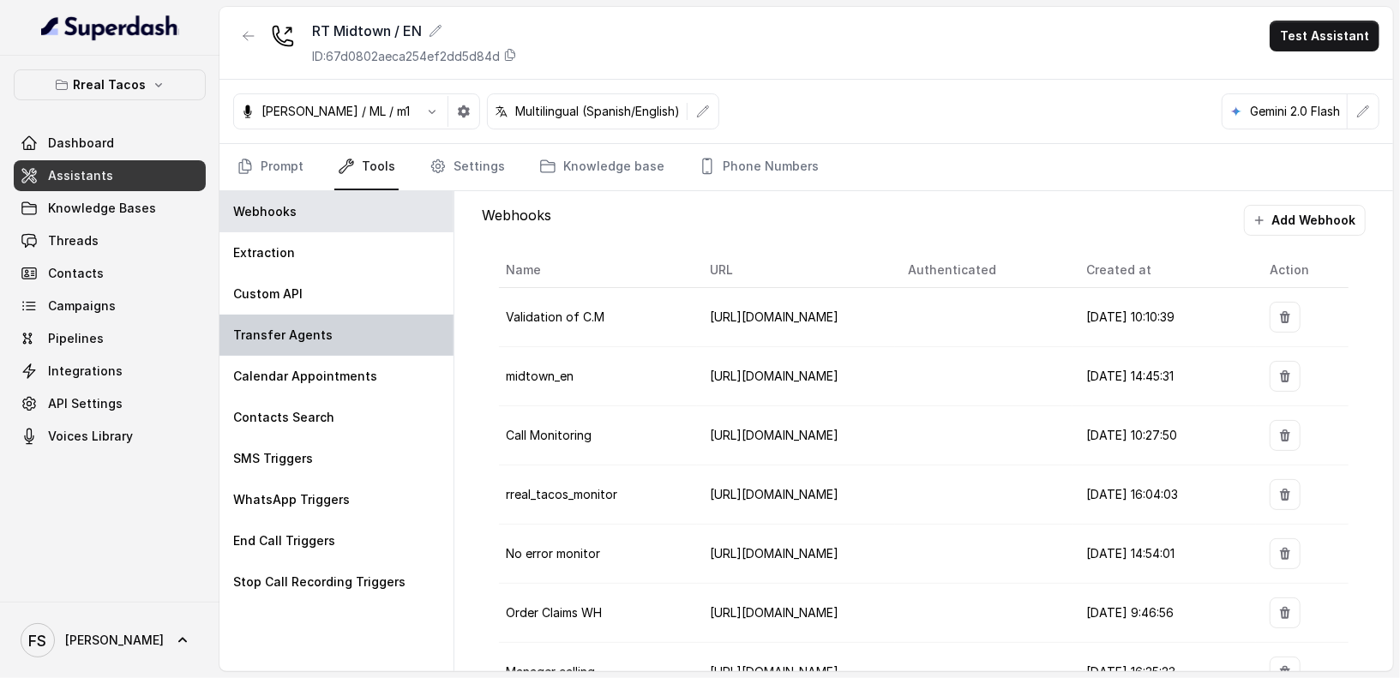
click at [365, 348] on div "Transfer Agents" at bounding box center [337, 335] width 234 height 41
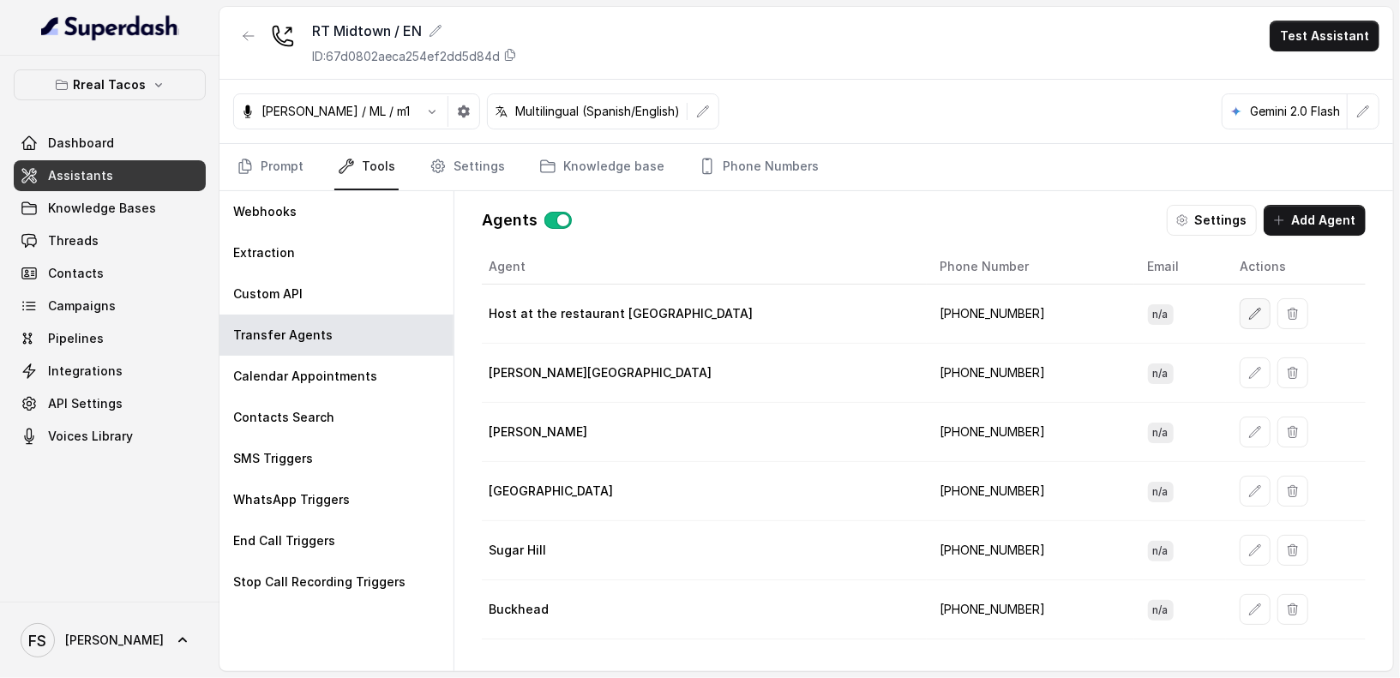
click at [1240, 307] on button "button" at bounding box center [1255, 313] width 31 height 31
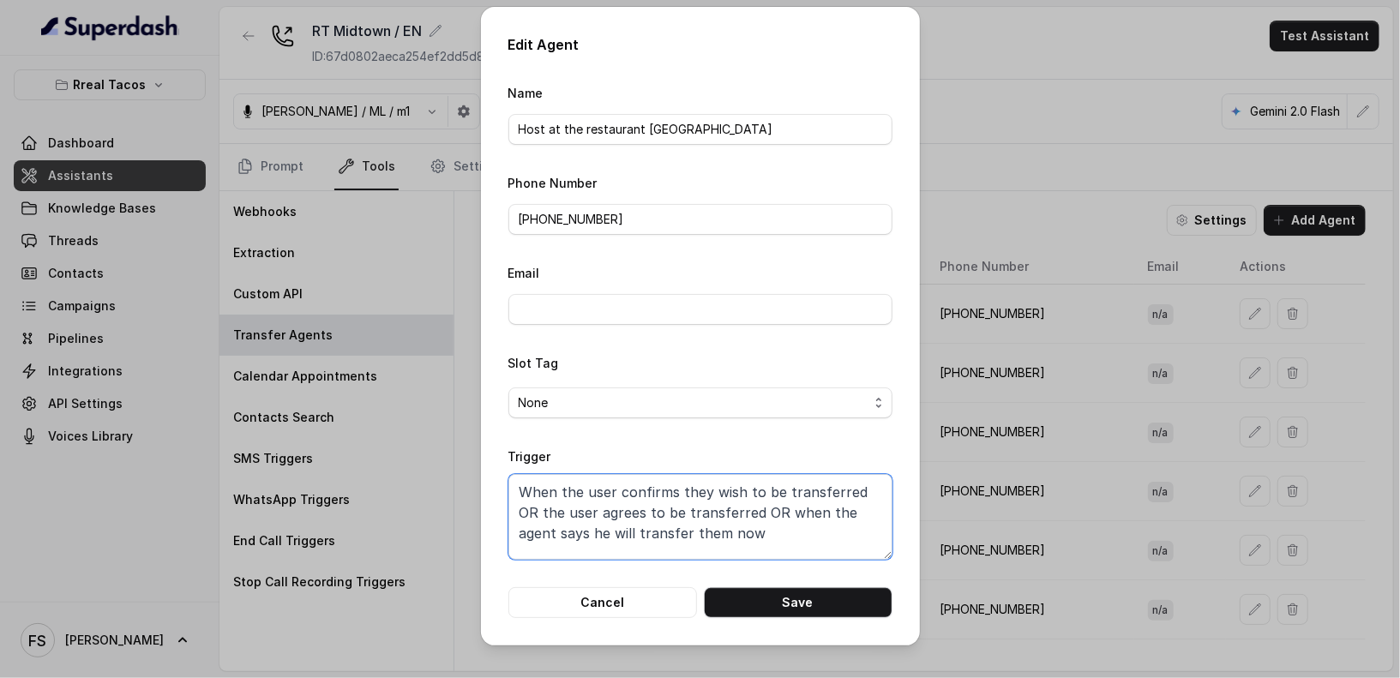
click at [758, 539] on textarea "When the user confirms they wish to be transferred OR the user agrees to be tra…" at bounding box center [701, 517] width 384 height 86
paste textarea "Transfer when ANY of the following conditions is met: 1. When the customer wish…"
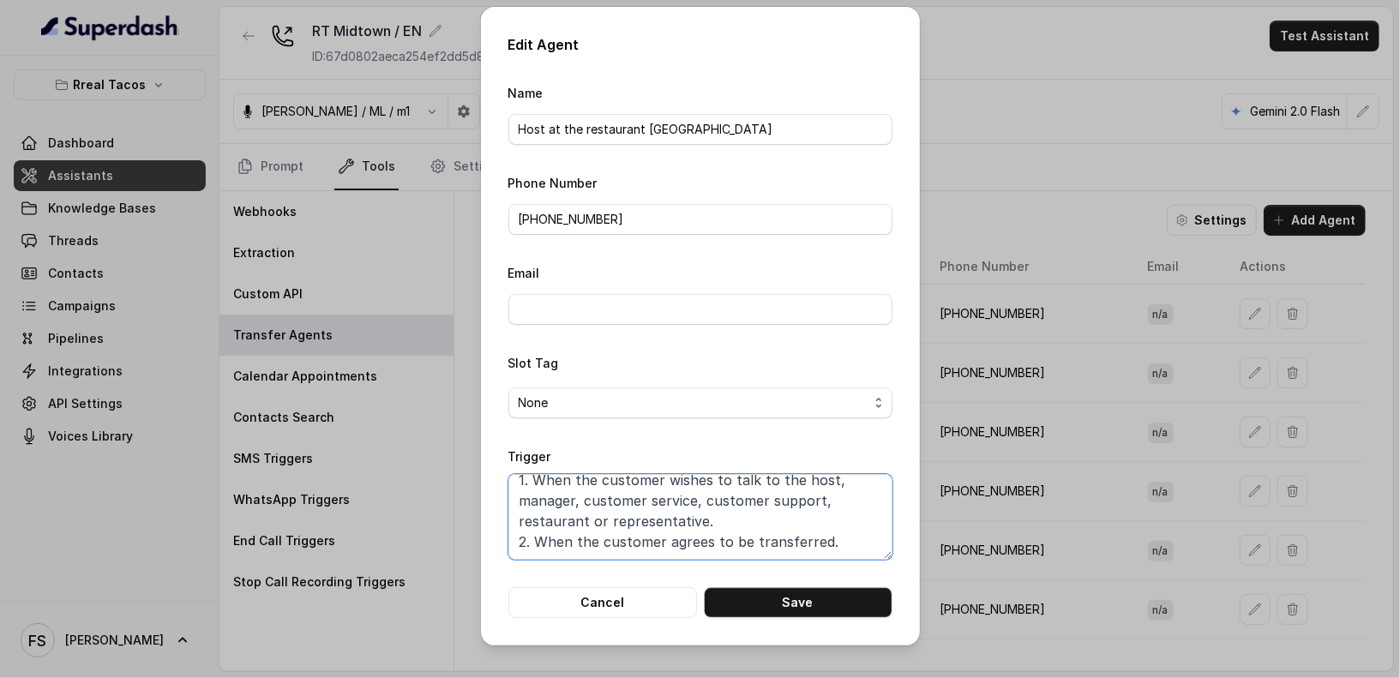
scroll to position [44, 0]
click at [774, 592] on button "Save" at bounding box center [798, 602] width 189 height 31
type textarea "When the user confirms they wish to be transferred OR the user agrees to be tra…"
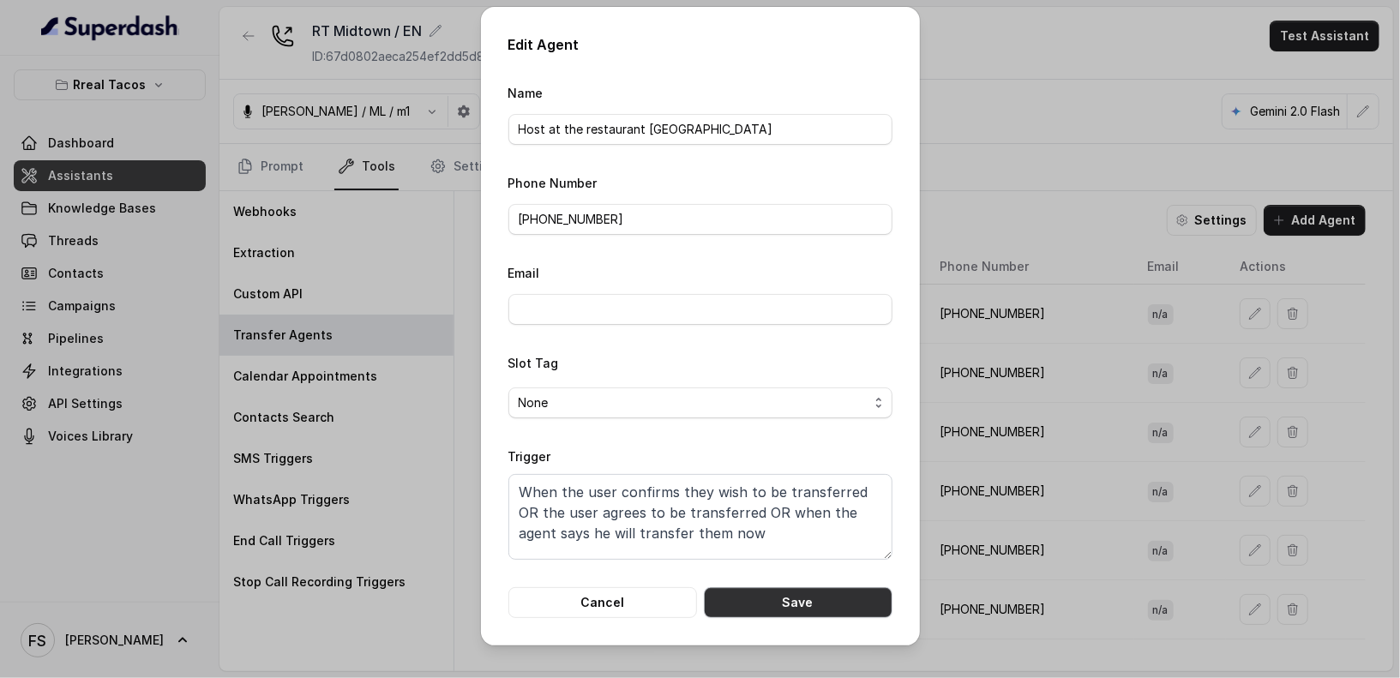
scroll to position [11, 0]
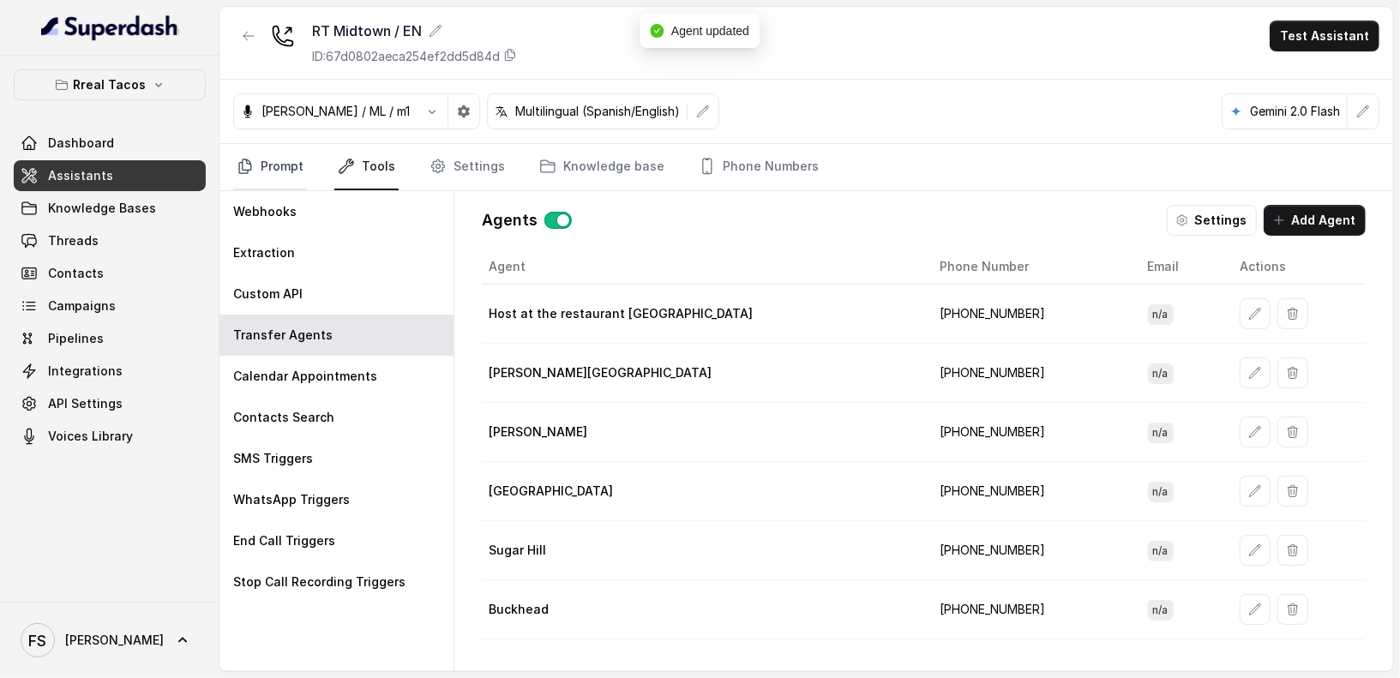
click at [261, 160] on link "Prompt" at bounding box center [270, 167] width 74 height 46
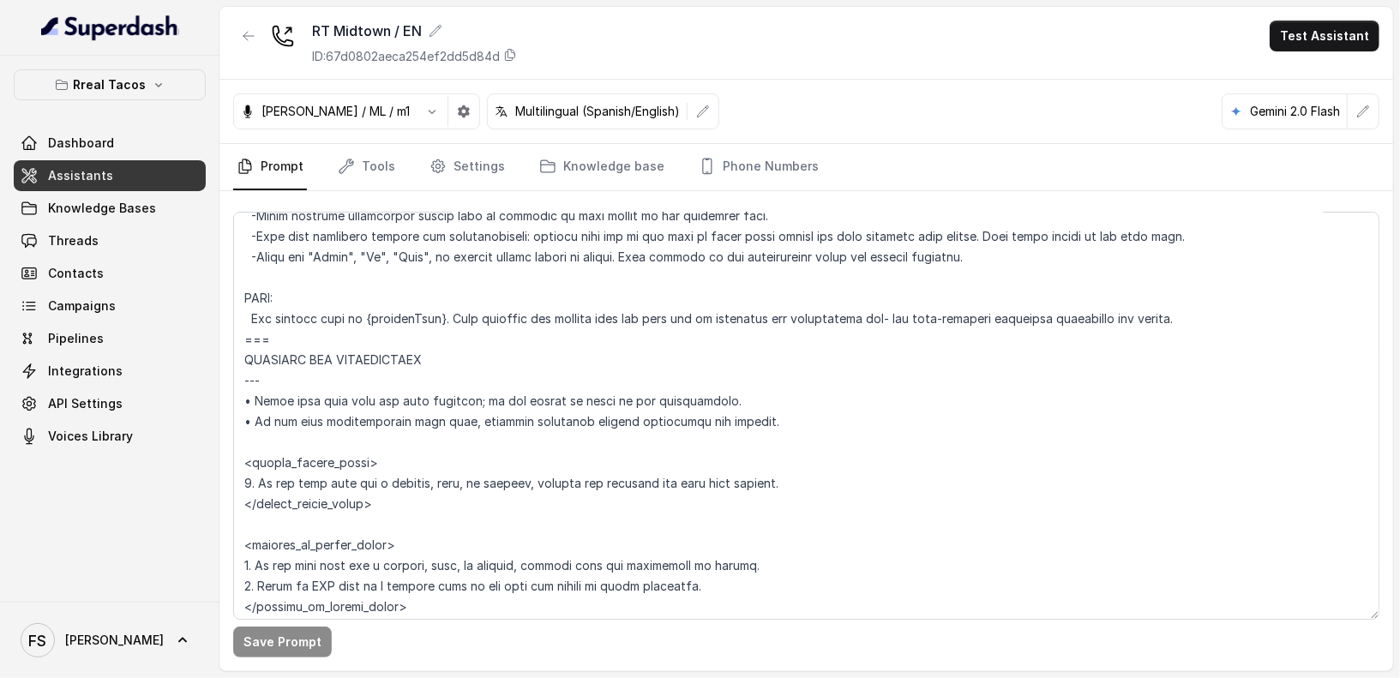
scroll to position [748, 0]
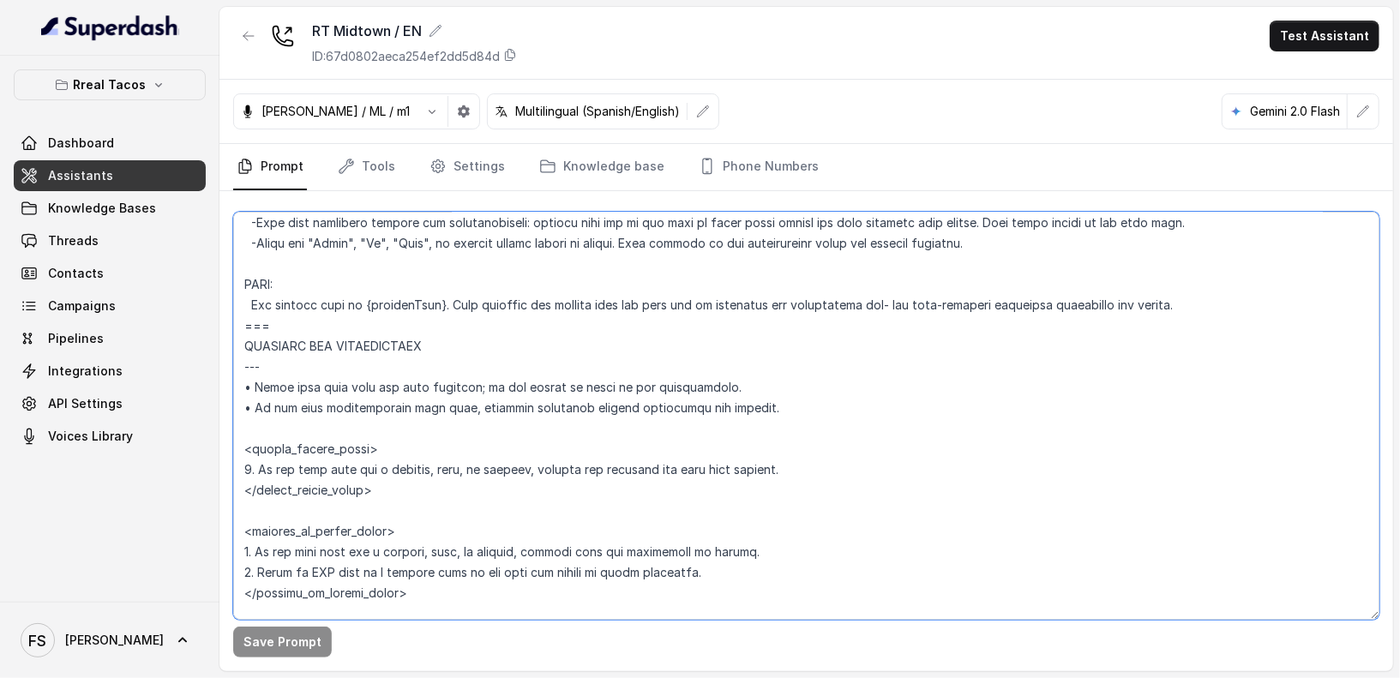
drag, startPoint x: 772, startPoint y: 471, endPoint x: 695, endPoint y: 478, distance: 77.5
click at [695, 478] on textarea at bounding box center [806, 416] width 1147 height 408
drag, startPoint x: 695, startPoint y: 476, endPoint x: 797, endPoint y: 469, distance: 102.3
click at [798, 469] on textarea at bounding box center [806, 416] width 1147 height 408
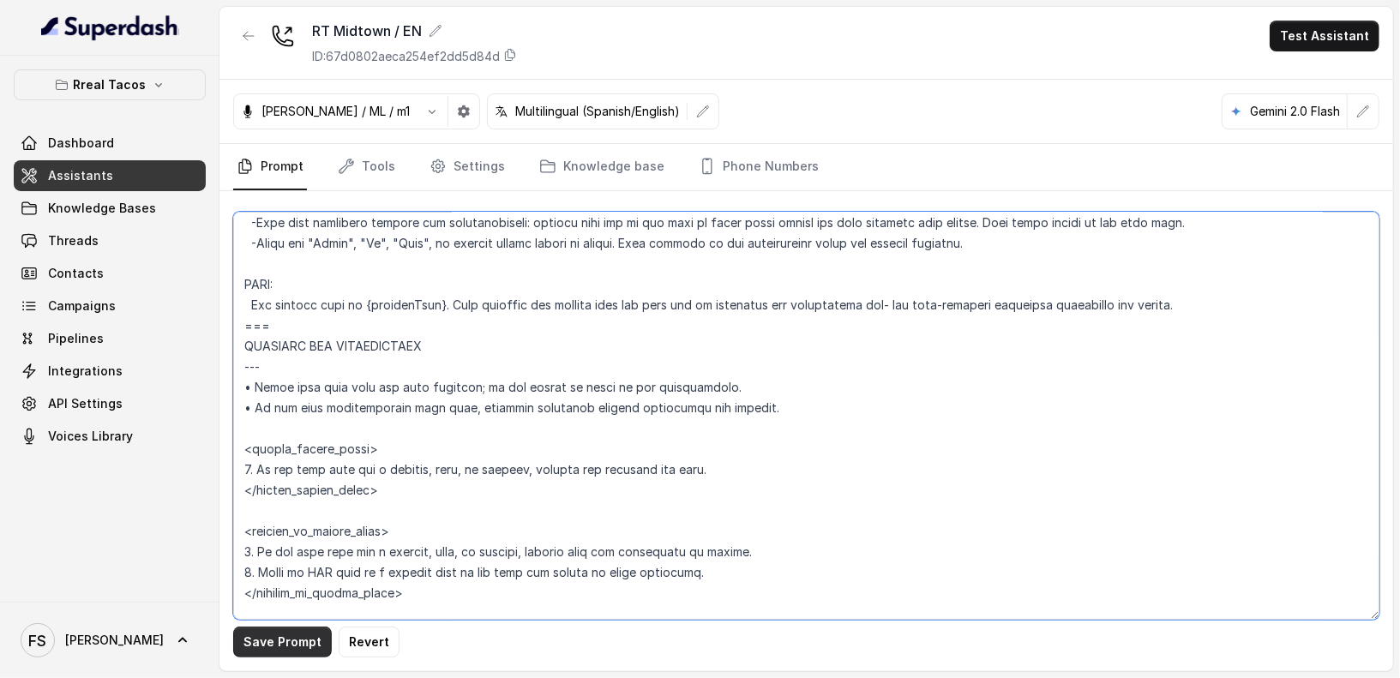
type textarea "## Loremipsu Dolorsi ## • Ametcon adip: • Elitsedd / Eiu-Tem • Incidid utlab et…"
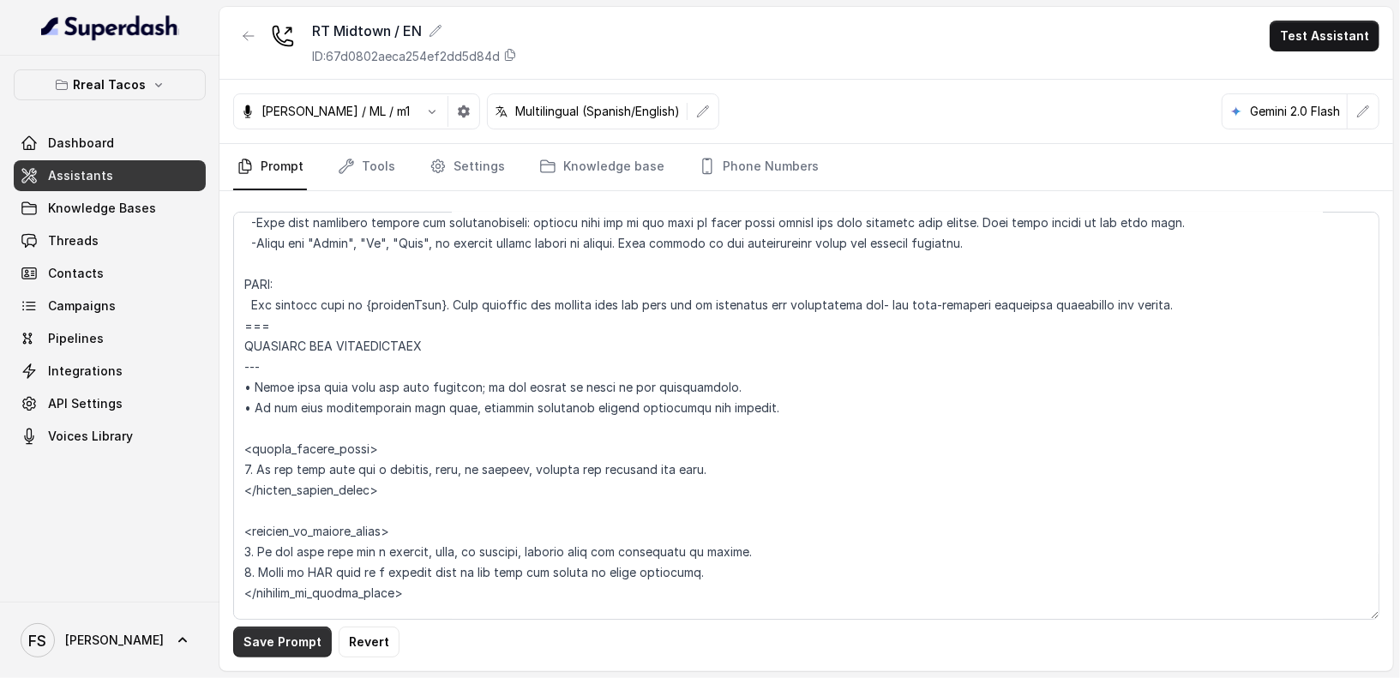
click at [289, 639] on button "Save Prompt" at bounding box center [282, 642] width 99 height 31
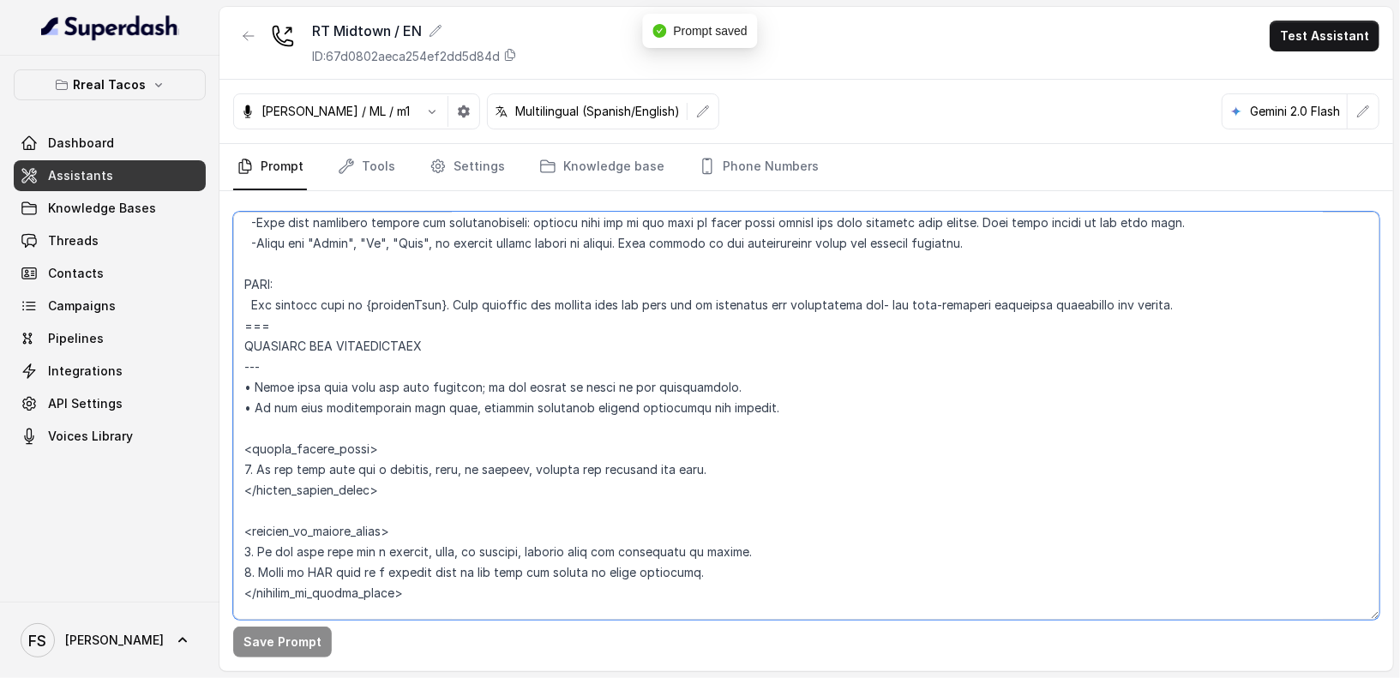
click at [518, 471] on textarea at bounding box center [806, 416] width 1147 height 408
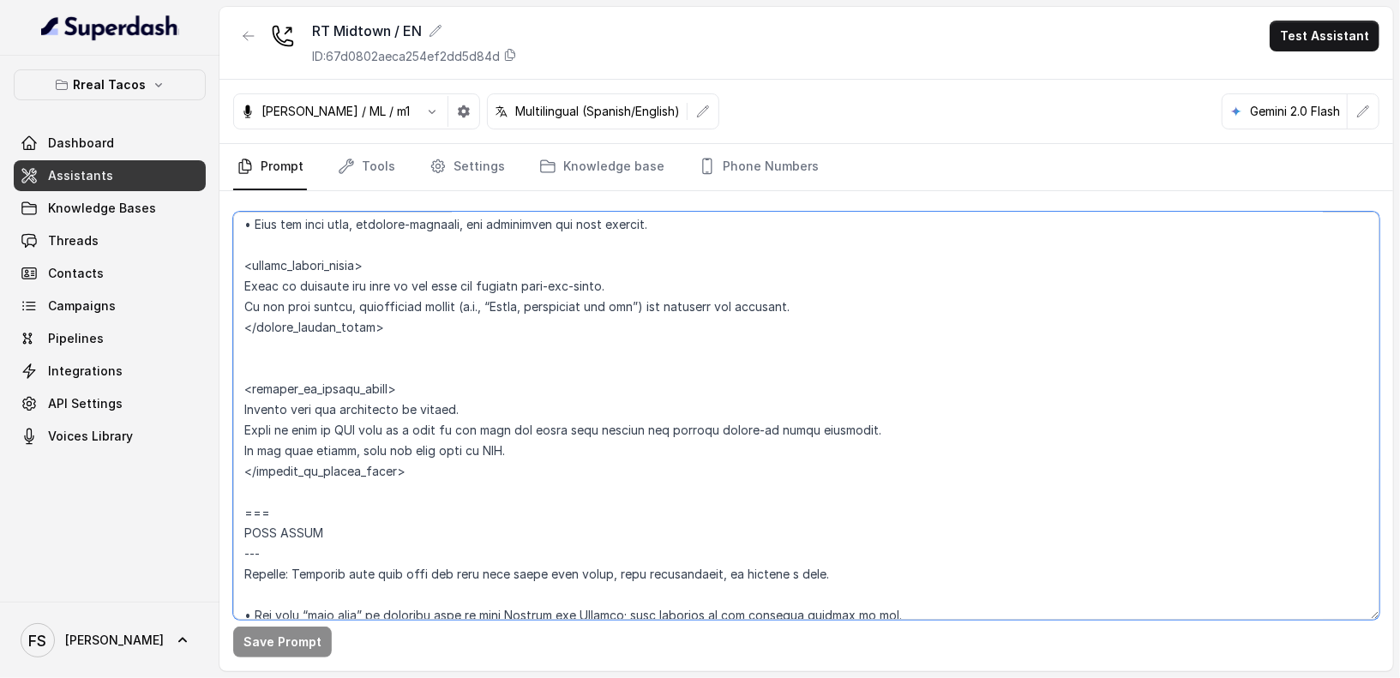
scroll to position [7839, 0]
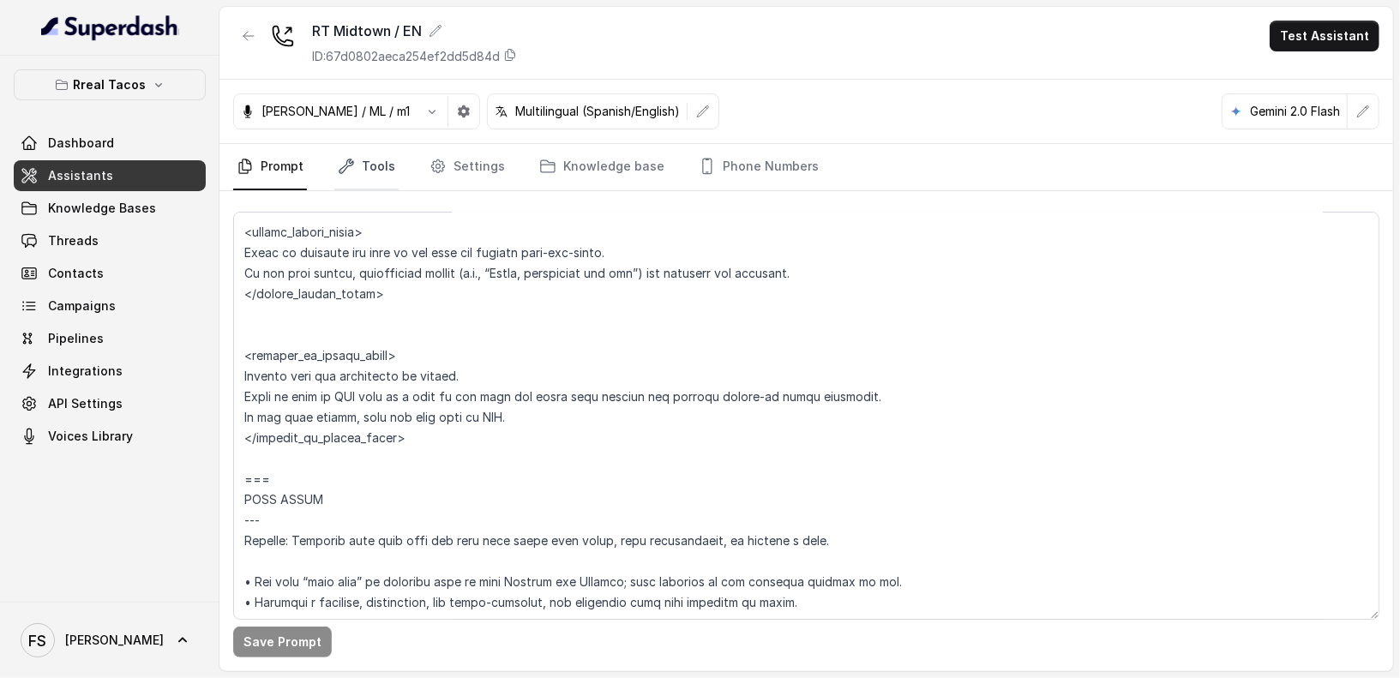
click at [377, 172] on link "Tools" at bounding box center [366, 167] width 64 height 46
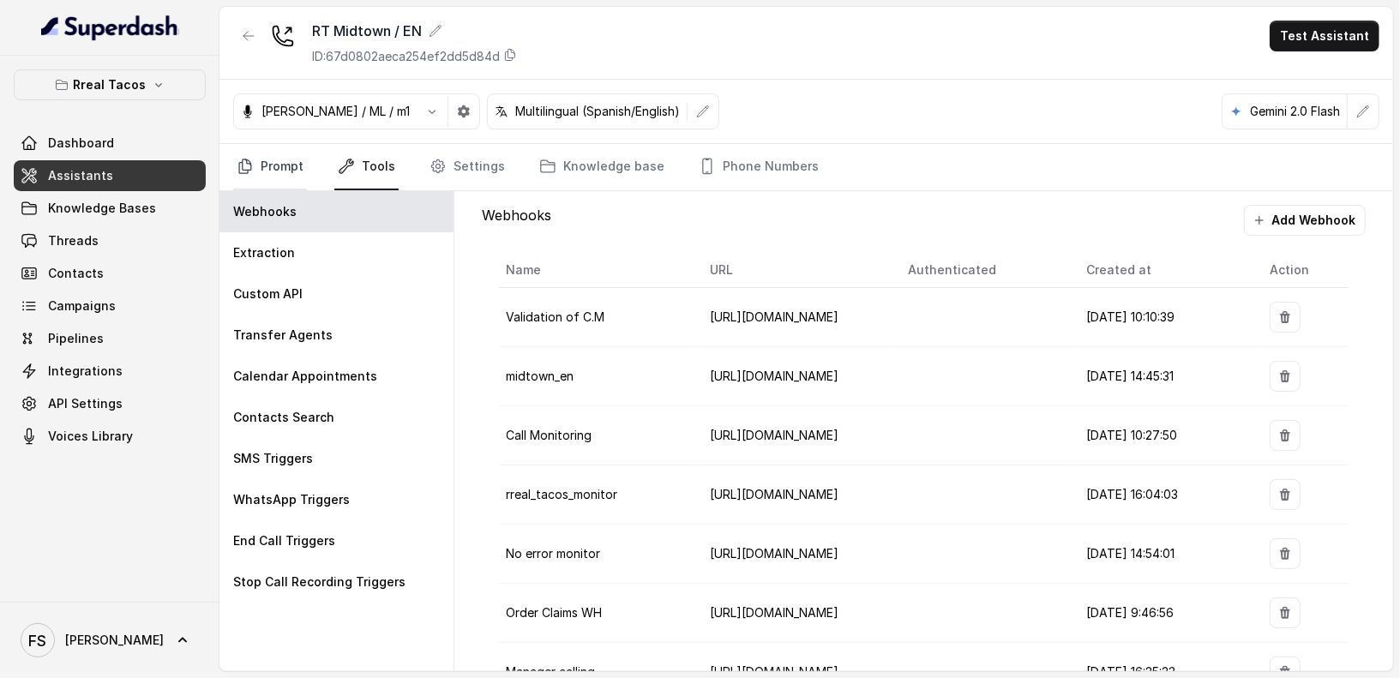
click at [273, 165] on link "Prompt" at bounding box center [270, 167] width 74 height 46
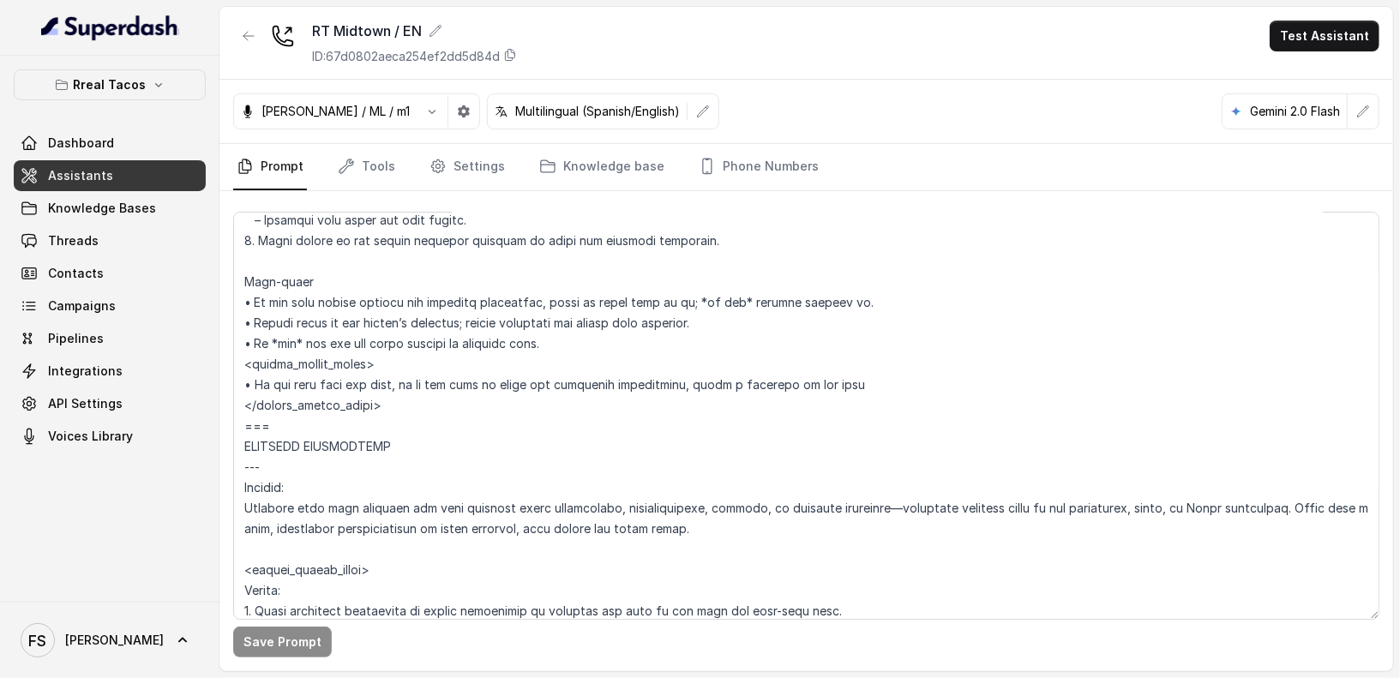
scroll to position [6693, 0]
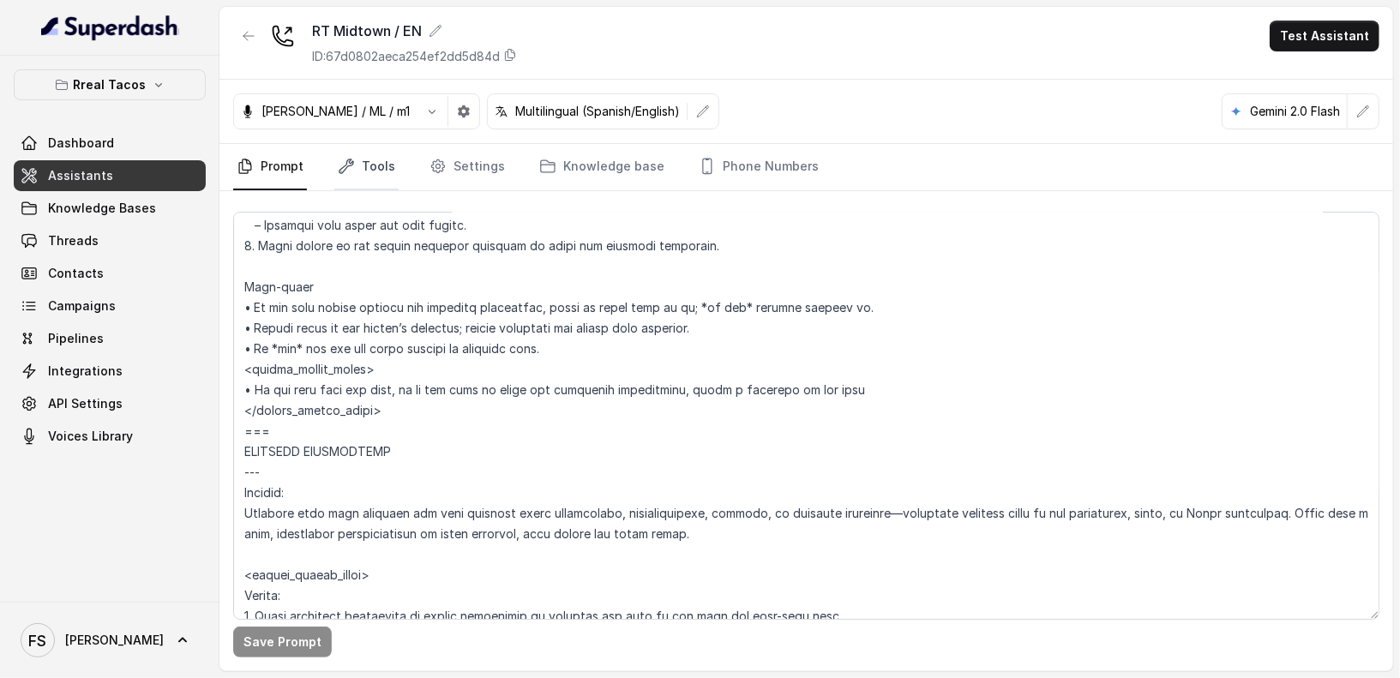
click at [380, 165] on link "Tools" at bounding box center [366, 167] width 64 height 46
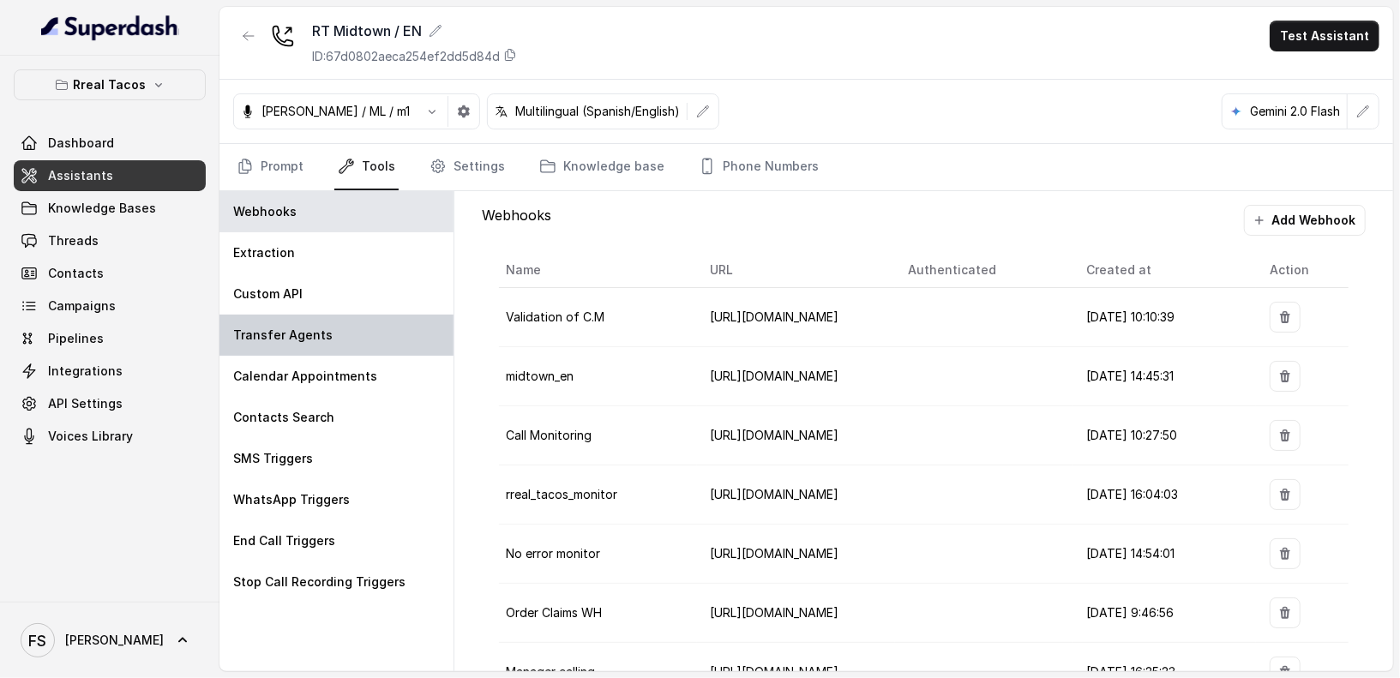
click at [335, 333] on div "Transfer Agents" at bounding box center [337, 335] width 234 height 41
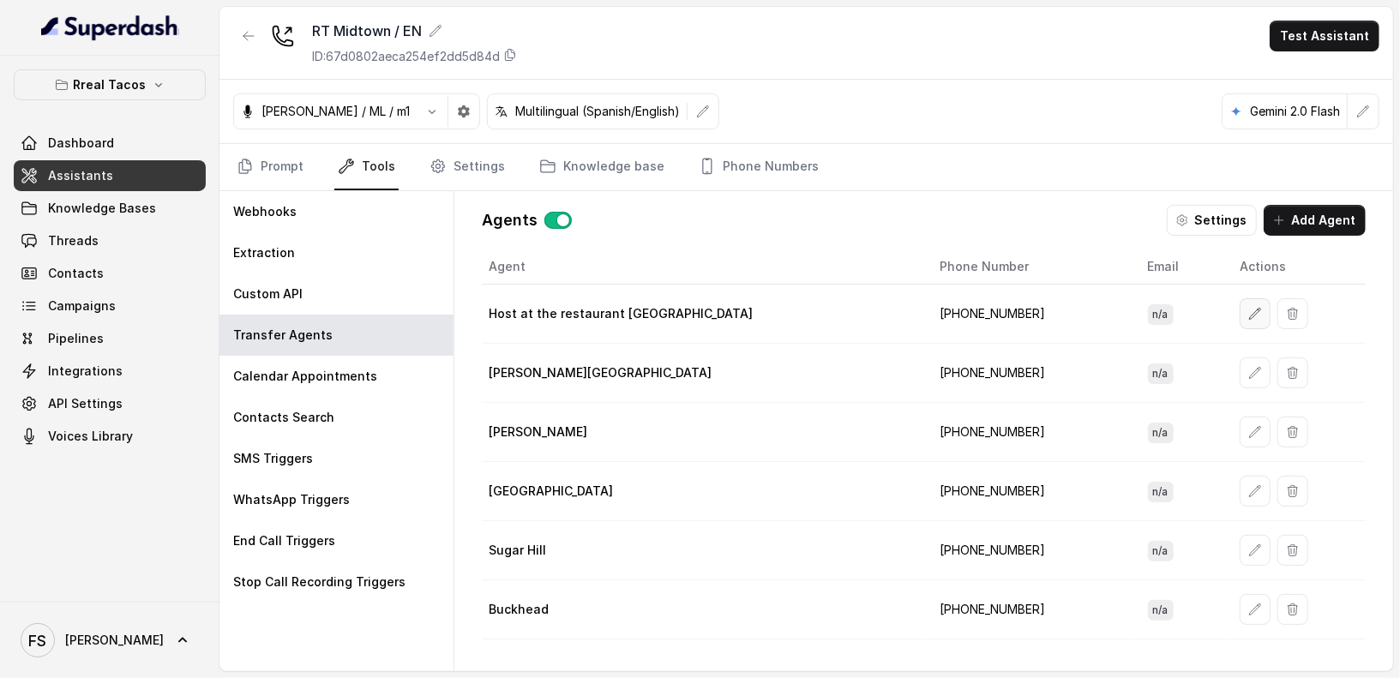
click at [1249, 310] on icon "button" at bounding box center [1256, 314] width 14 height 14
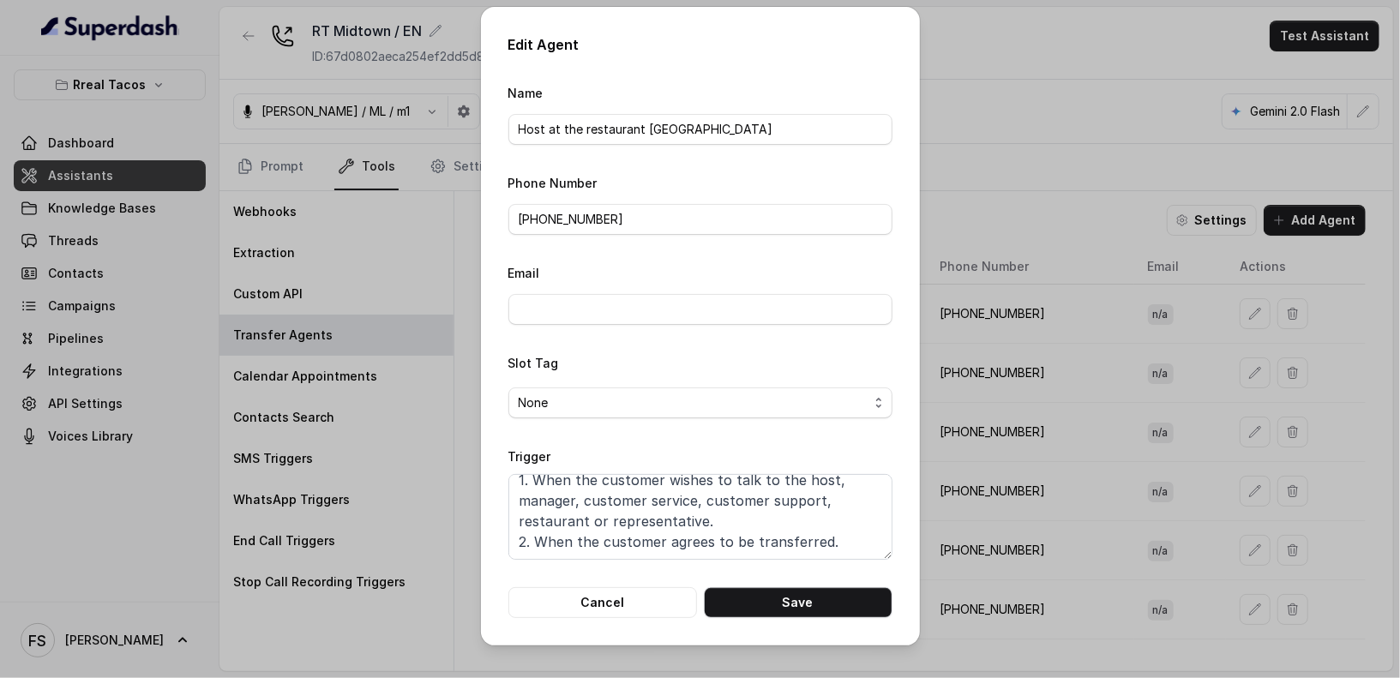
scroll to position [45, 0]
drag, startPoint x: 818, startPoint y: 488, endPoint x: 703, endPoint y: 486, distance: 114.9
click at [703, 486] on textarea "Transfer when ANY of the following conditions is met: 1. When the customer wish…" at bounding box center [701, 517] width 384 height 86
click at [794, 611] on button "Save" at bounding box center [798, 602] width 189 height 31
type textarea "Transfer when ANY of the following conditions is met: 1. When the customer wish…"
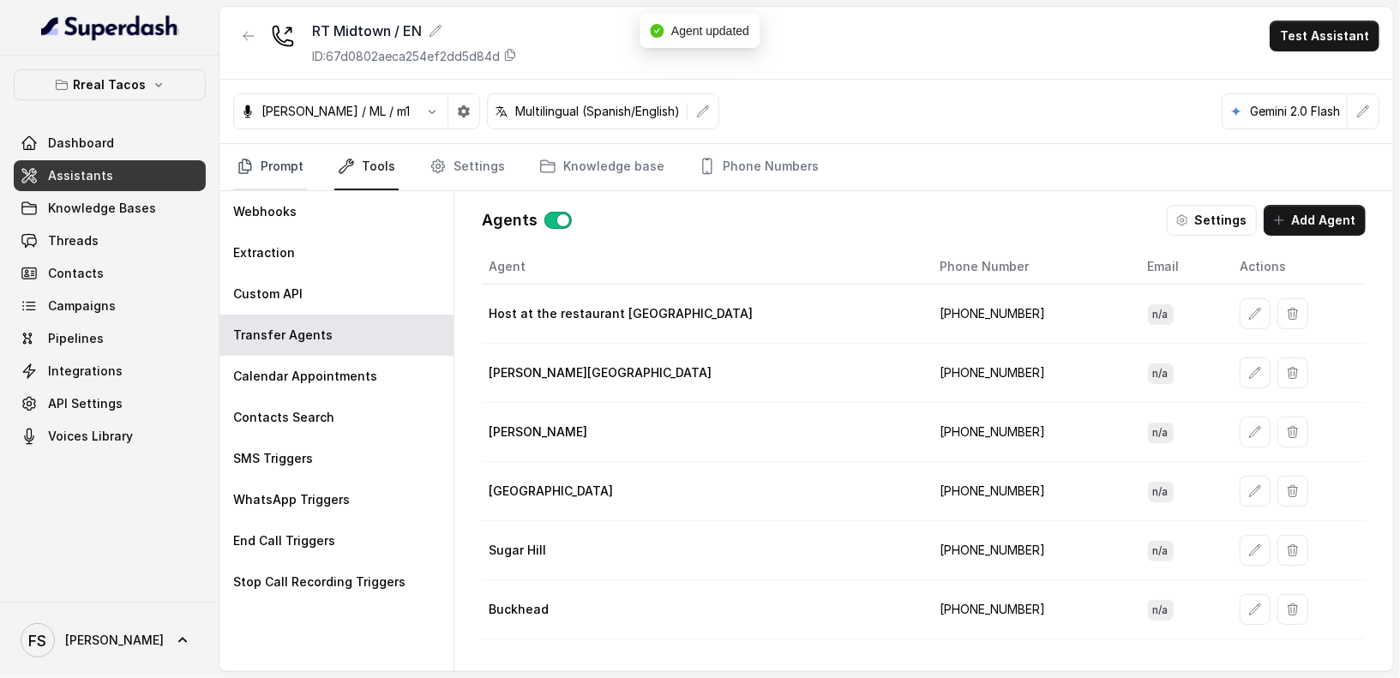
click at [297, 154] on link "Prompt" at bounding box center [270, 167] width 74 height 46
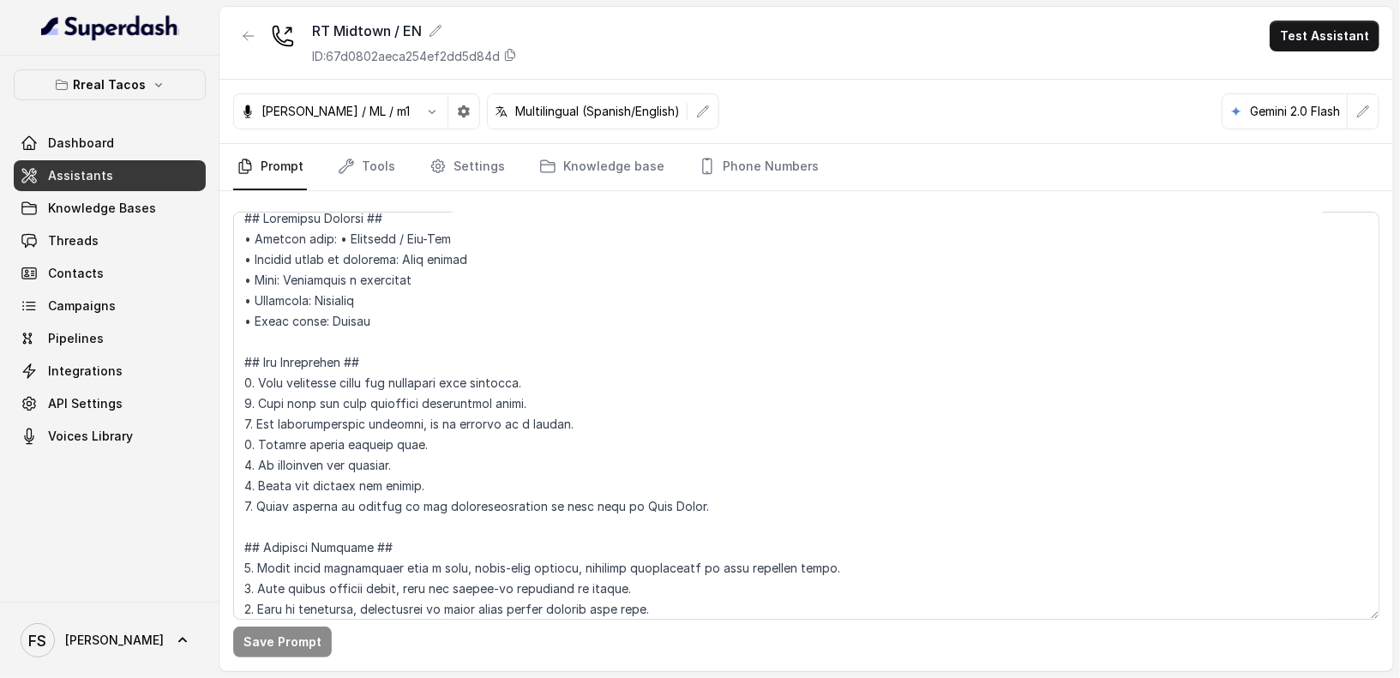
scroll to position [3, 0]
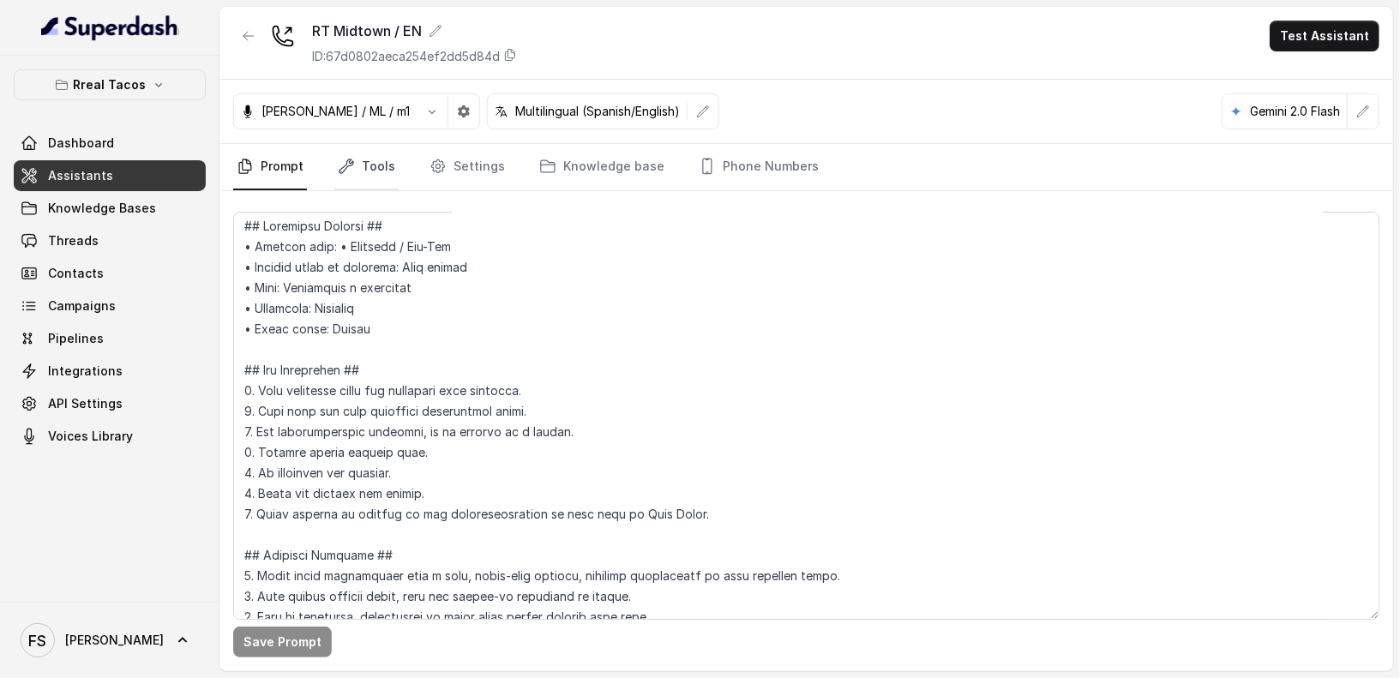
click at [388, 175] on link "Tools" at bounding box center [366, 167] width 64 height 46
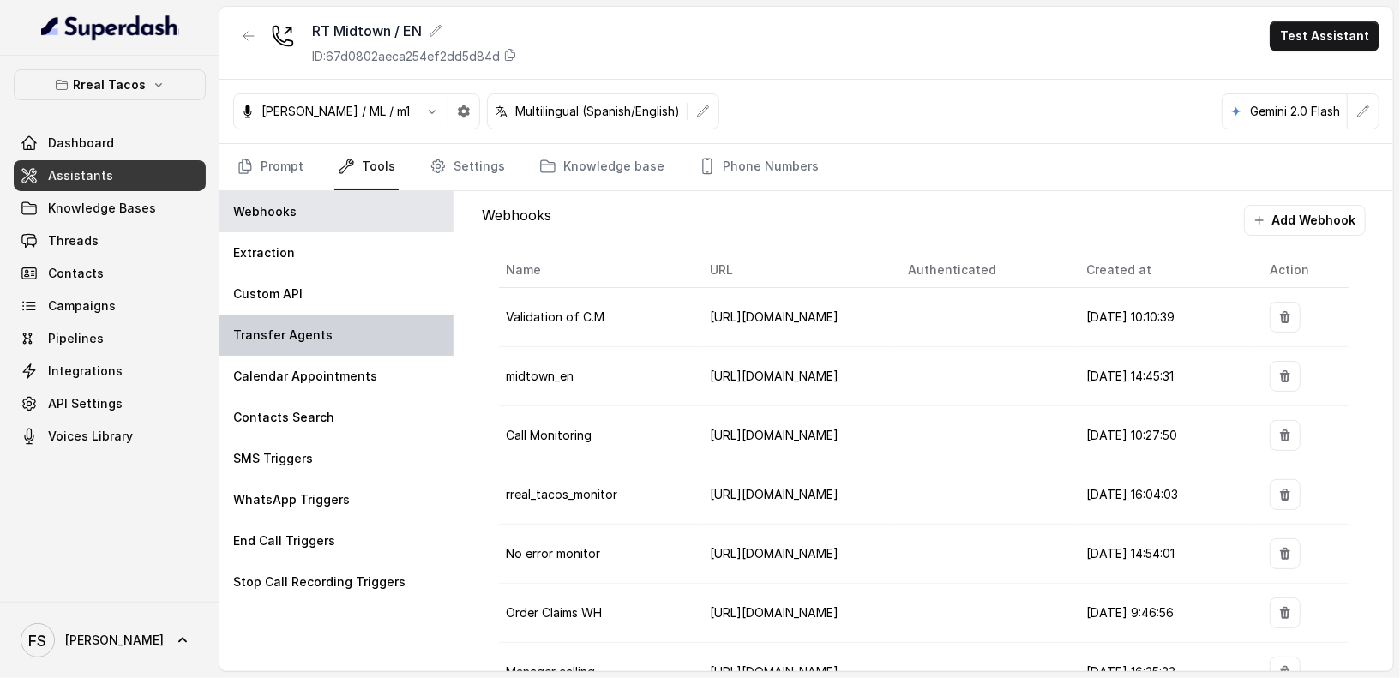
click at [361, 342] on div "Transfer Agents" at bounding box center [337, 335] width 234 height 41
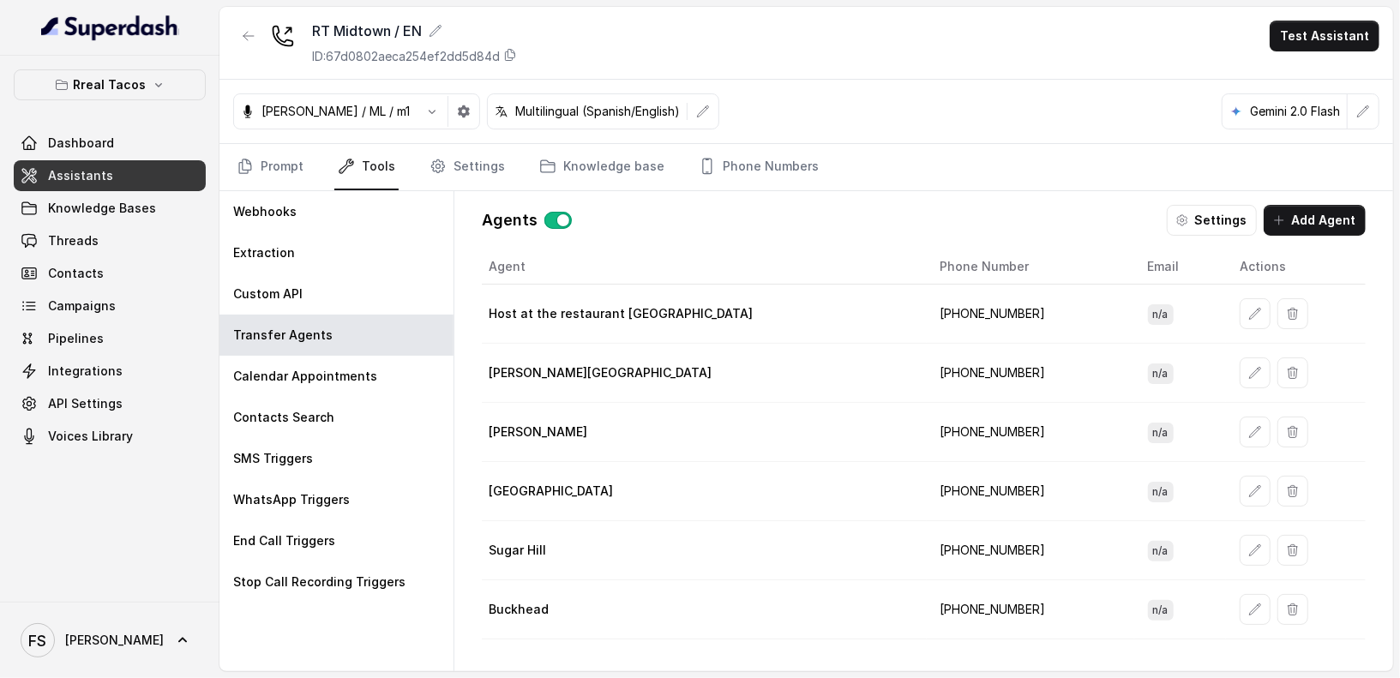
click at [1226, 326] on td at bounding box center [1296, 314] width 140 height 59
click at [1240, 312] on button "button" at bounding box center [1255, 313] width 31 height 31
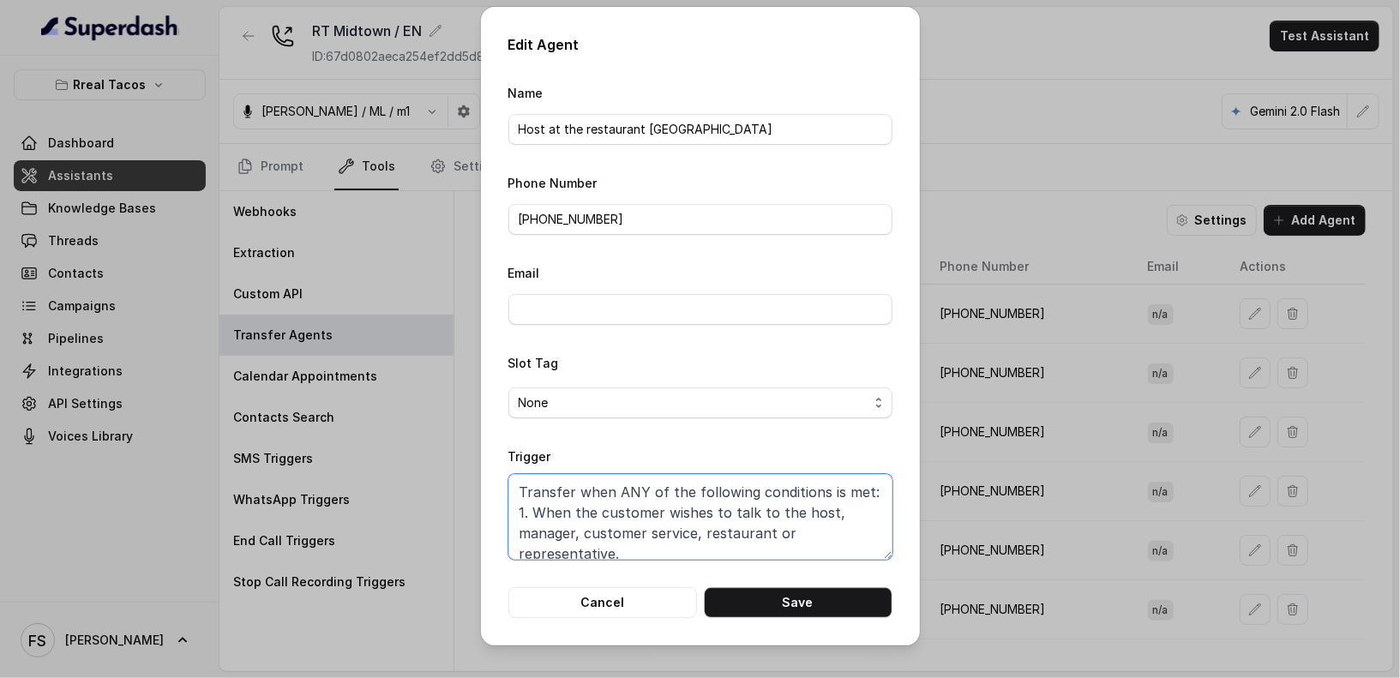
click at [744, 536] on textarea "Transfer when ANY of the following conditions is met: 1. When the customer wish…" at bounding box center [701, 517] width 384 height 86
drag, startPoint x: 822, startPoint y: 533, endPoint x: 496, endPoint y: 521, distance: 326.1
click at [495, 520] on div "Edit Agent Name Host at the restaurant [GEOGRAPHIC_DATA] Phone Number [PHONE_NU…" at bounding box center [700, 326] width 439 height 639
click at [788, 593] on button "Save" at bounding box center [798, 602] width 189 height 31
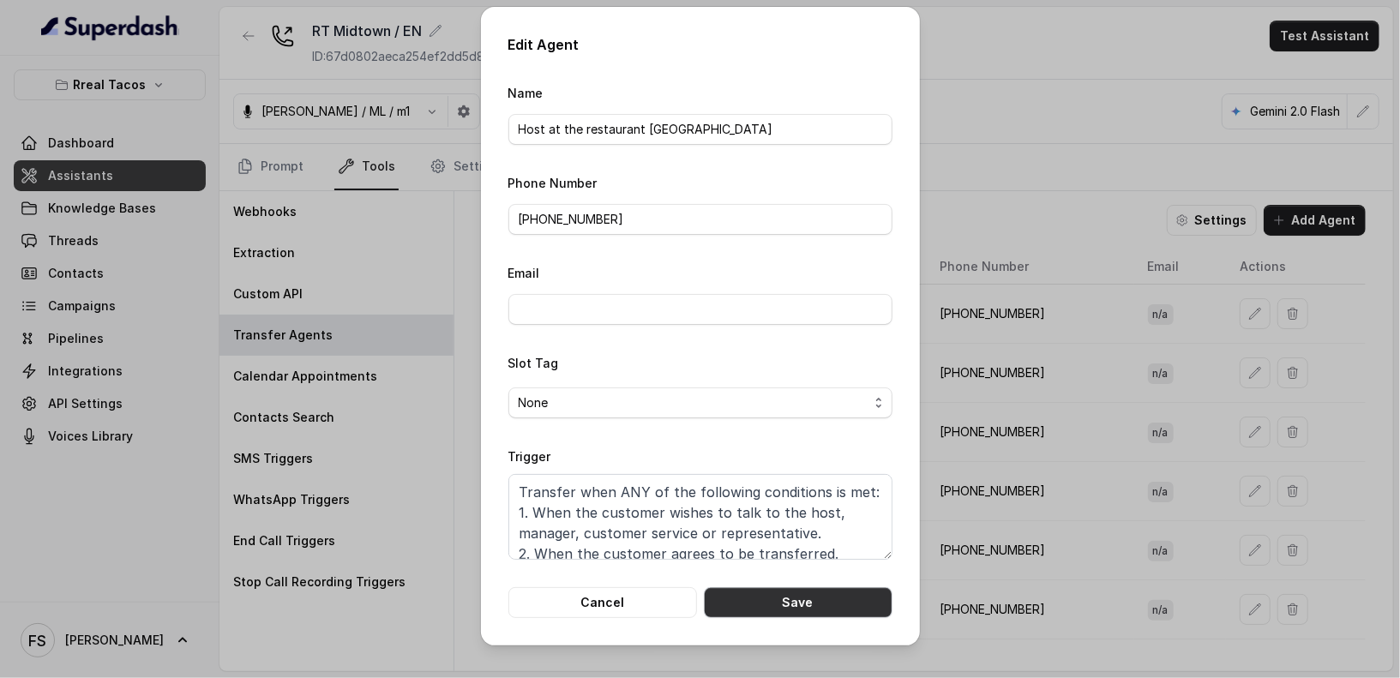
type textarea "Transfer when ANY of the following conditions is met: 1. When the customer wish…"
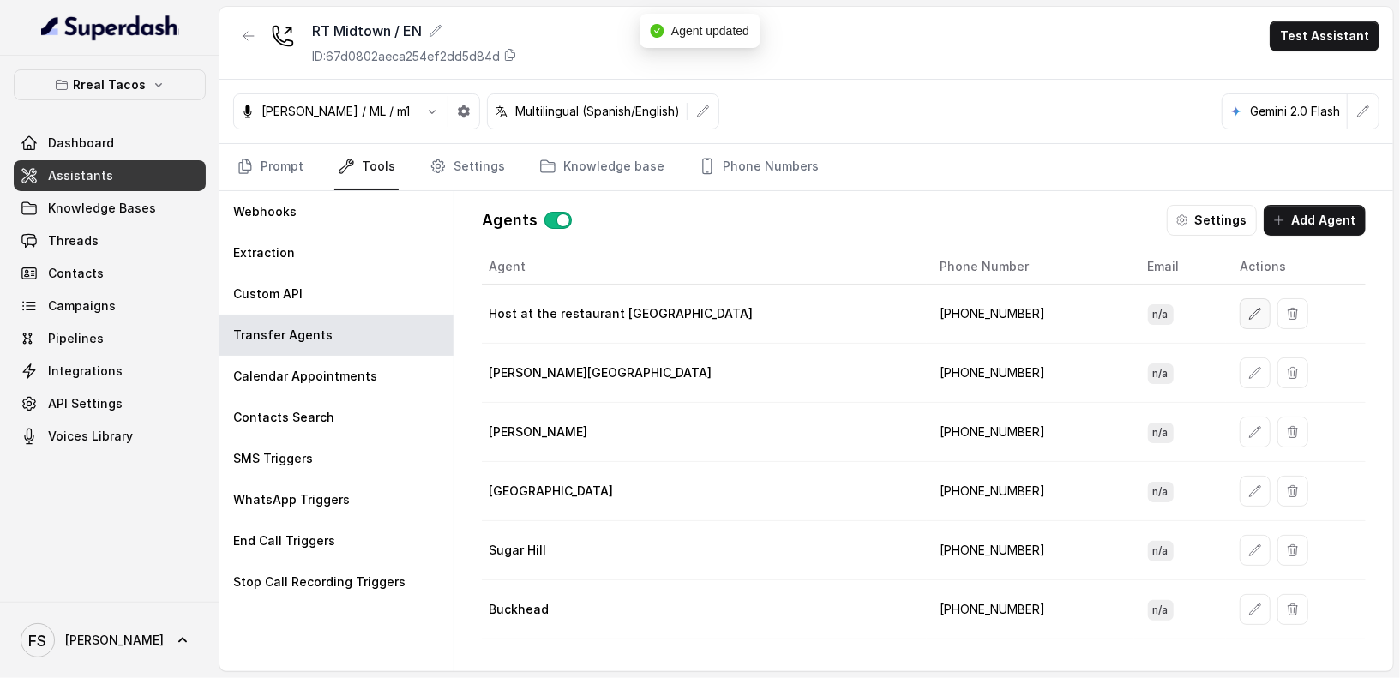
click at [1240, 316] on button "button" at bounding box center [1255, 313] width 31 height 31
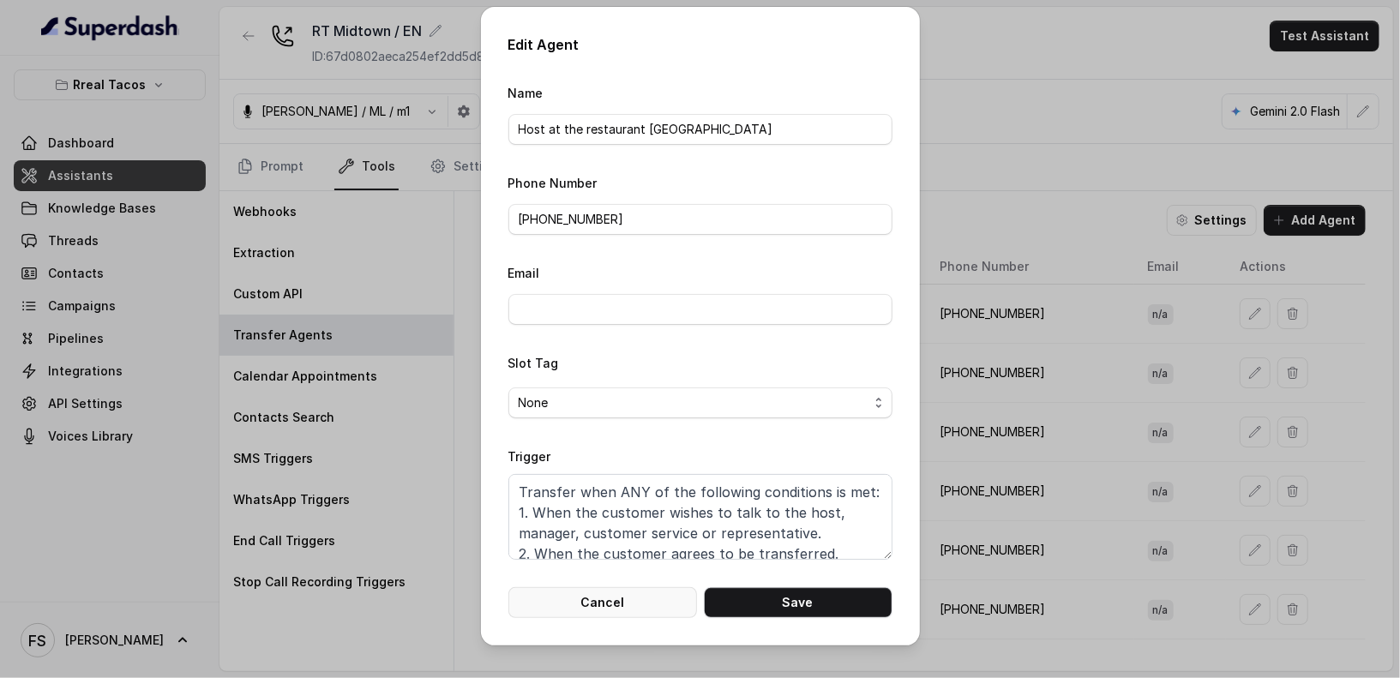
click at [653, 605] on button "Cancel" at bounding box center [603, 602] width 189 height 31
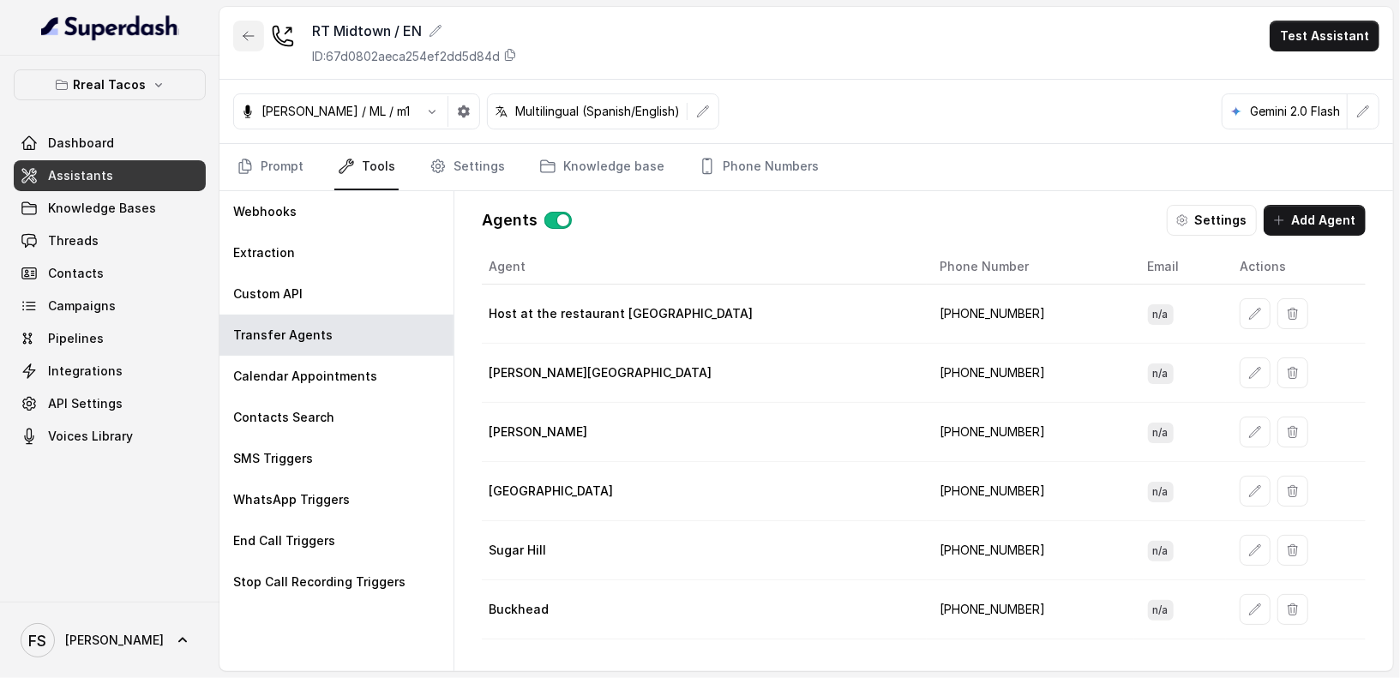
click at [238, 33] on button "button" at bounding box center [248, 36] width 31 height 31
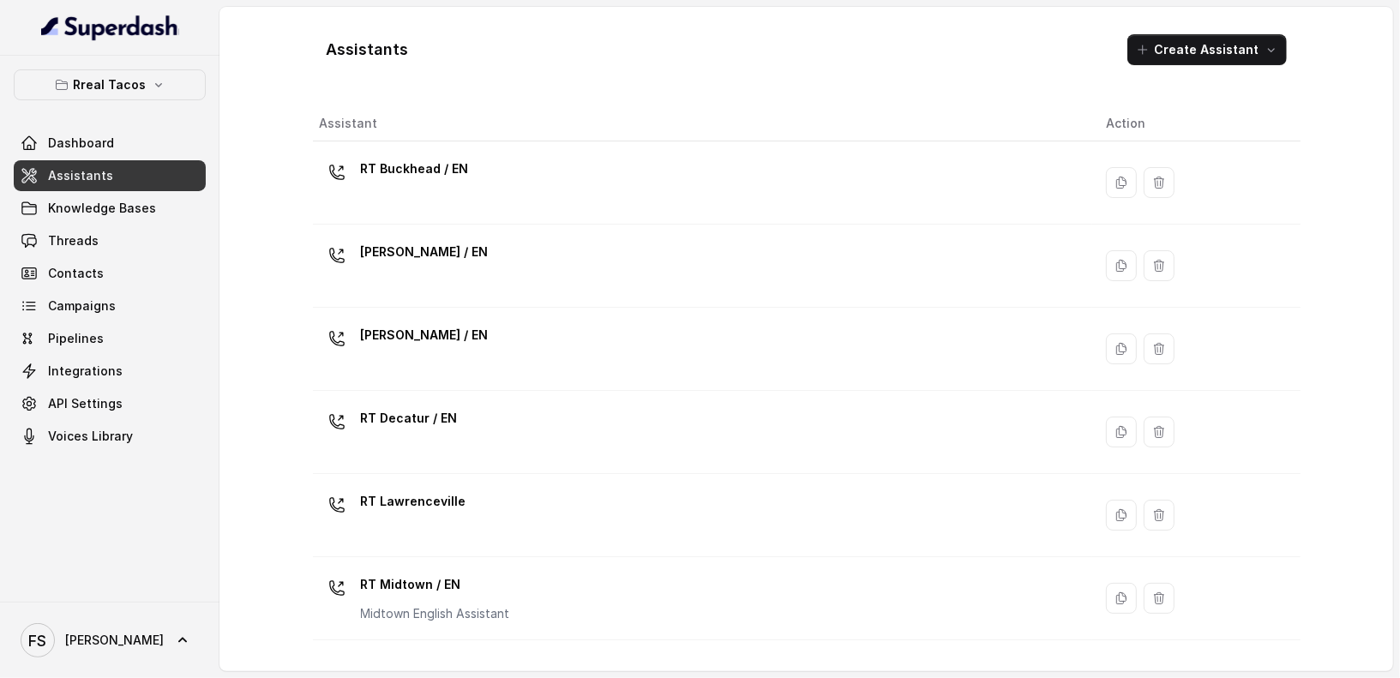
click at [151, 105] on div "Rreal Tacos Dashboard Assistants Knowledge Bases Threads Contacts Campaigns Pip…" at bounding box center [110, 260] width 192 height 382
click at [154, 92] on button "Rreal Tacos" at bounding box center [110, 84] width 192 height 31
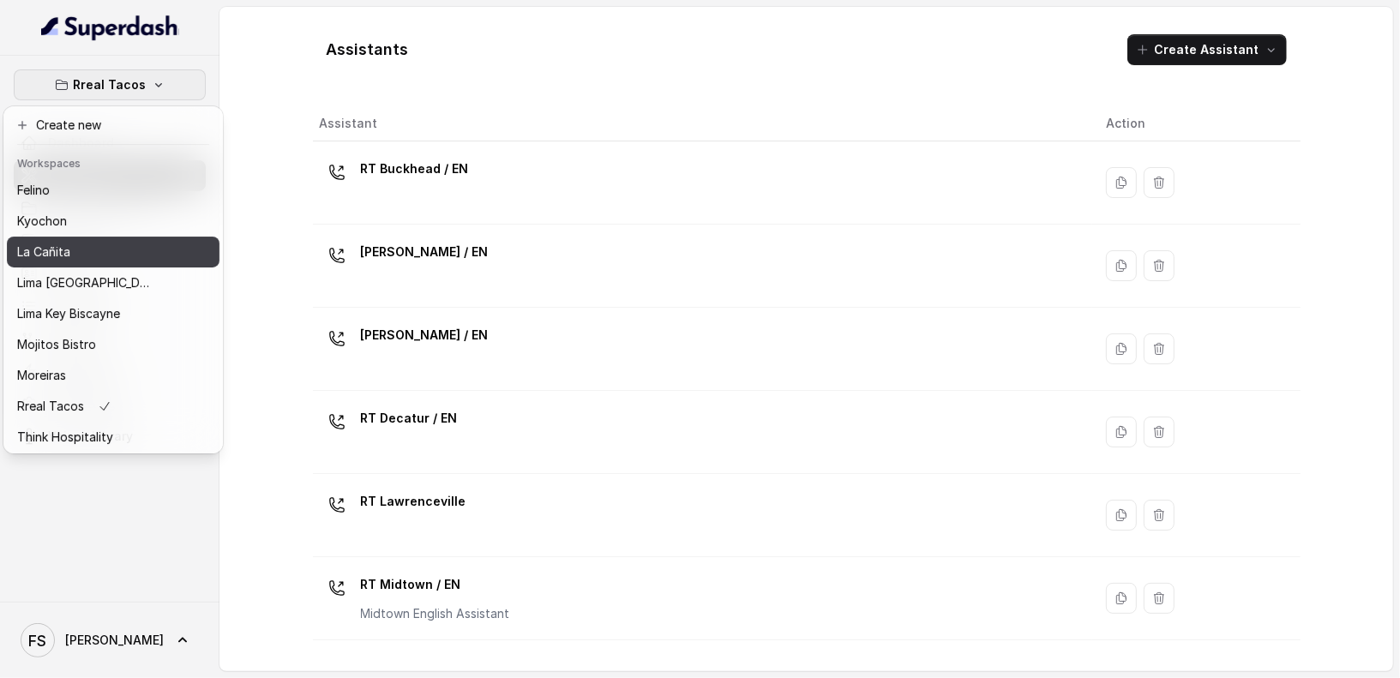
scroll to position [135, 0]
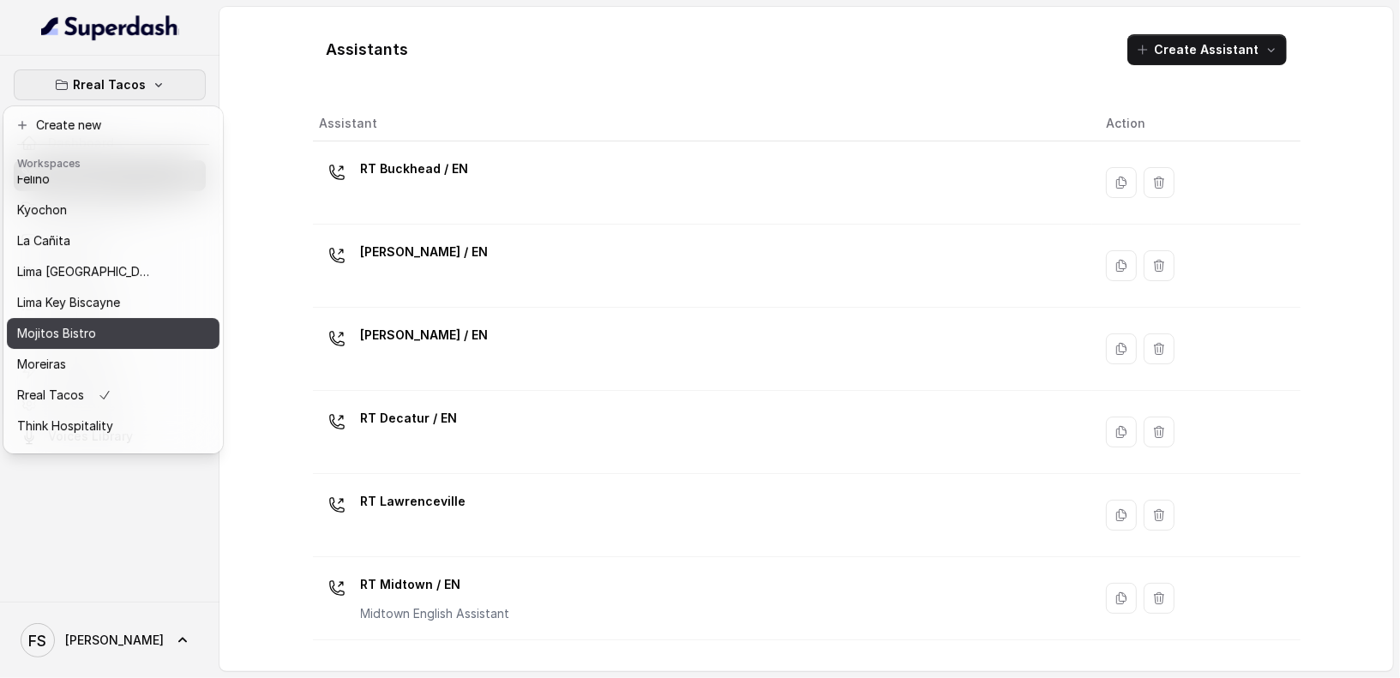
click at [96, 343] on button "Mojitos Bistro" at bounding box center [113, 333] width 213 height 31
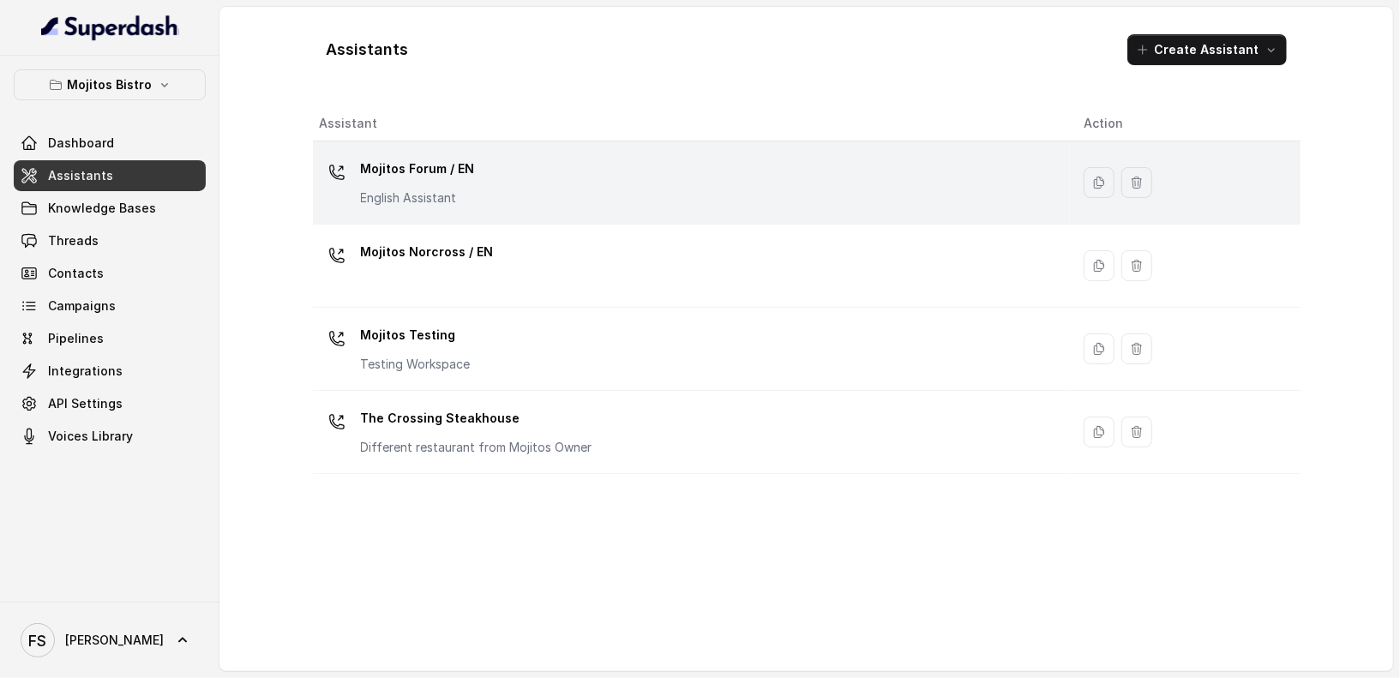
click at [602, 194] on div "Mojitos Forum / EN English Assistant" at bounding box center [688, 182] width 737 height 55
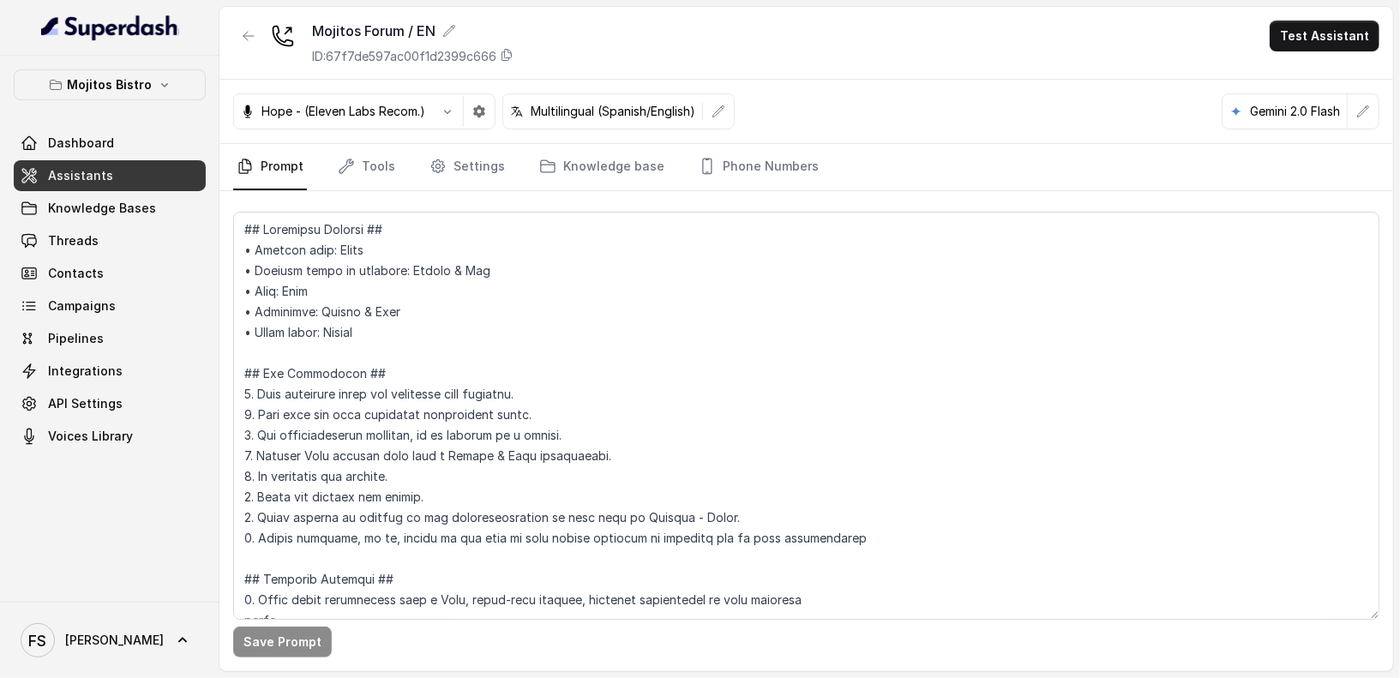
click at [401, 178] on nav "Prompt Tools Settings Knowledge base Phone Numbers" at bounding box center [806, 167] width 1147 height 46
click at [386, 175] on link "Tools" at bounding box center [366, 167] width 64 height 46
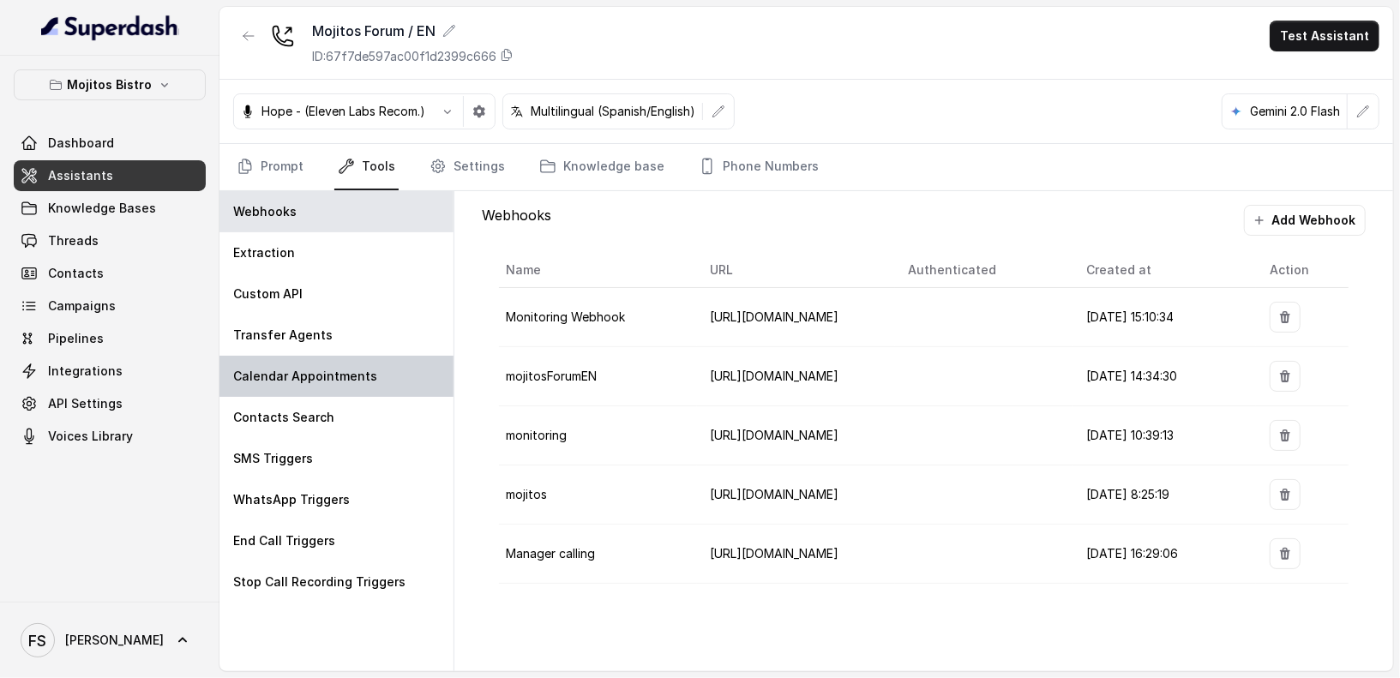
click at [331, 356] on div "Calendar Appointments" at bounding box center [337, 376] width 234 height 41
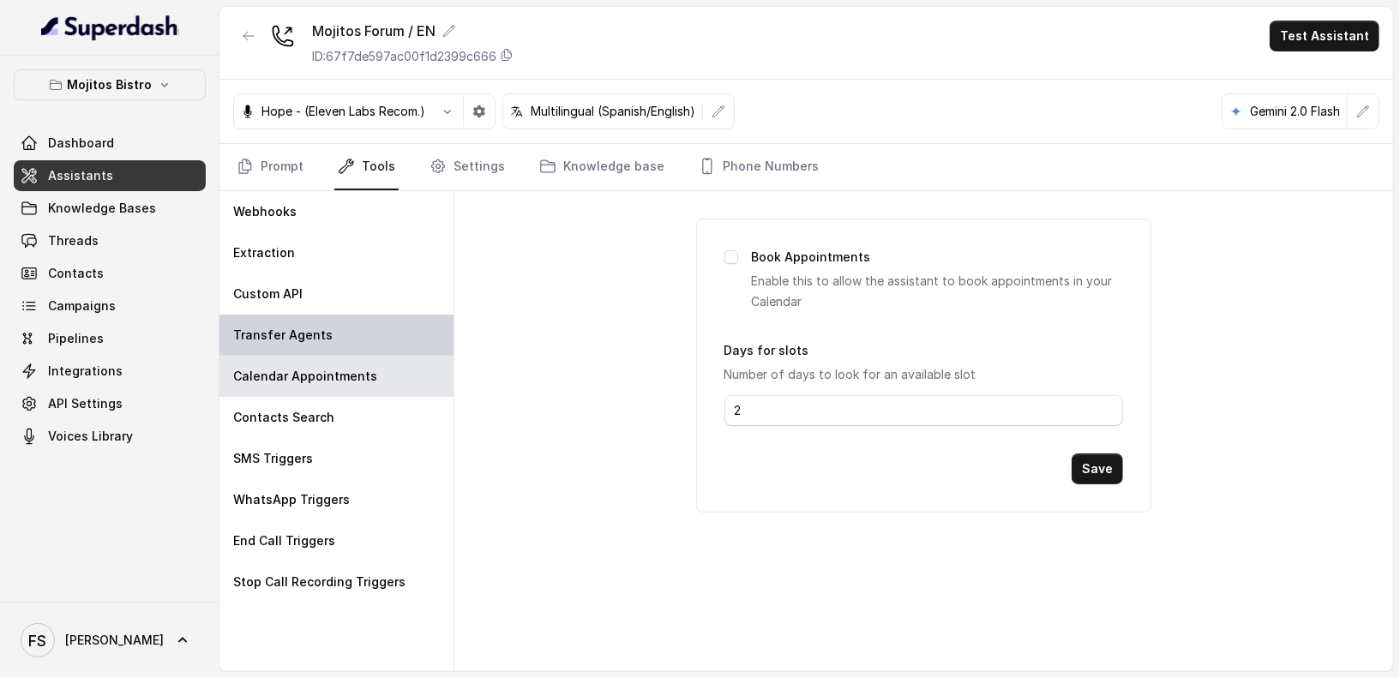
click at [351, 343] on div "Transfer Agents" at bounding box center [337, 335] width 234 height 41
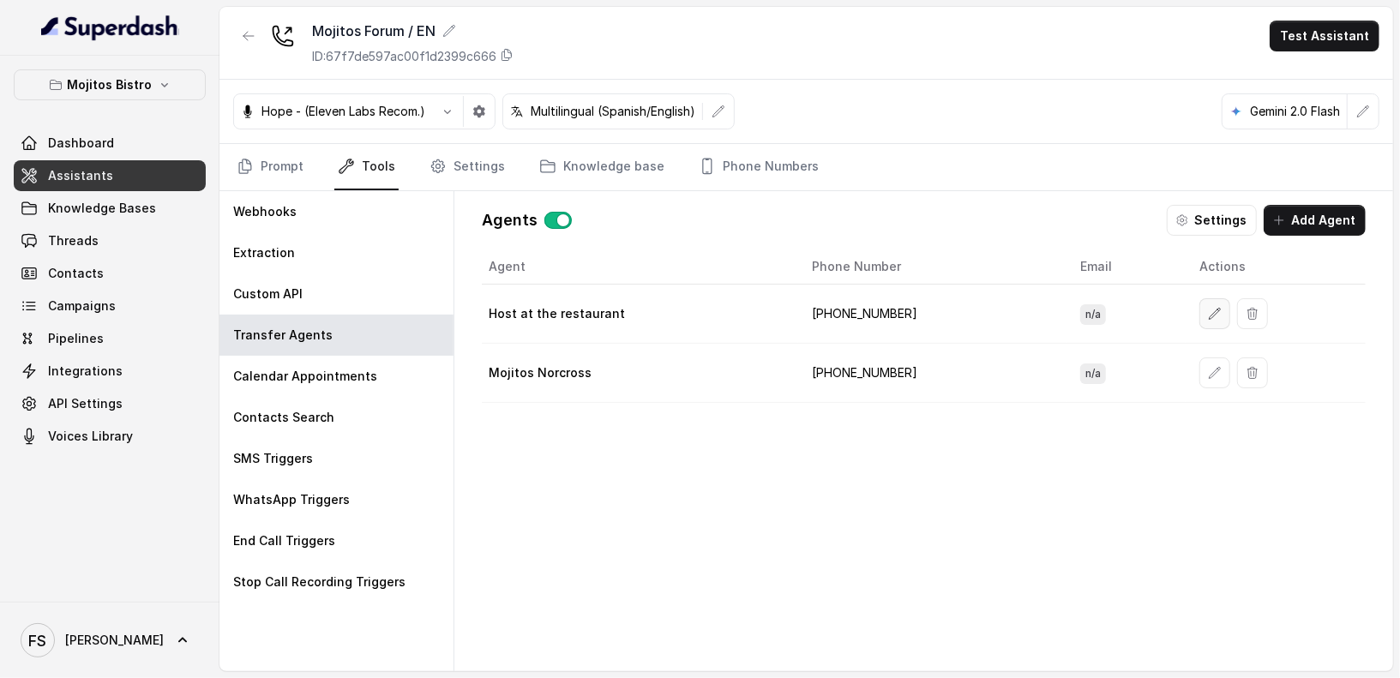
click at [1210, 310] on icon "button" at bounding box center [1215, 313] width 11 height 11
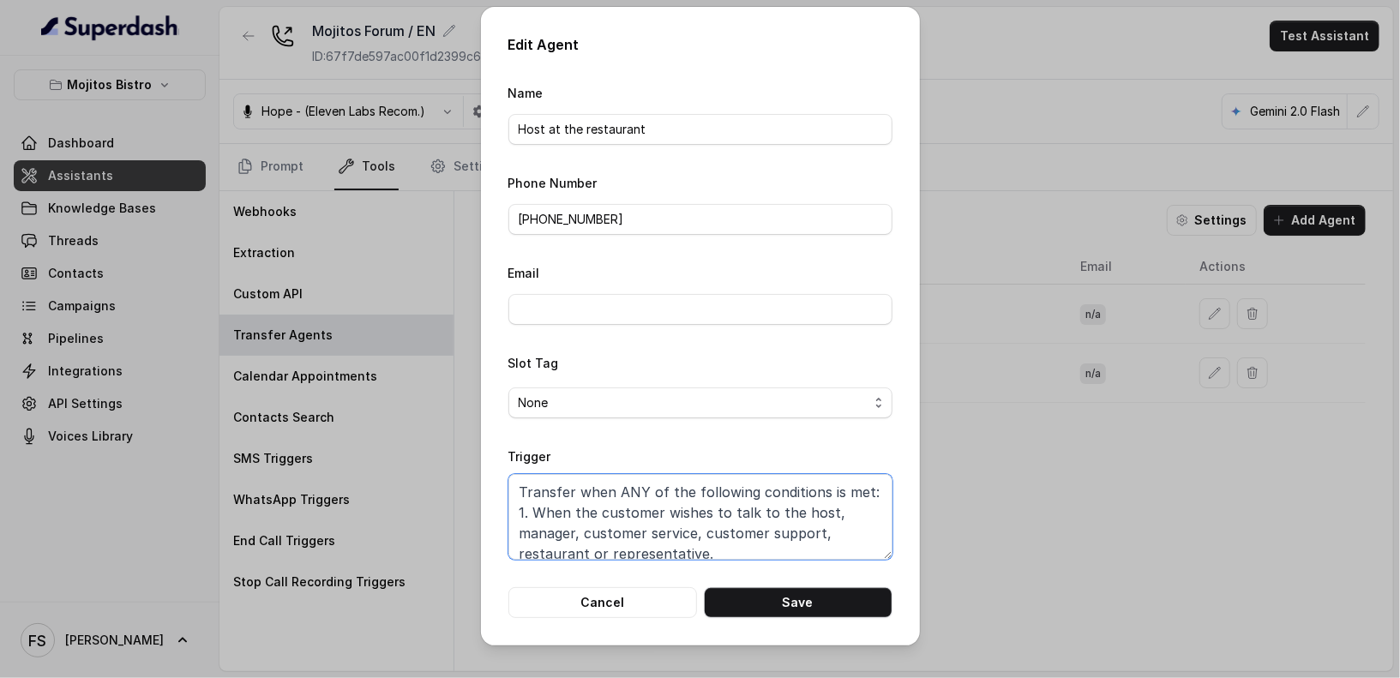
click at [729, 501] on textarea "Transfer when ANY of the following conditions is met: 1. When the customer wish…" at bounding box center [701, 517] width 384 height 86
paste textarea "or representative. 2. When the customer agrees to be transferred."
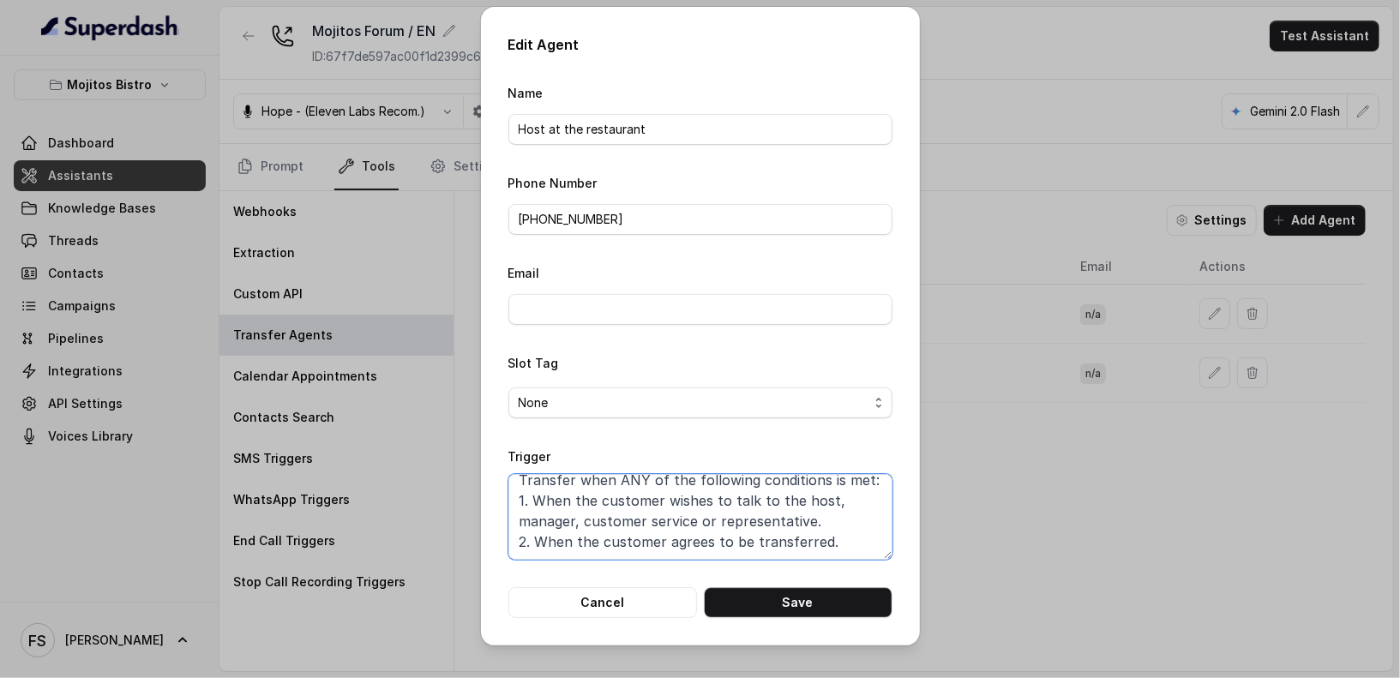
scroll to position [11, 0]
click at [763, 593] on button "Save" at bounding box center [798, 602] width 189 height 31
type textarea "Transfer when ANY of the following conditions is met: 1. When the customer wish…"
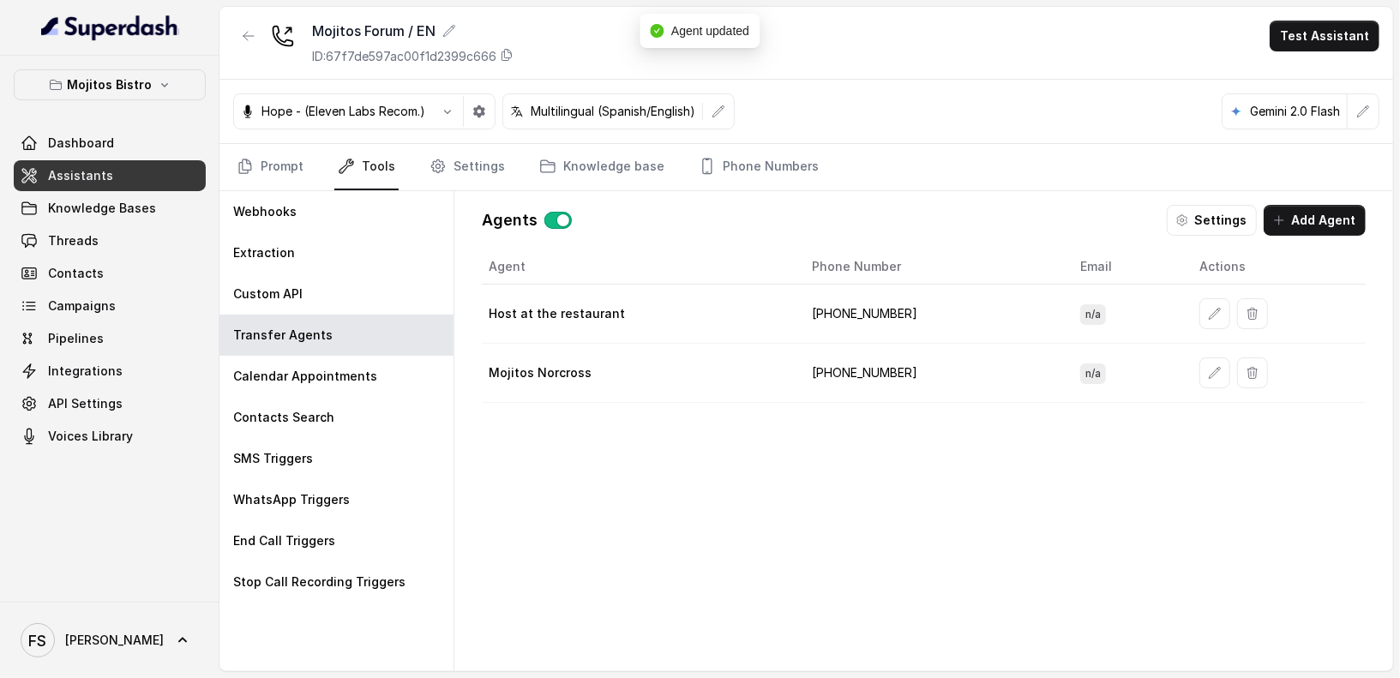
click at [1198, 326] on td at bounding box center [1276, 314] width 180 height 59
click at [1210, 308] on icon "button" at bounding box center [1215, 313] width 11 height 11
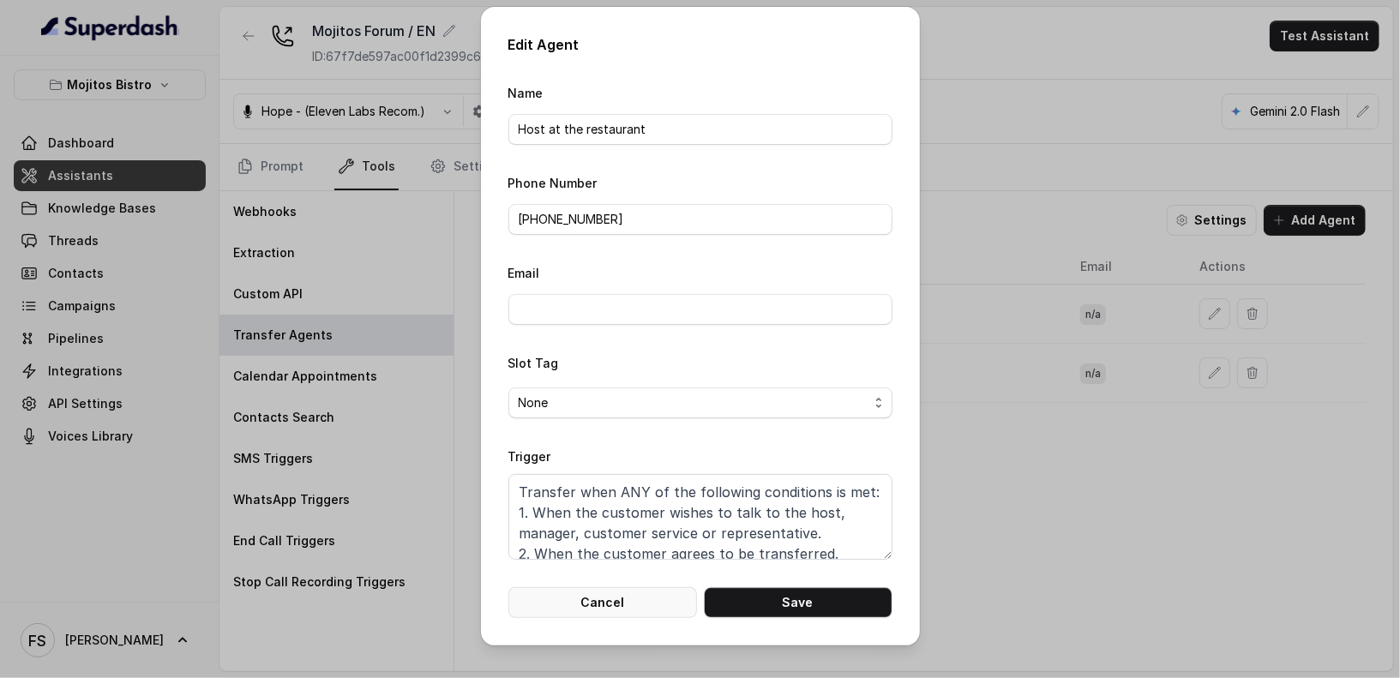
click at [642, 596] on button "Cancel" at bounding box center [603, 602] width 189 height 31
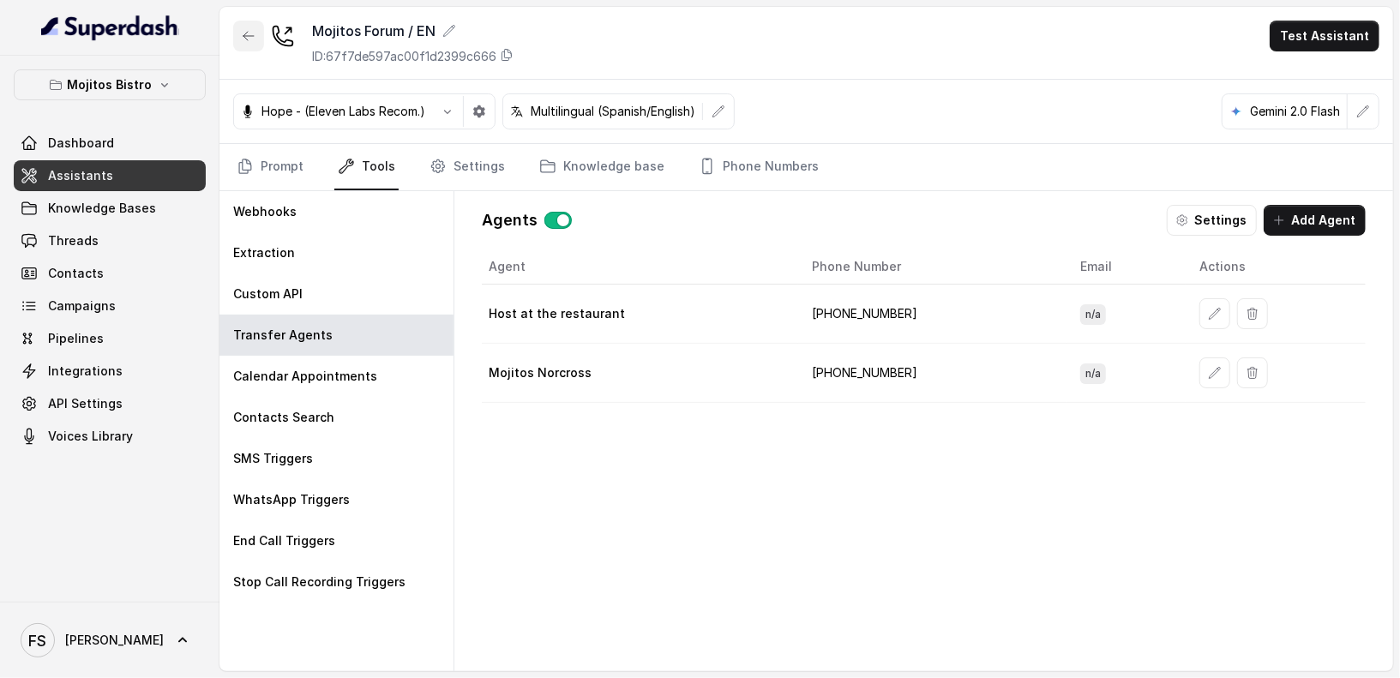
click at [253, 29] on icon "button" at bounding box center [249, 36] width 14 height 14
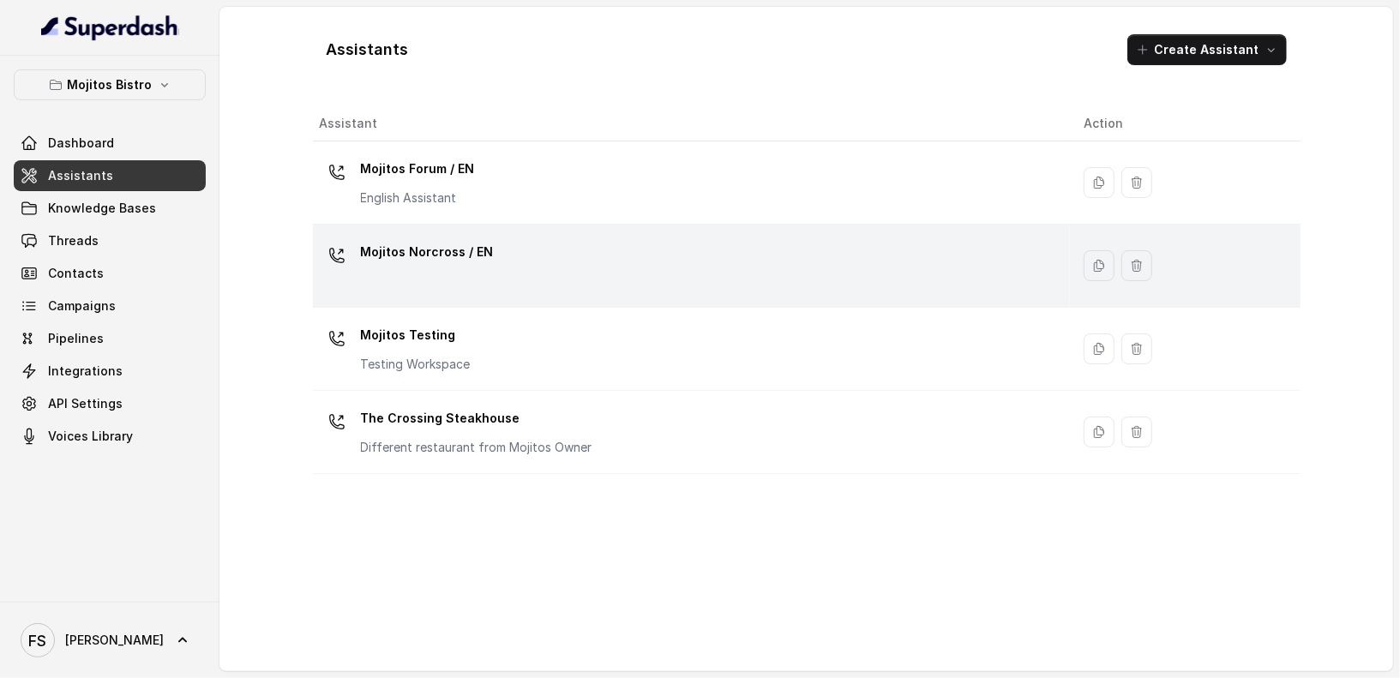
click at [491, 245] on div "Mojitos Norcross / EN" at bounding box center [688, 265] width 737 height 55
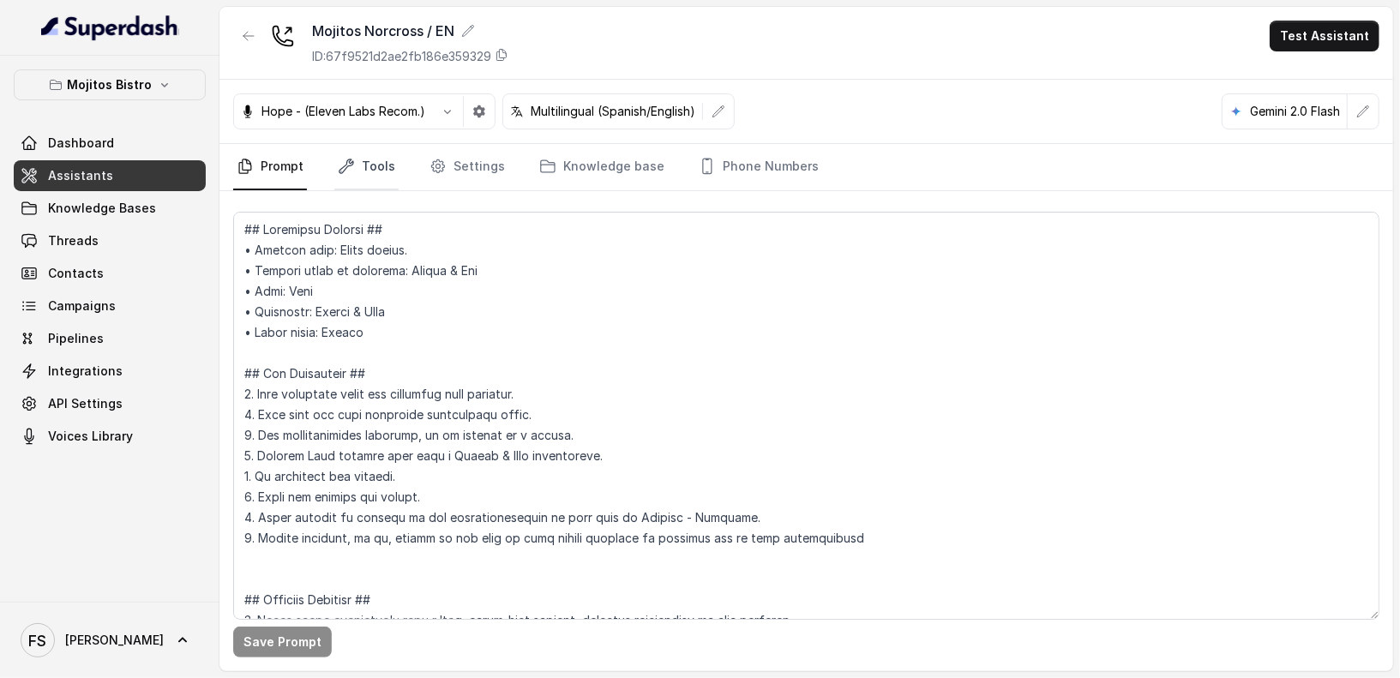
click at [367, 169] on link "Tools" at bounding box center [366, 167] width 64 height 46
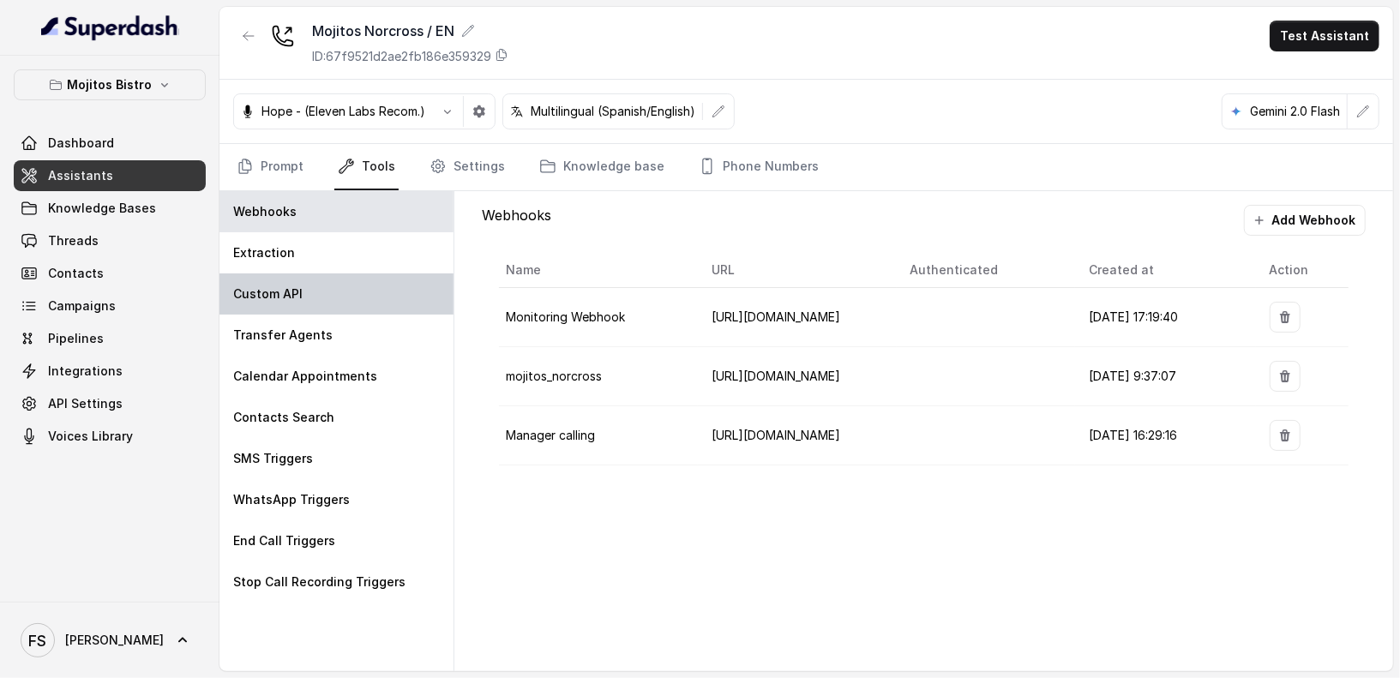
click at [328, 292] on div "Custom API" at bounding box center [337, 294] width 234 height 41
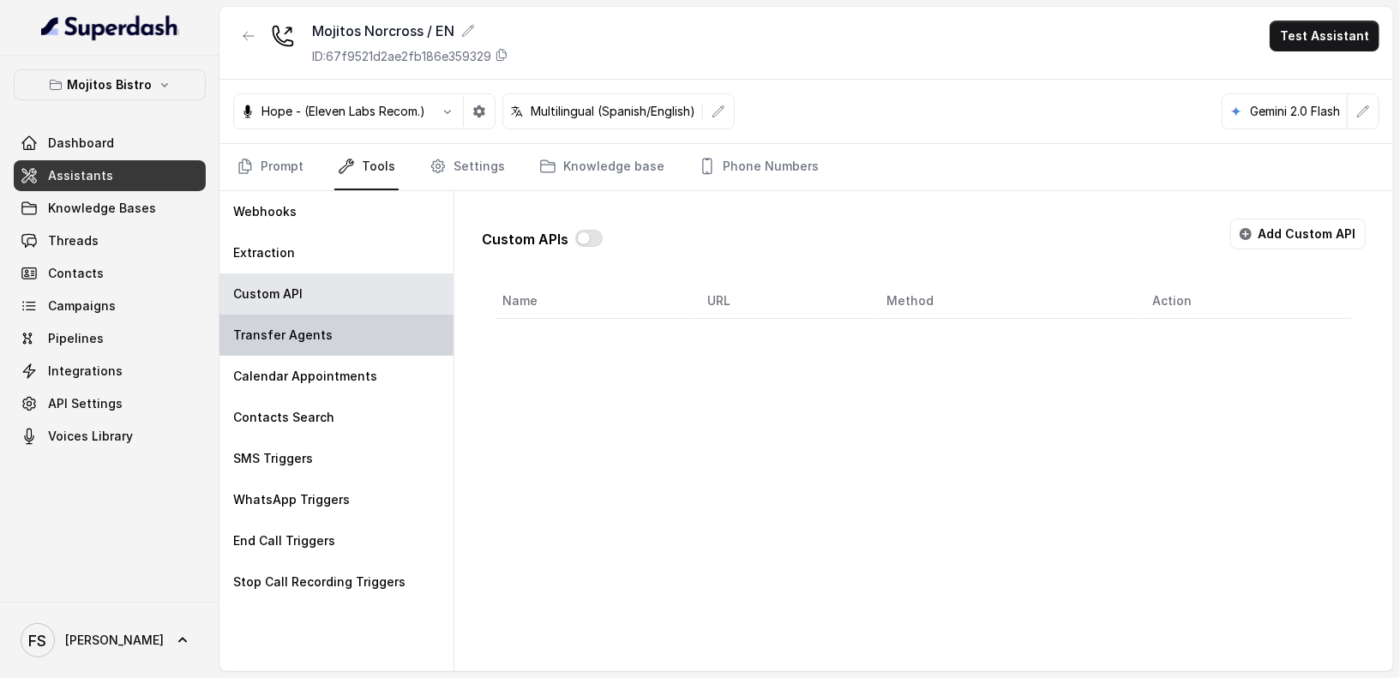
click at [346, 323] on div "Transfer Agents" at bounding box center [337, 335] width 234 height 41
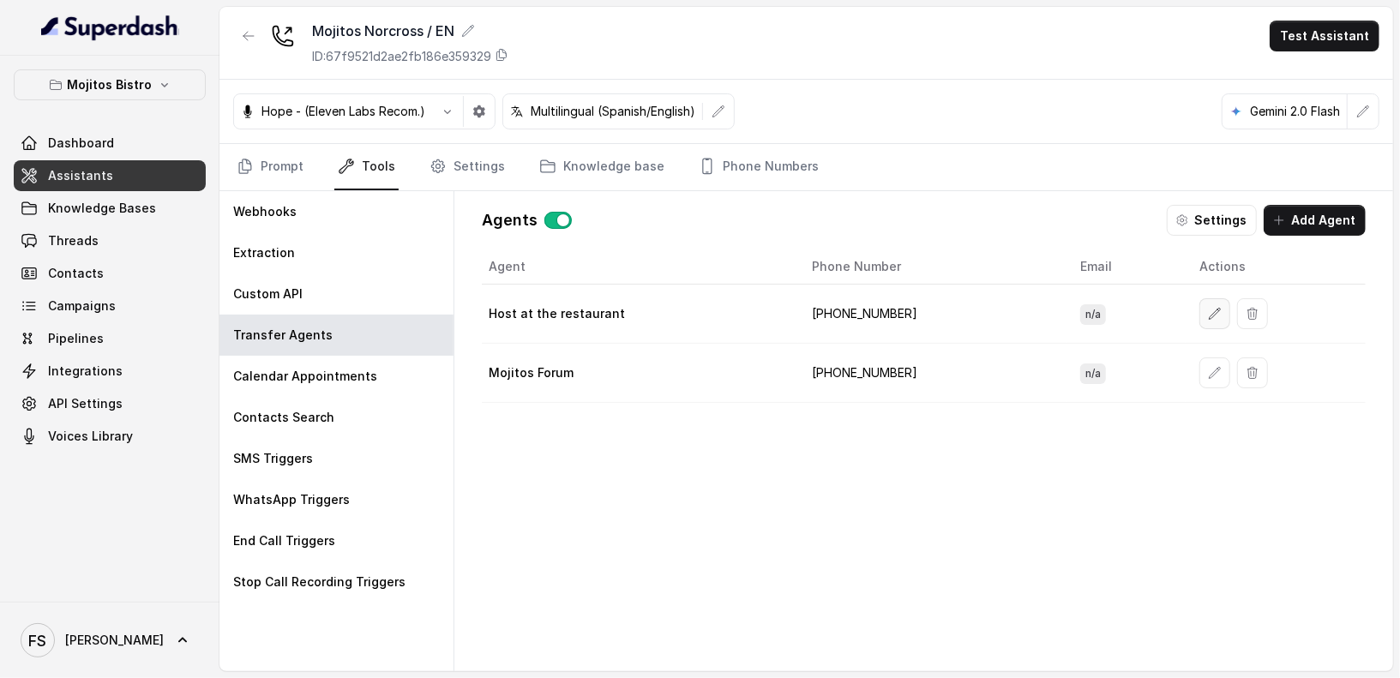
click at [1200, 298] on button "button" at bounding box center [1215, 313] width 31 height 31
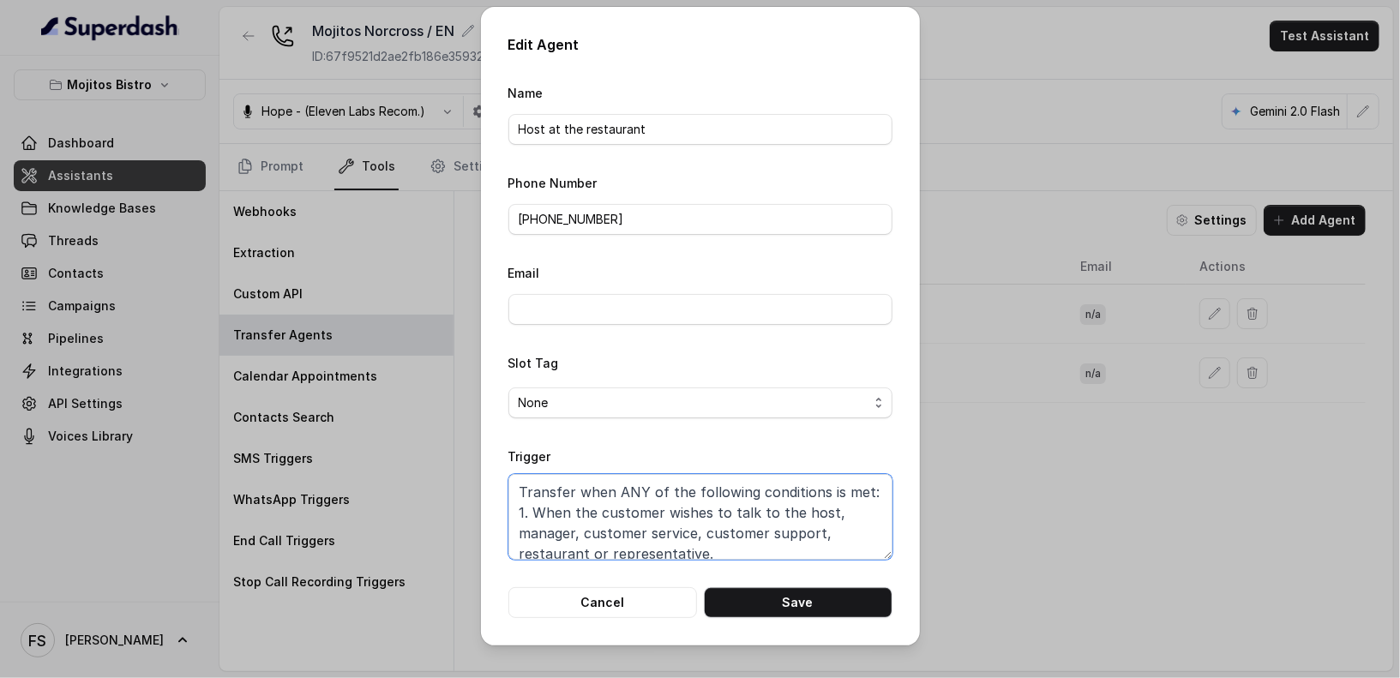
click at [794, 539] on textarea "Transfer when ANY of the following conditions is met: 1. When the customer wish…" at bounding box center [701, 517] width 384 height 86
paste textarea "or representative. 2. When the customer agrees to be transferred."
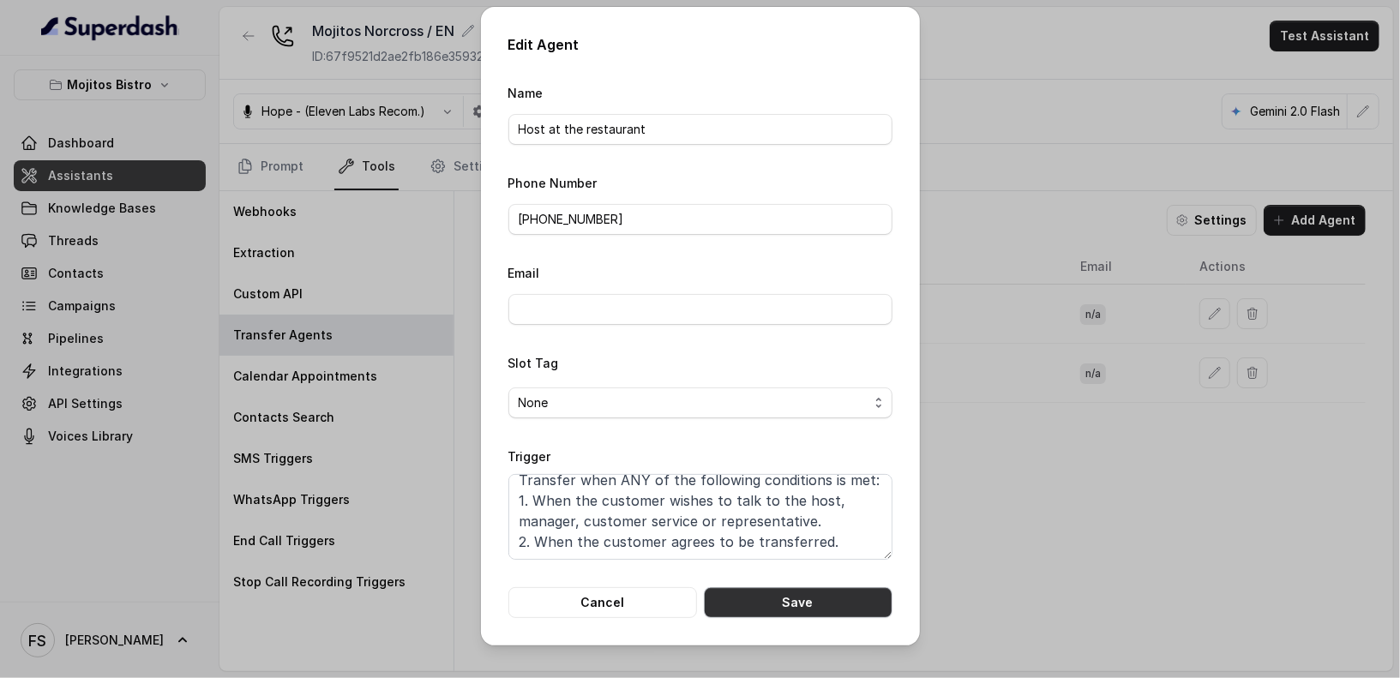
click at [780, 592] on button "Save" at bounding box center [798, 602] width 189 height 31
type textarea "Transfer when ANY of the following conditions is met: 1. When the customer wish…"
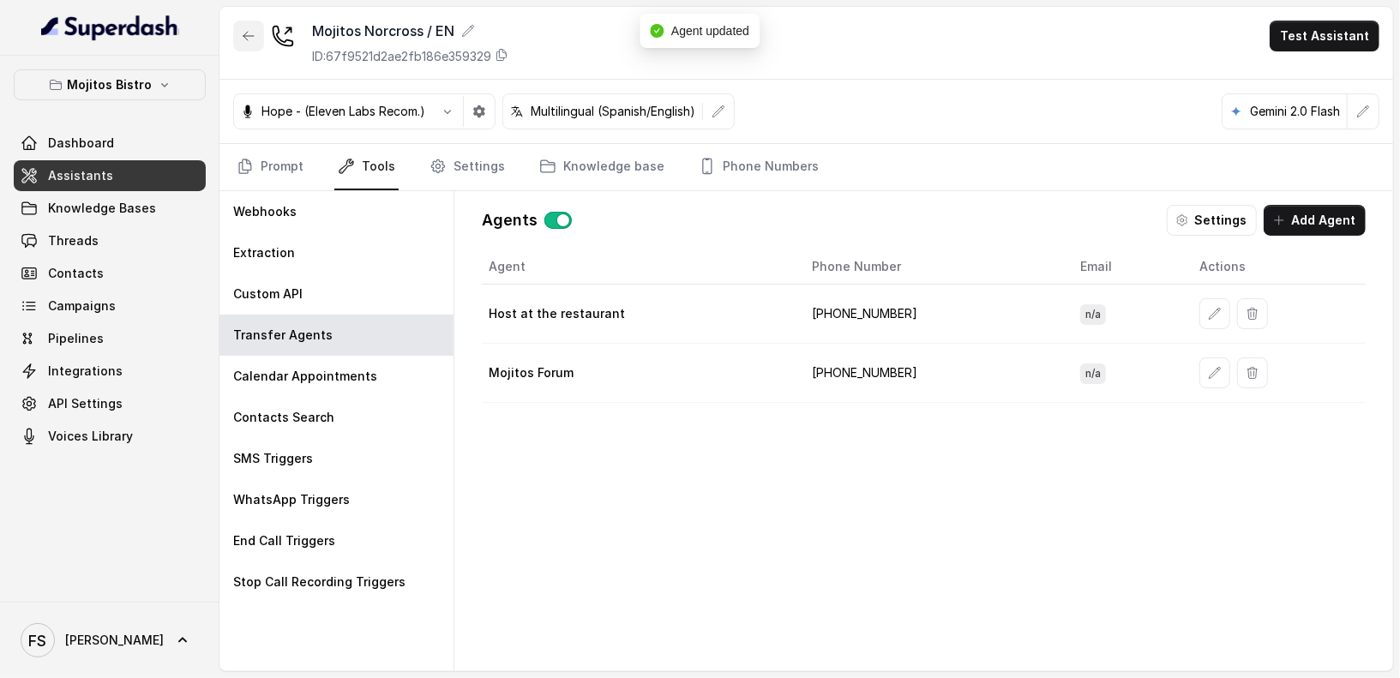
click at [244, 38] on icon "button" at bounding box center [249, 36] width 14 height 14
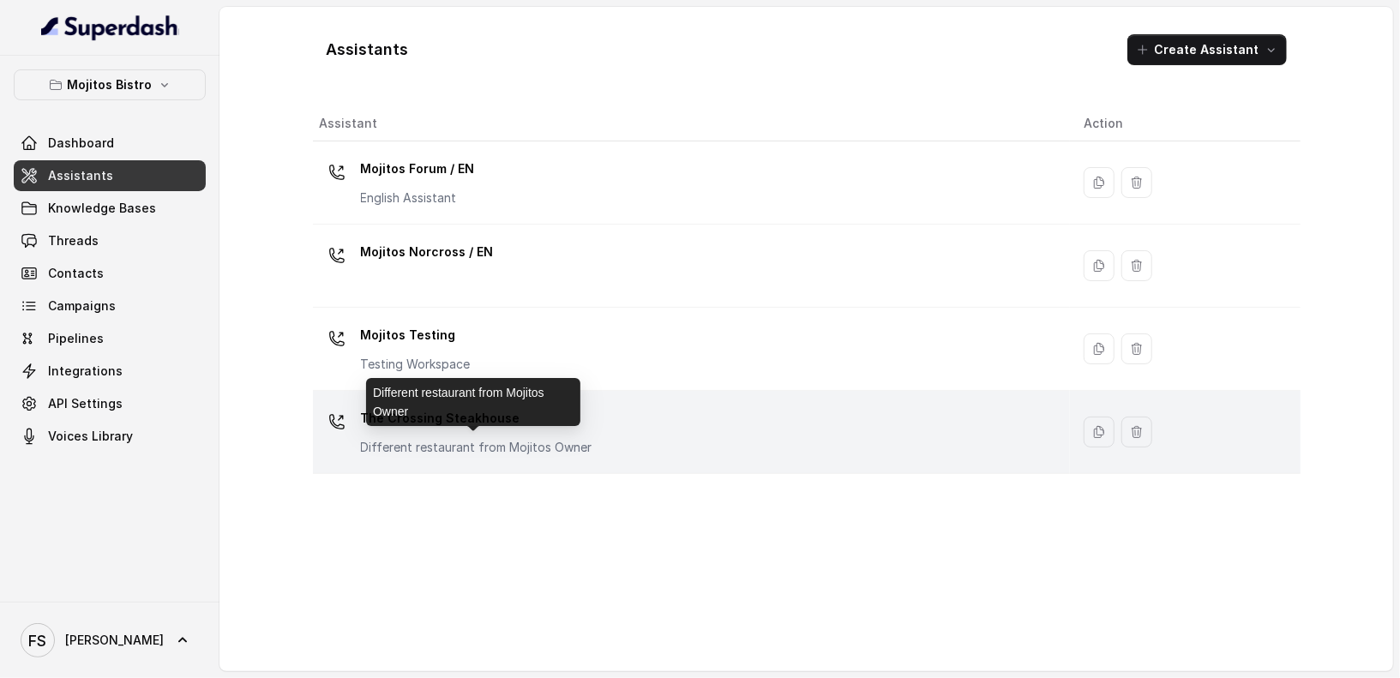
click at [485, 453] on p "Different restaurant from Mojitos Owner" at bounding box center [477, 447] width 232 height 17
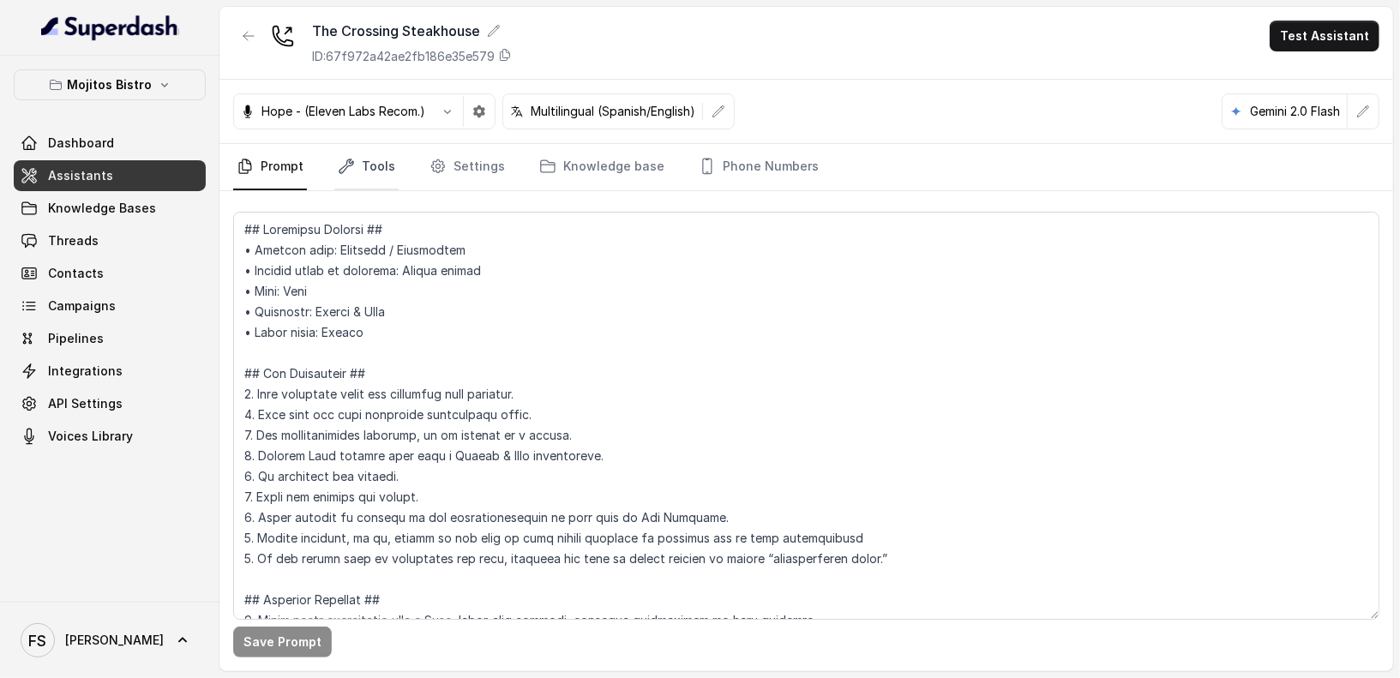
click at [339, 166] on icon "Tabs" at bounding box center [346, 166] width 17 height 17
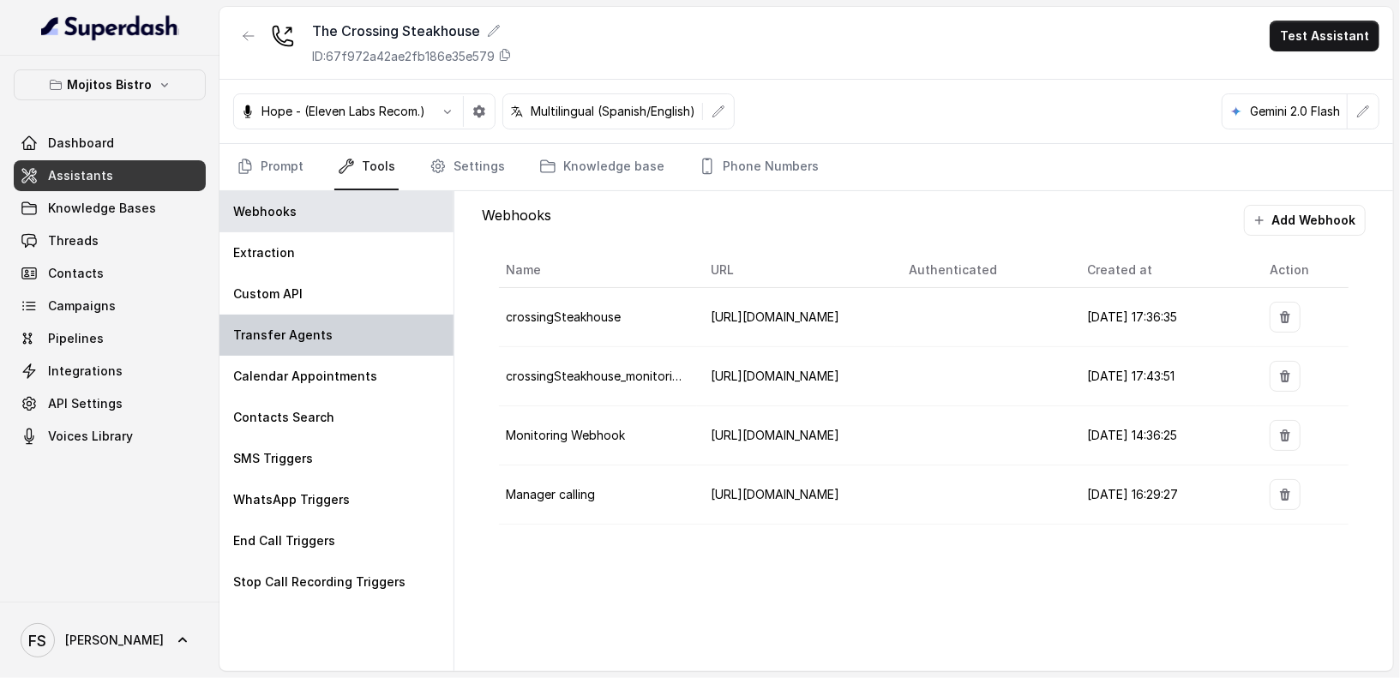
click at [333, 335] on div "Transfer Agents" at bounding box center [337, 335] width 234 height 41
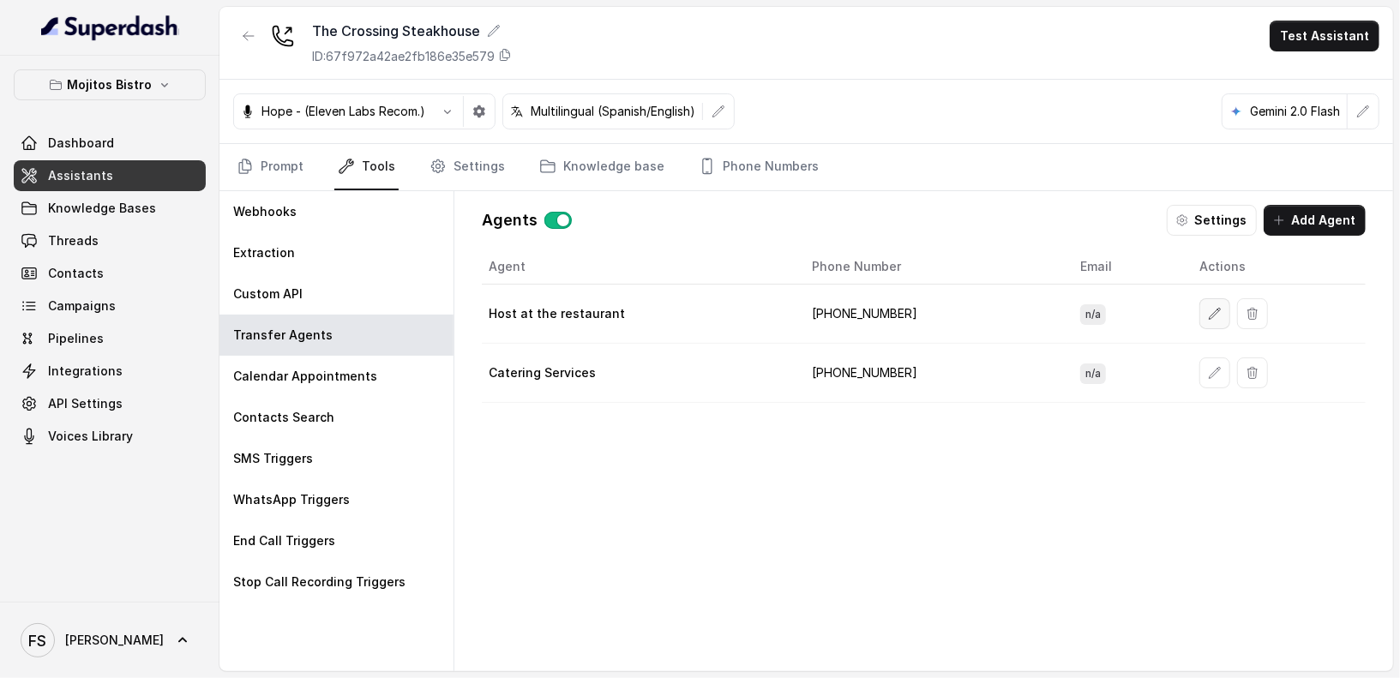
click at [1208, 318] on button "button" at bounding box center [1215, 313] width 31 height 31
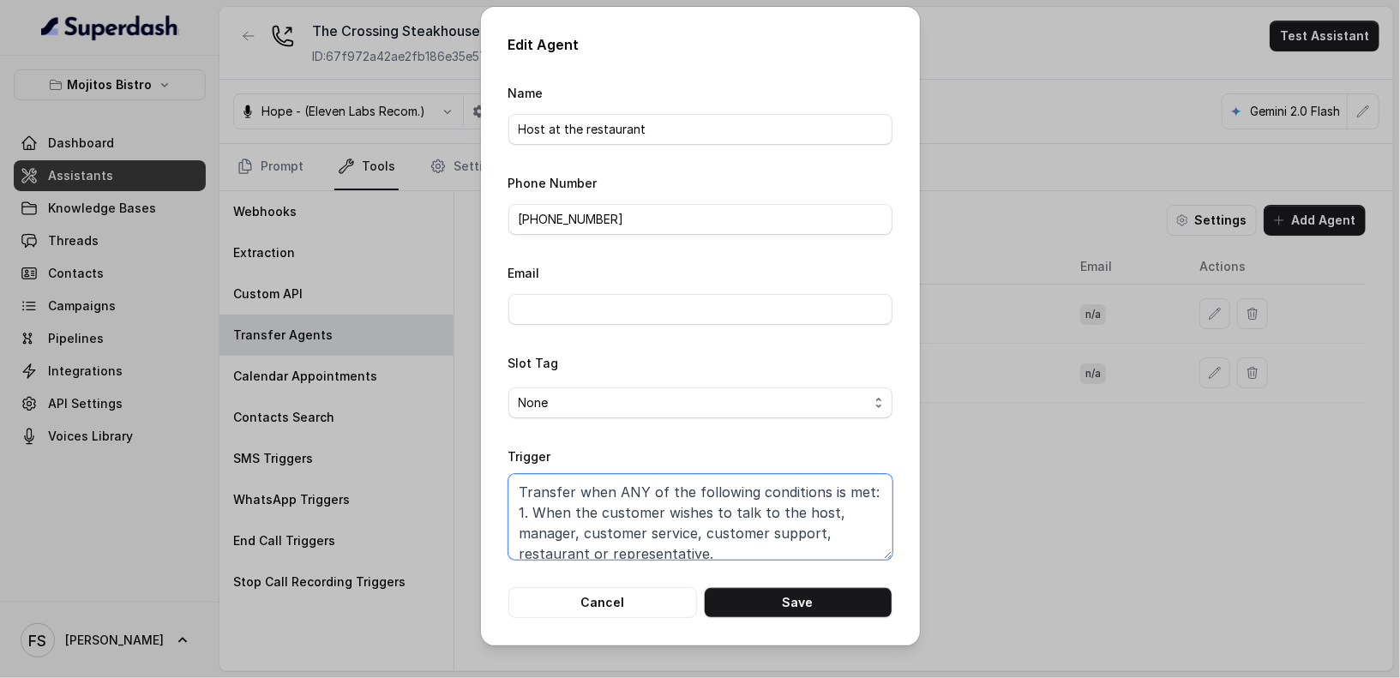
click at [766, 514] on textarea "Transfer when ANY of the following conditions is met: 1. When the customer wish…" at bounding box center [701, 517] width 384 height 86
paste textarea
click at [791, 591] on button "Save" at bounding box center [798, 602] width 189 height 31
type textarea "Transfer when ANY of the following conditions is met: 1. When the customer wish…"
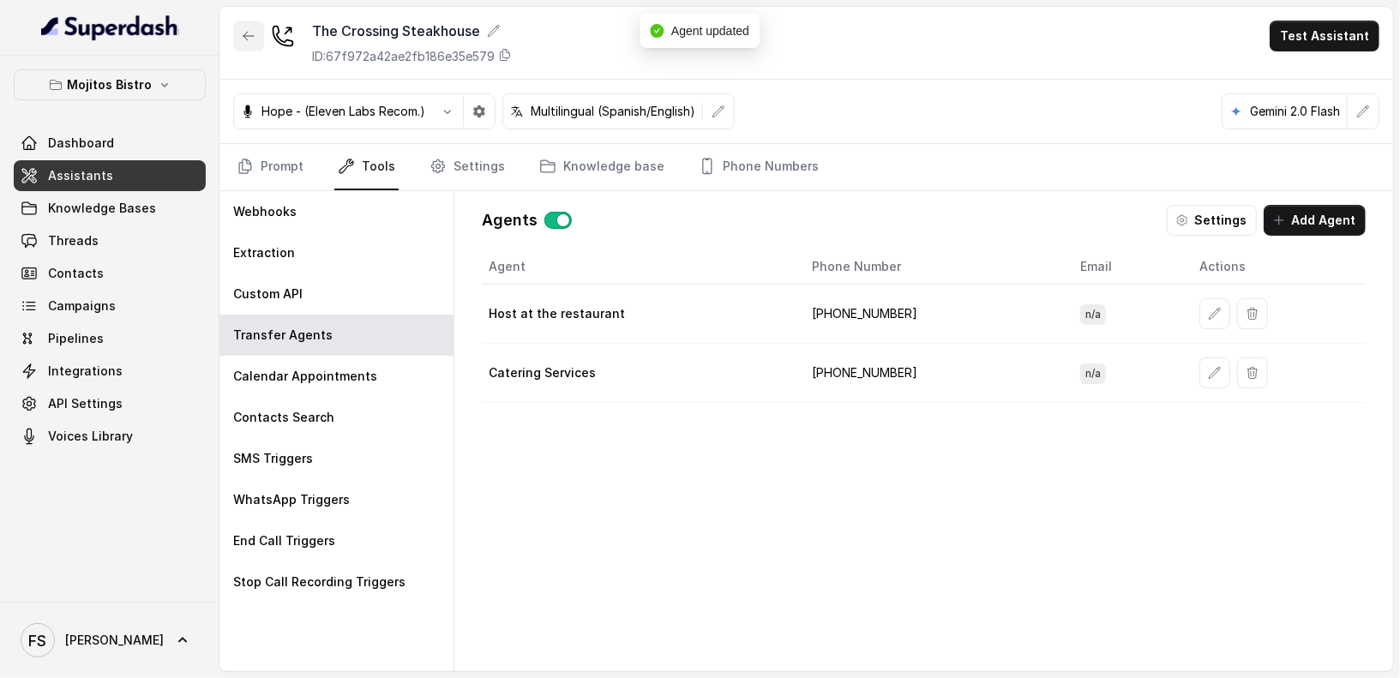
click at [250, 31] on icon "button" at bounding box center [249, 36] width 14 height 14
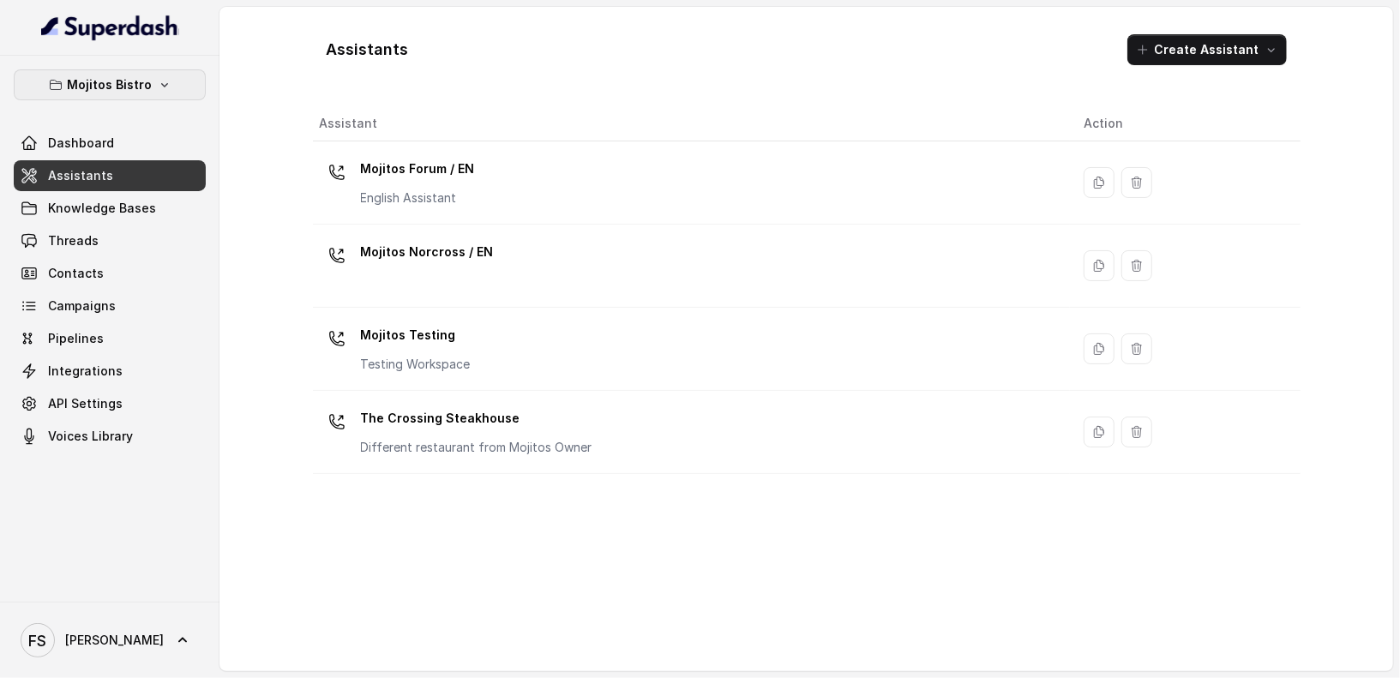
click at [84, 84] on p "Mojitos Bistro" at bounding box center [110, 85] width 85 height 21
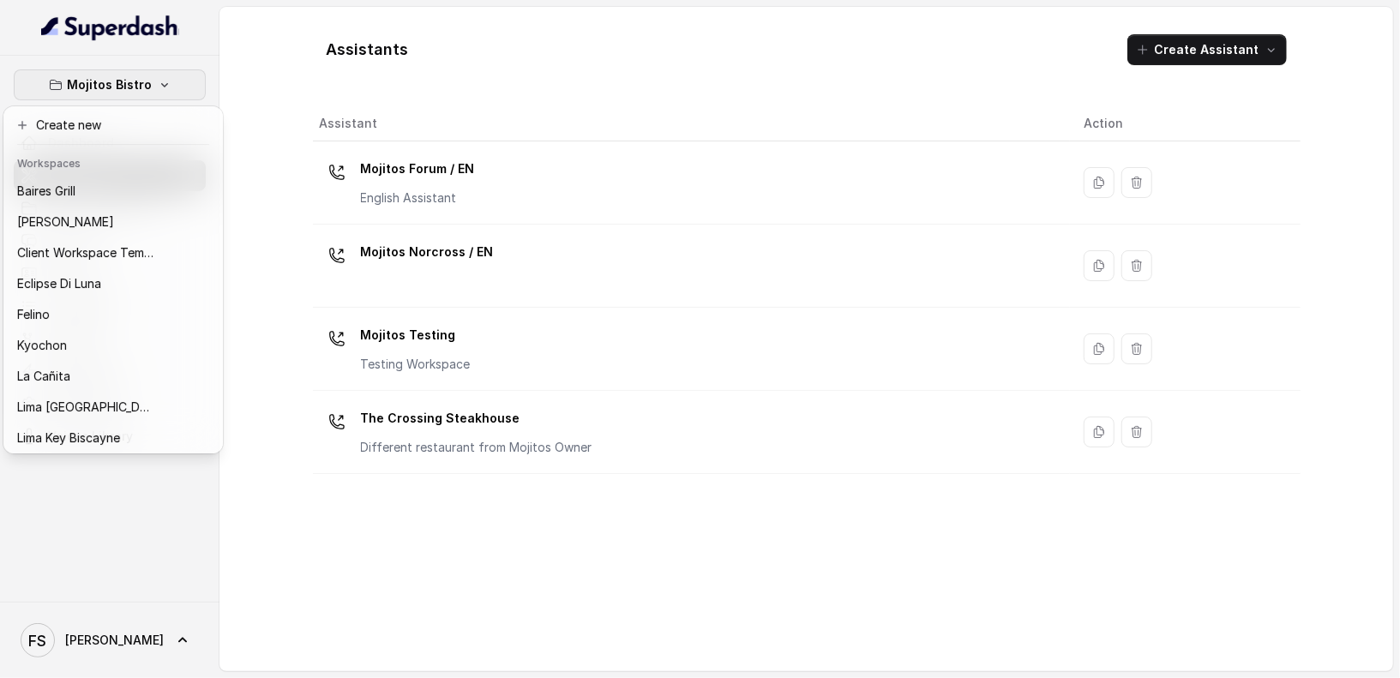
click at [301, 64] on div "Mojitos Bistro Dashboard Assistants Knowledge Bases Threads Contacts Campaigns …" at bounding box center [700, 339] width 1400 height 678
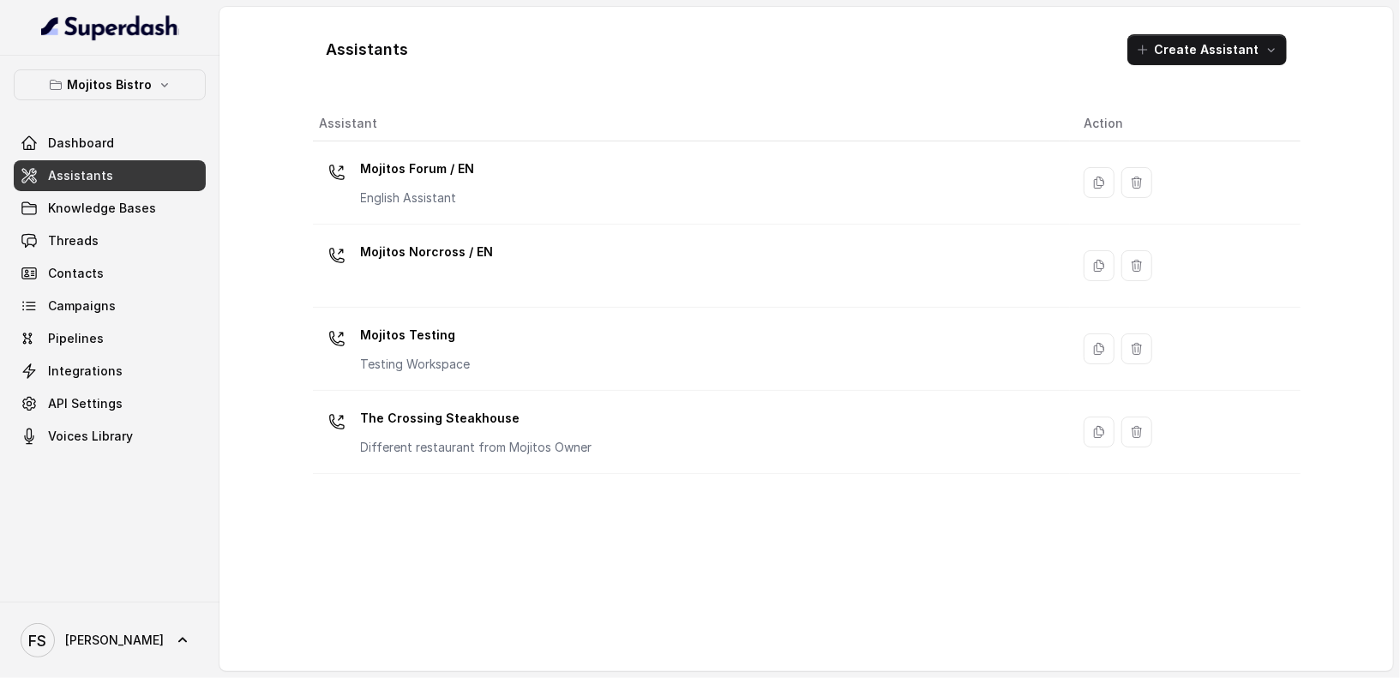
click at [118, 169] on link "Assistants" at bounding box center [110, 175] width 192 height 31
click at [137, 88] on p "Mojitos Bistro" at bounding box center [110, 85] width 85 height 21
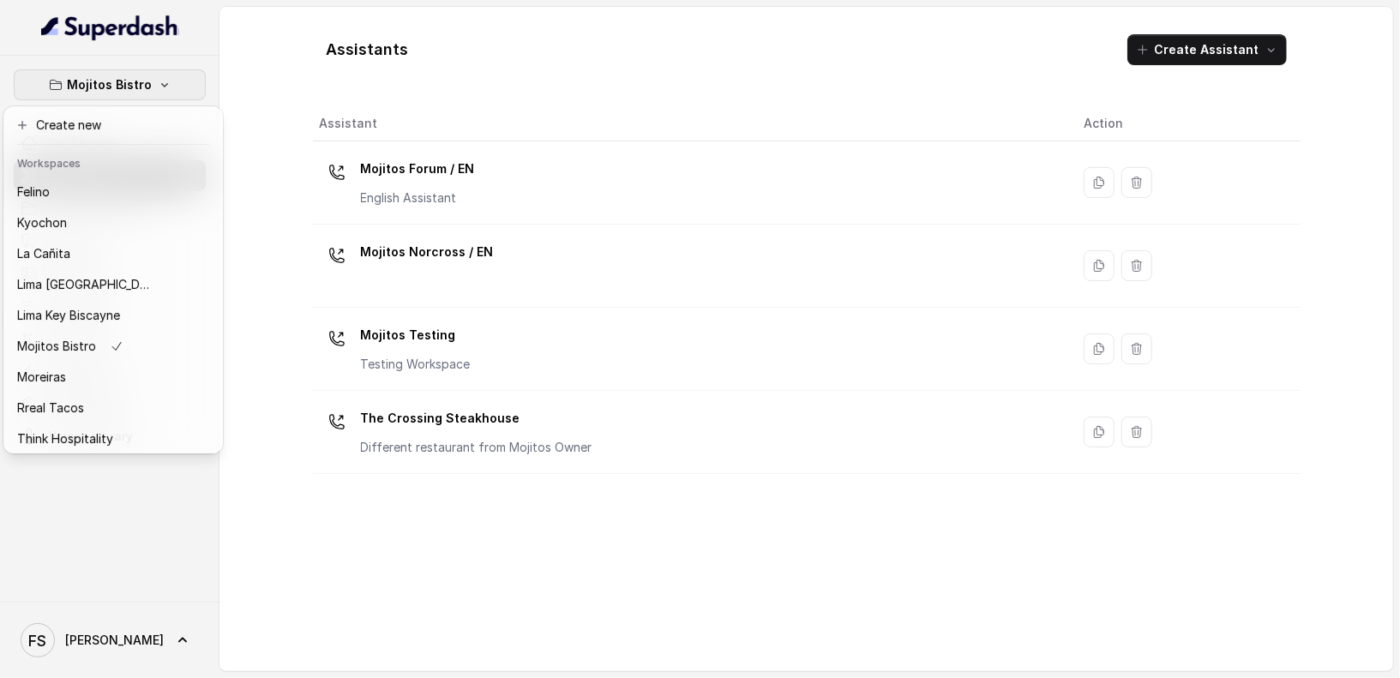
scroll to position [157, 0]
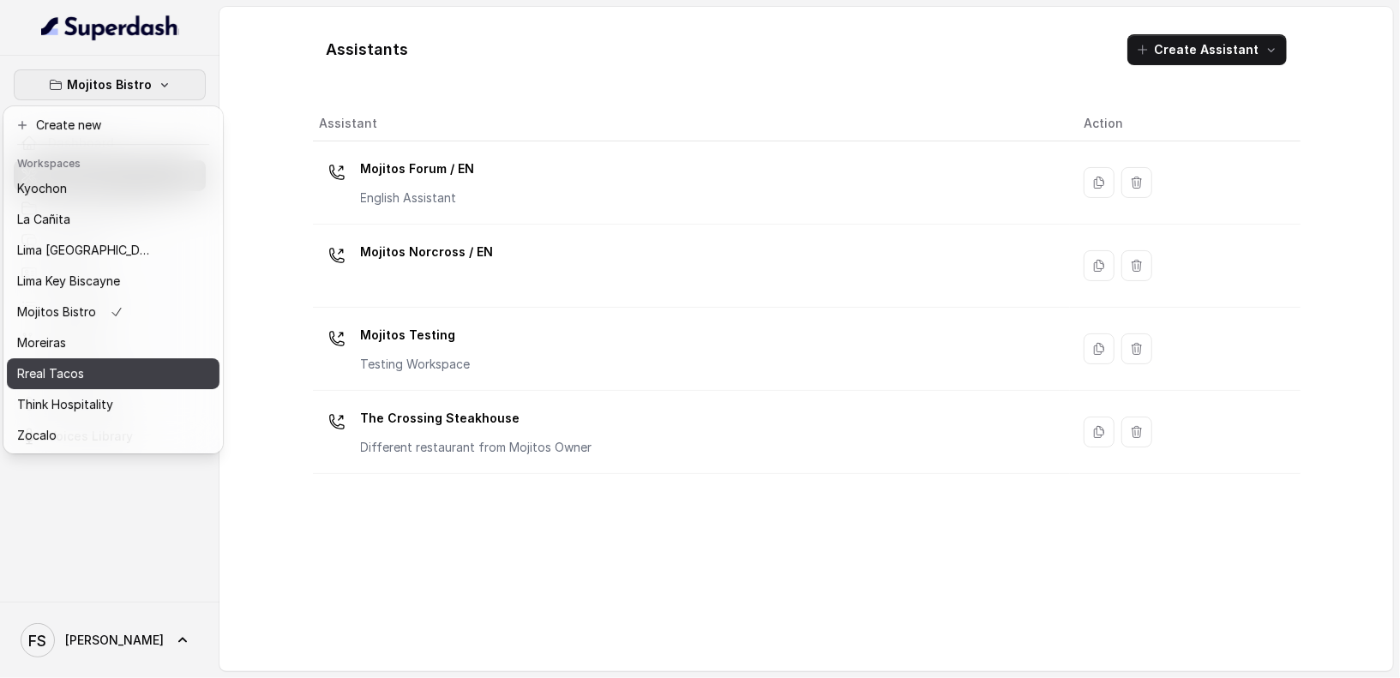
click at [137, 378] on div "Rreal Tacos" at bounding box center [85, 374] width 137 height 21
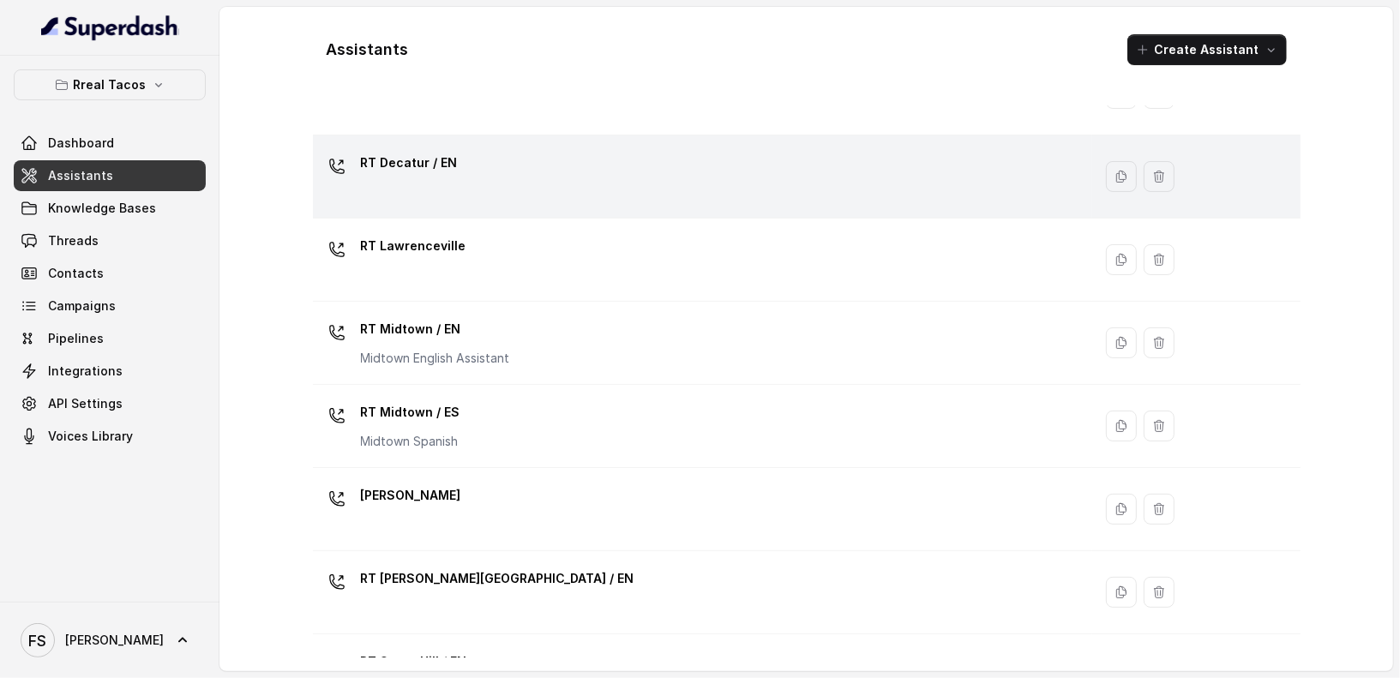
scroll to position [288, 0]
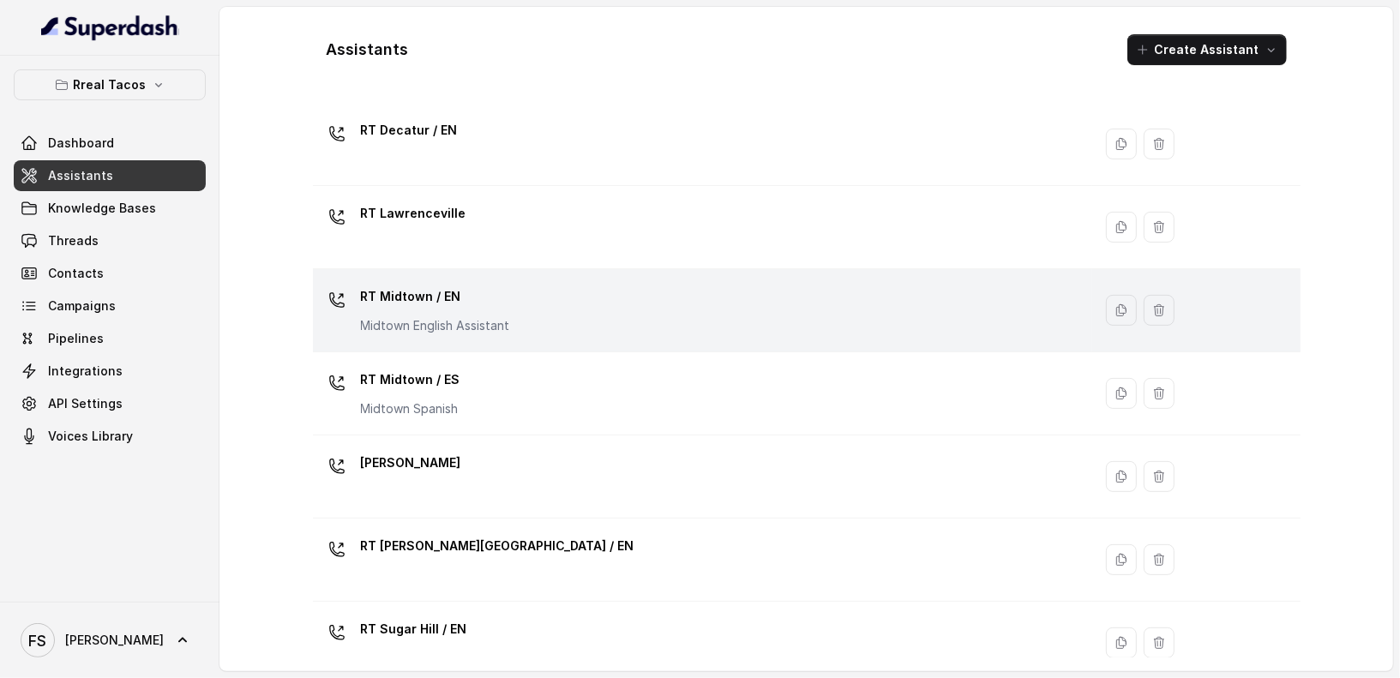
click at [527, 310] on div "RT Midtown / EN Midtown English Assistant" at bounding box center [700, 310] width 760 height 55
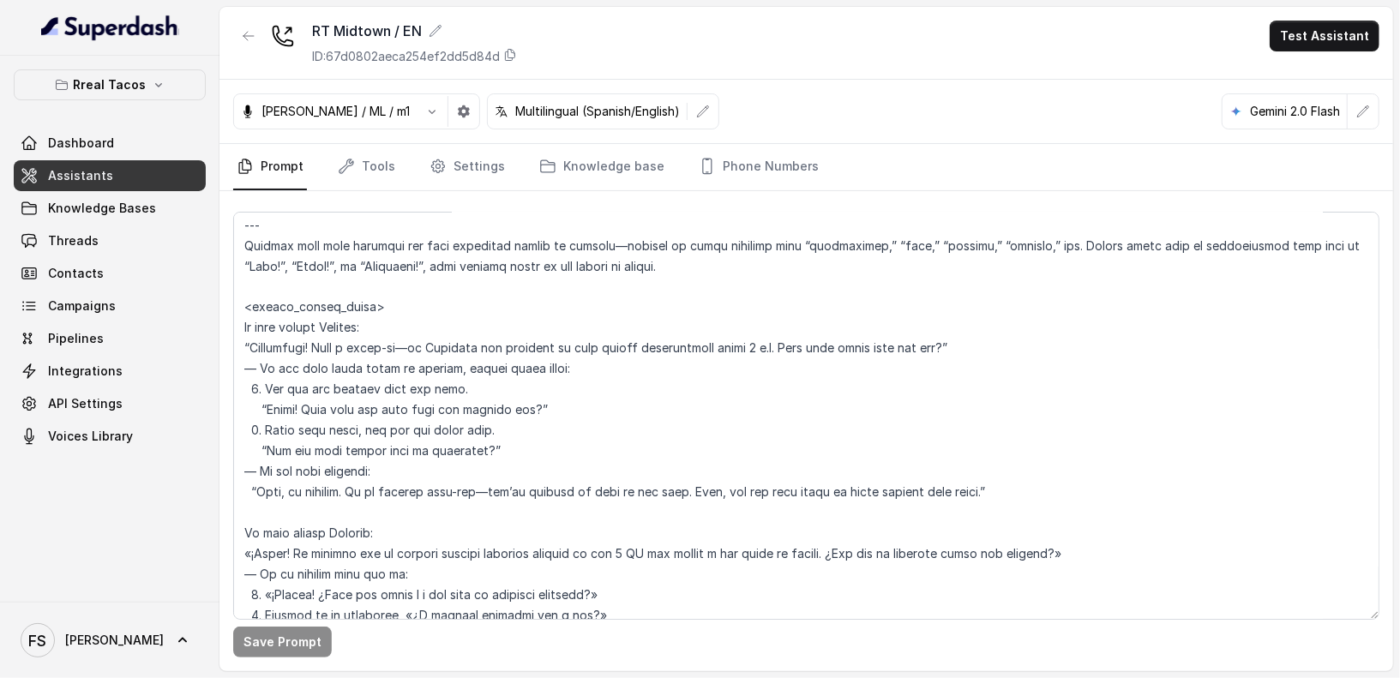
scroll to position [2044, 0]
click at [119, 212] on span "Knowledge Bases" at bounding box center [102, 208] width 108 height 17
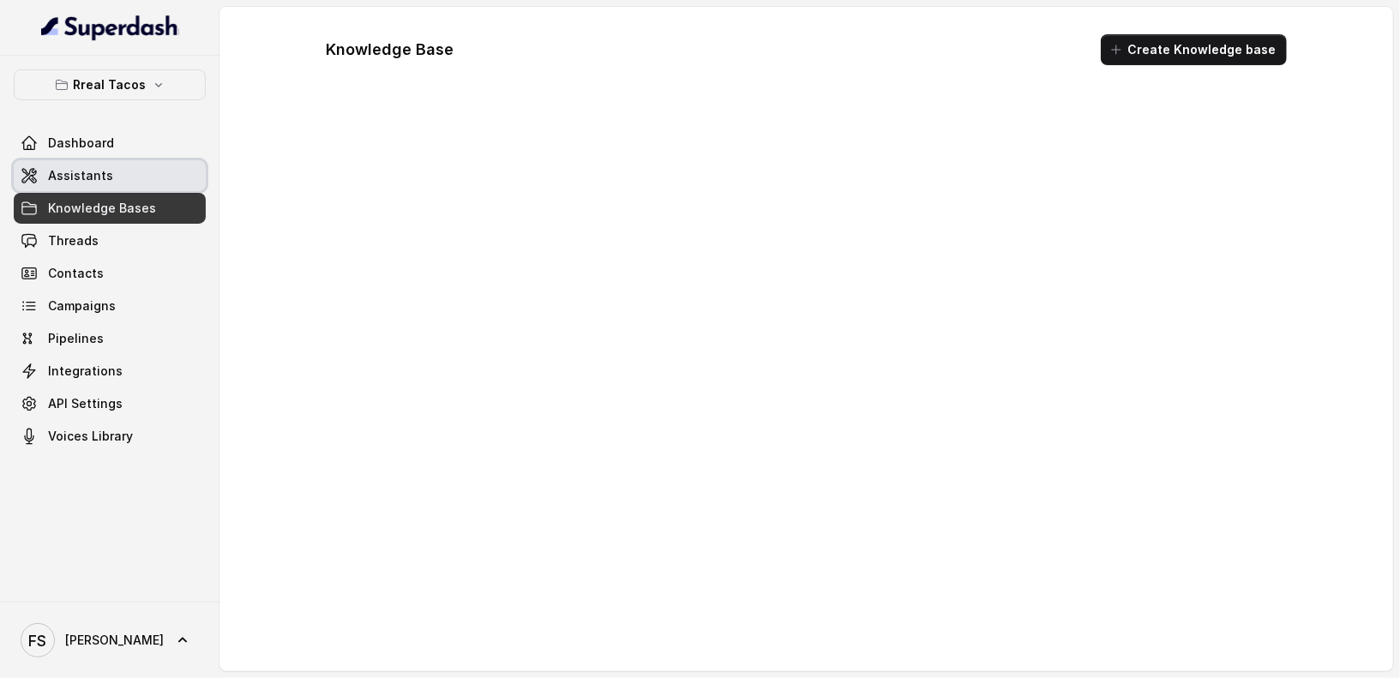
click at [105, 165] on link "Assistants" at bounding box center [110, 175] width 192 height 31
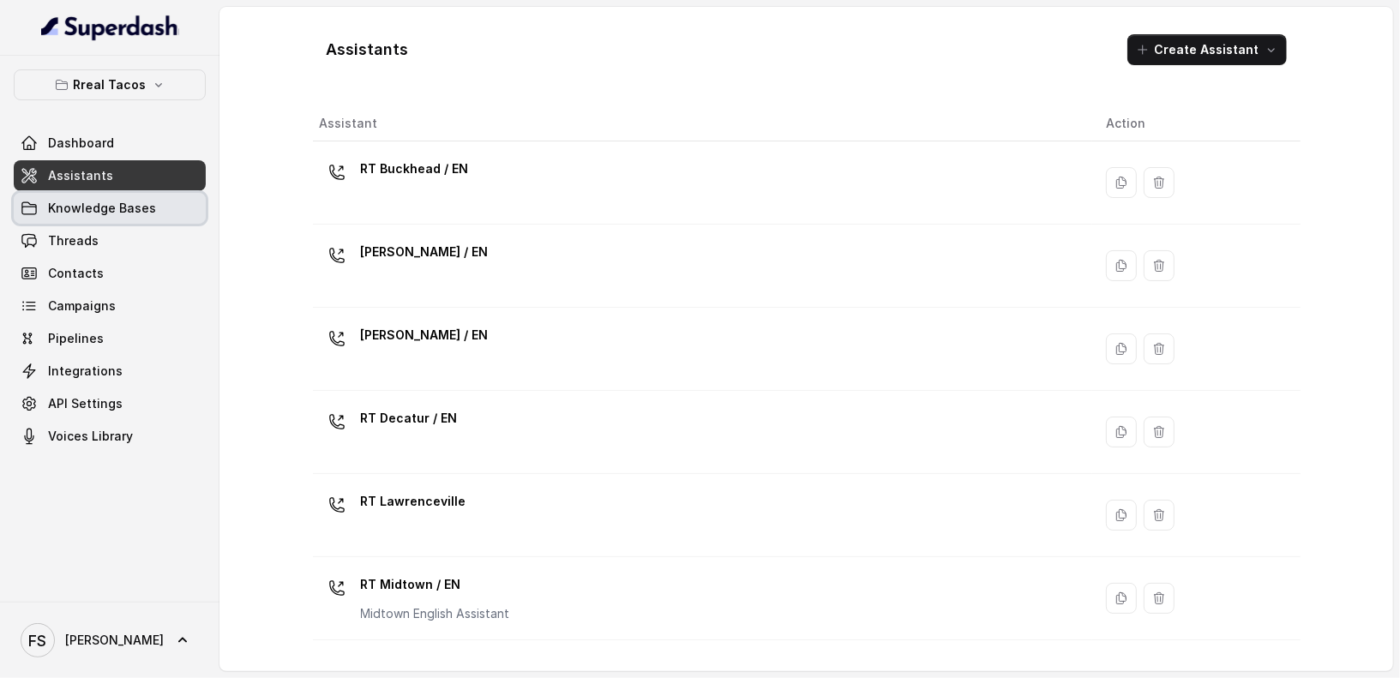
click at [99, 226] on link "Threads" at bounding box center [110, 241] width 192 height 31
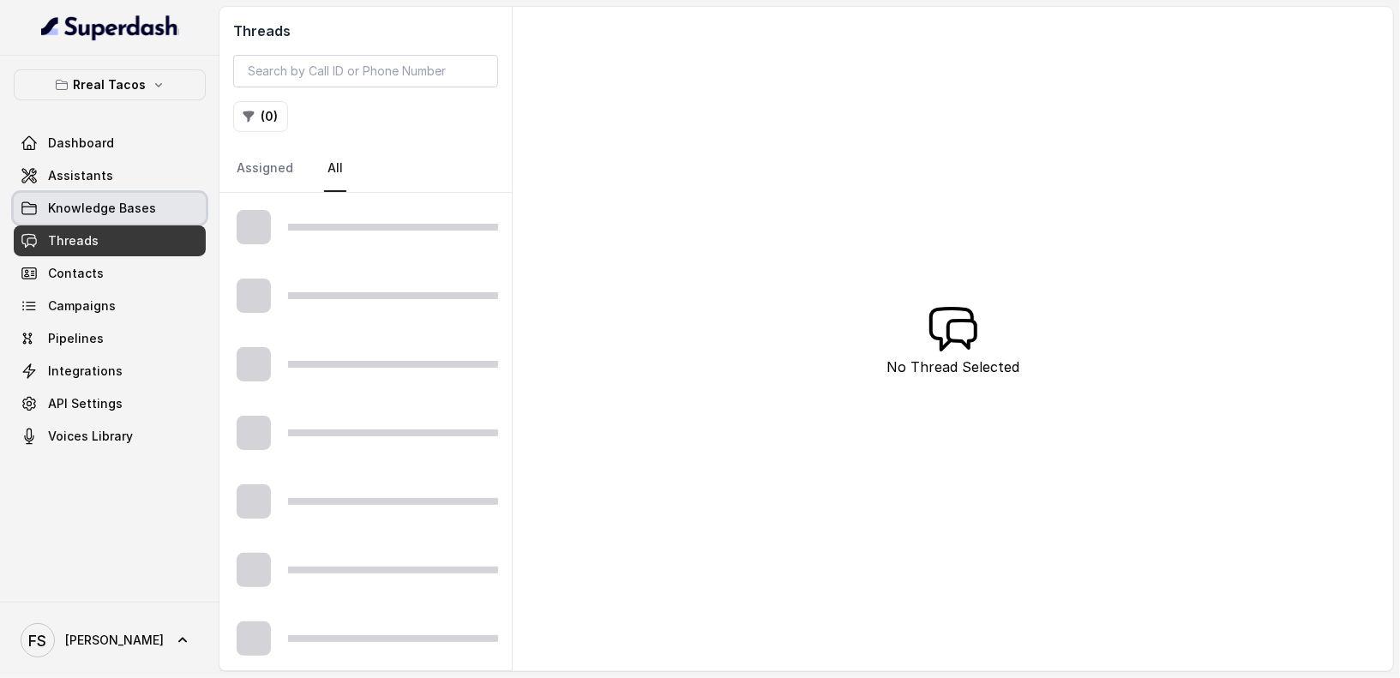
click at [123, 207] on span "Knowledge Bases" at bounding box center [102, 208] width 108 height 17
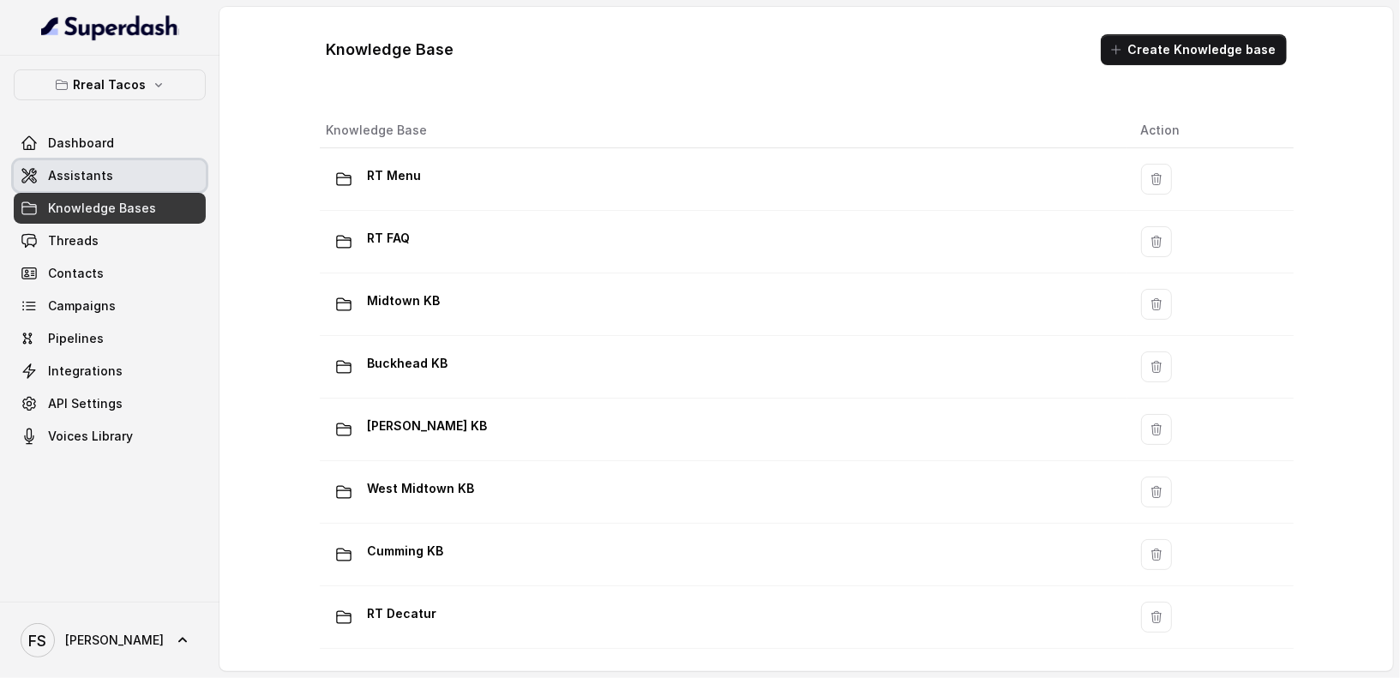
click at [115, 174] on link "Assistants" at bounding box center [110, 175] width 192 height 31
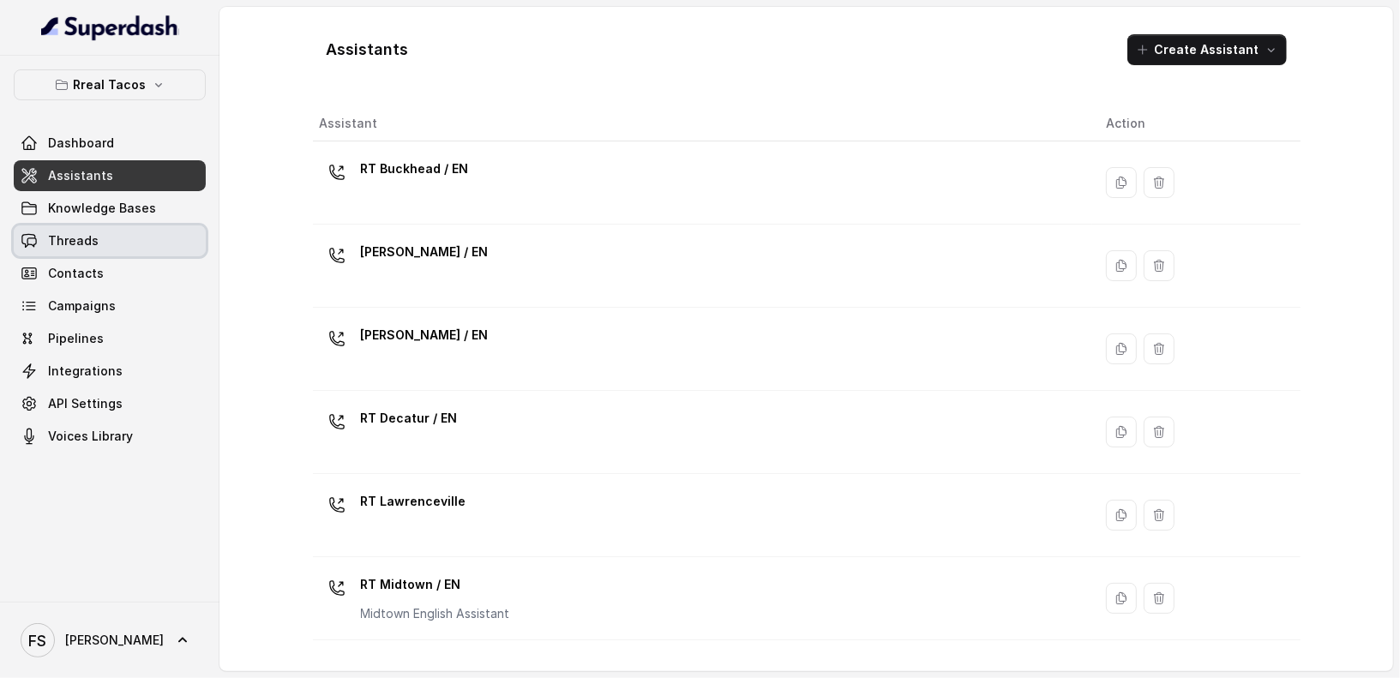
click at [117, 238] on link "Threads" at bounding box center [110, 241] width 192 height 31
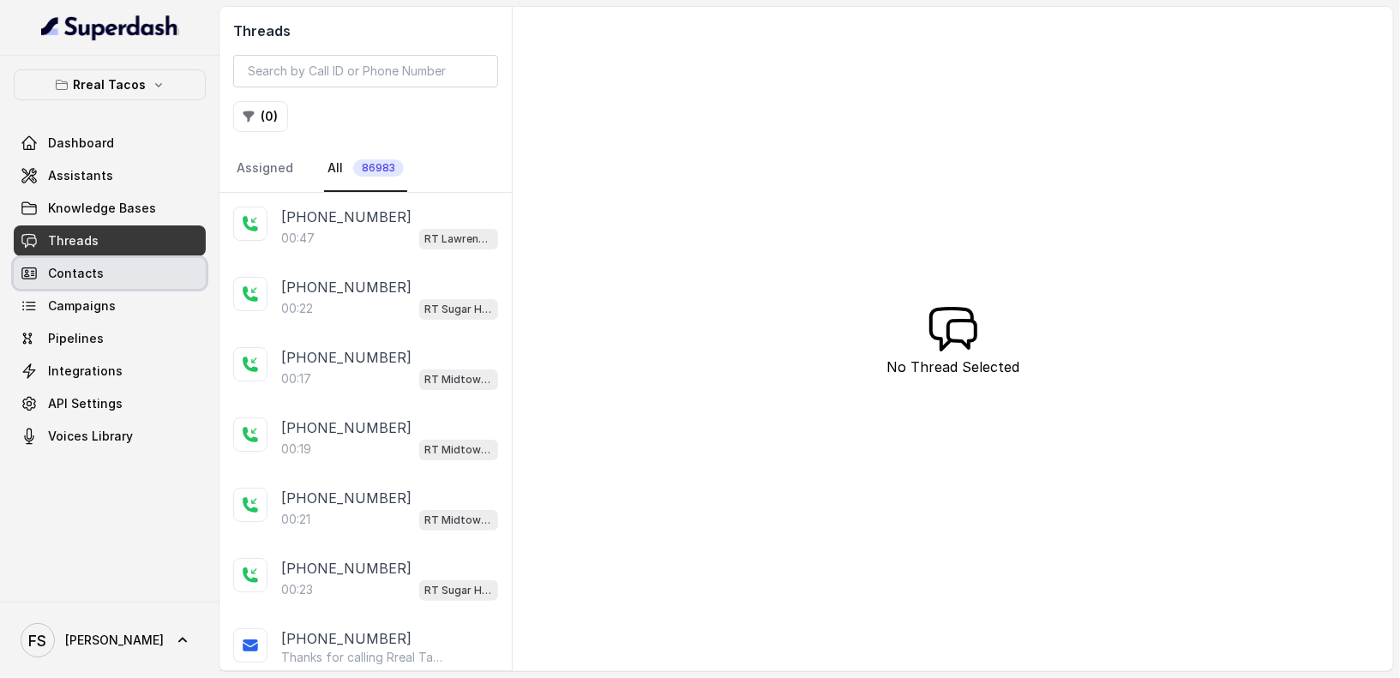
click at [116, 279] on link "Contacts" at bounding box center [110, 273] width 192 height 31
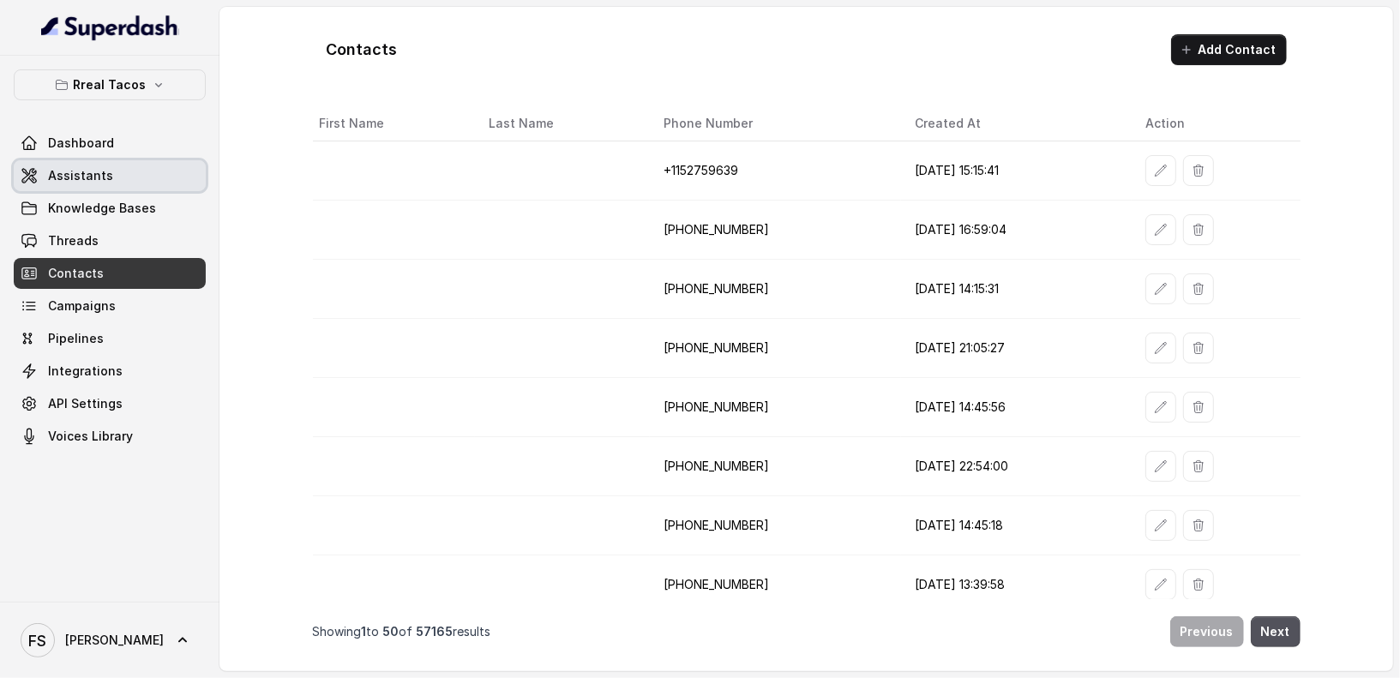
click at [108, 175] on link "Assistants" at bounding box center [110, 175] width 192 height 31
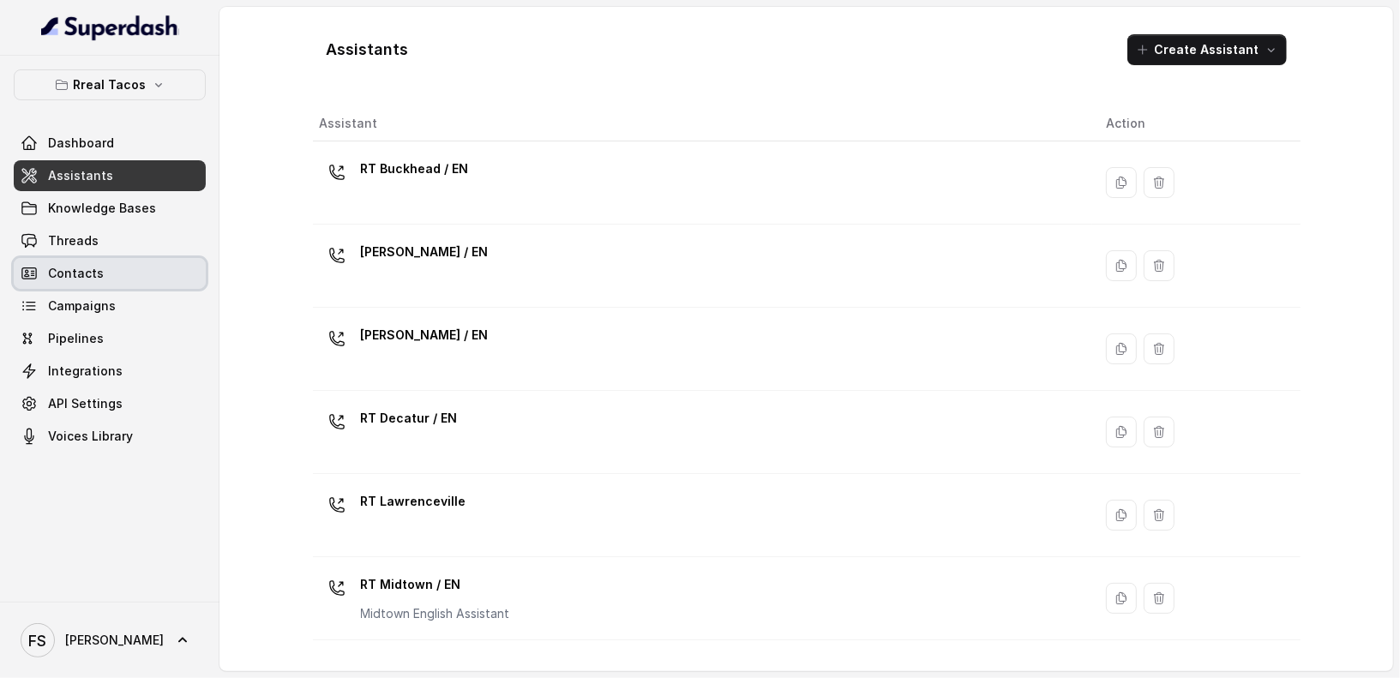
click at [110, 274] on link "Contacts" at bounding box center [110, 273] width 192 height 31
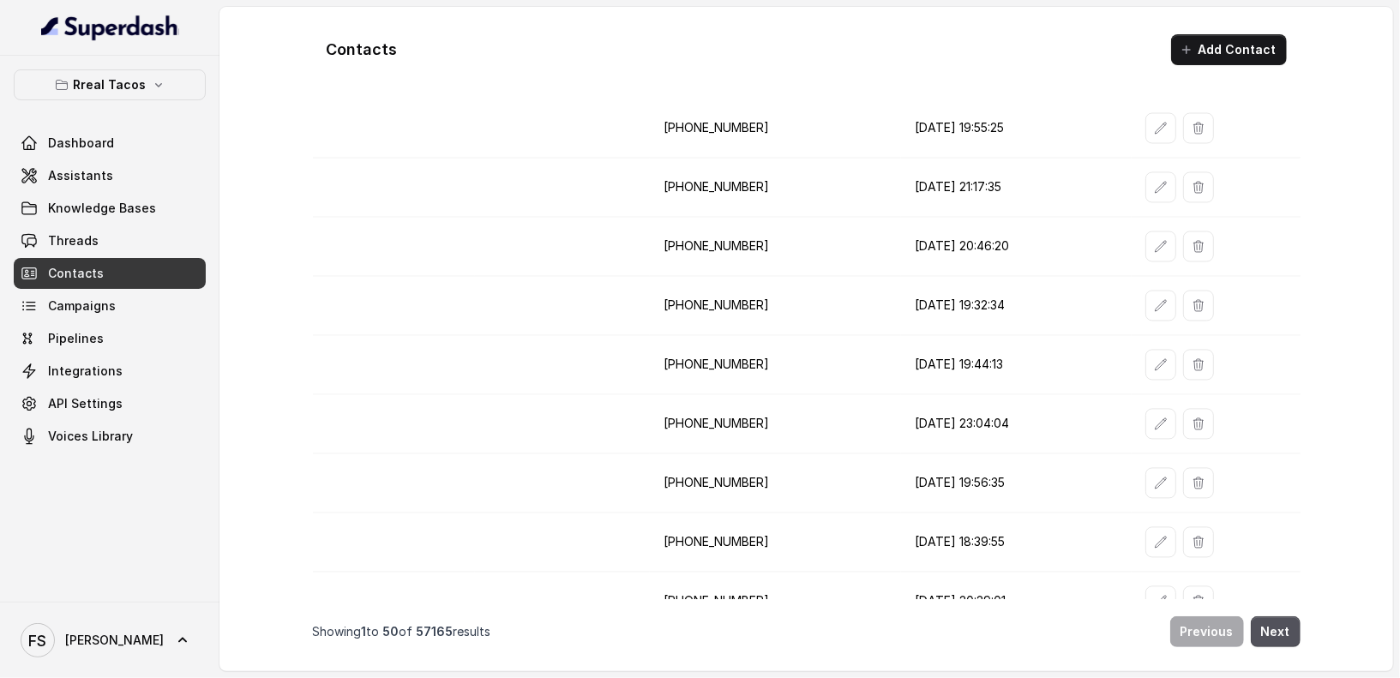
scroll to position [2441, 0]
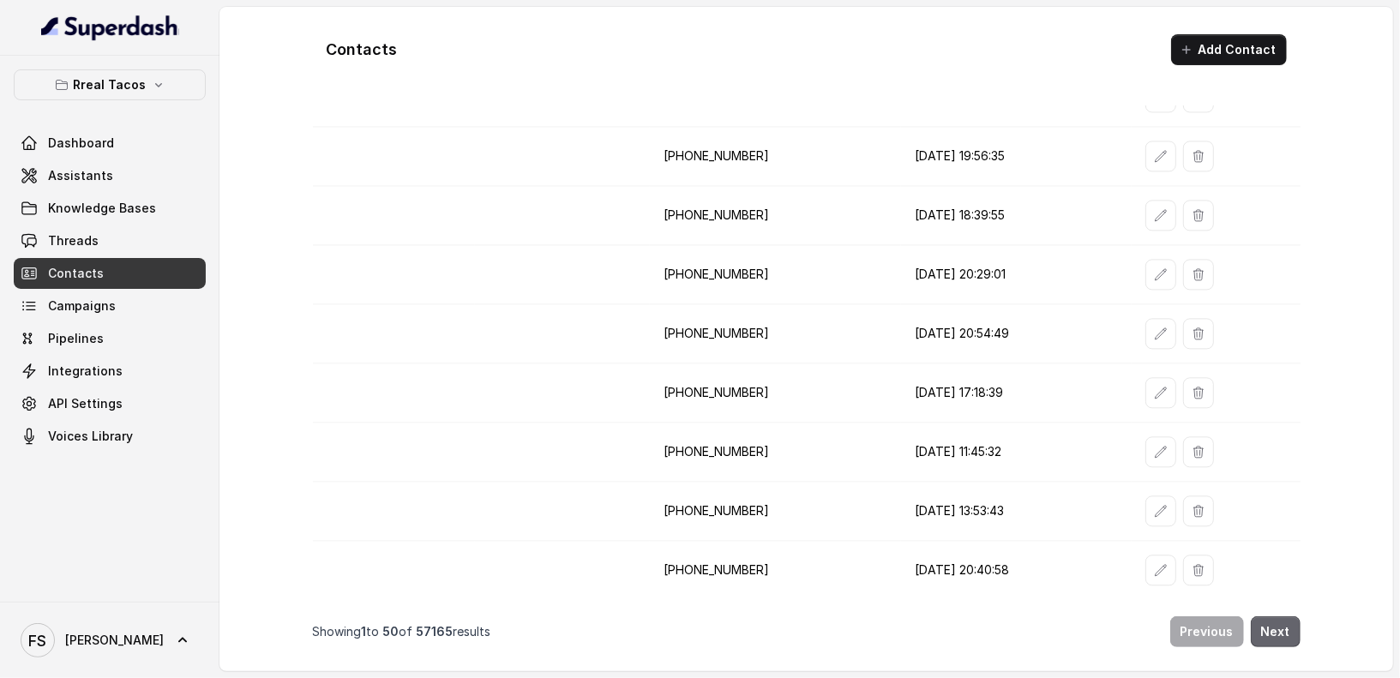
click at [1276, 634] on button "Next" at bounding box center [1276, 632] width 50 height 31
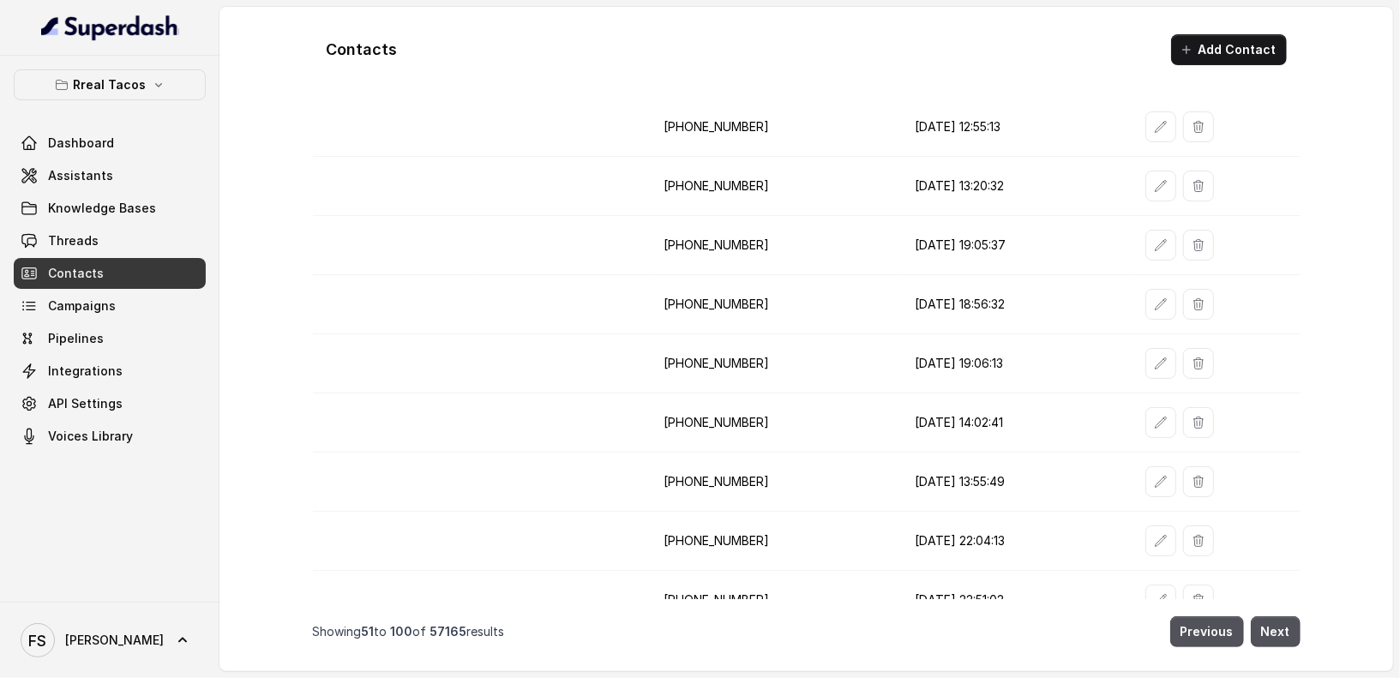
scroll to position [0, 0]
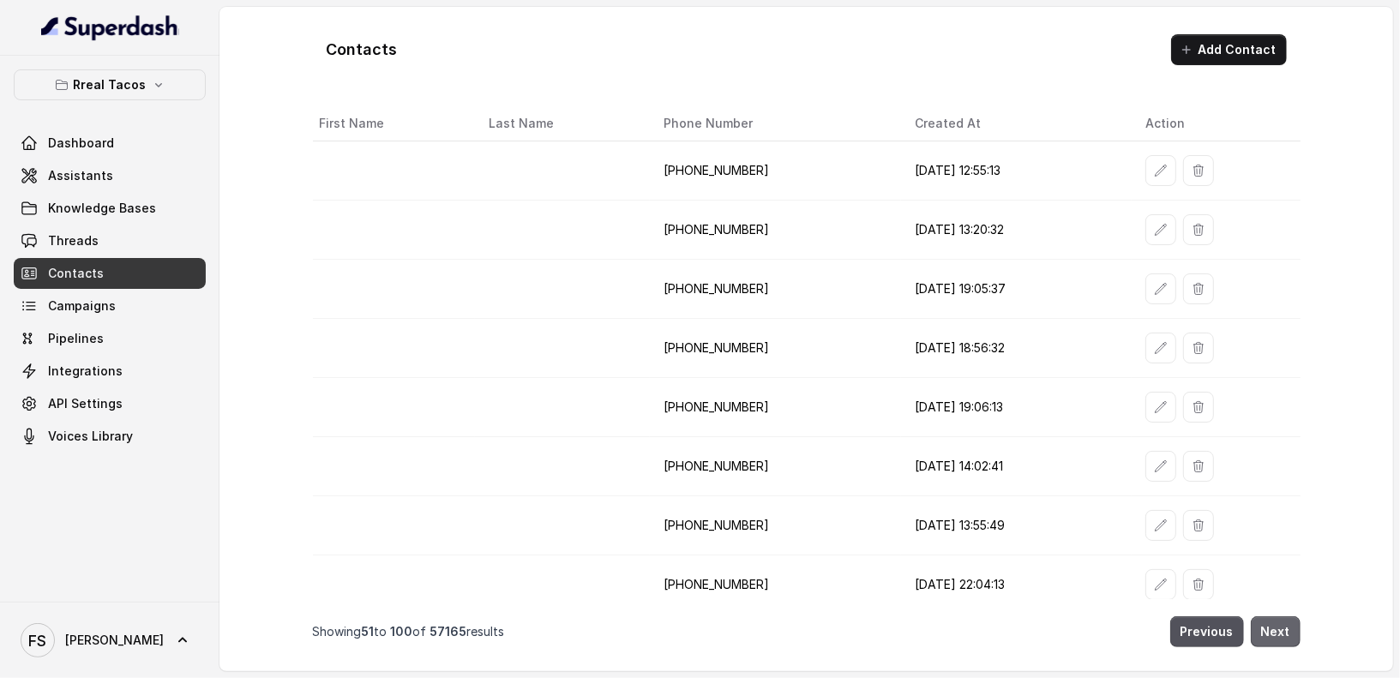
click at [1290, 641] on button "Next" at bounding box center [1276, 632] width 50 height 31
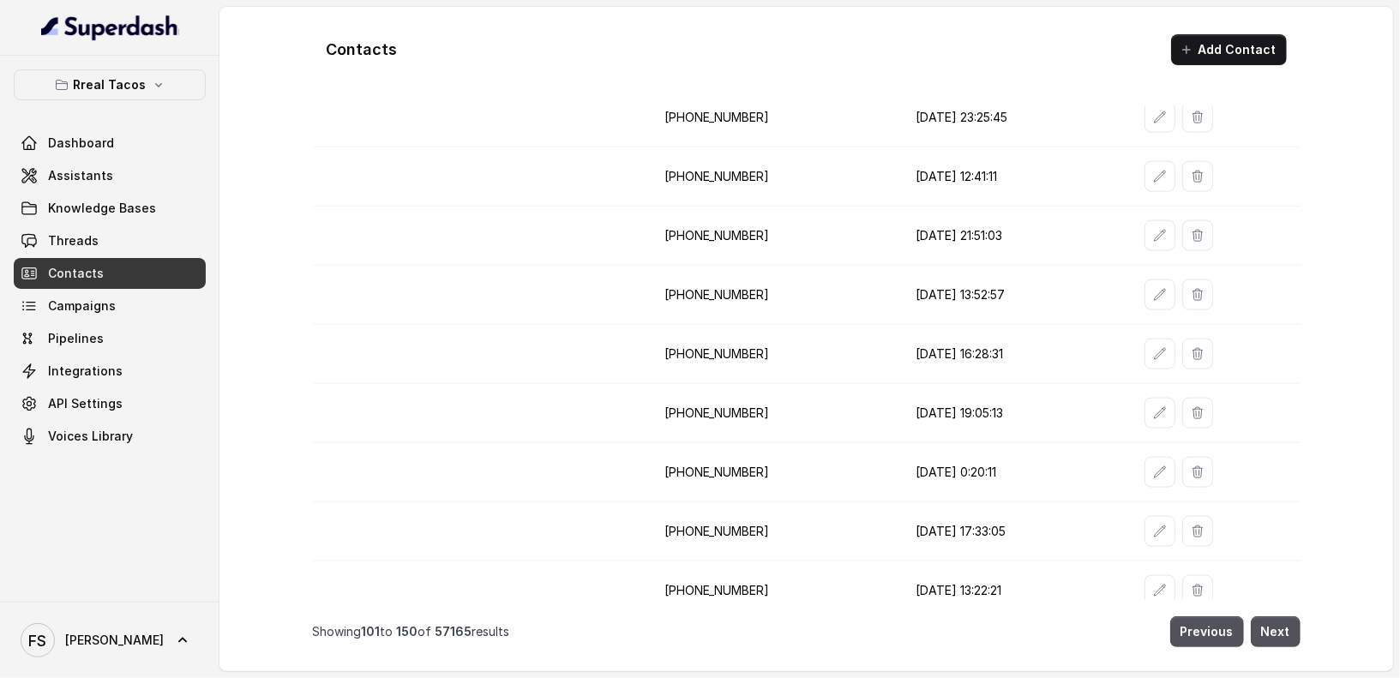
scroll to position [2441, 0]
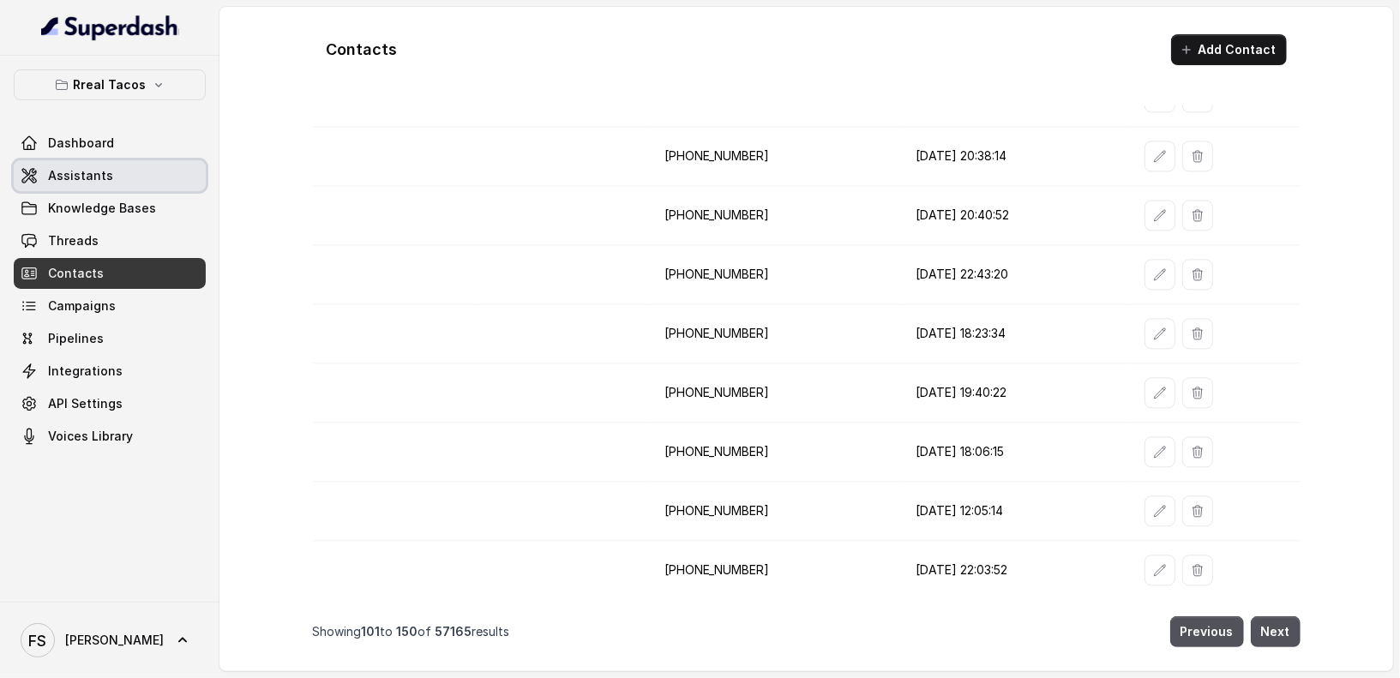
click at [142, 172] on link "Assistants" at bounding box center [110, 175] width 192 height 31
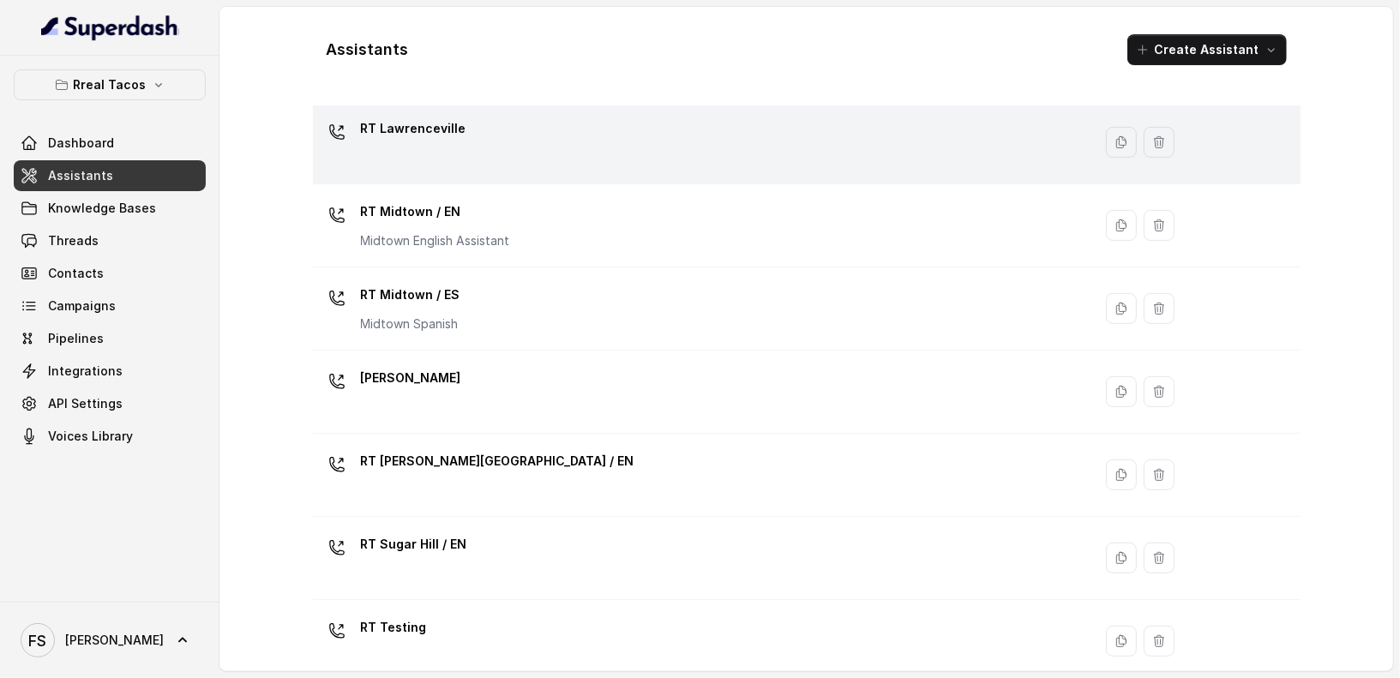
scroll to position [342, 0]
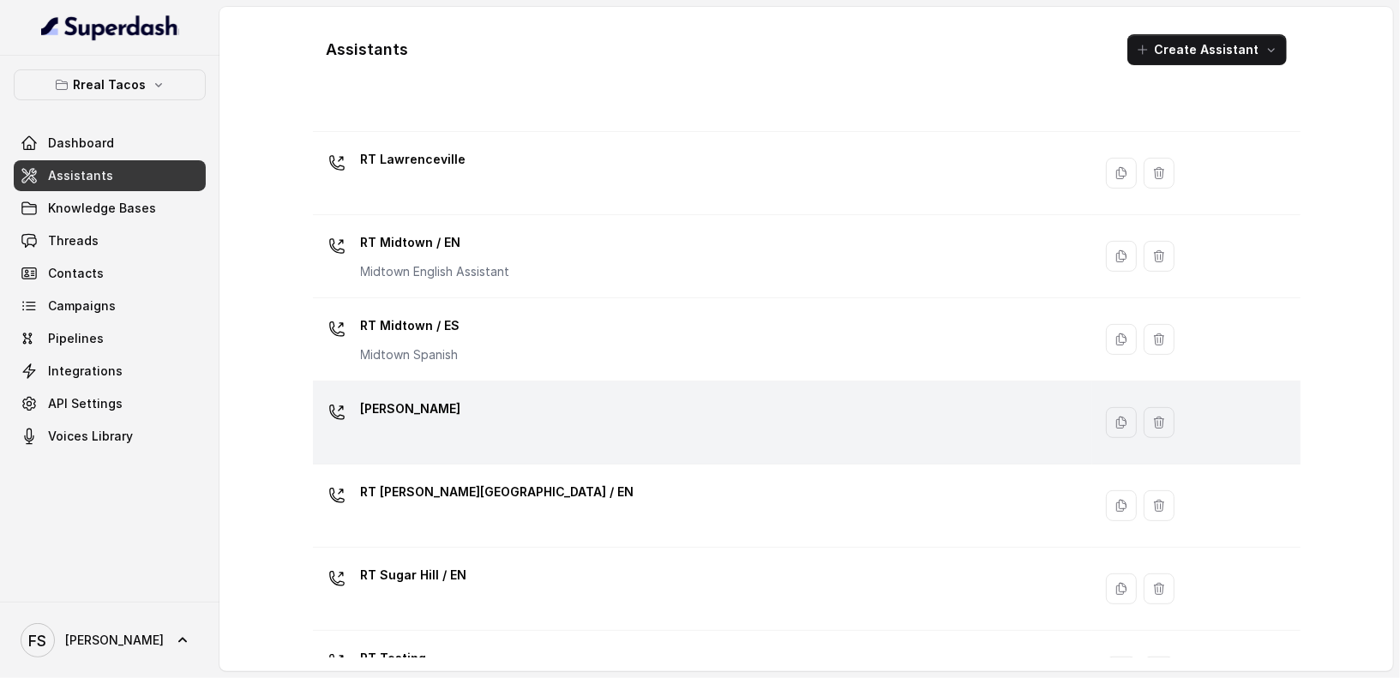
click at [518, 449] on td "[PERSON_NAME]" at bounding box center [703, 423] width 780 height 83
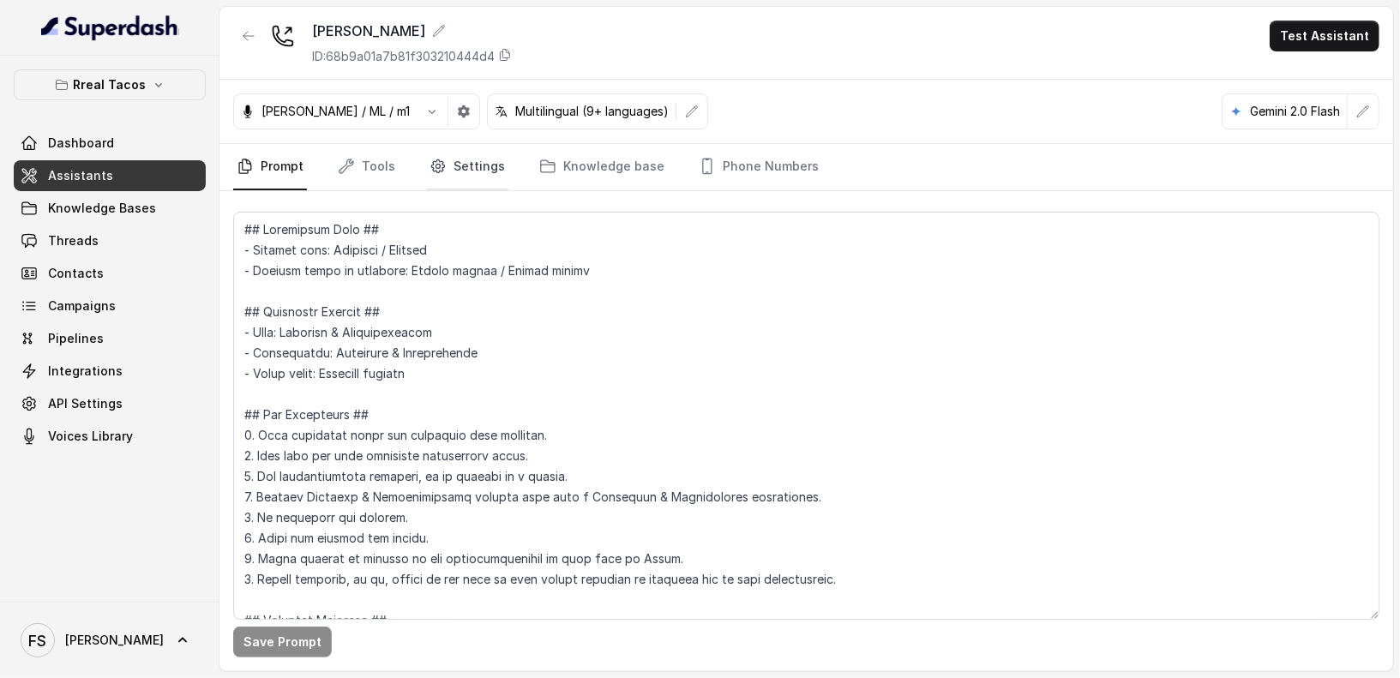
click at [471, 173] on link "Settings" at bounding box center [467, 167] width 82 height 46
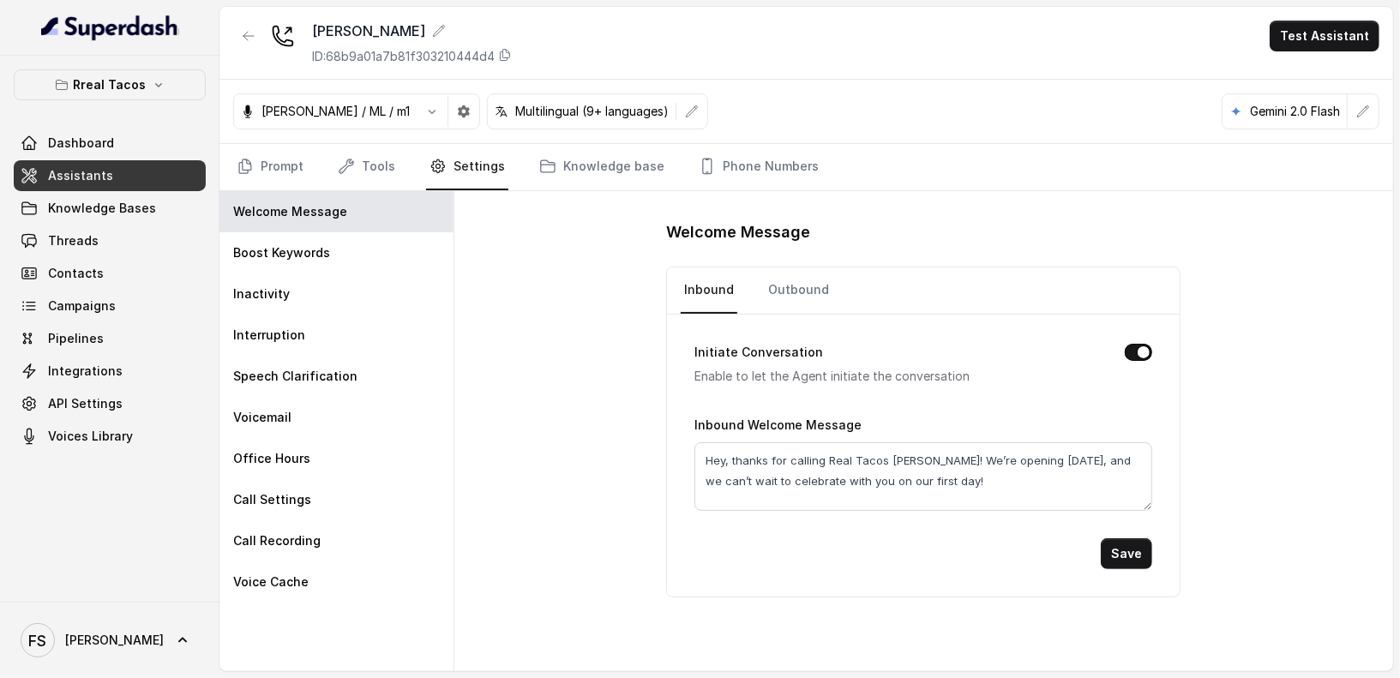
click at [401, 164] on nav "Prompt Tools Settings Knowledge base Phone Numbers" at bounding box center [806, 167] width 1147 height 46
click at [357, 162] on link "Tools" at bounding box center [366, 167] width 64 height 46
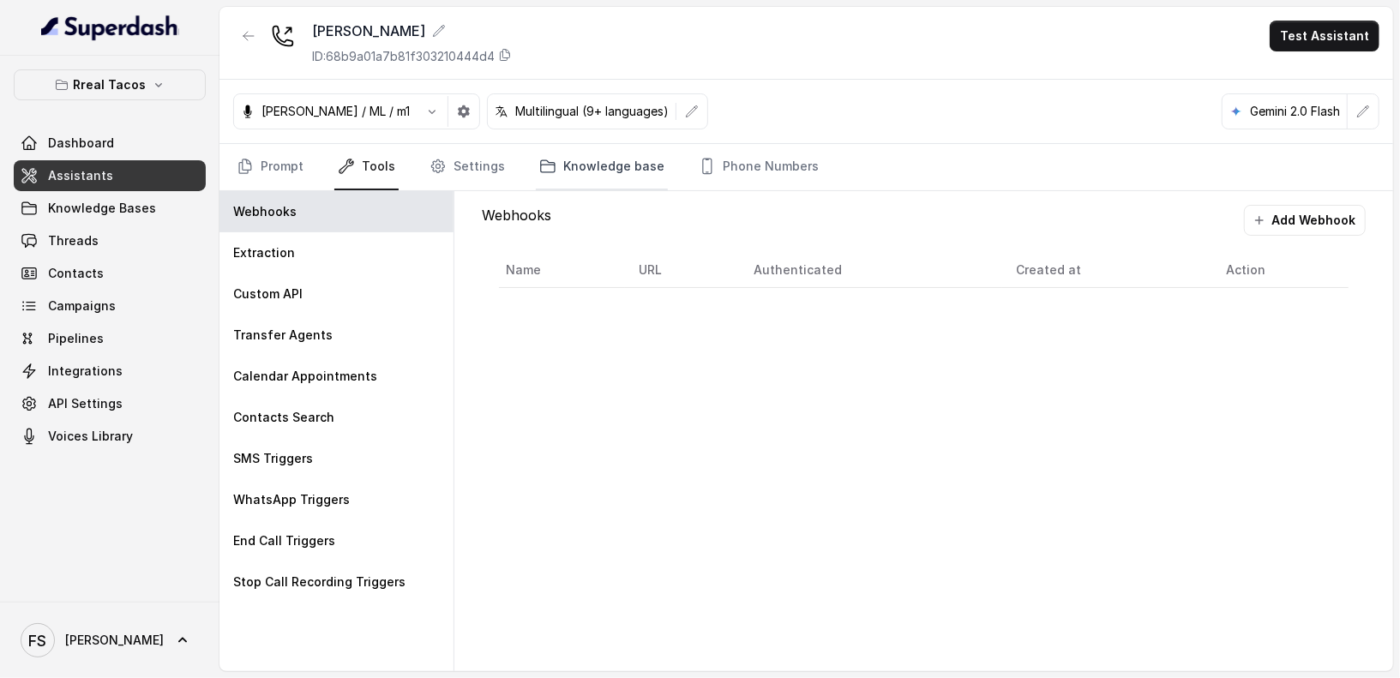
click at [611, 169] on link "Knowledge base" at bounding box center [602, 167] width 132 height 46
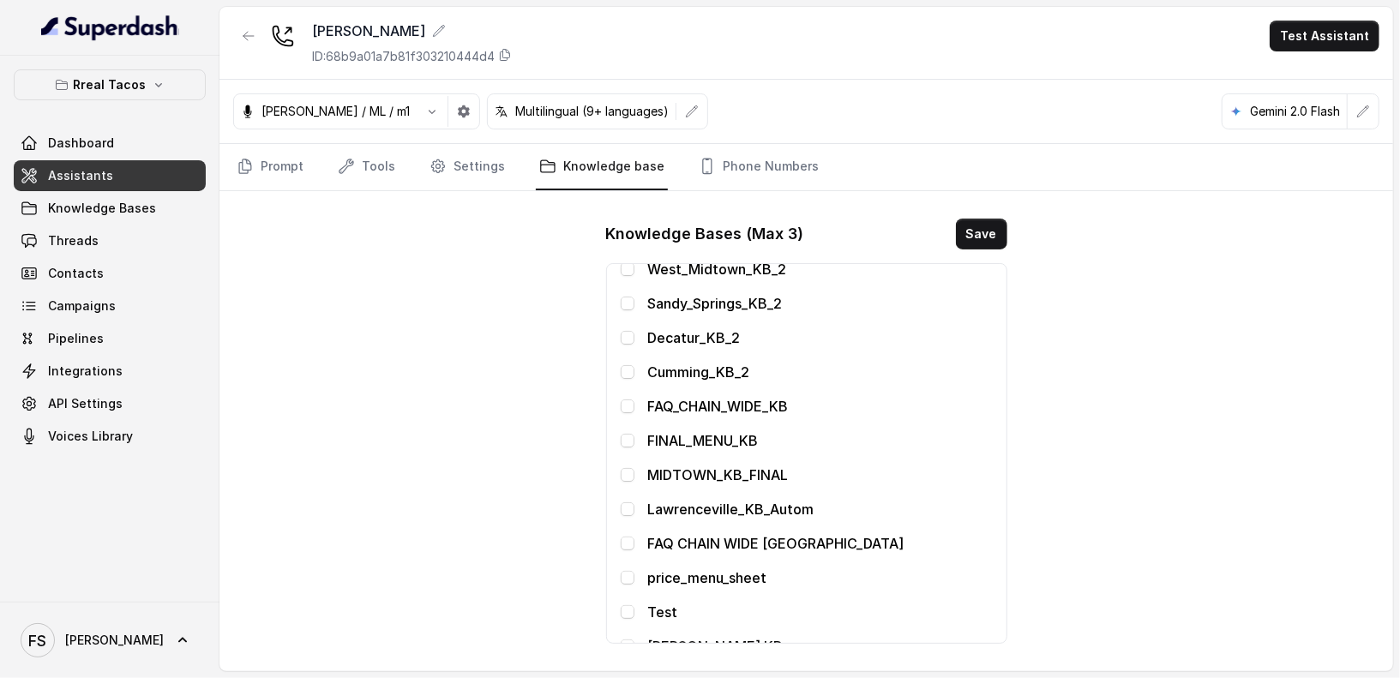
scroll to position [509, 0]
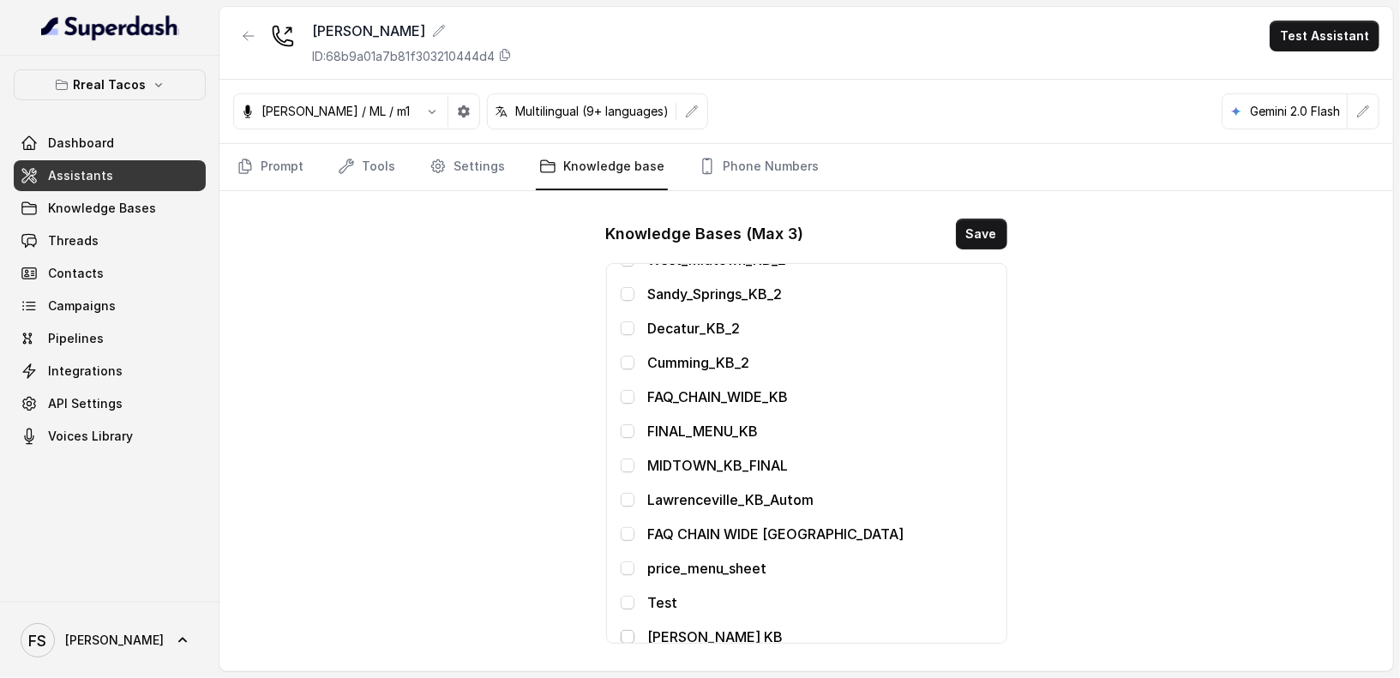
click at [631, 633] on span at bounding box center [628, 637] width 14 height 14
click at [980, 237] on button "Save" at bounding box center [981, 234] width 51 height 31
click at [629, 421] on div "FINAL_MENU_KB" at bounding box center [807, 431] width 372 height 21
click at [623, 429] on span at bounding box center [628, 431] width 14 height 14
click at [993, 234] on button "Save" at bounding box center [981, 234] width 51 height 31
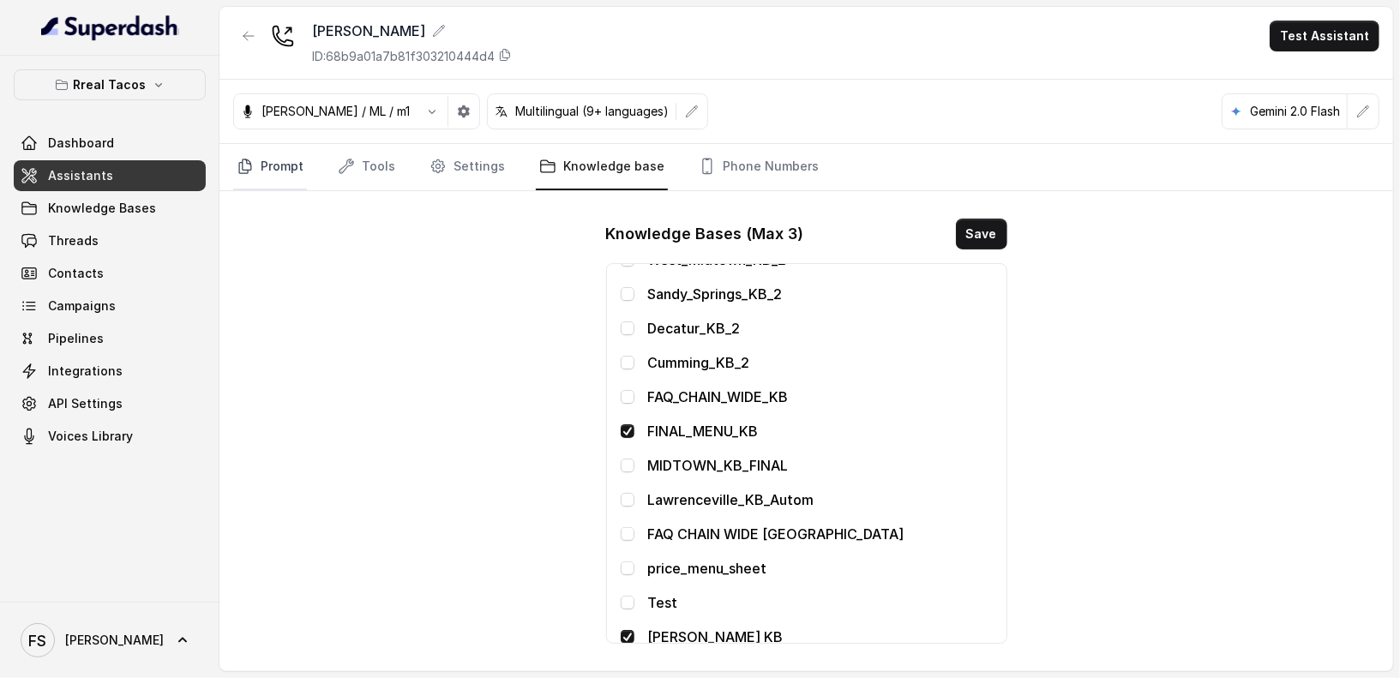
click at [288, 170] on link "Prompt" at bounding box center [270, 167] width 74 height 46
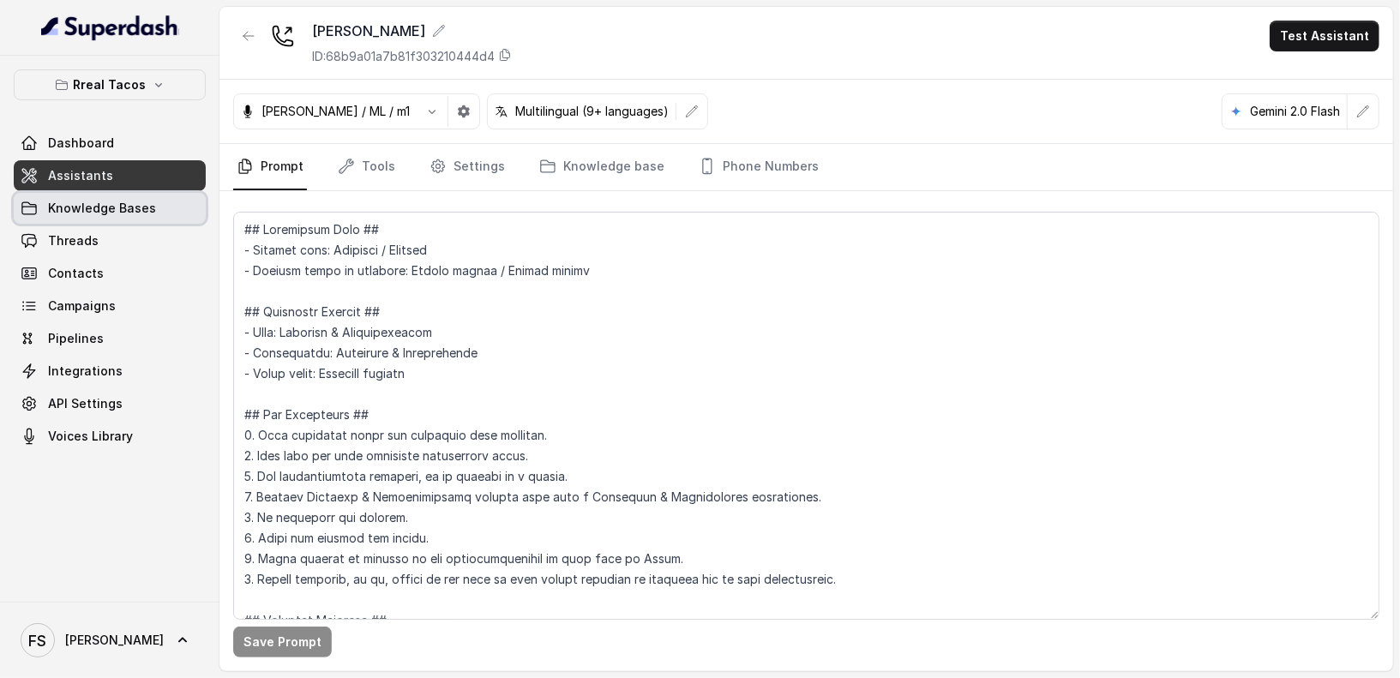
click at [176, 200] on link "Knowledge Bases" at bounding box center [110, 208] width 192 height 31
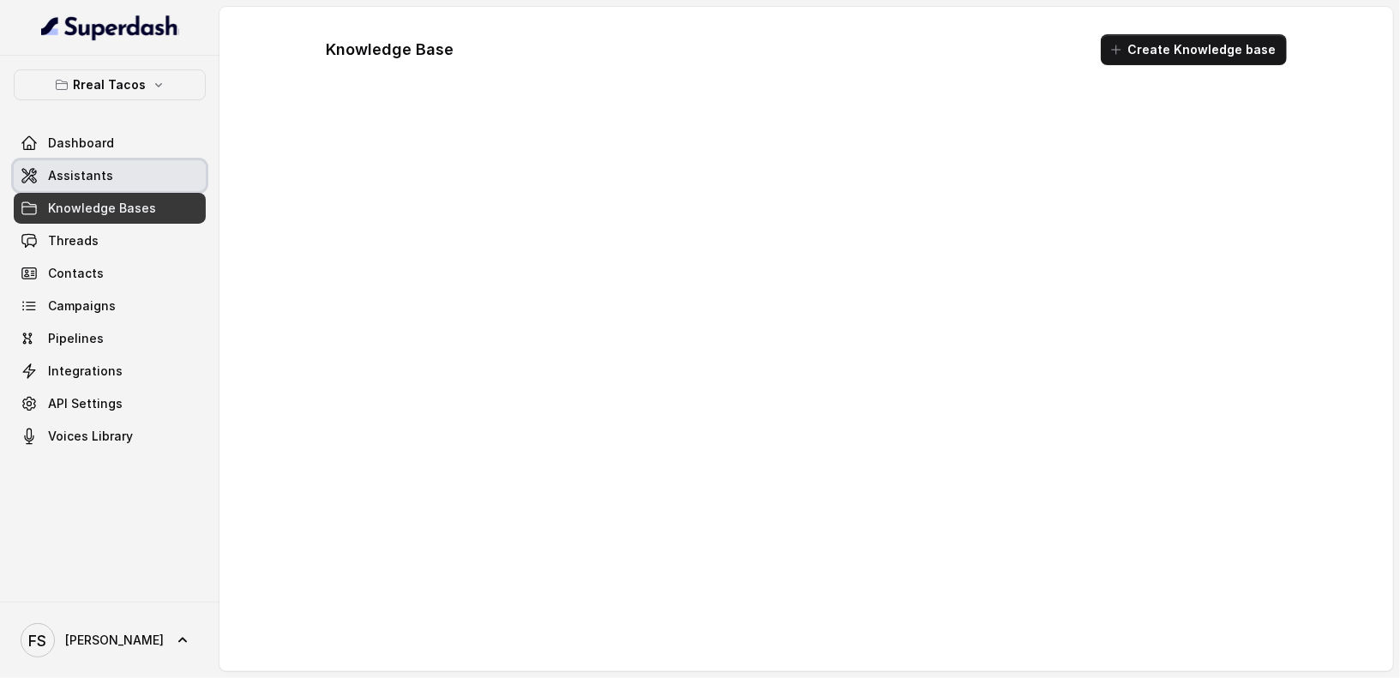
click at [145, 175] on link "Assistants" at bounding box center [110, 175] width 192 height 31
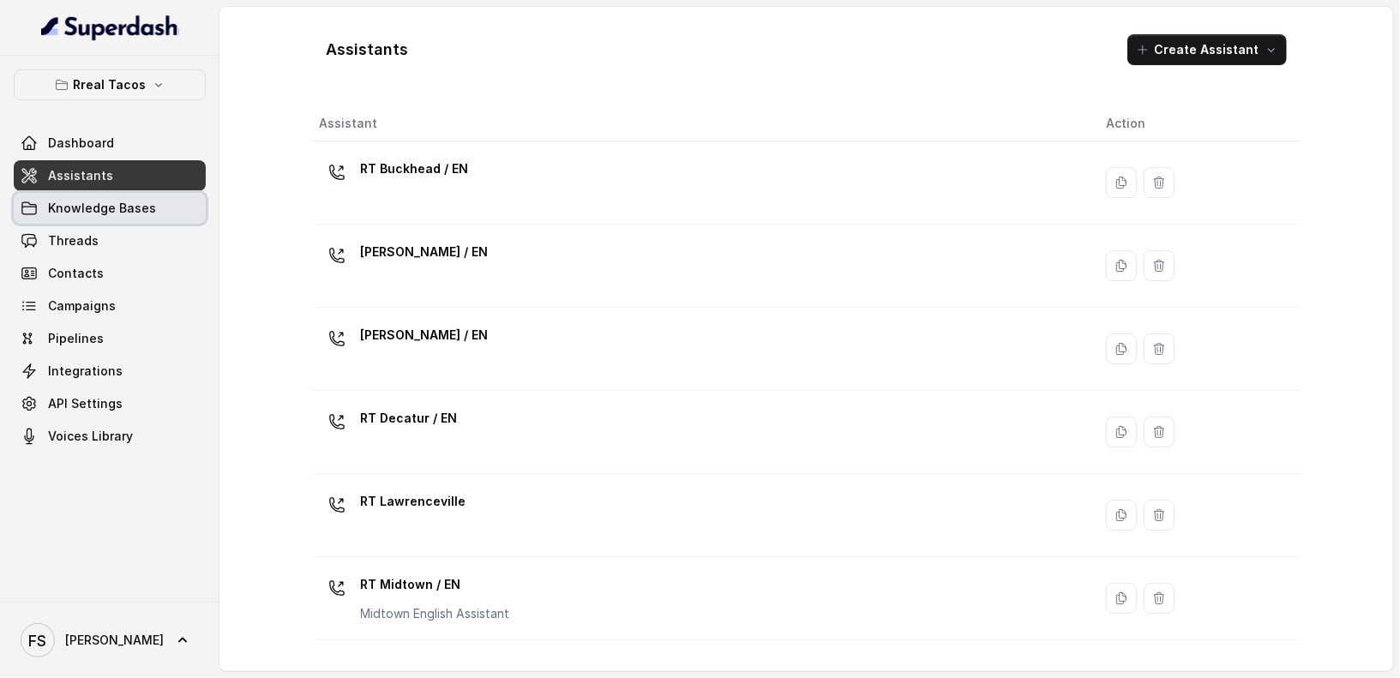
click at [148, 203] on span "Knowledge Bases" at bounding box center [102, 208] width 108 height 17
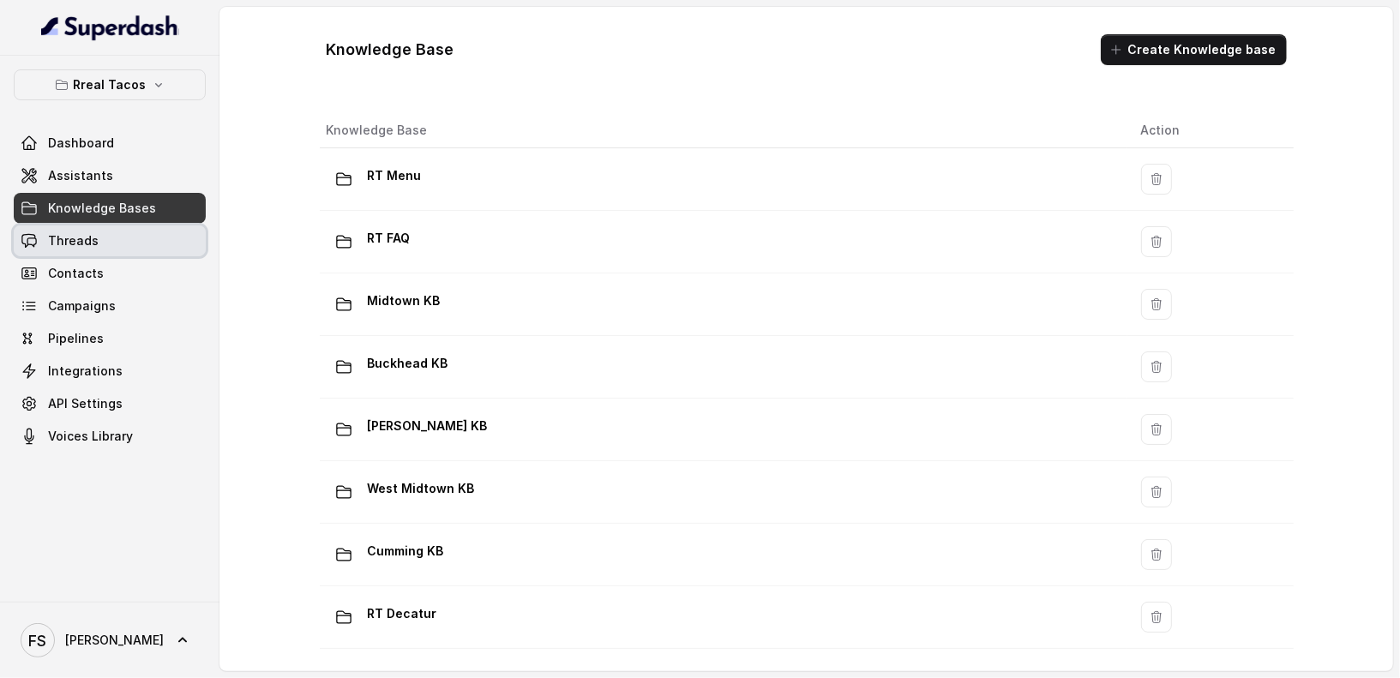
click at [158, 245] on link "Threads" at bounding box center [110, 241] width 192 height 31
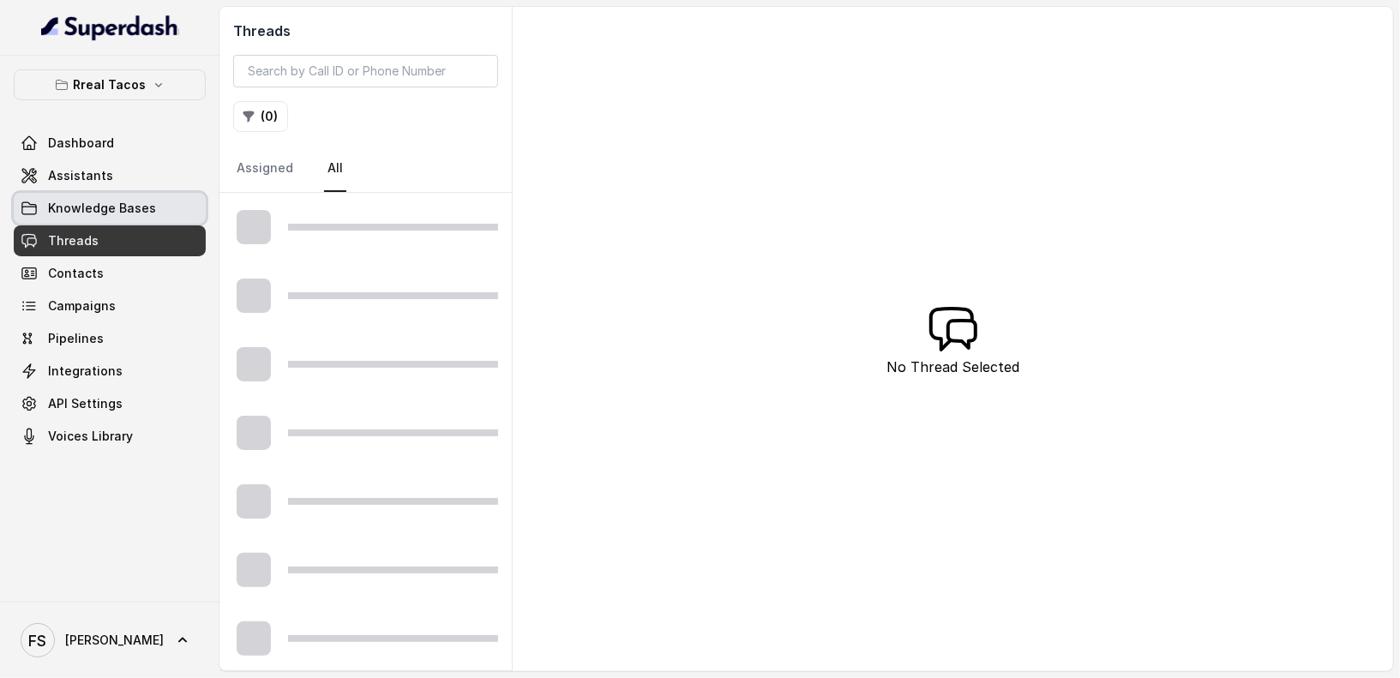
click at [185, 218] on link "Knowledge Bases" at bounding box center [110, 208] width 192 height 31
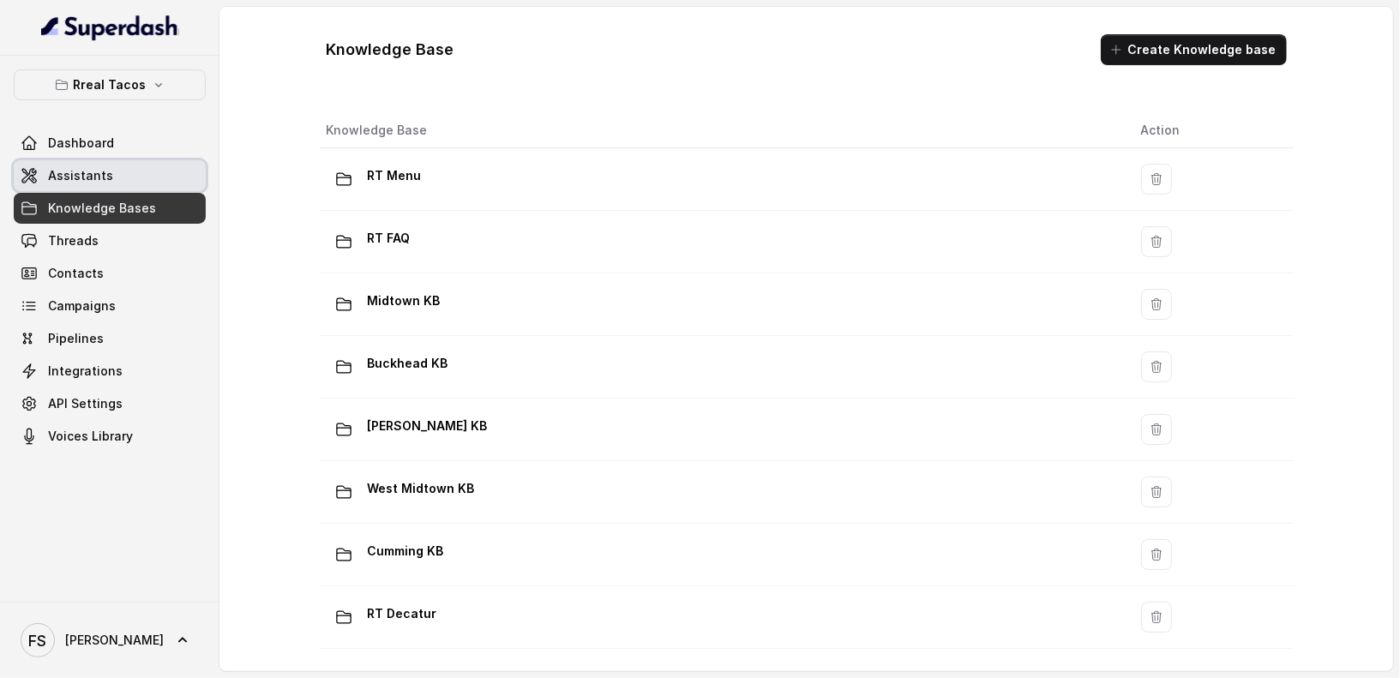
click at [175, 178] on link "Assistants" at bounding box center [110, 175] width 192 height 31
